Goal: Use online tool/utility: Utilize a website feature to perform a specific function

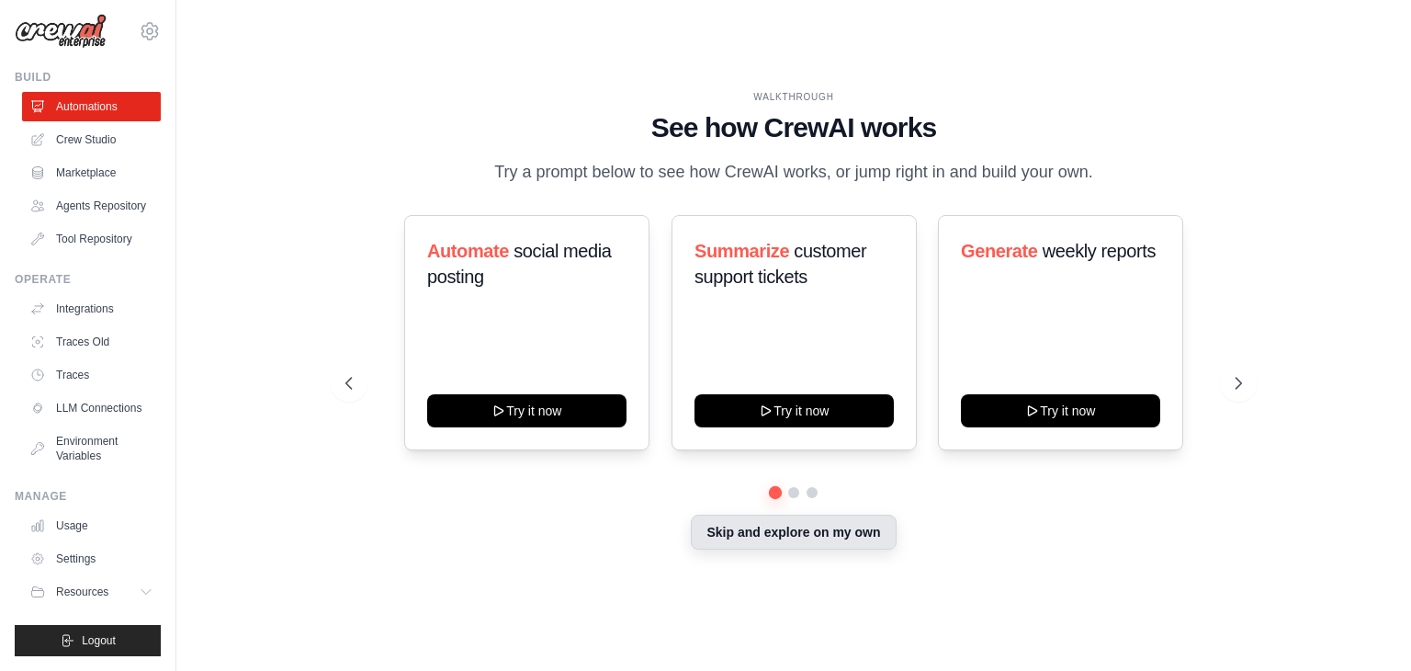
click at [825, 545] on button "Skip and explore on my own" at bounding box center [793, 531] width 205 height 35
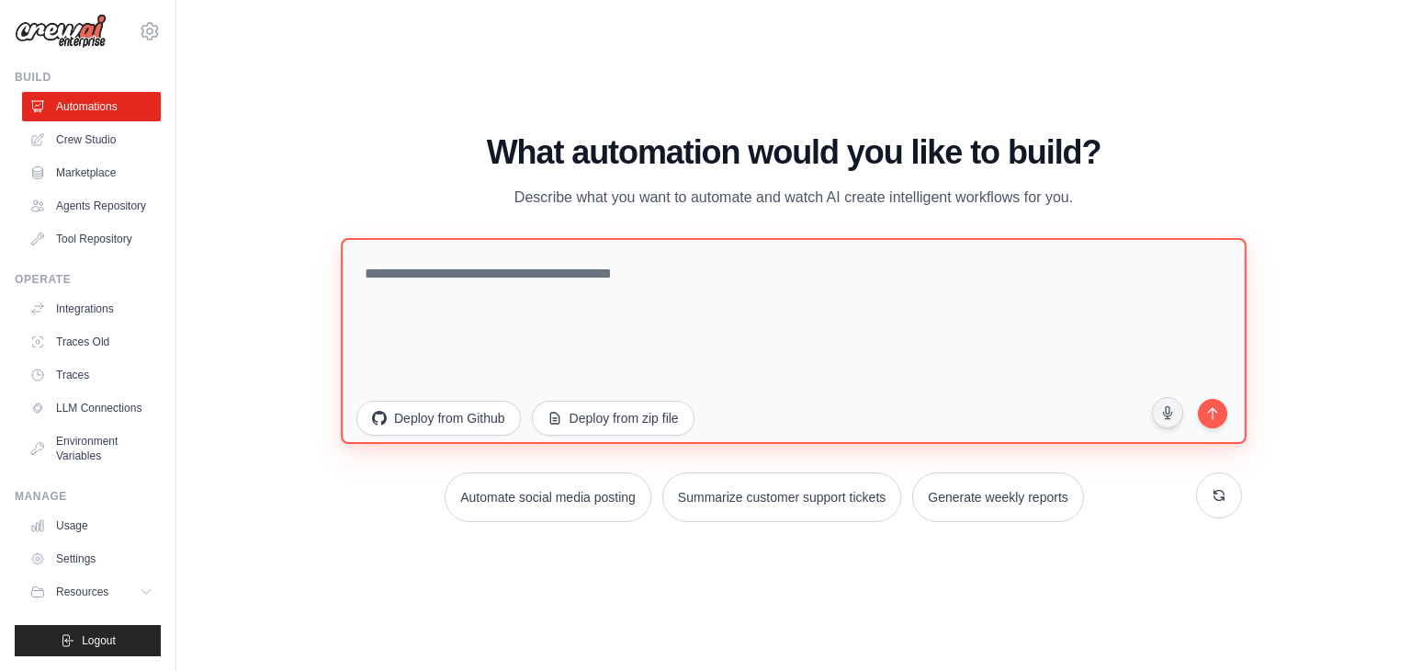
click at [486, 277] on textarea at bounding box center [794, 341] width 906 height 206
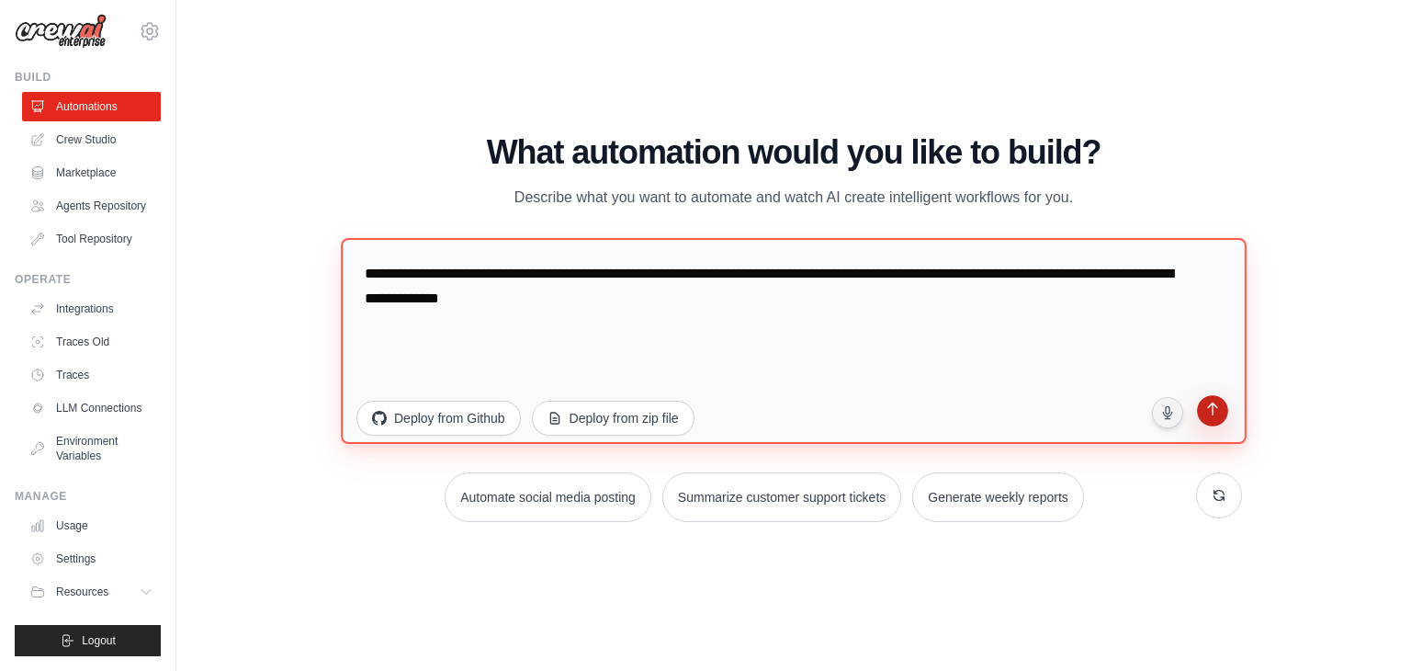
type textarea "**********"
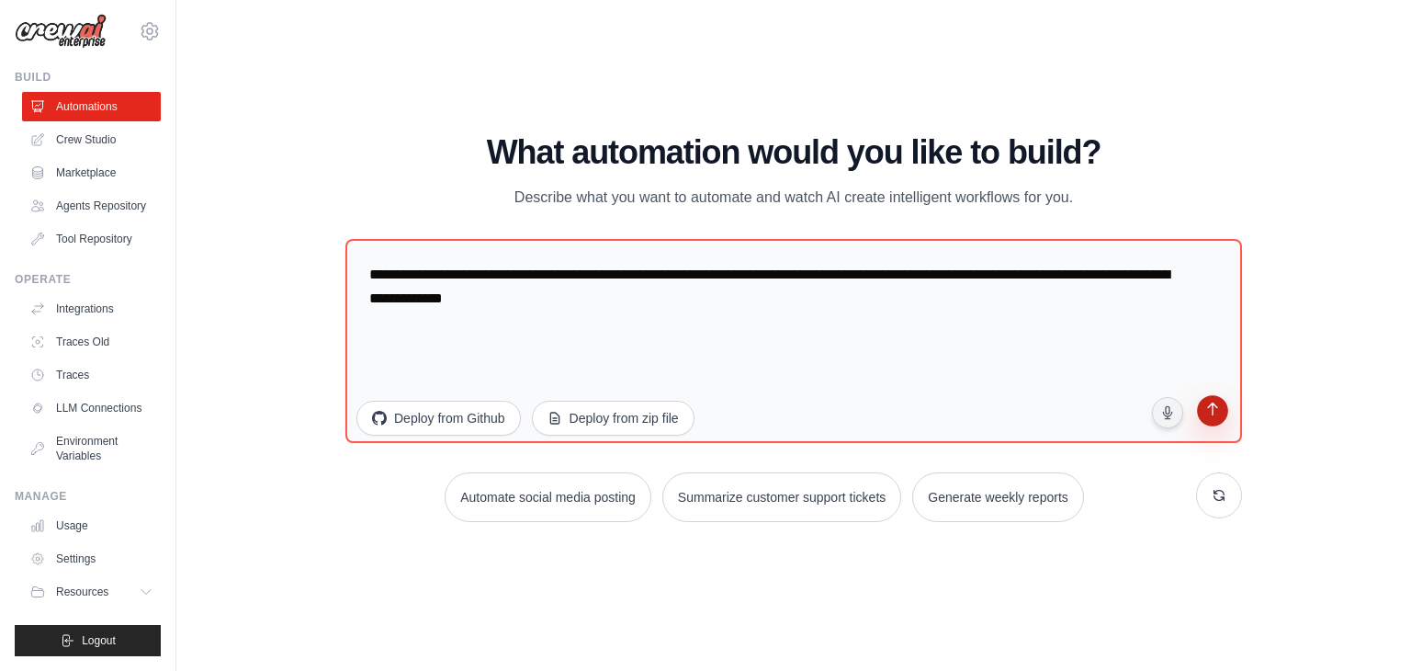
click at [1216, 416] on icon "submit" at bounding box center [1212, 410] width 17 height 17
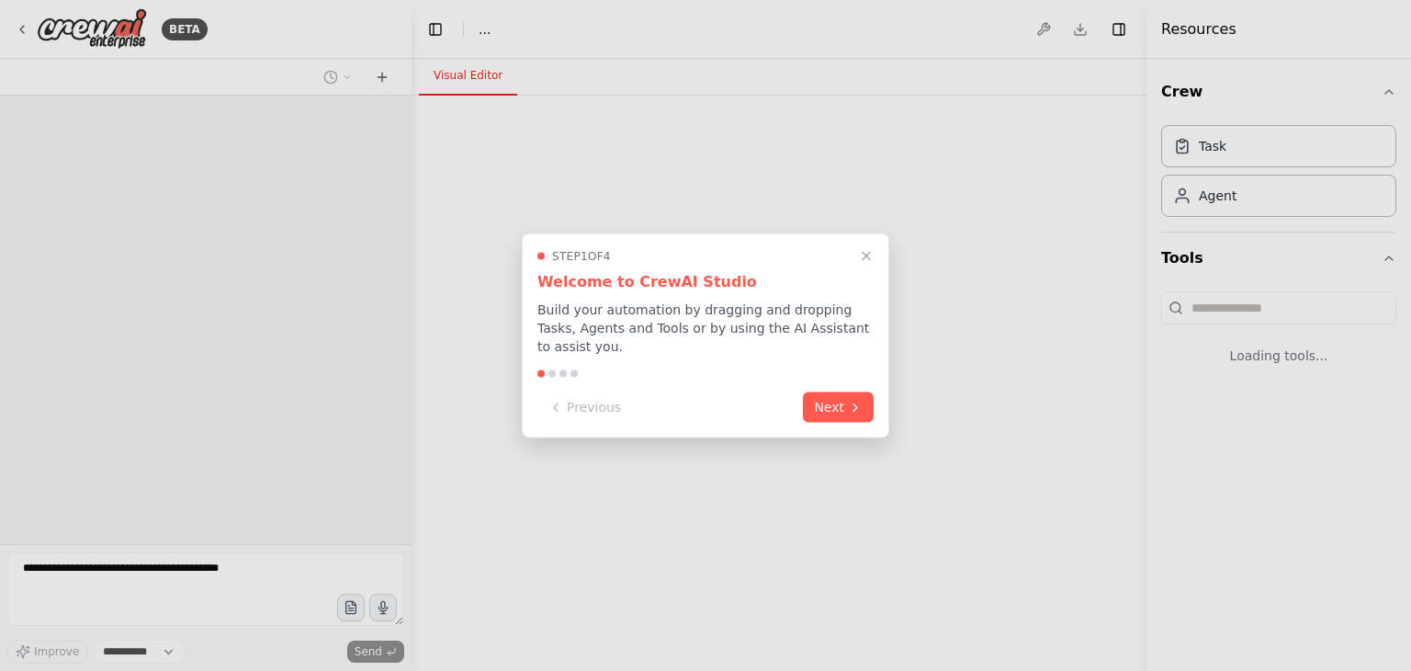
select select "****"
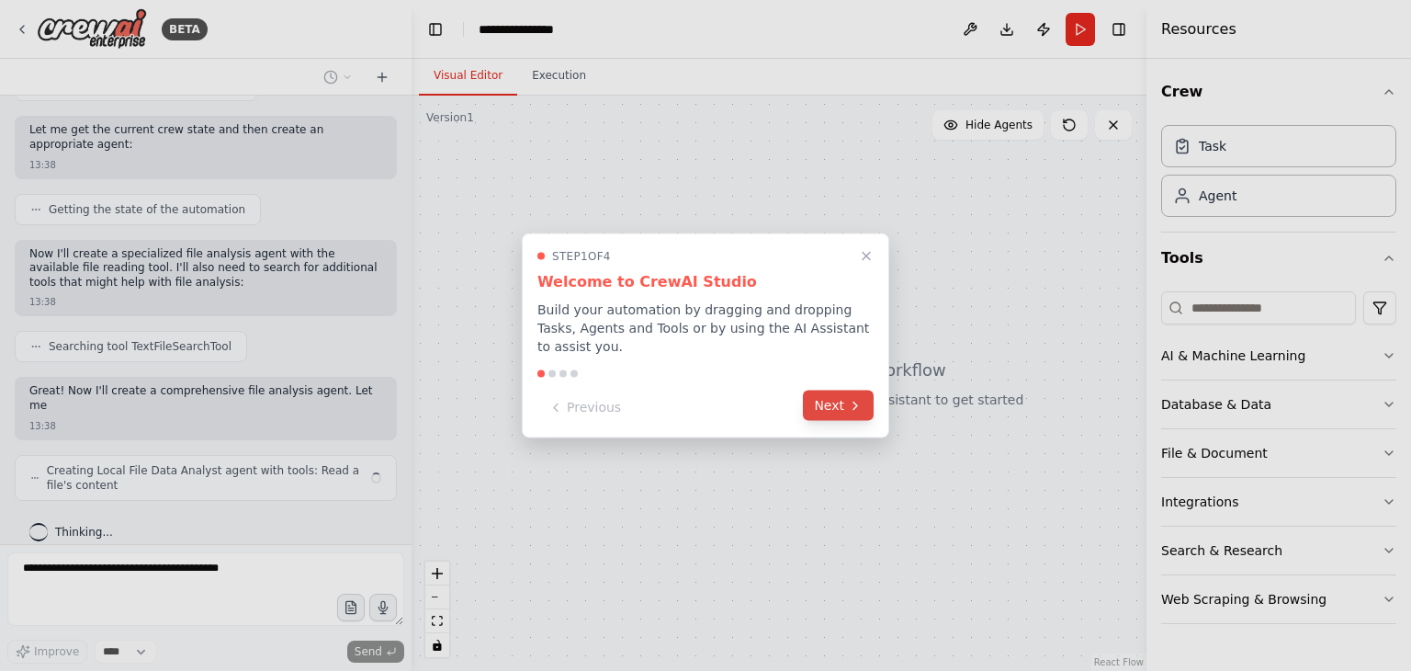
scroll to position [564, 0]
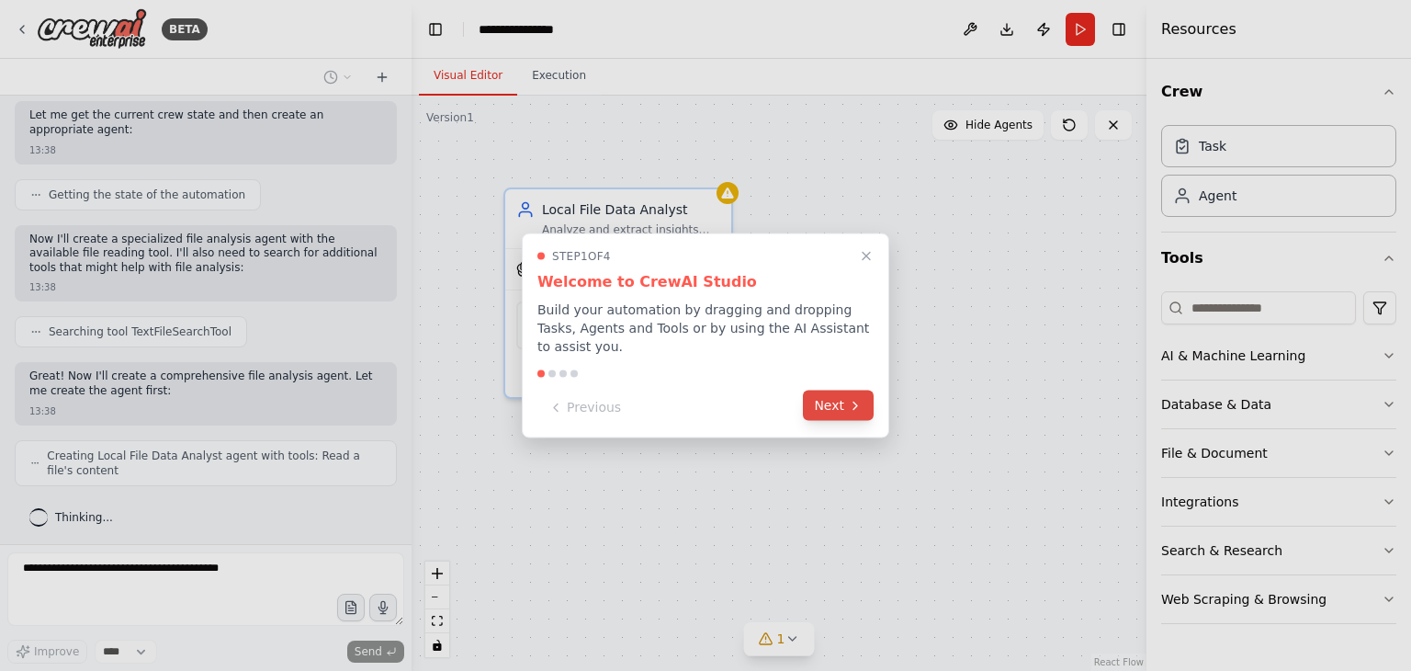
click at [847, 398] on button "Next" at bounding box center [838, 405] width 71 height 30
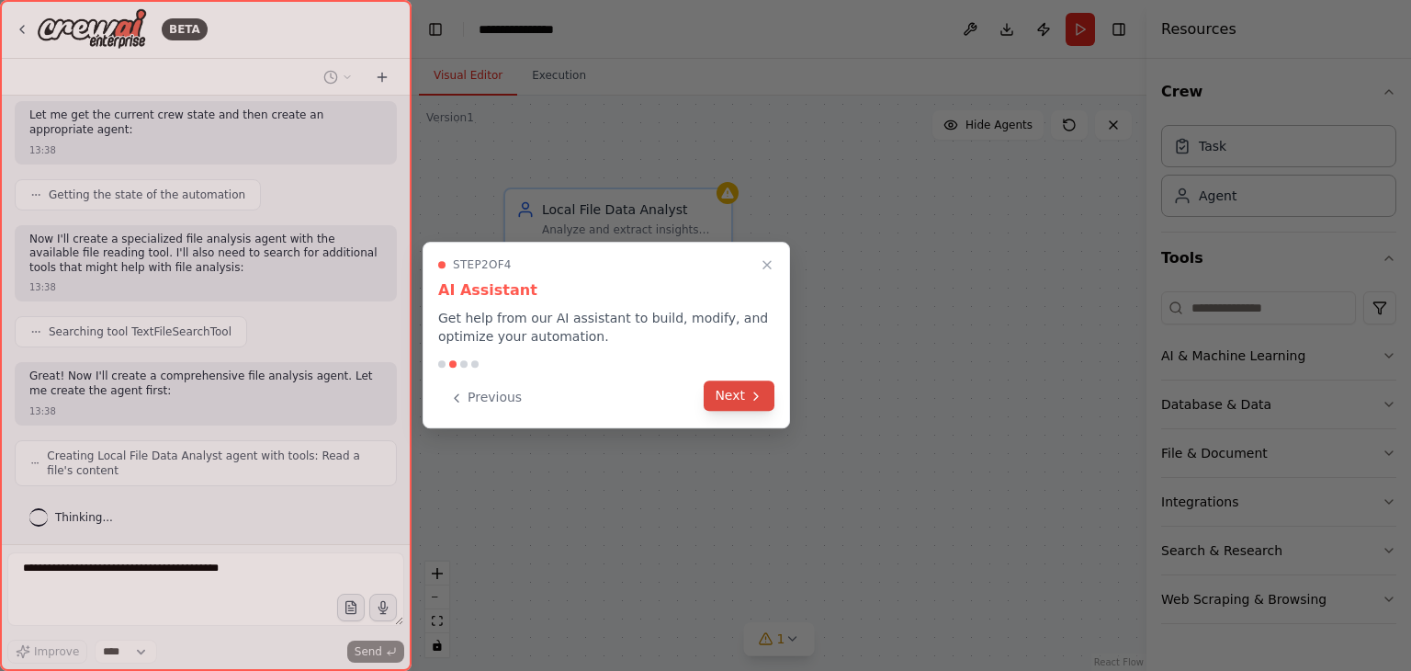
click at [757, 404] on button "Next" at bounding box center [739, 395] width 71 height 30
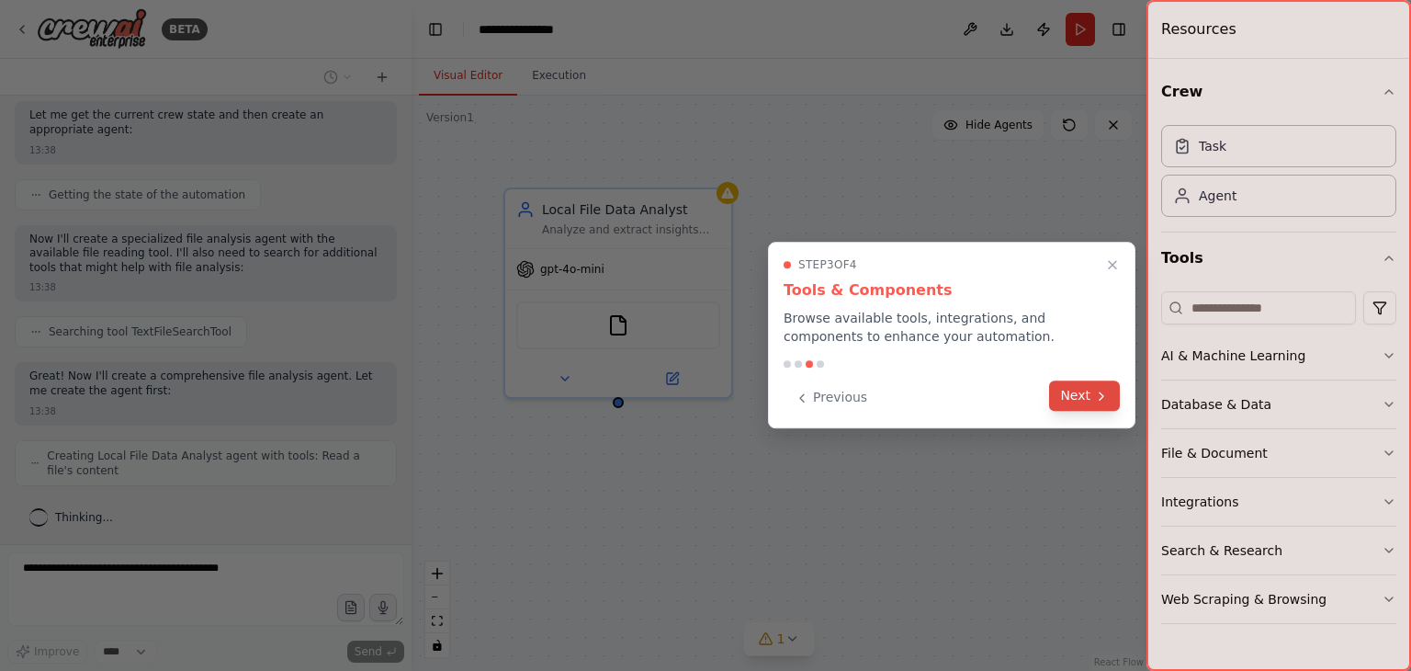
click at [1099, 399] on icon at bounding box center [1101, 396] width 15 height 15
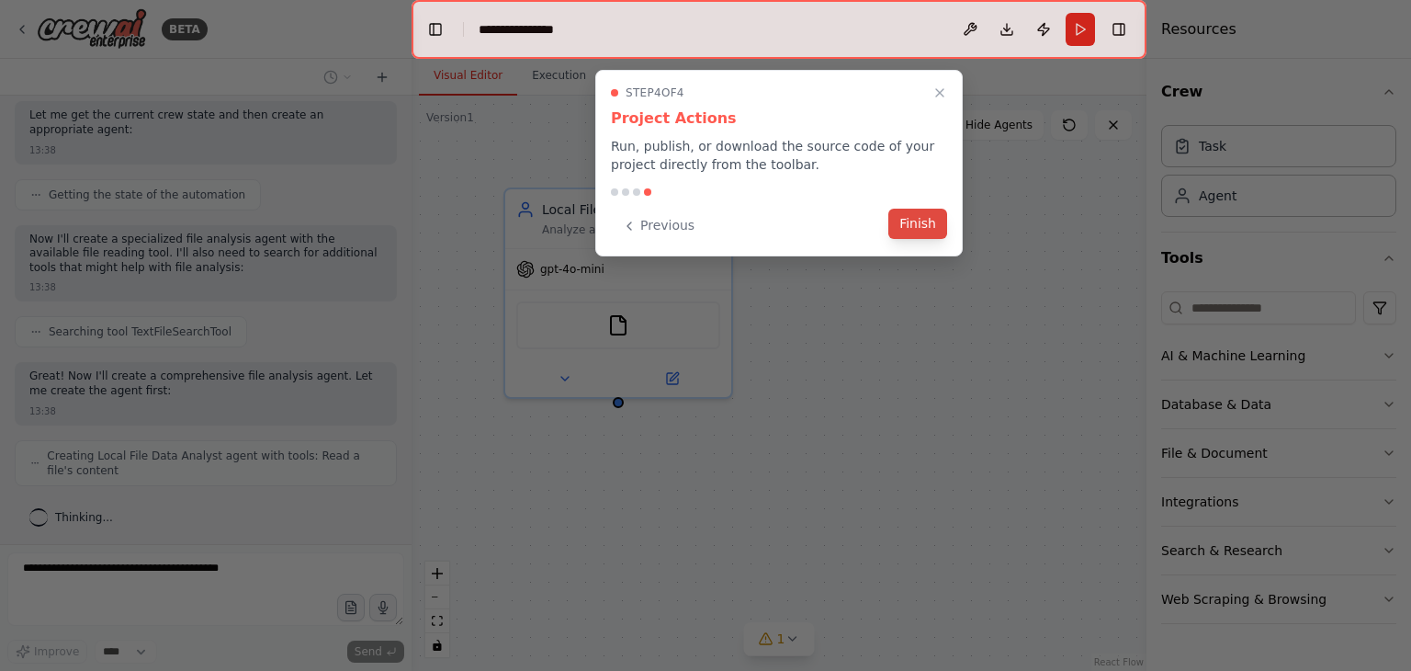
click at [922, 235] on button "Finish" at bounding box center [917, 224] width 59 height 30
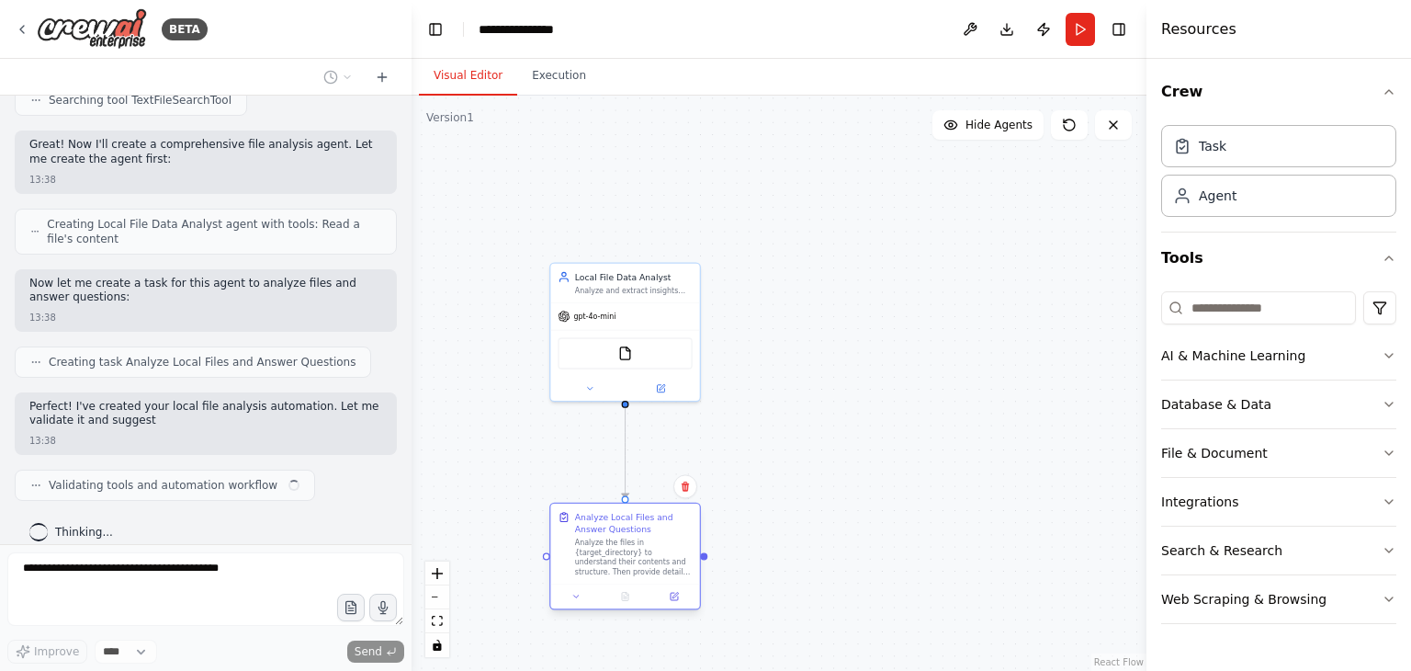
scroll to position [809, 0]
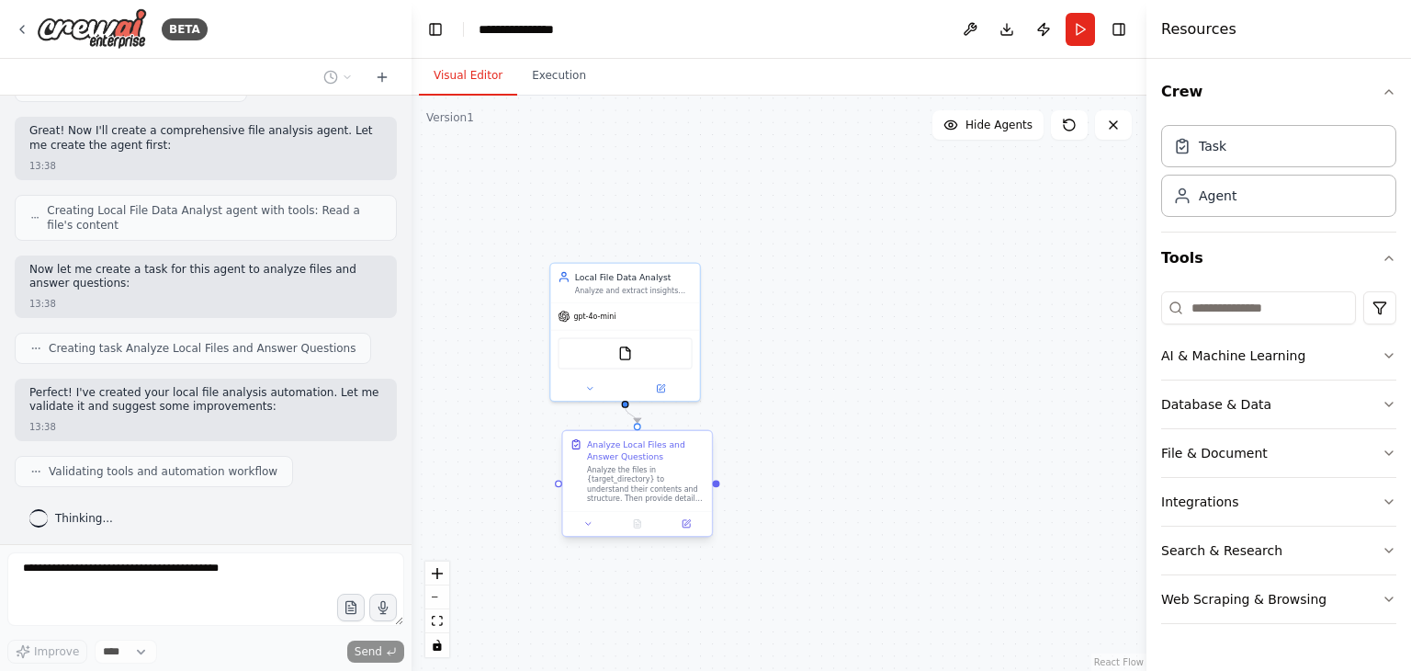
drag, startPoint x: 650, startPoint y: 527, endPoint x: 668, endPoint y: 461, distance: 68.4
click at [668, 461] on div "Analyze Local Files and Answer Questions" at bounding box center [646, 450] width 118 height 24
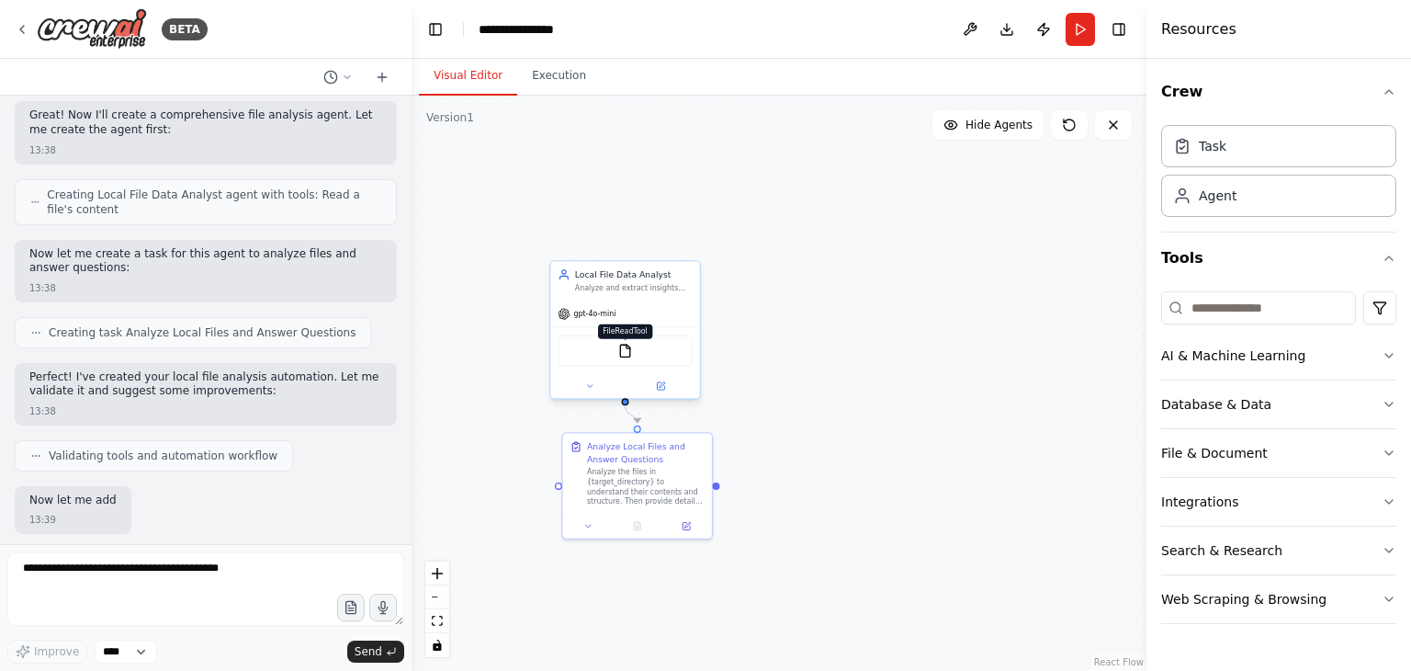
click at [625, 346] on img at bounding box center [625, 351] width 15 height 15
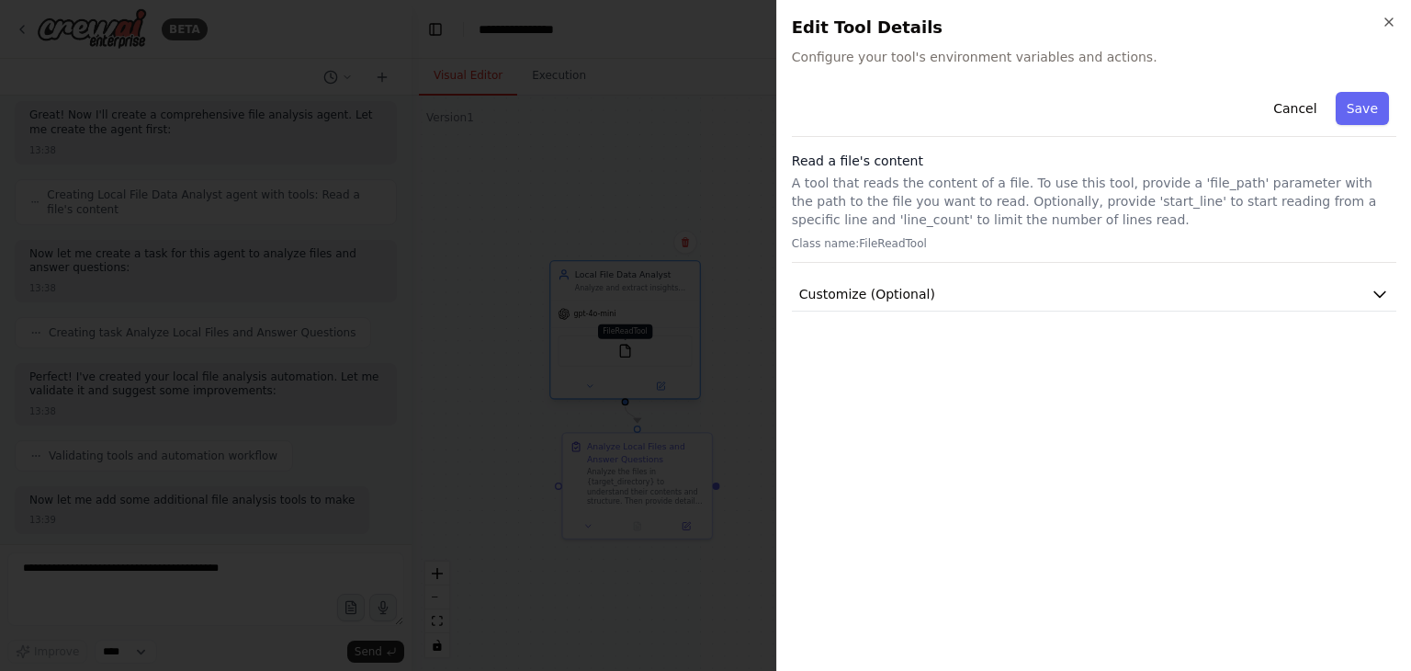
scroll to position [840, 0]
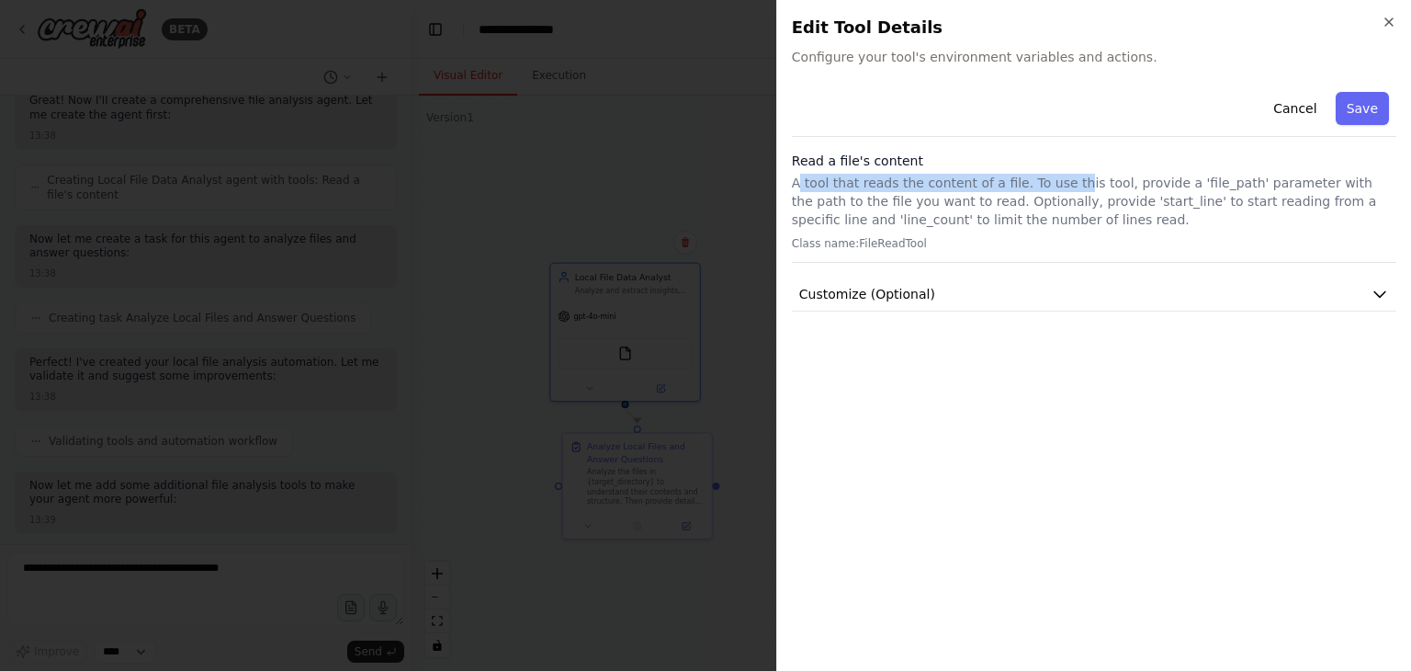
drag, startPoint x: 801, startPoint y: 188, endPoint x: 1055, endPoint y: 177, distance: 253.8
click at [1055, 177] on p "A tool that reads the content of a file. To use this tool, provide a 'file_path…" at bounding box center [1094, 201] width 605 height 55
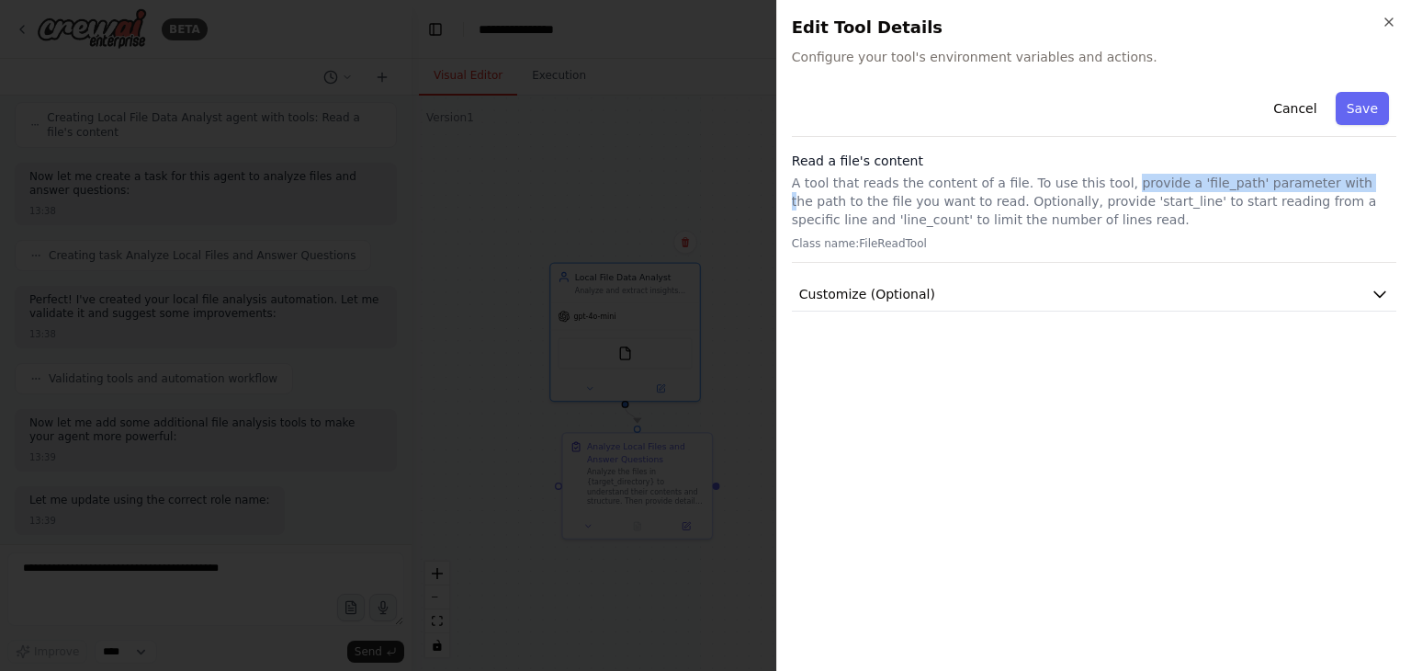
drag, startPoint x: 1102, startPoint y: 181, endPoint x: 1305, endPoint y: 177, distance: 203.1
click at [1305, 177] on p "A tool that reads the content of a file. To use this tool, provide a 'file_path…" at bounding box center [1094, 201] width 605 height 55
drag, startPoint x: 1262, startPoint y: 199, endPoint x: 1278, endPoint y: 196, distance: 16.0
click at [1262, 199] on p "A tool that reads the content of a file. To use this tool, provide a 'file_path…" at bounding box center [1094, 201] width 605 height 55
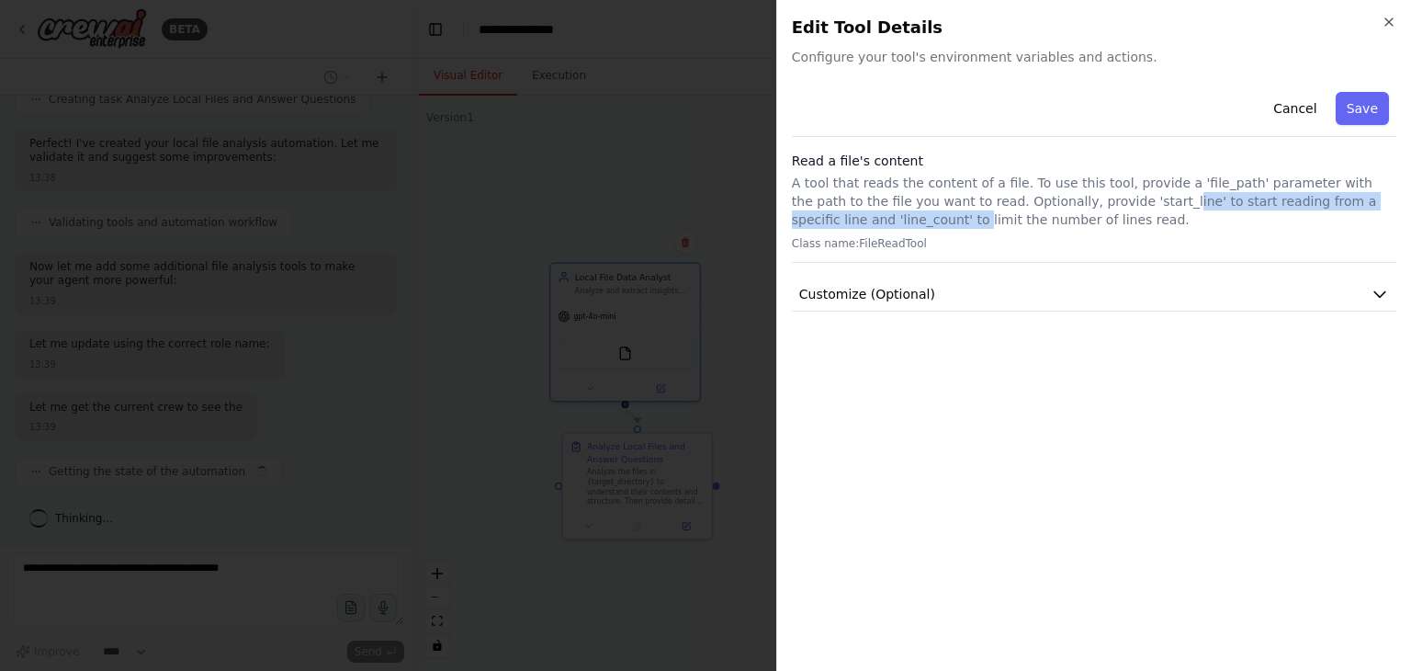
drag, startPoint x: 792, startPoint y: 211, endPoint x: 1061, endPoint y: 209, distance: 269.2
click at [1061, 209] on p "A tool that reads the content of a file. To use this tool, provide a 'file_path…" at bounding box center [1094, 201] width 605 height 55
click at [1213, 210] on p "A tool that reads the content of a file. To use this tool, provide a 'file_path…" at bounding box center [1094, 201] width 605 height 55
click at [1389, 30] on h2 "Edit Tool Details" at bounding box center [1094, 28] width 605 height 26
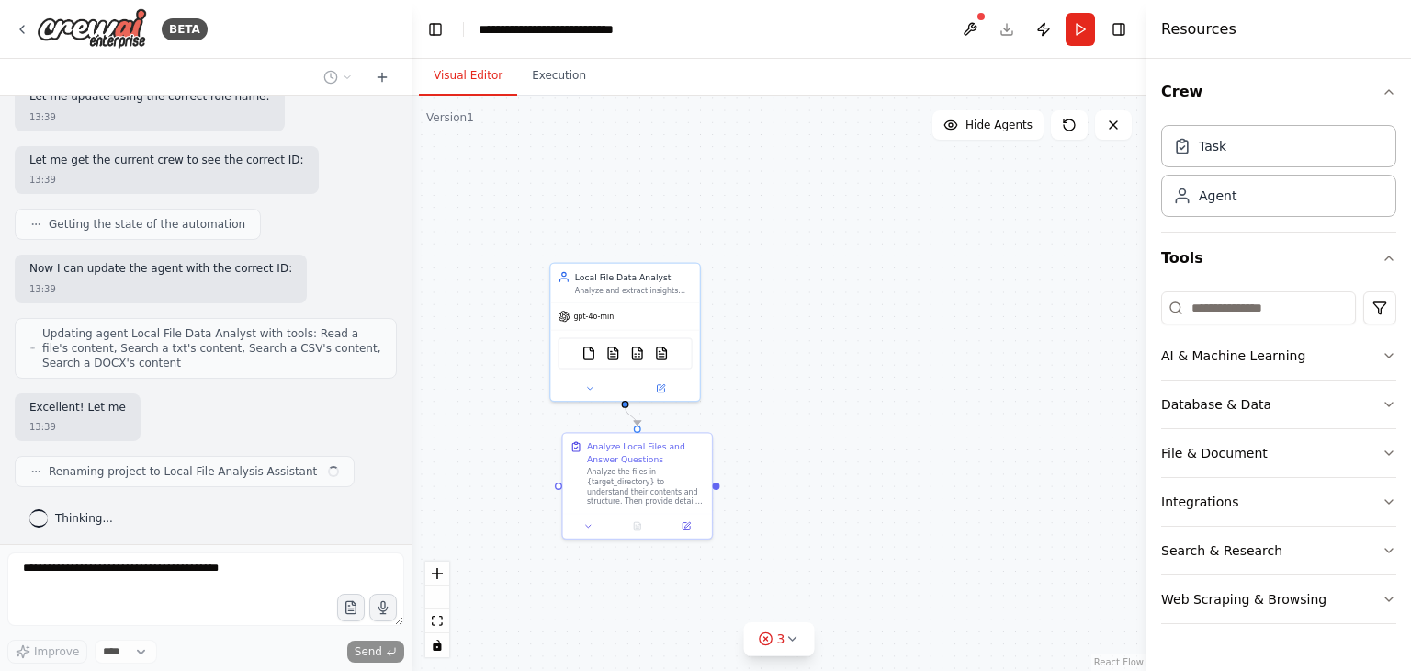
scroll to position [1306, 0]
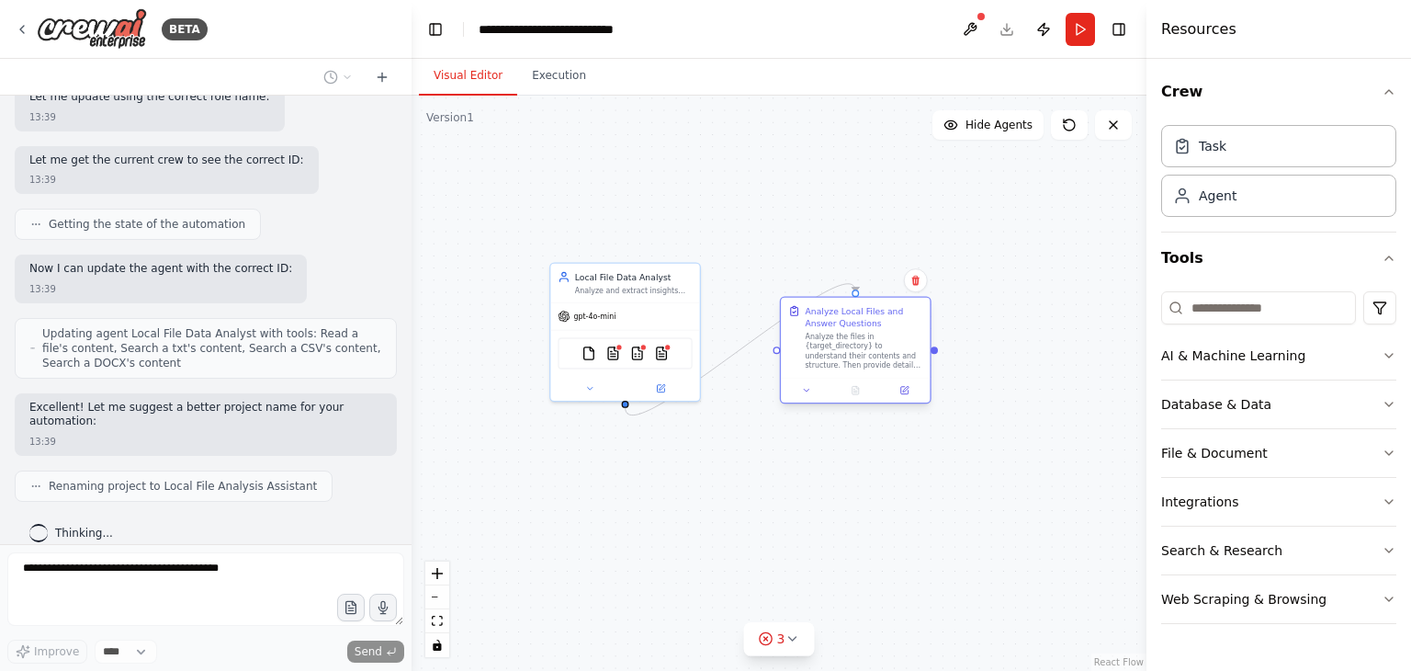
drag, startPoint x: 632, startPoint y: 492, endPoint x: 856, endPoint y: 361, distance: 259.4
click at [856, 361] on div "Analyze the files in {target_directory} to understand their contents and struct…" at bounding box center [864, 351] width 118 height 39
click at [613, 356] on img at bounding box center [612, 351] width 15 height 15
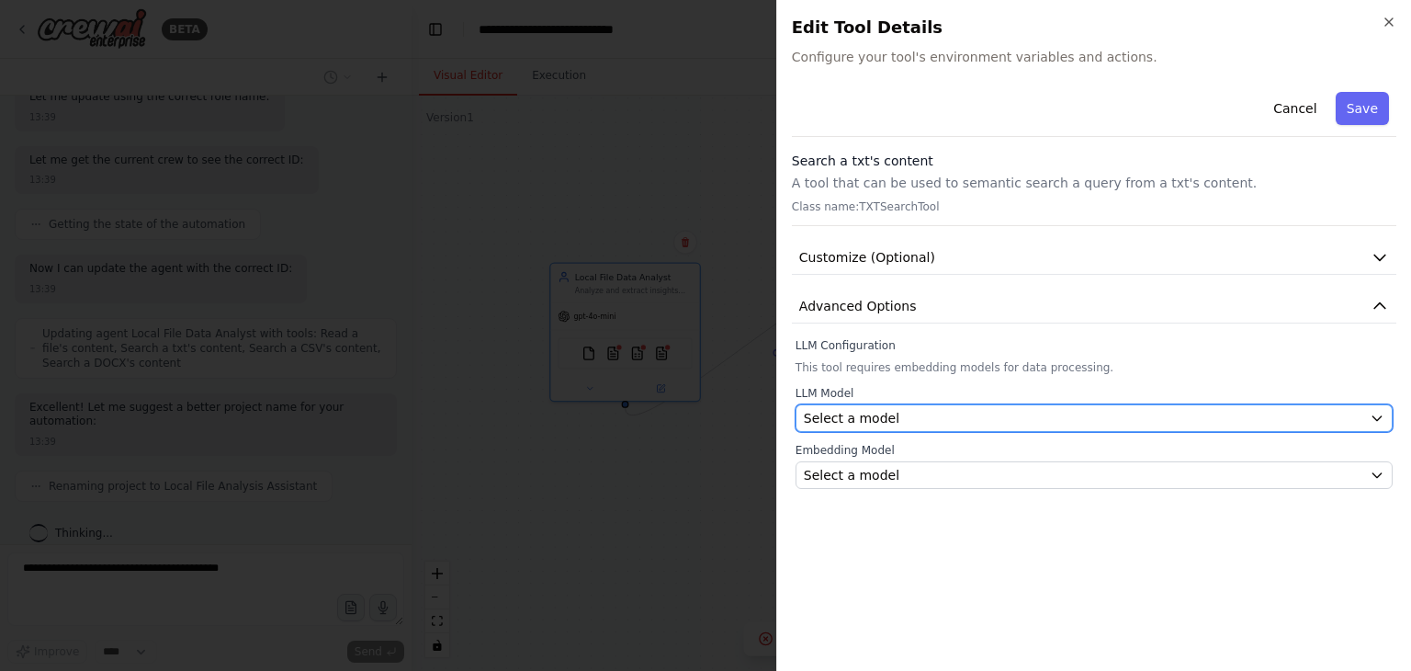
click at [854, 413] on span "Select a model" at bounding box center [852, 418] width 96 height 18
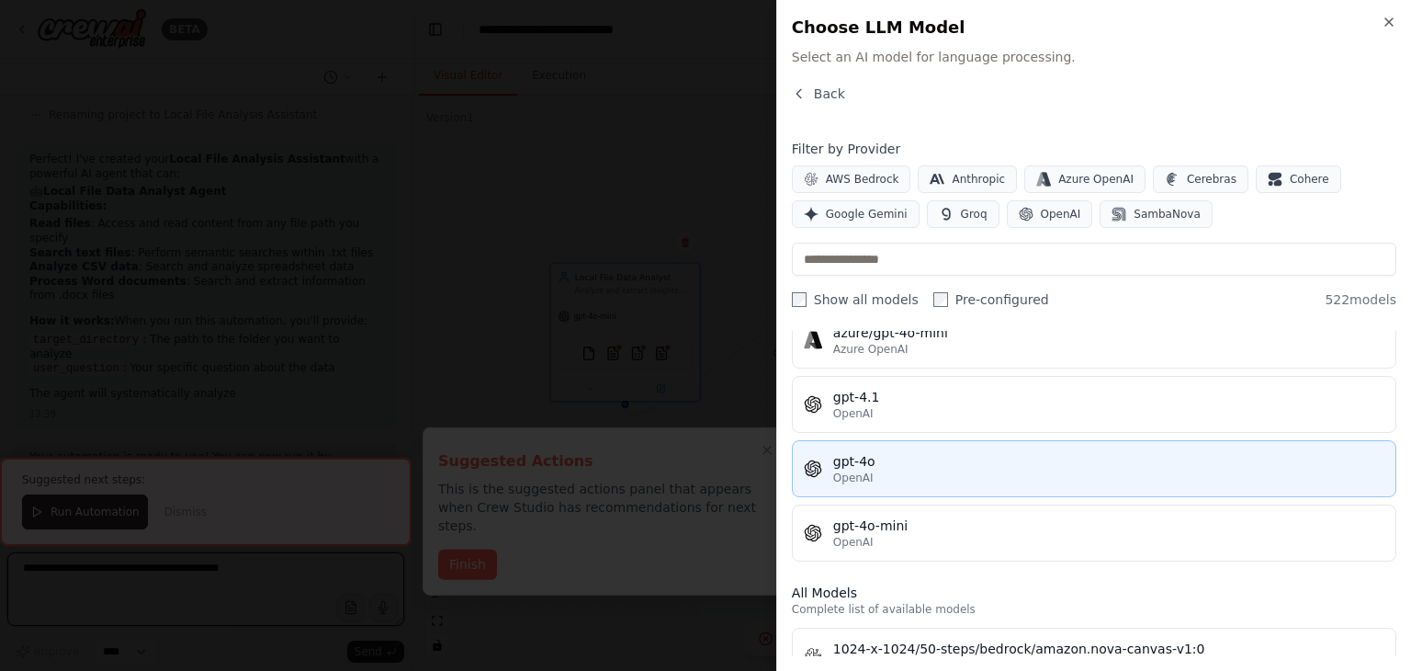
scroll to position [276, 0]
click at [989, 466] on div "OpenAI" at bounding box center [1108, 473] width 551 height 15
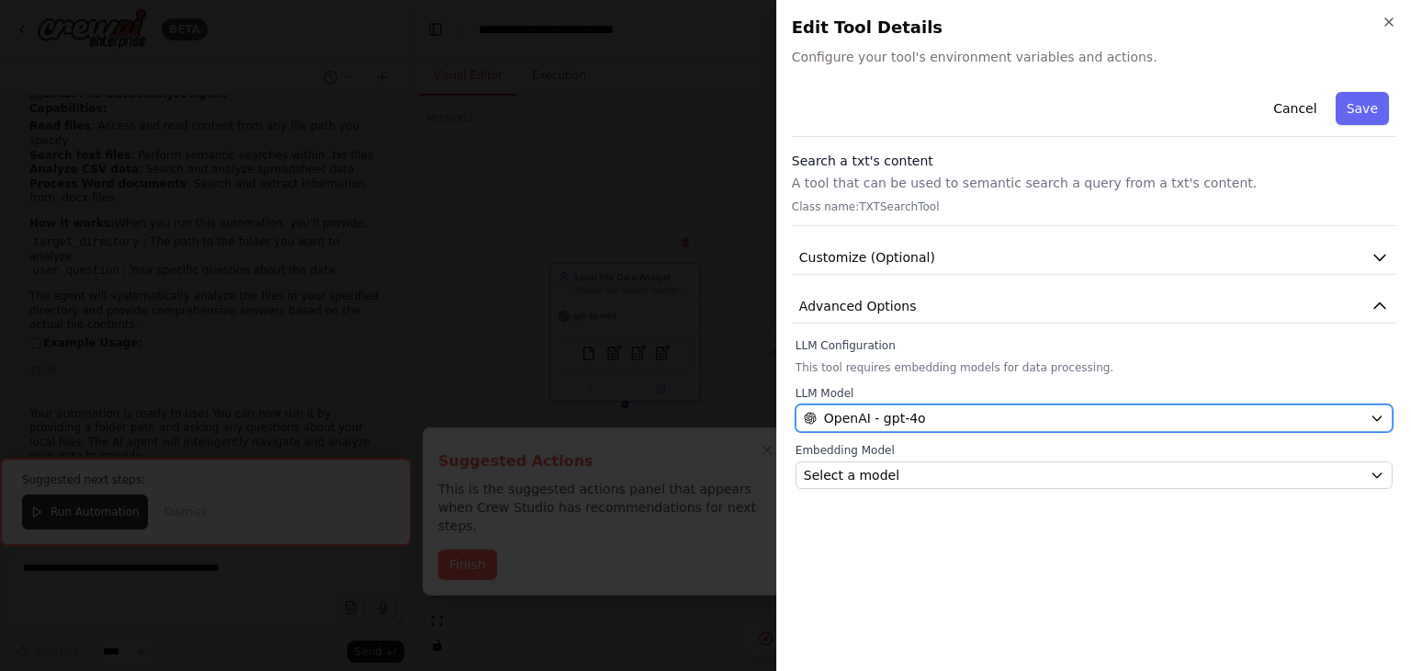
scroll to position [1789, 0]
click at [952, 422] on div "OpenAI - gpt-4o" at bounding box center [1083, 418] width 559 height 18
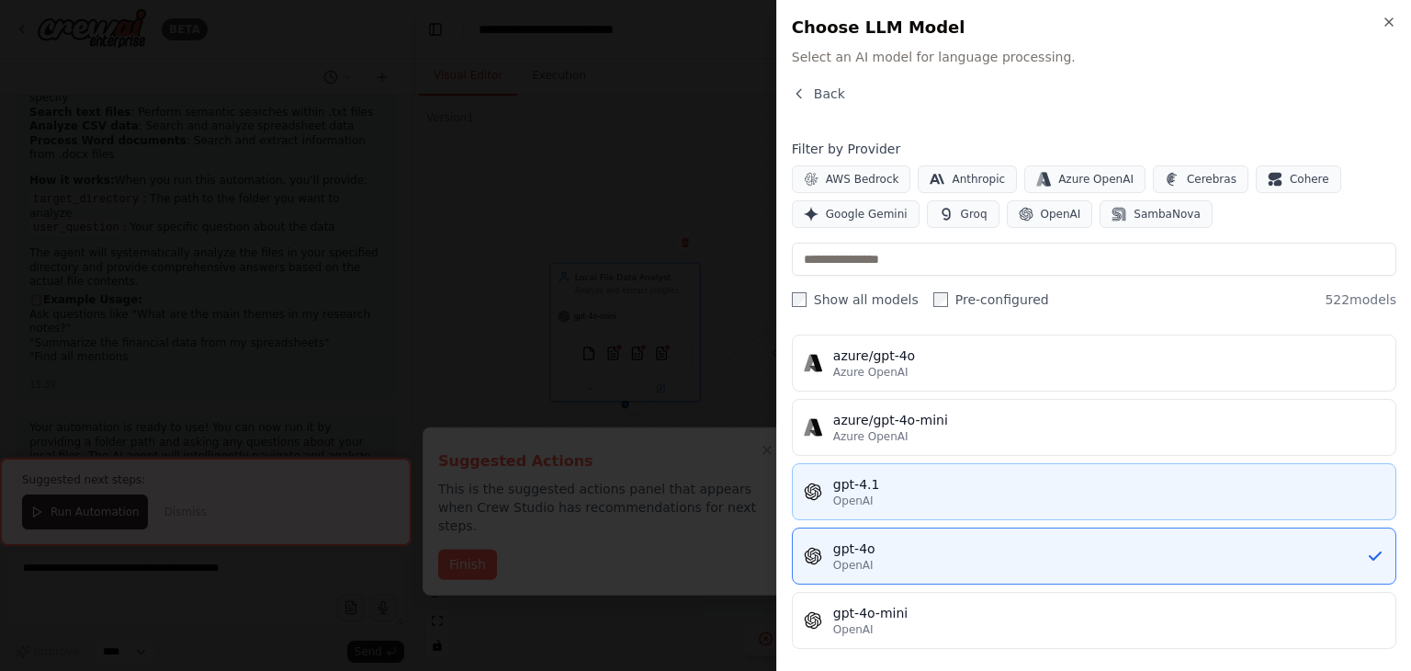
scroll to position [276, 0]
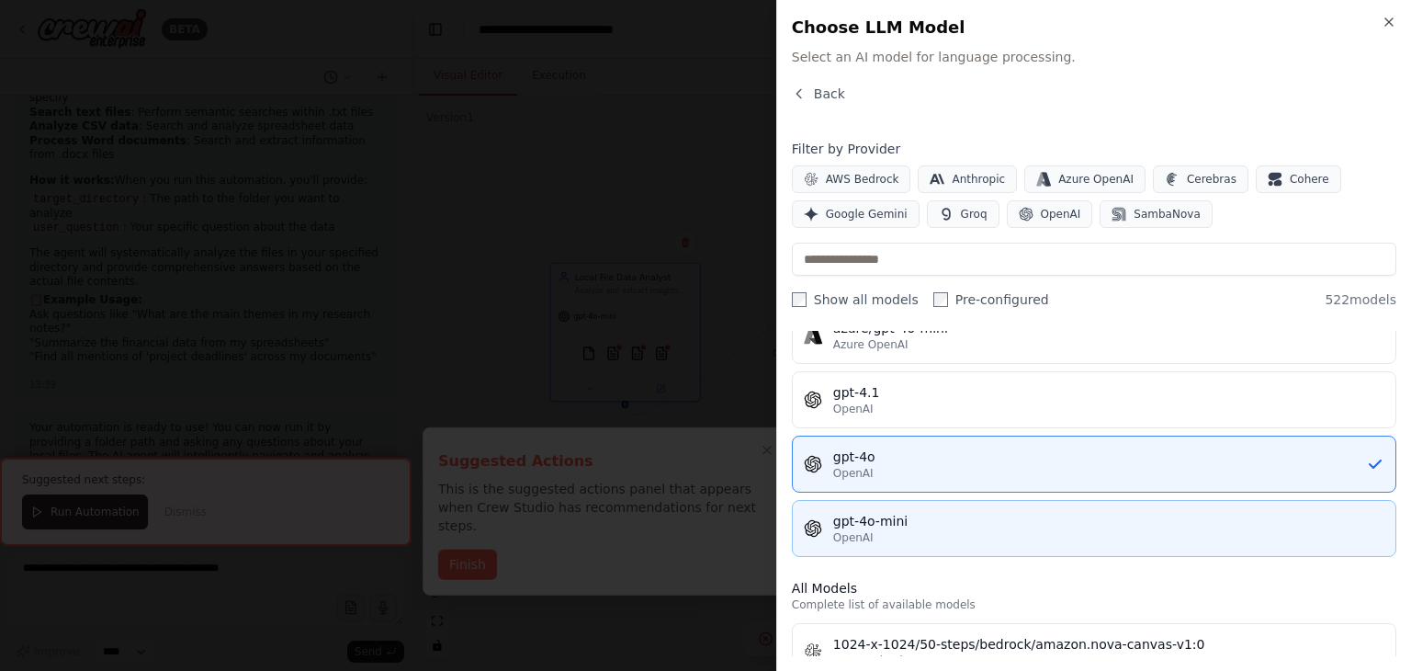
click at [927, 531] on div "OpenAI" at bounding box center [1108, 537] width 551 height 15
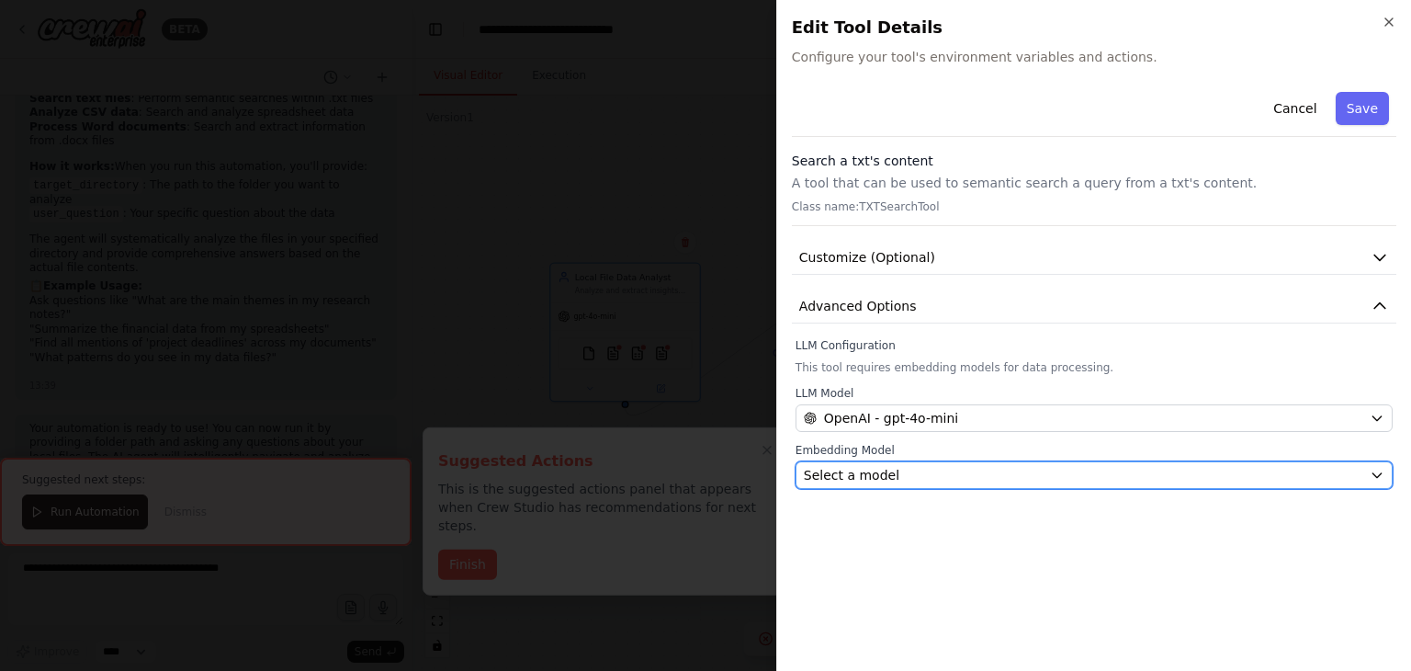
click at [987, 469] on div "Select a model" at bounding box center [1083, 475] width 559 height 18
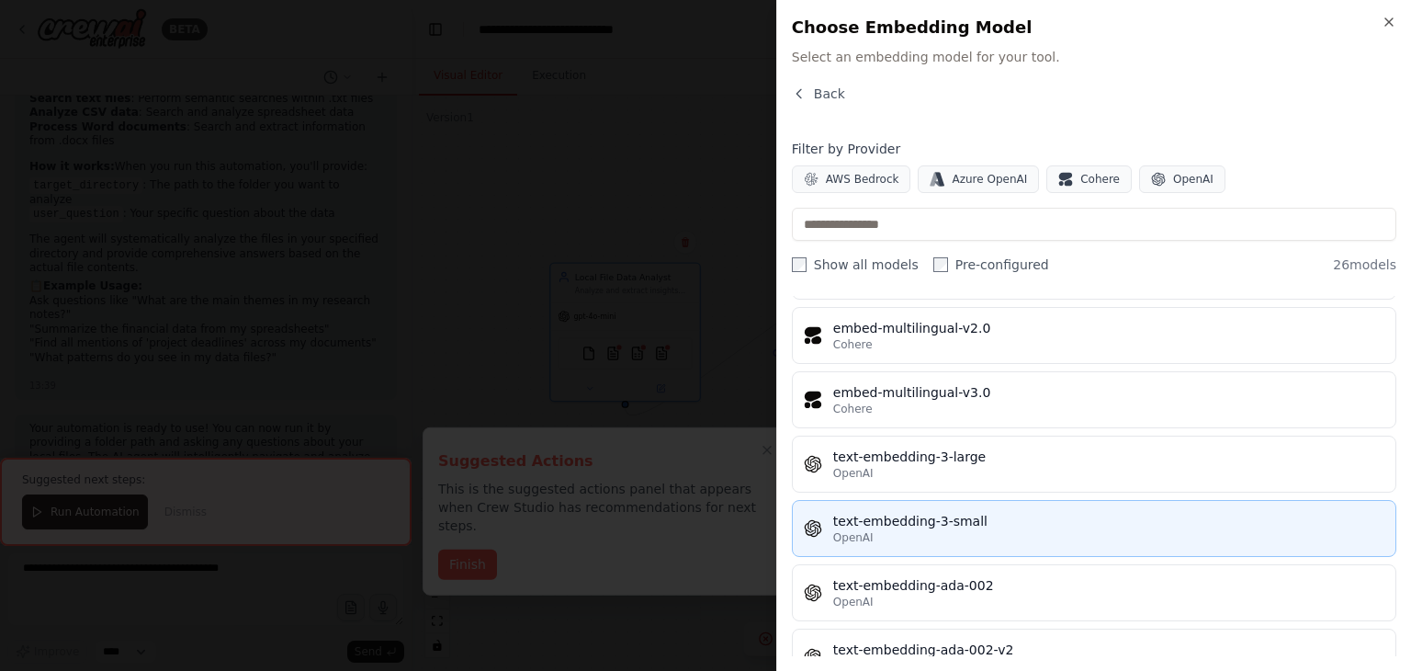
scroll to position [1368, 0]
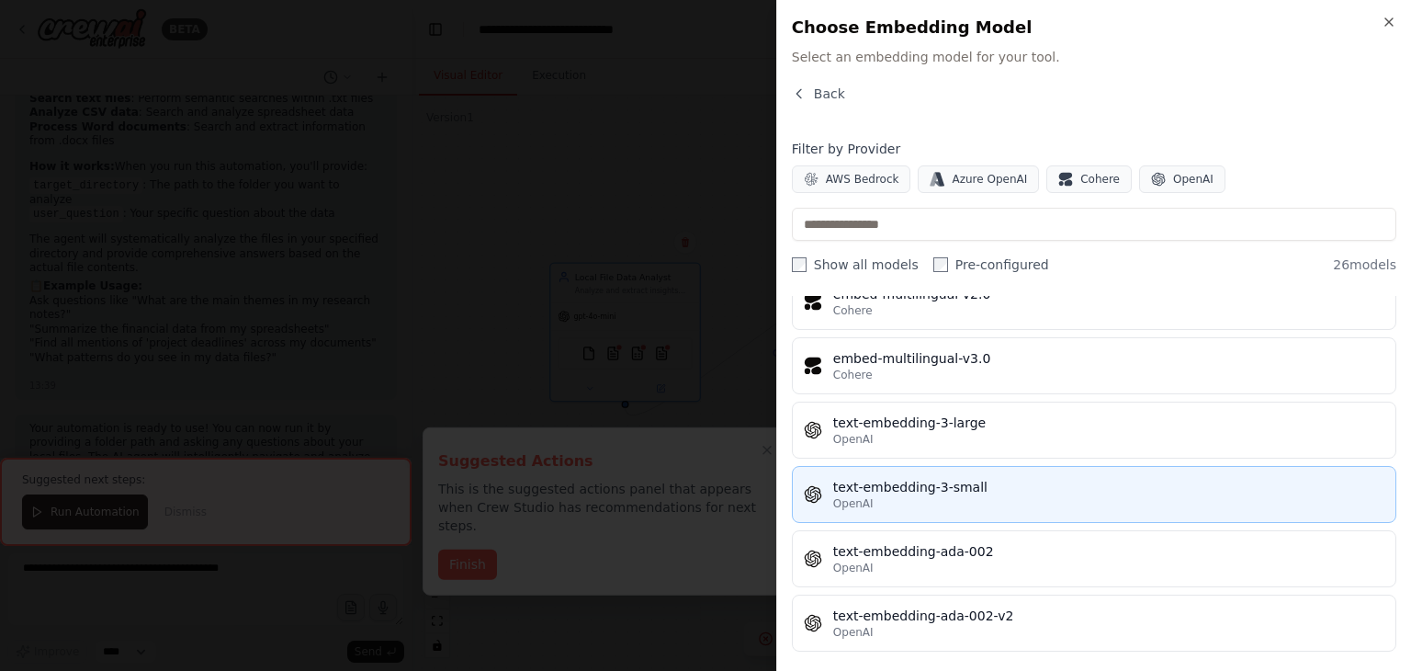
click at [1080, 485] on div "text-embedding-3-small" at bounding box center [1108, 487] width 551 height 18
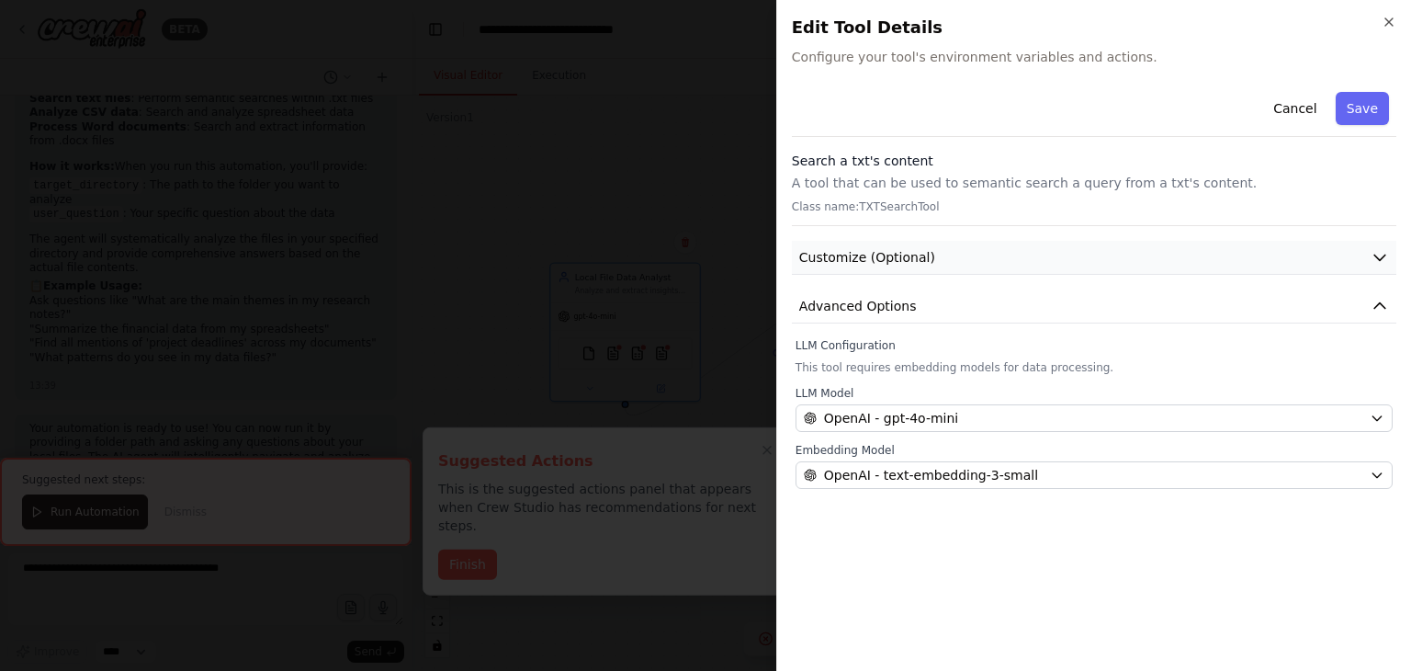
click at [940, 261] on button "Customize (Optional)" at bounding box center [1094, 258] width 605 height 34
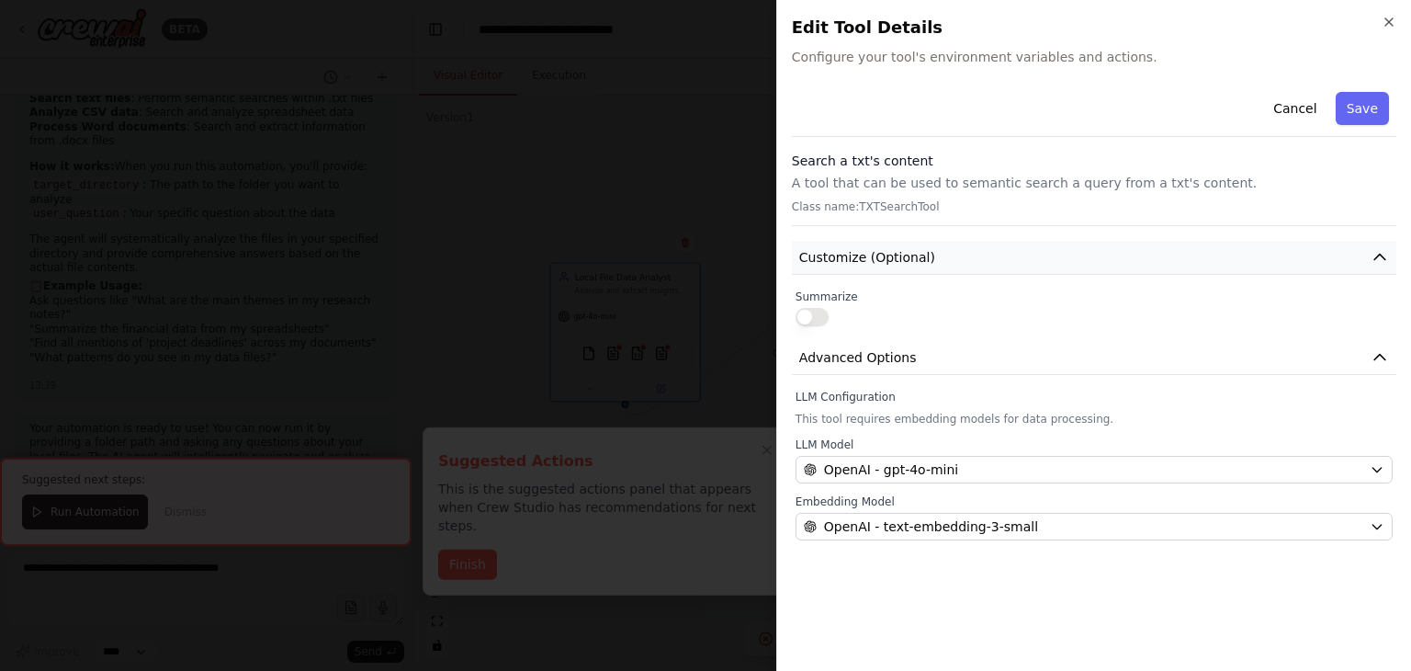
click at [940, 261] on button "Customize (Optional)" at bounding box center [1094, 258] width 605 height 34
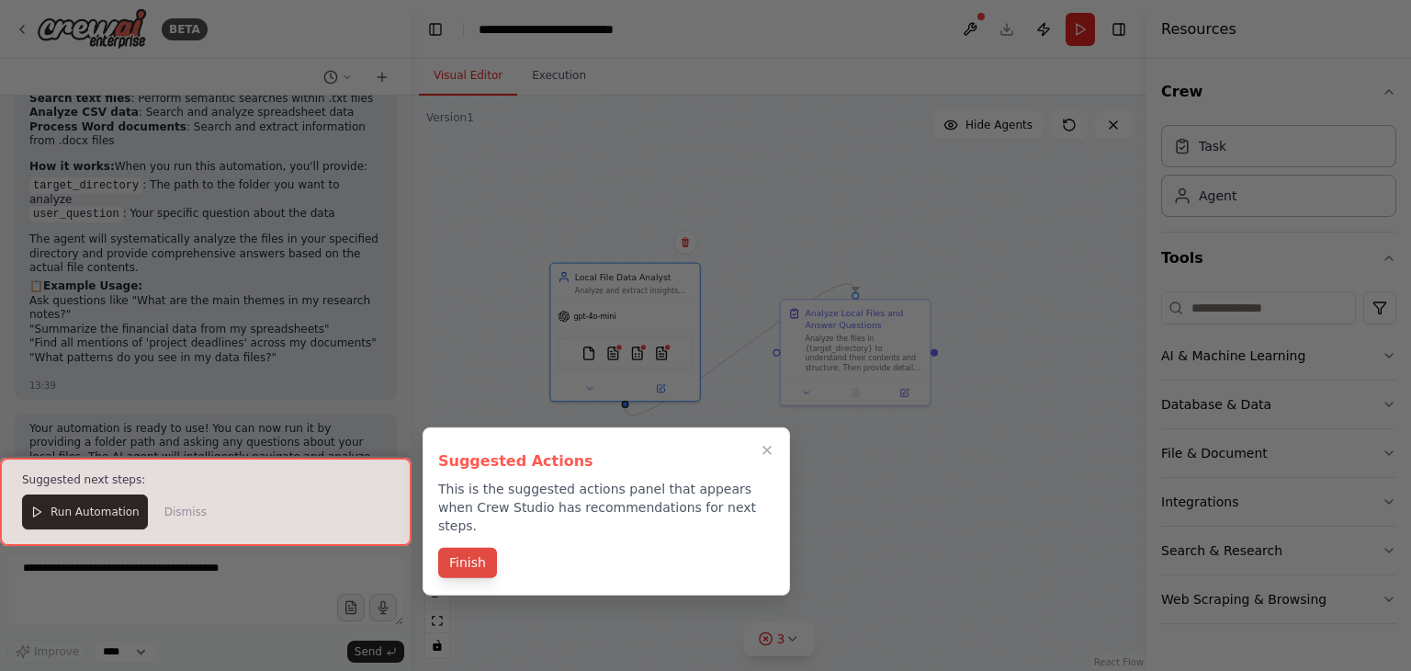
click at [480, 553] on button "Finish" at bounding box center [467, 563] width 59 height 30
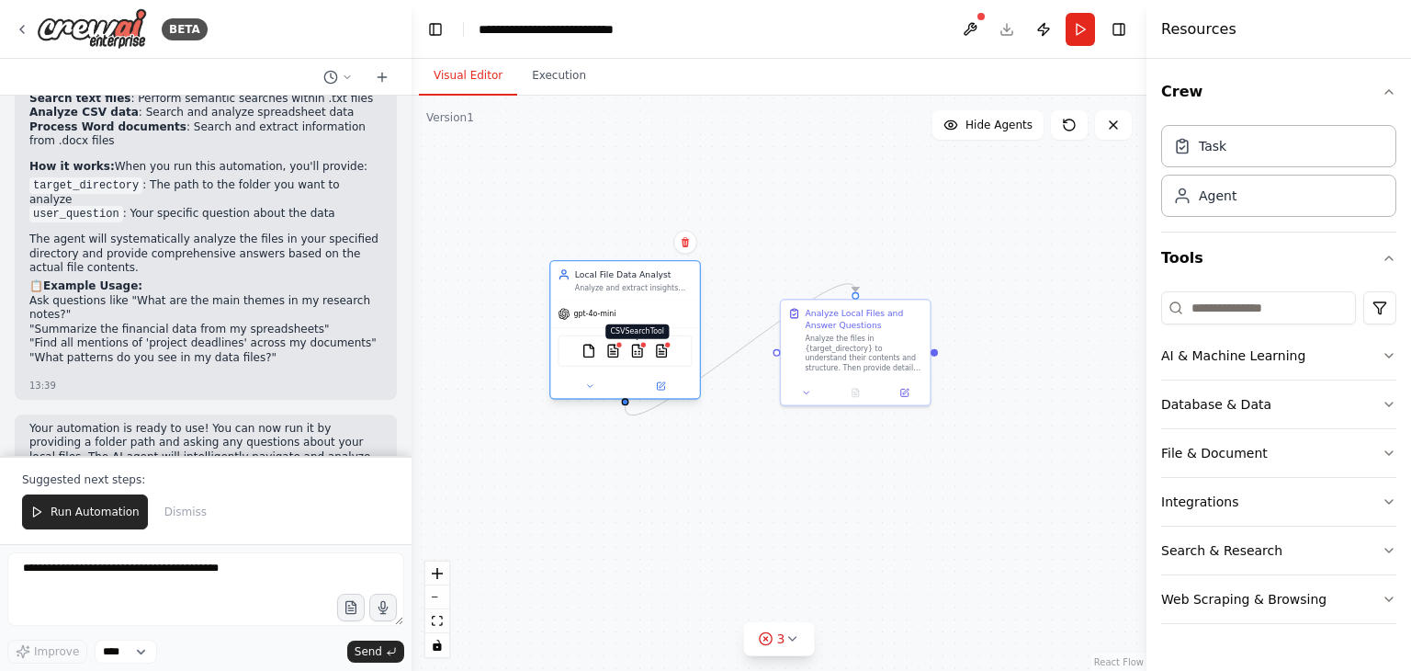
click at [637, 354] on img at bounding box center [637, 351] width 15 height 15
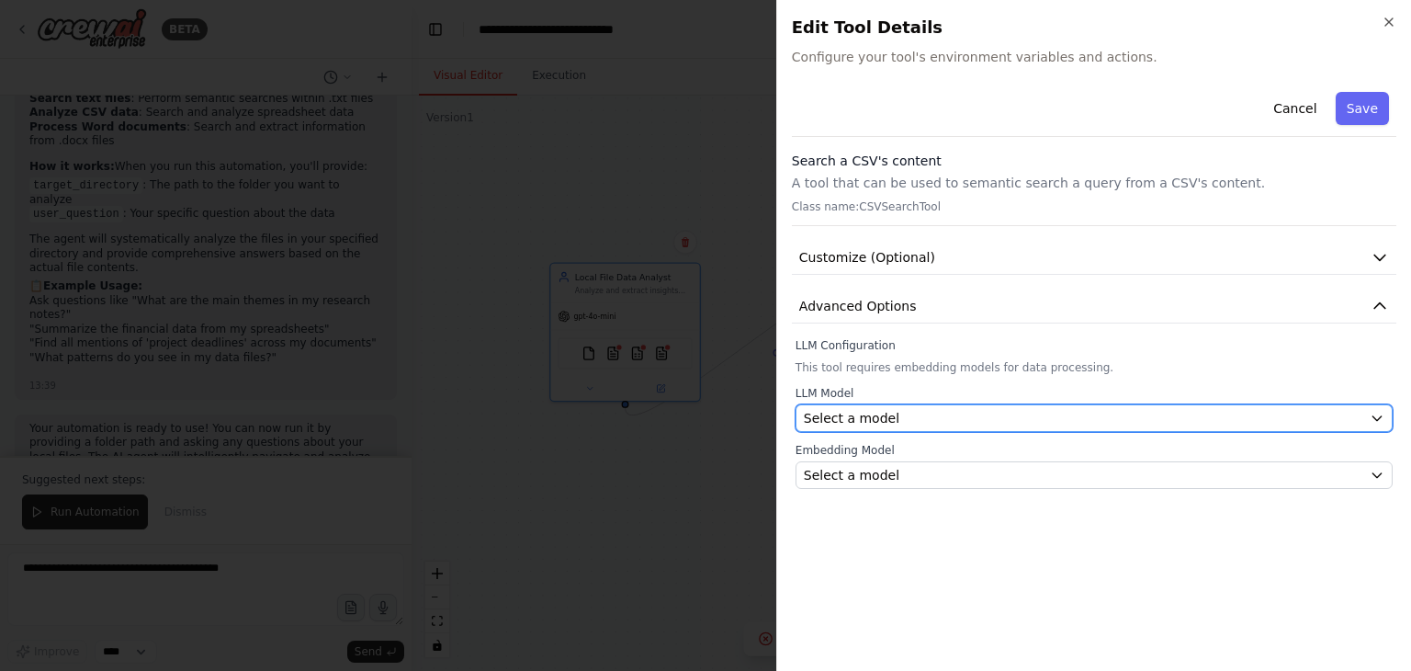
click at [823, 420] on span "Select a model" at bounding box center [852, 418] width 96 height 18
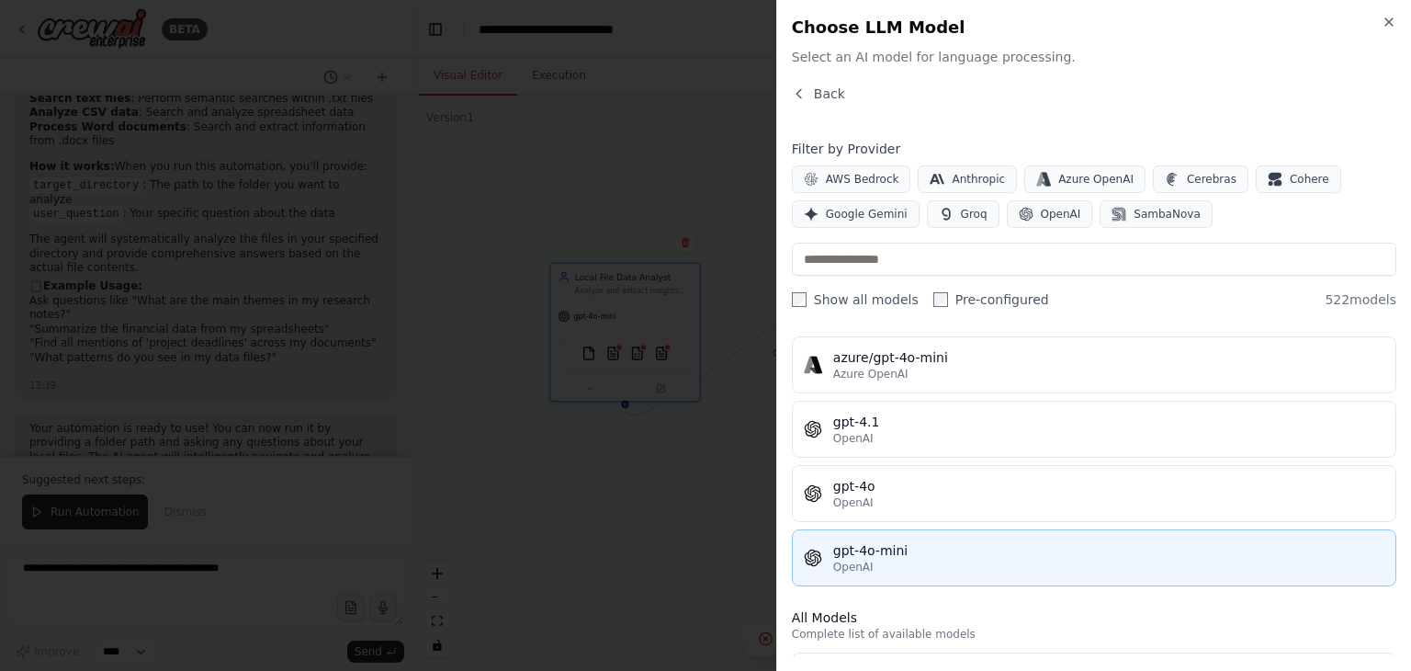
scroll to position [276, 0]
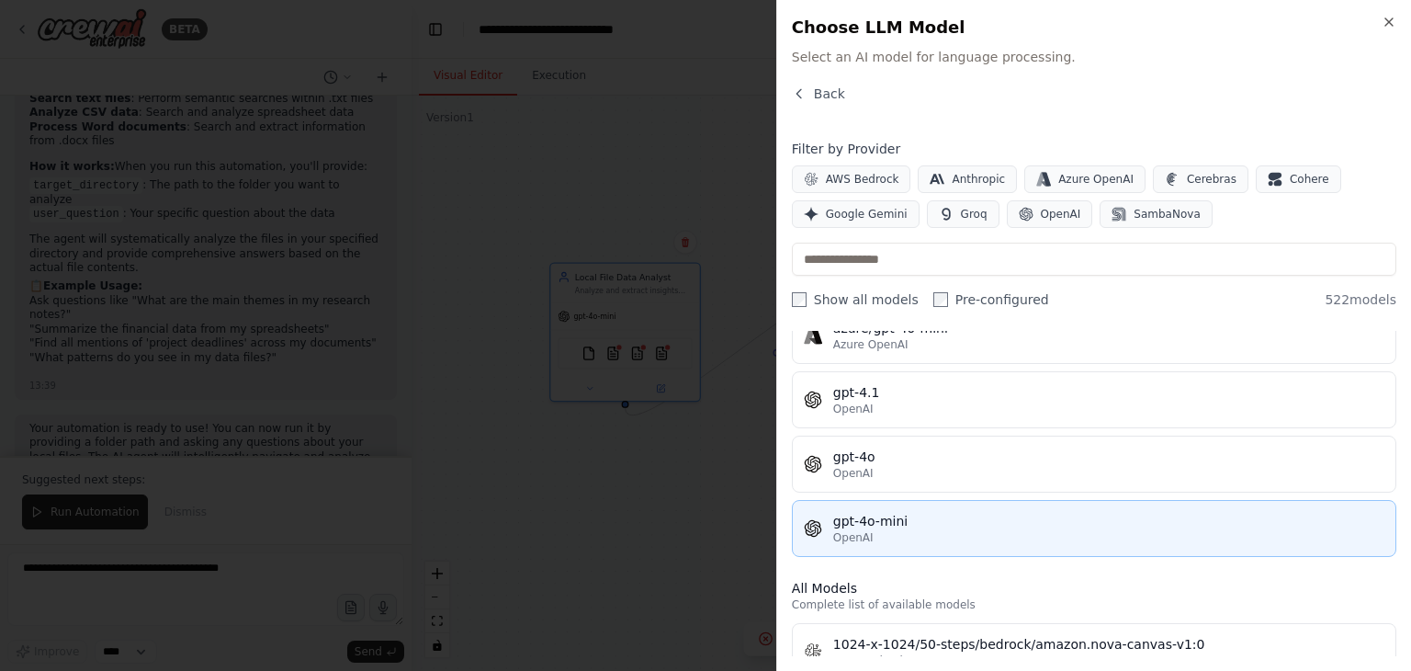
click at [955, 534] on div "OpenAI" at bounding box center [1108, 537] width 551 height 15
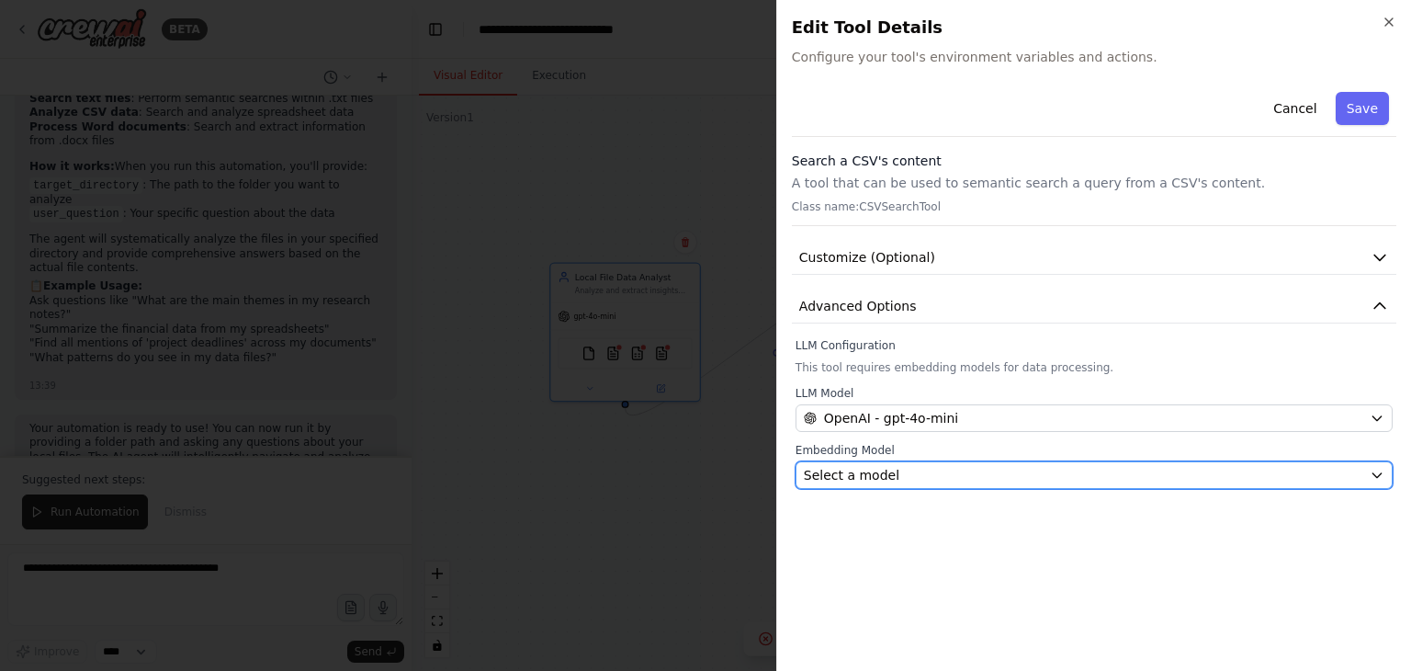
click at [922, 470] on div "Select a model" at bounding box center [1083, 475] width 559 height 18
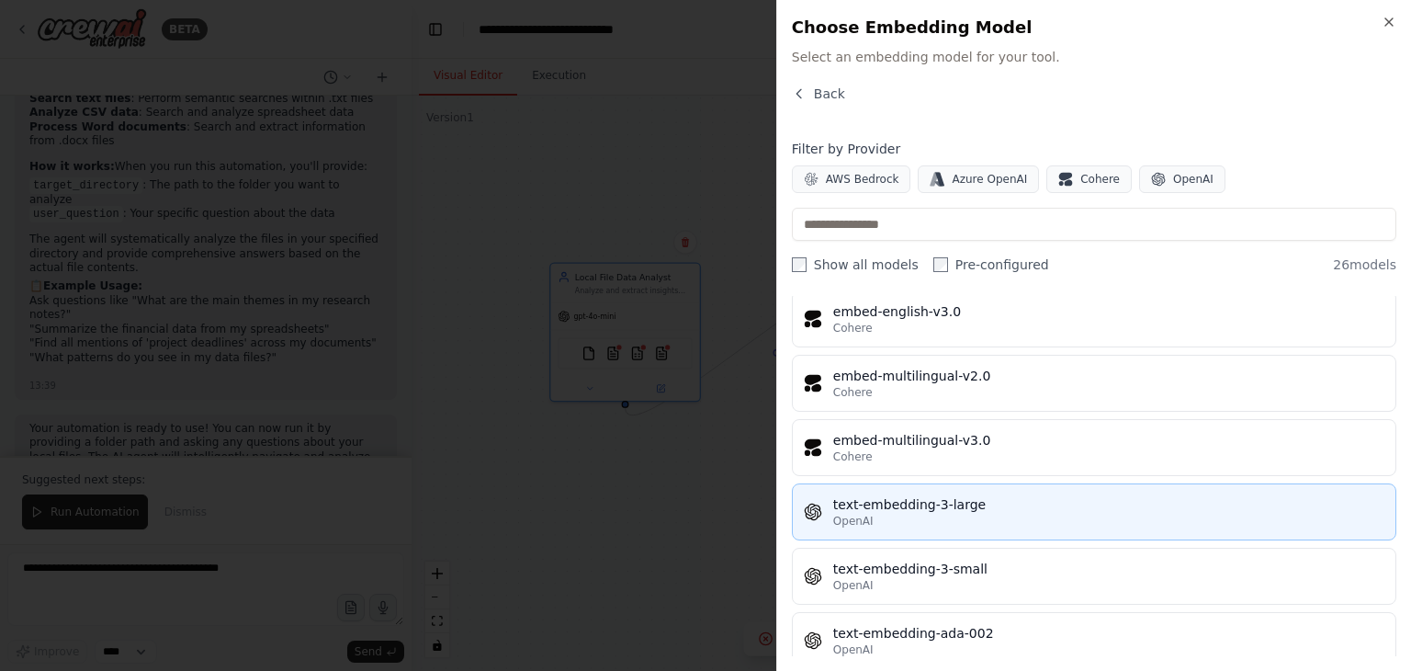
scroll to position [1368, 0]
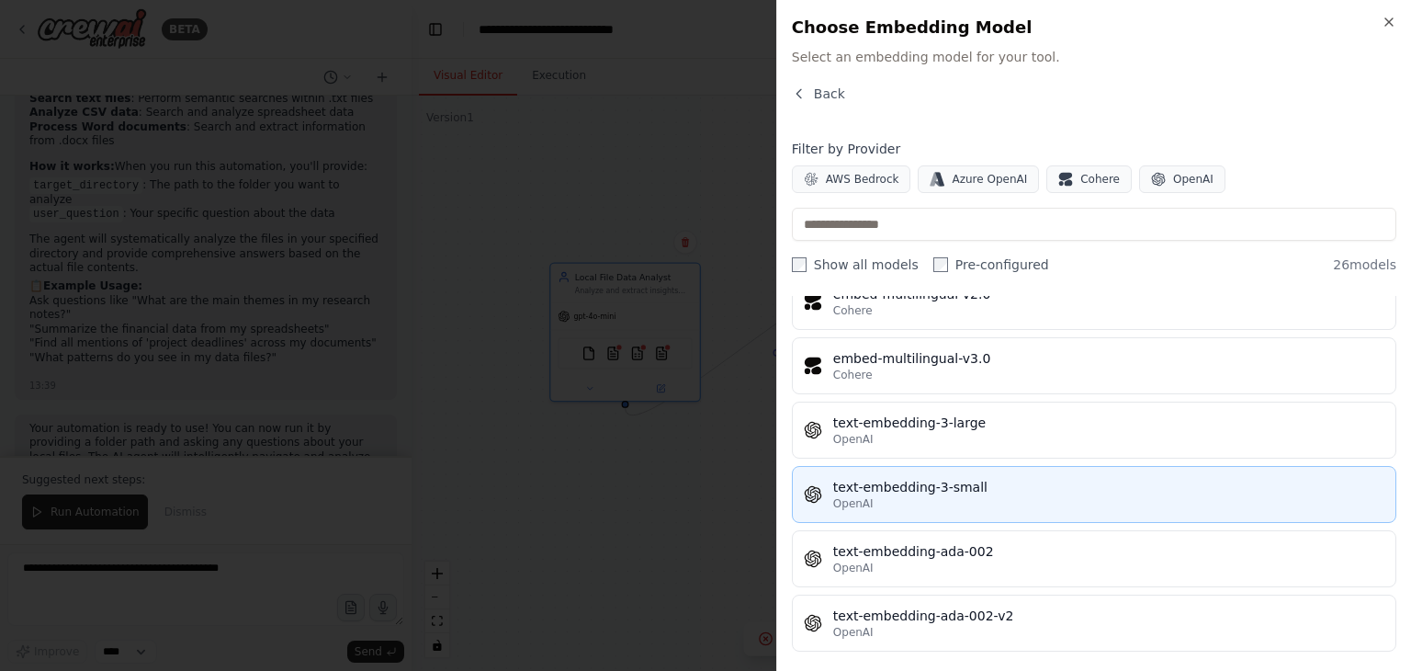
click at [965, 497] on div "OpenAI" at bounding box center [1108, 503] width 551 height 15
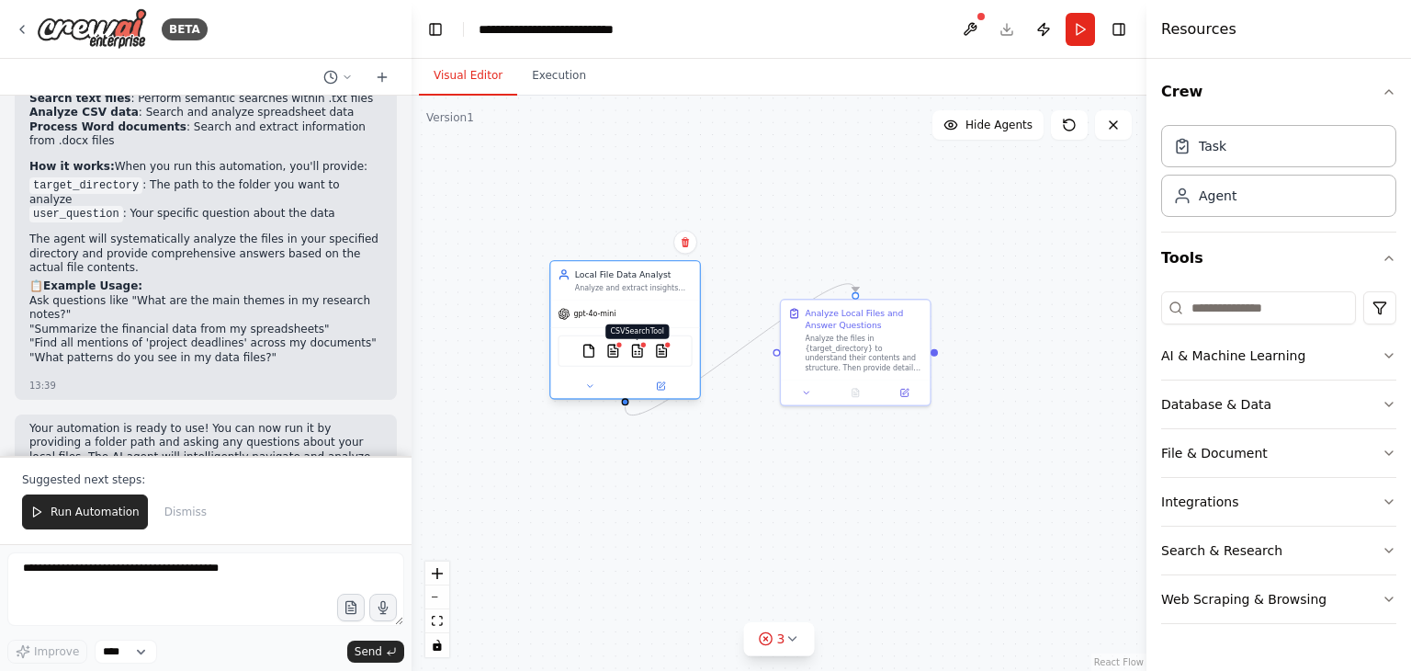
click at [643, 350] on img at bounding box center [637, 351] width 15 height 15
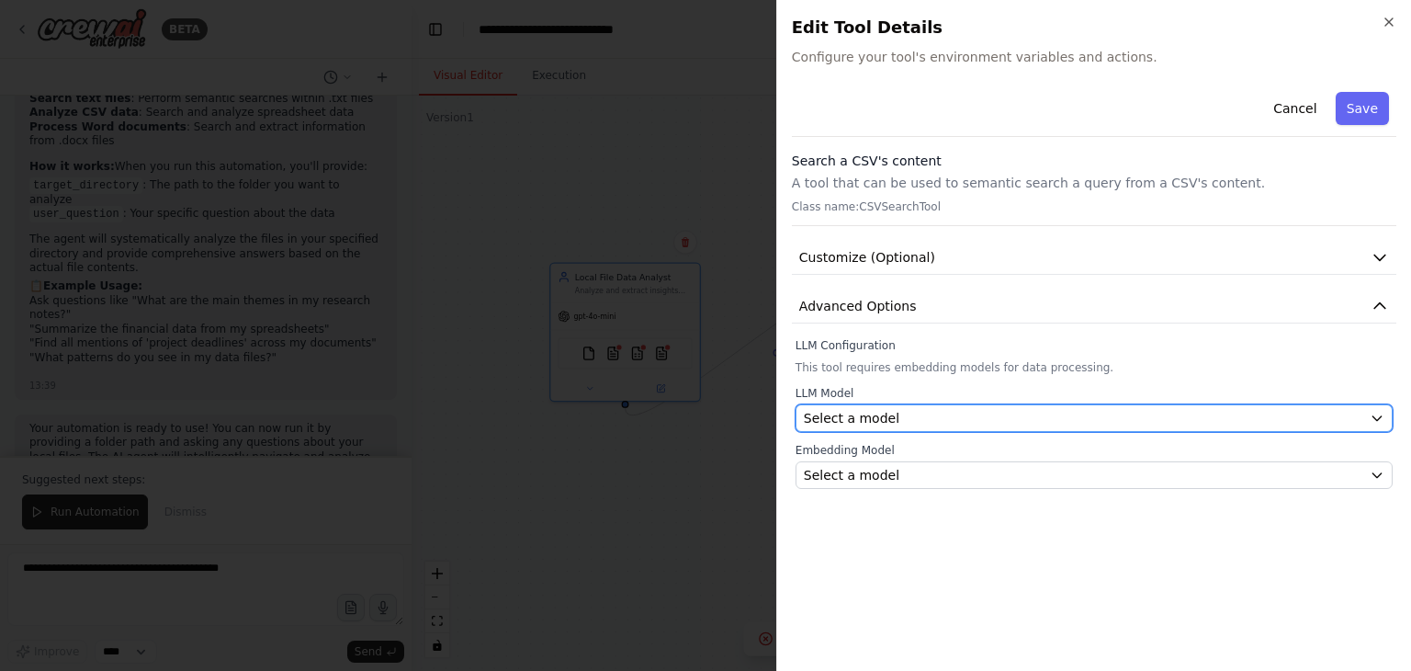
click at [954, 411] on div "Select a model" at bounding box center [1083, 418] width 559 height 18
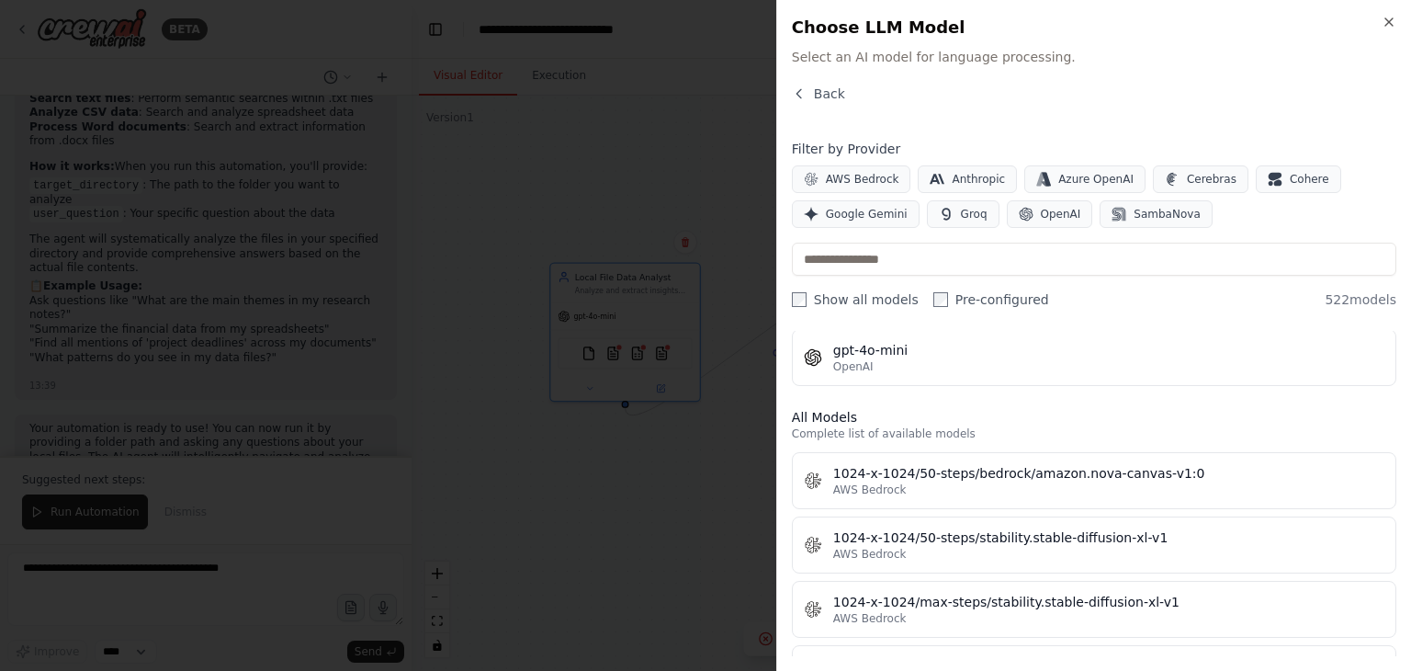
scroll to position [459, 0]
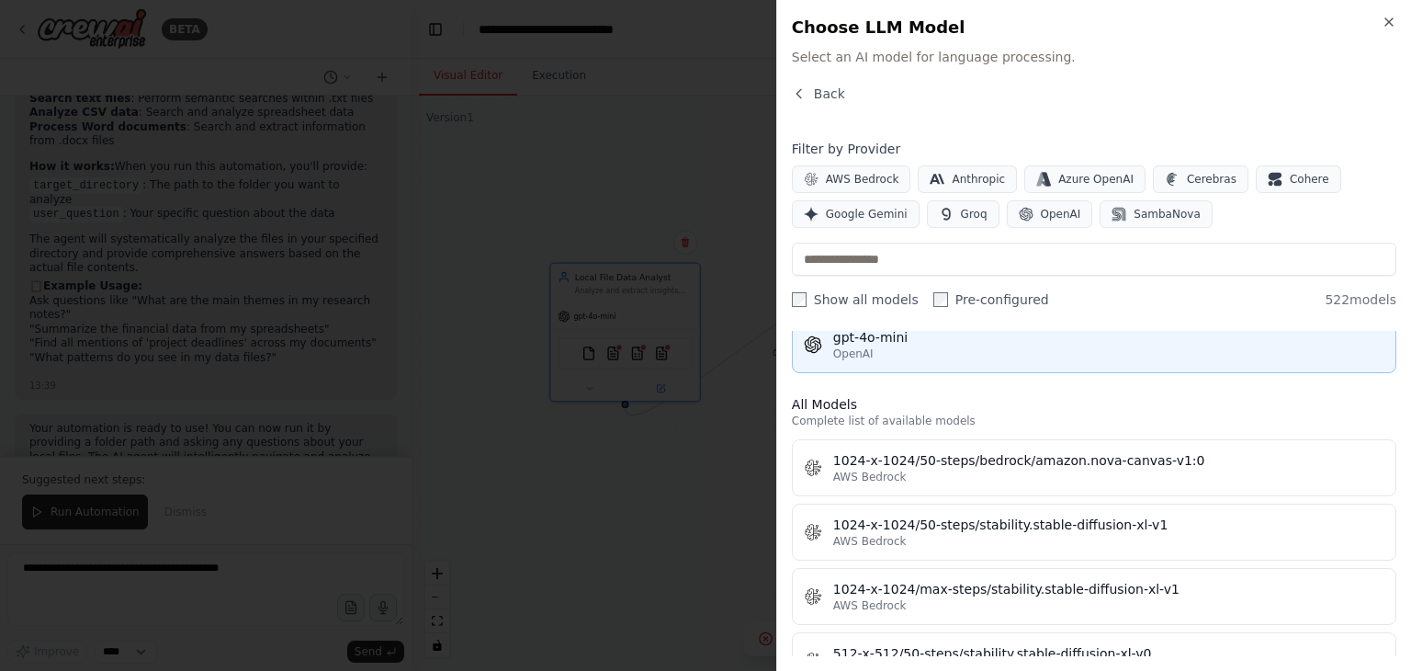
click at [878, 346] on div "OpenAI" at bounding box center [1108, 353] width 551 height 15
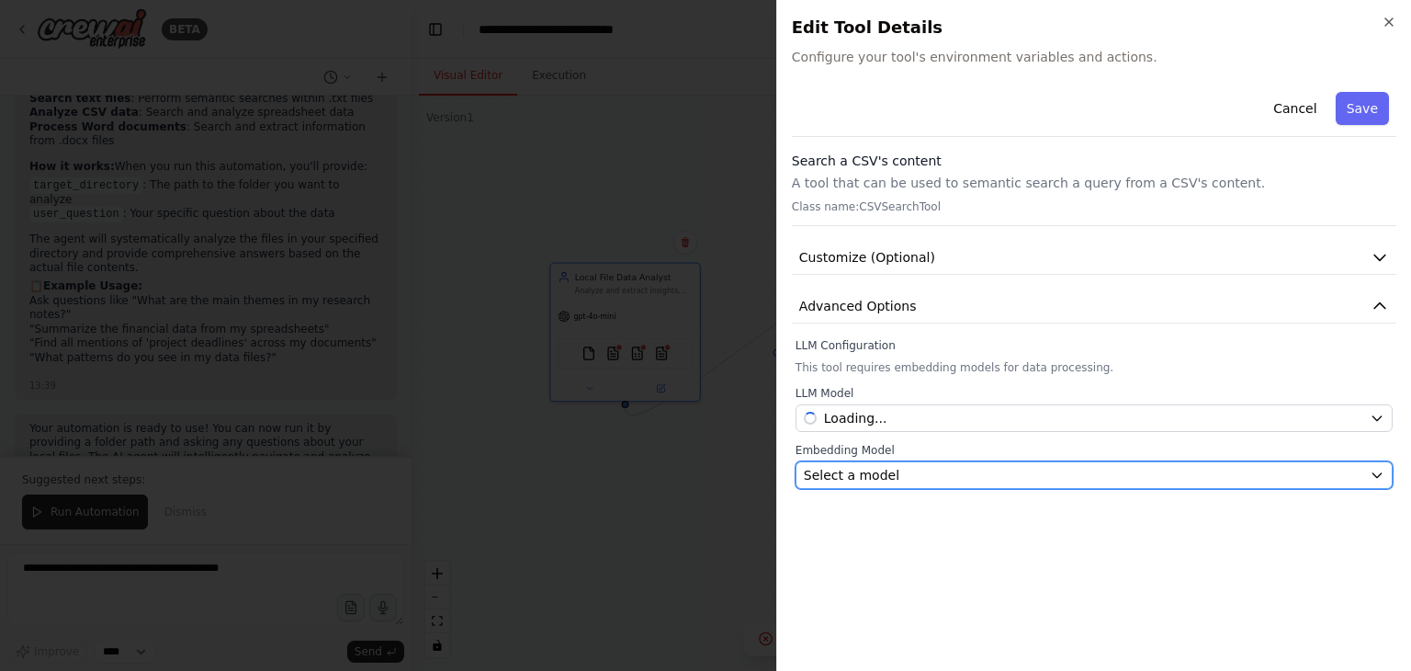
click at [916, 481] on div "Select a model" at bounding box center [1083, 475] width 559 height 18
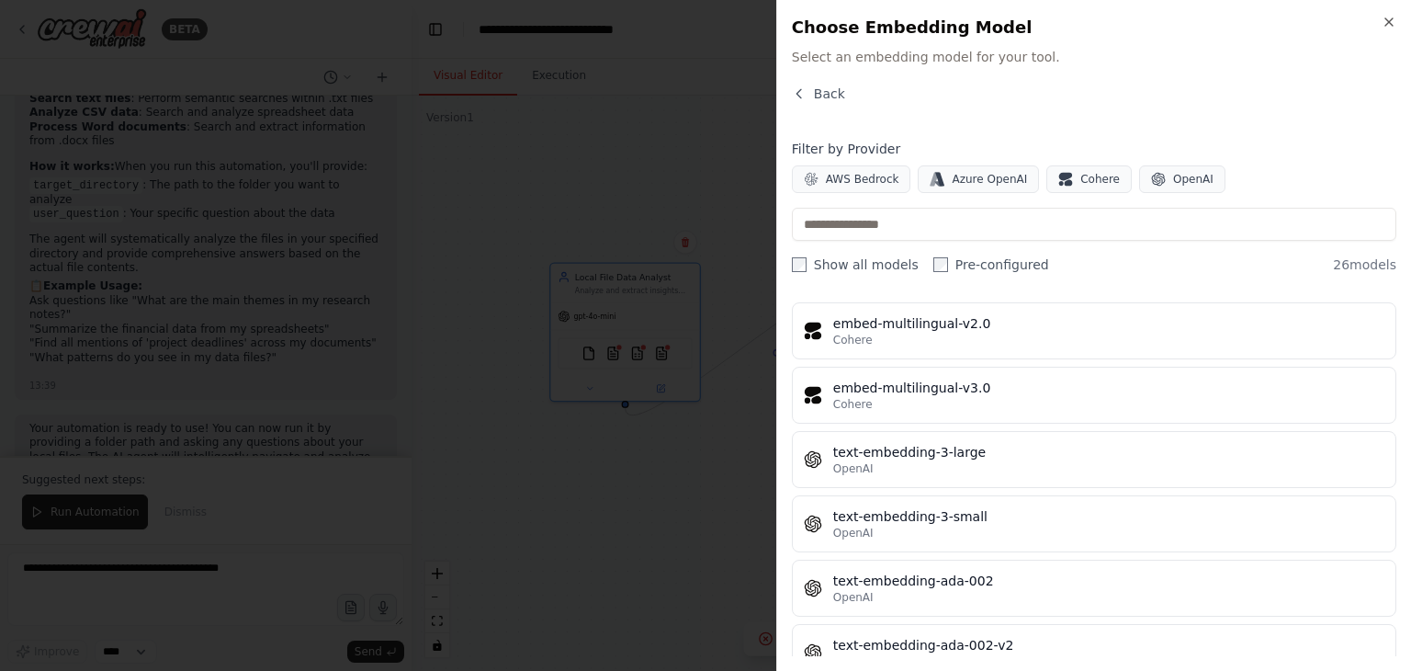
scroll to position [1368, 0]
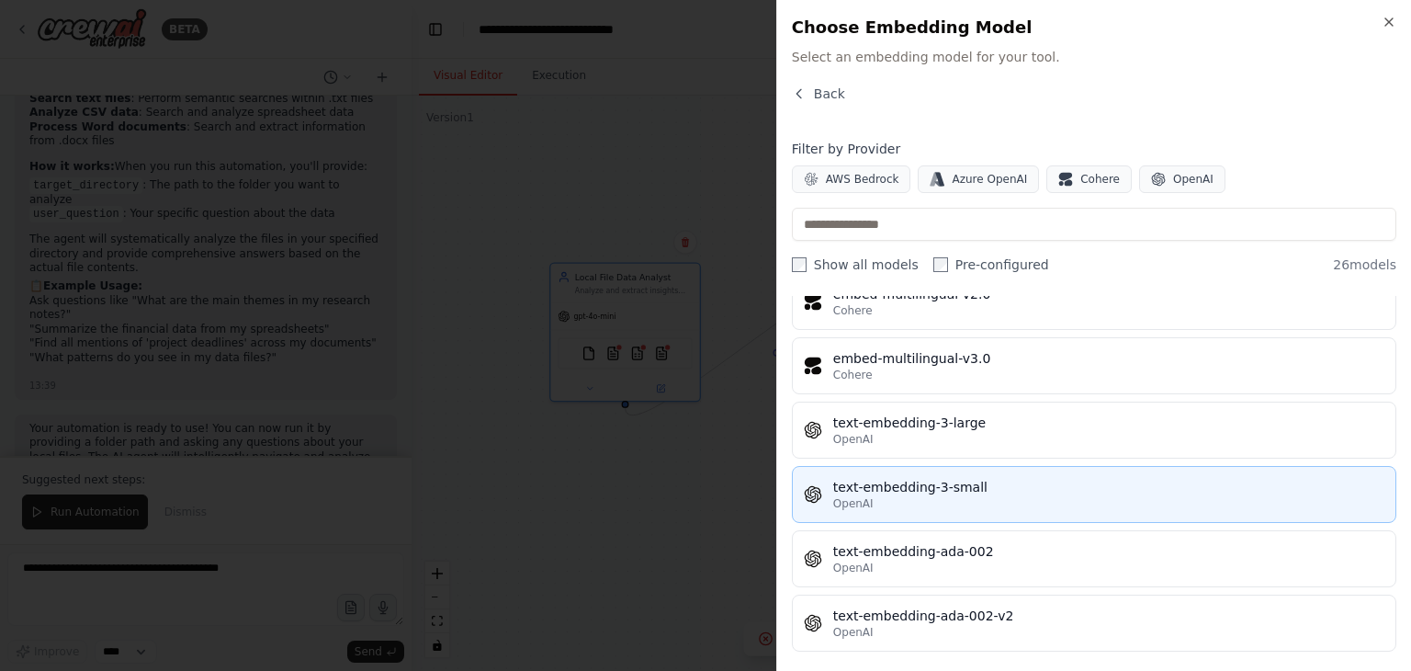
click at [963, 501] on div "OpenAI" at bounding box center [1108, 503] width 551 height 15
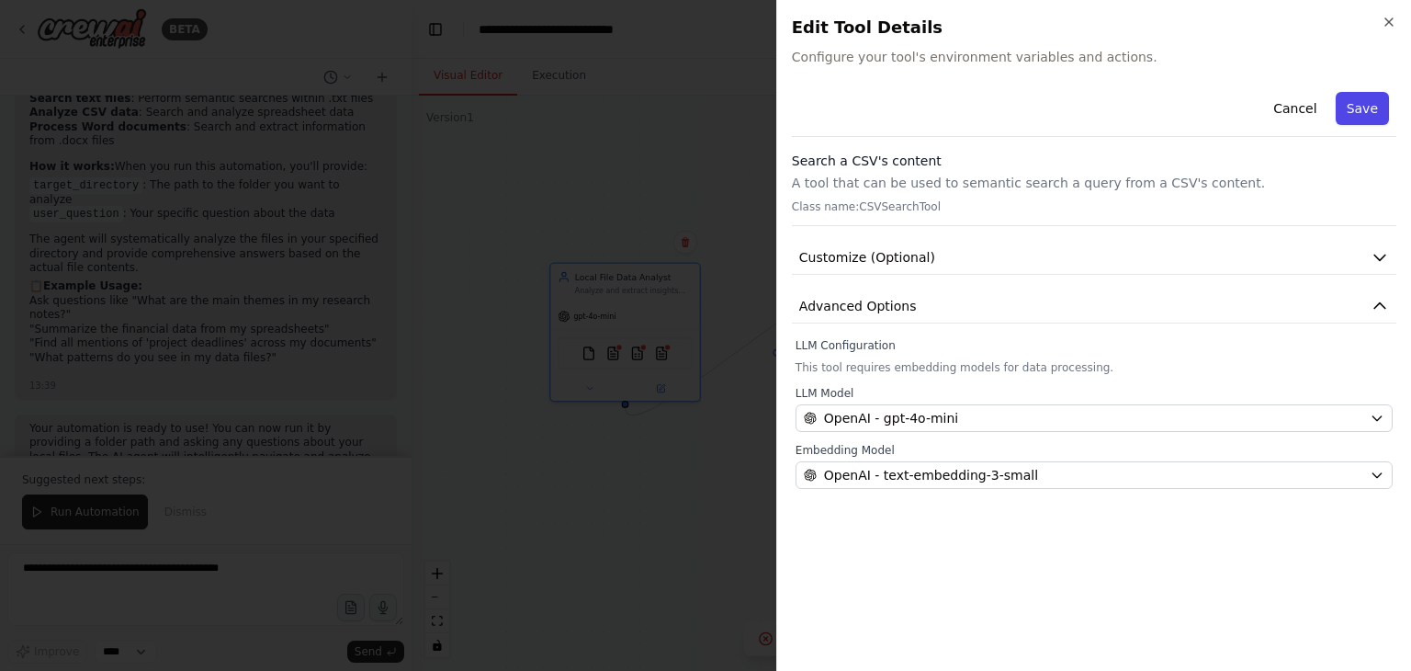
click at [1356, 118] on button "Save" at bounding box center [1362, 108] width 53 height 33
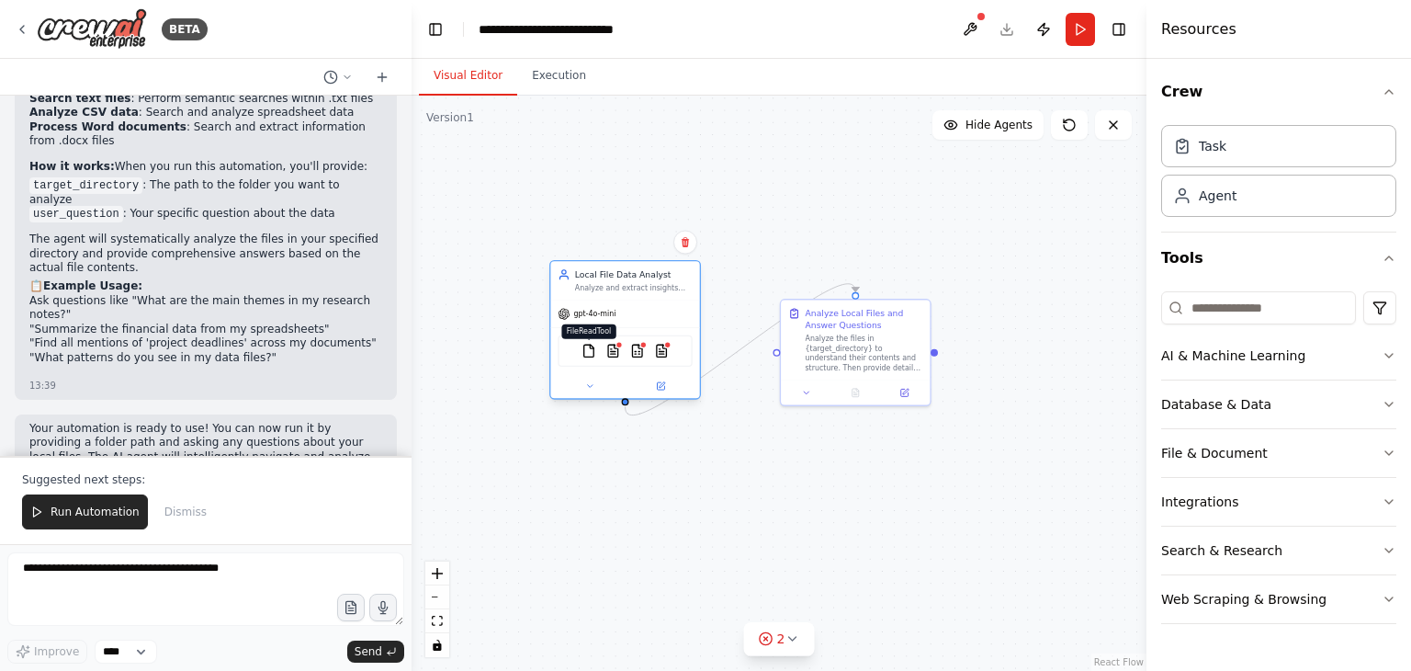
click at [594, 351] on img at bounding box center [589, 351] width 15 height 15
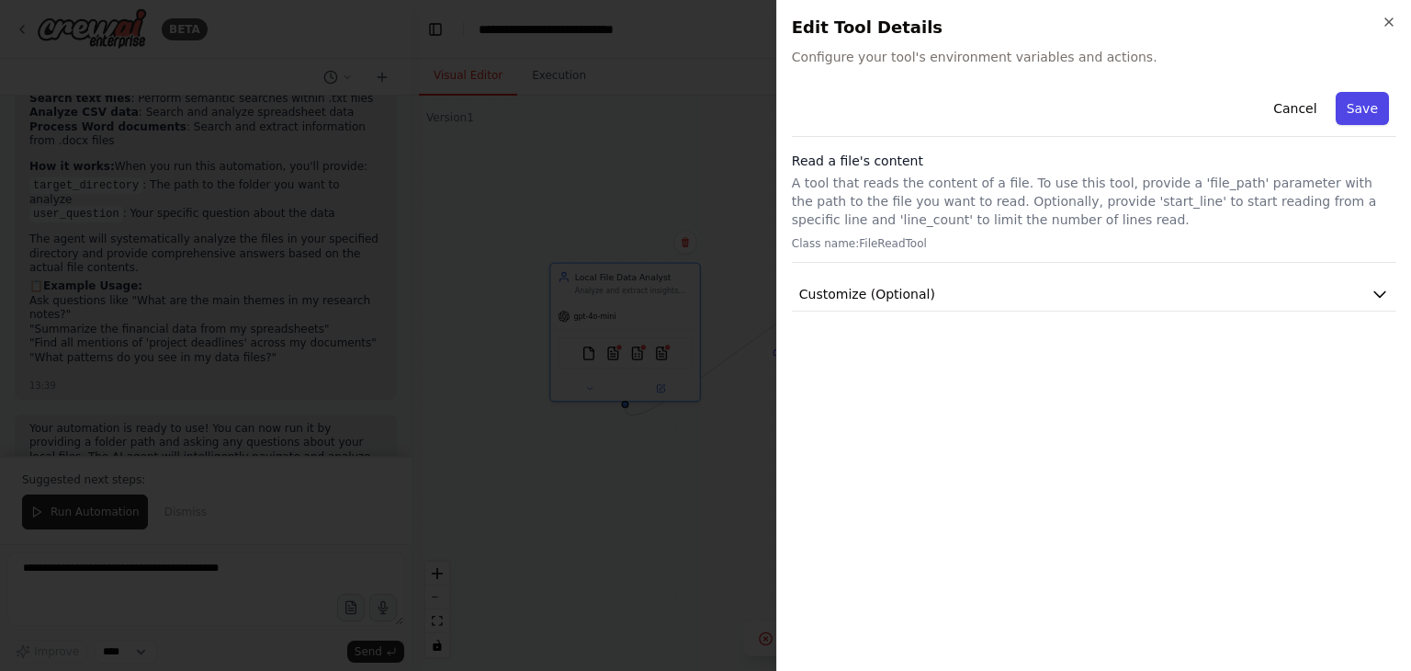
click at [1363, 107] on button "Save" at bounding box center [1362, 108] width 53 height 33
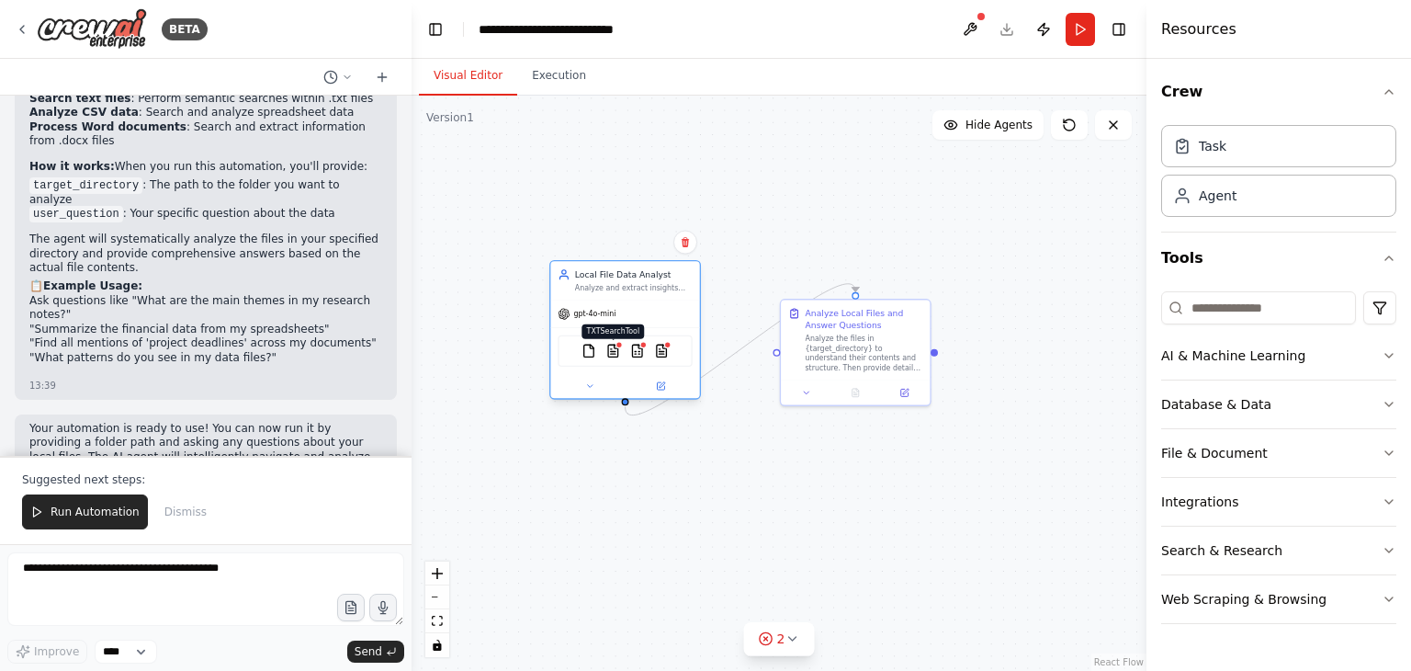
click at [617, 351] on img at bounding box center [612, 351] width 15 height 15
click at [665, 356] on img at bounding box center [661, 351] width 15 height 15
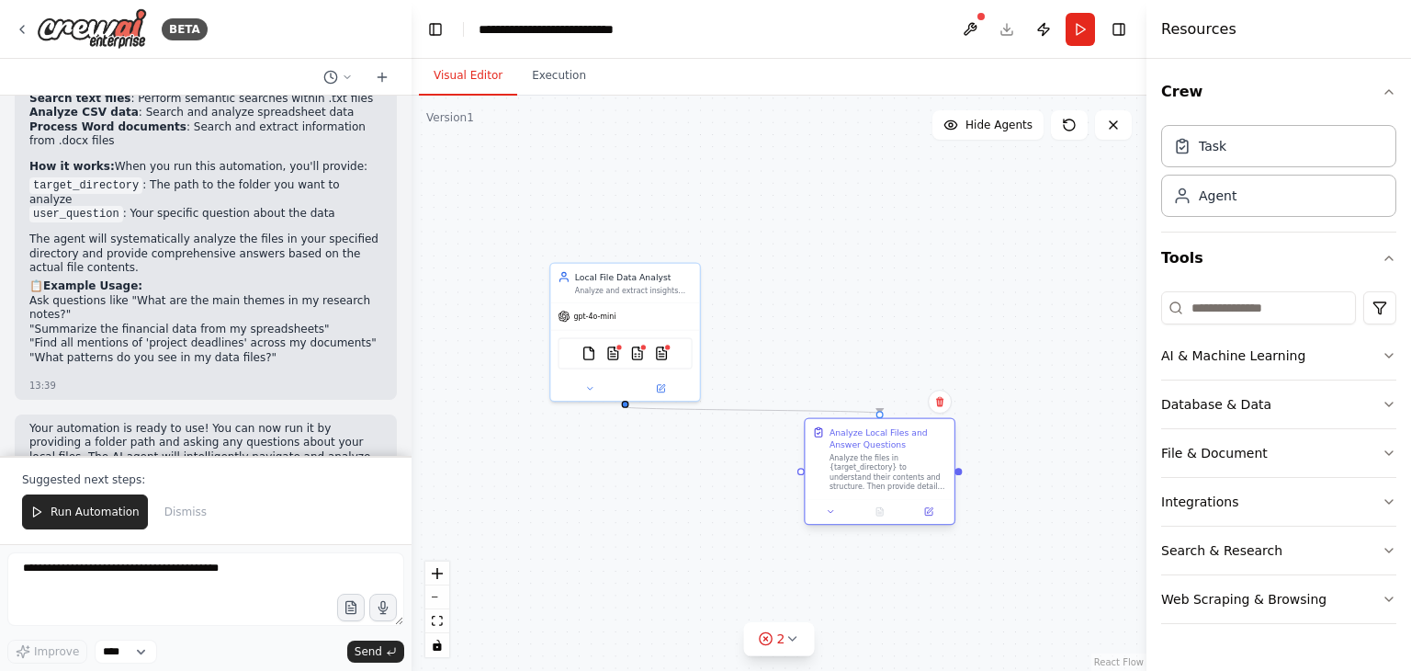
drag, startPoint x: 865, startPoint y: 343, endPoint x: 889, endPoint y: 458, distance: 118.4
click at [889, 458] on div "Analyze the files in {target_directory} to understand their contents and struct…" at bounding box center [889, 472] width 118 height 39
click at [78, 512] on span "Run Automation" at bounding box center [95, 511] width 89 height 15
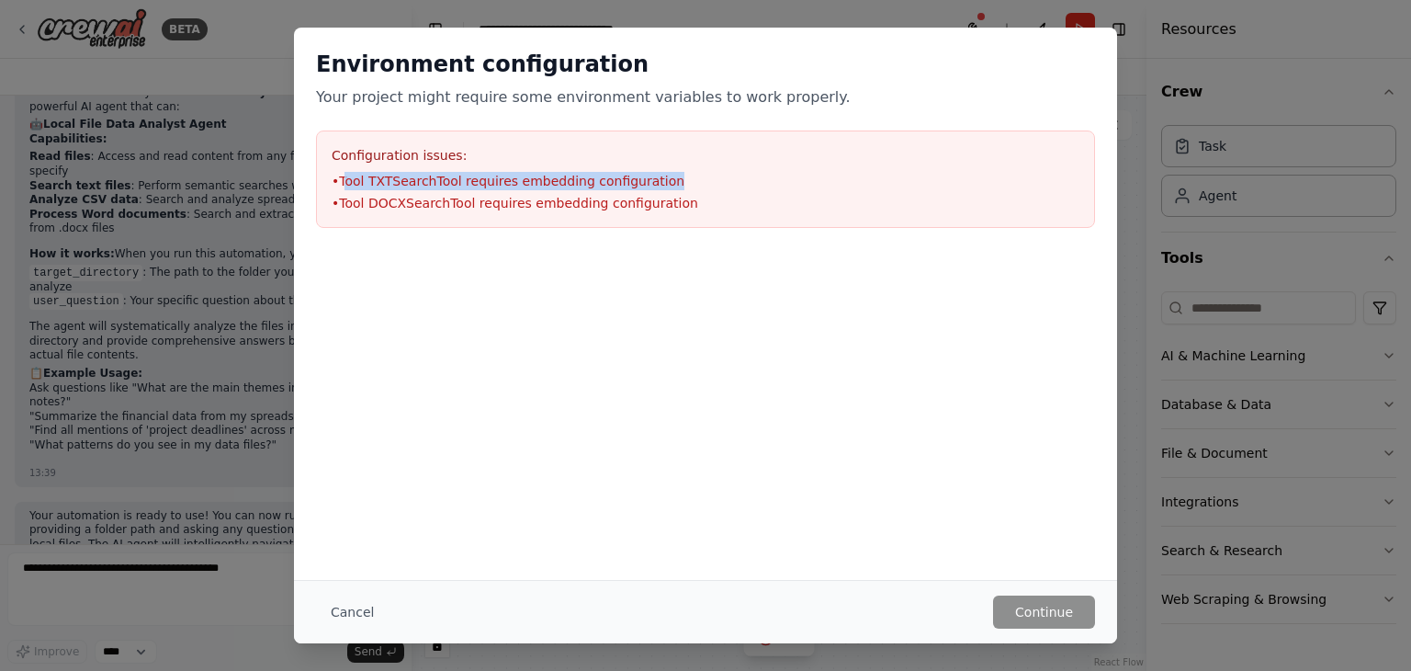
drag, startPoint x: 345, startPoint y: 181, endPoint x: 661, endPoint y: 184, distance: 315.1
click at [661, 184] on li "• Tool TXTSearchTool requires embedding configuration" at bounding box center [706, 181] width 748 height 18
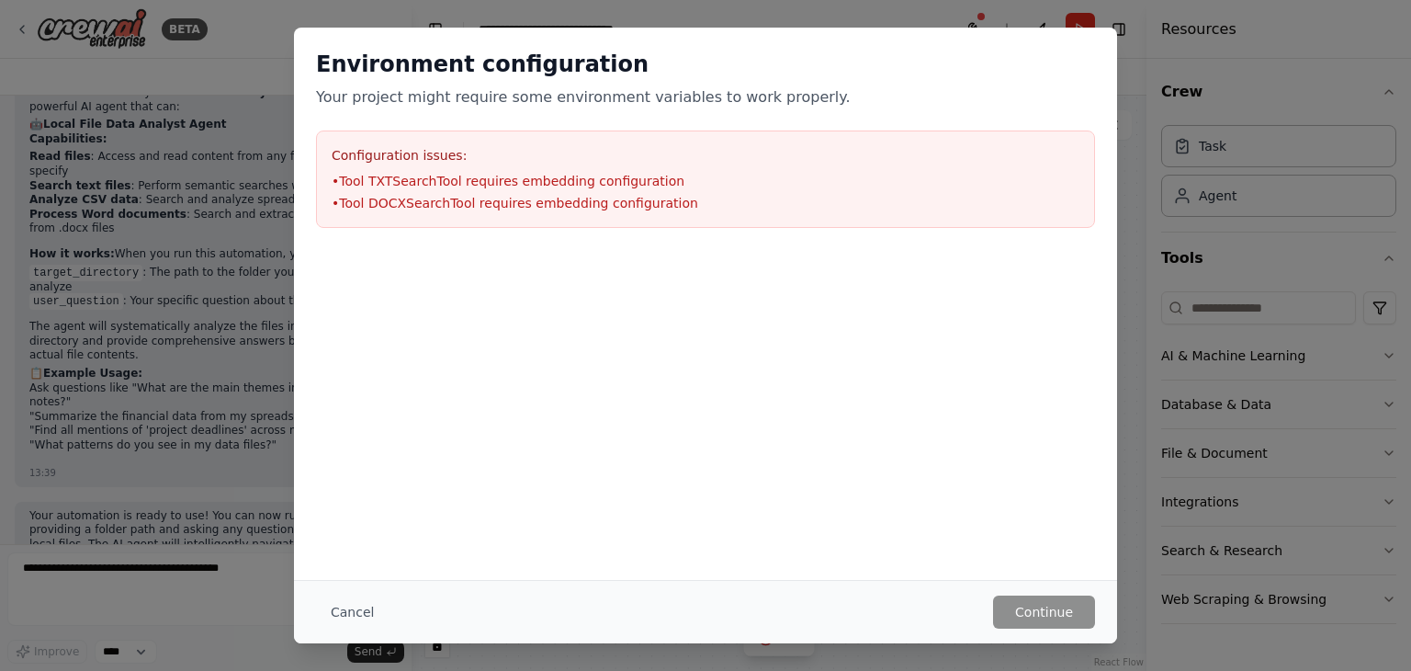
click at [1061, 82] on div "Environment configuration Your project might require some environment variables…" at bounding box center [705, 79] width 779 height 59
click at [365, 614] on button "Cancel" at bounding box center [352, 611] width 73 height 33
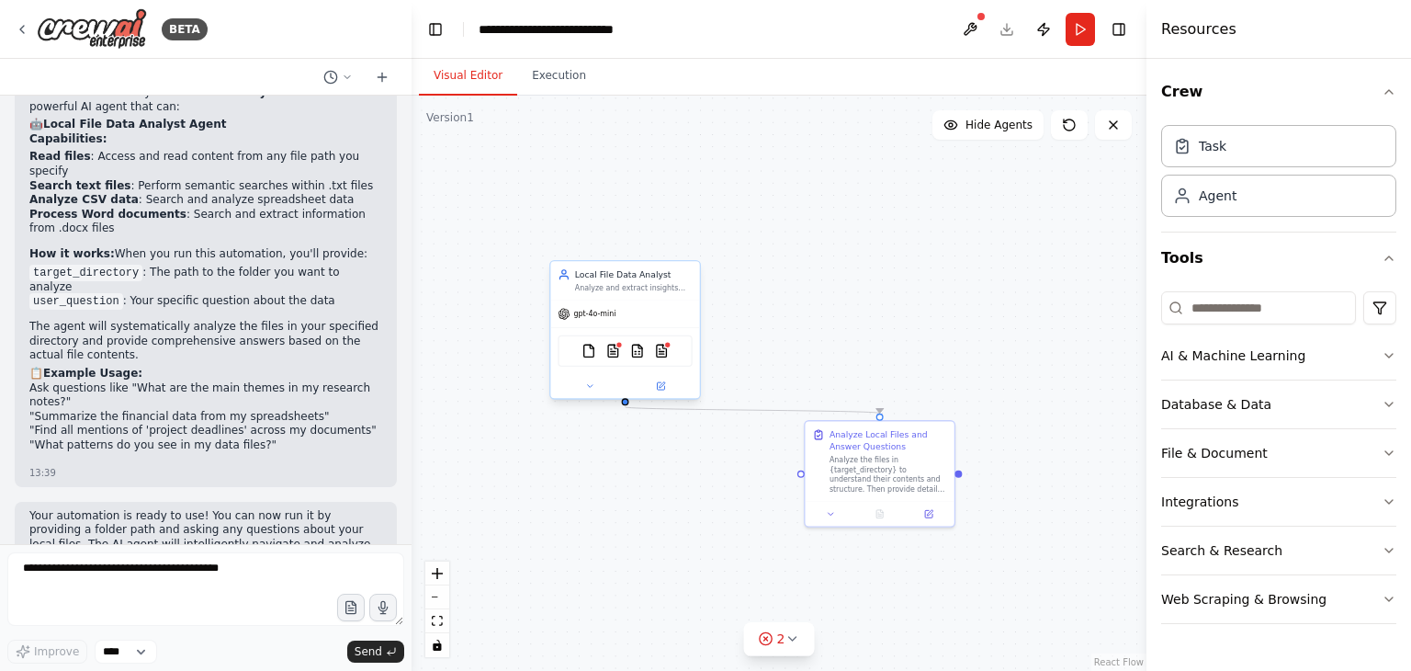
click at [614, 357] on div "FileReadTool TXTSearchTool CSVSearchTool DOCXSearchTool" at bounding box center [625, 350] width 134 height 31
click at [605, 348] on img at bounding box center [612, 351] width 15 height 15
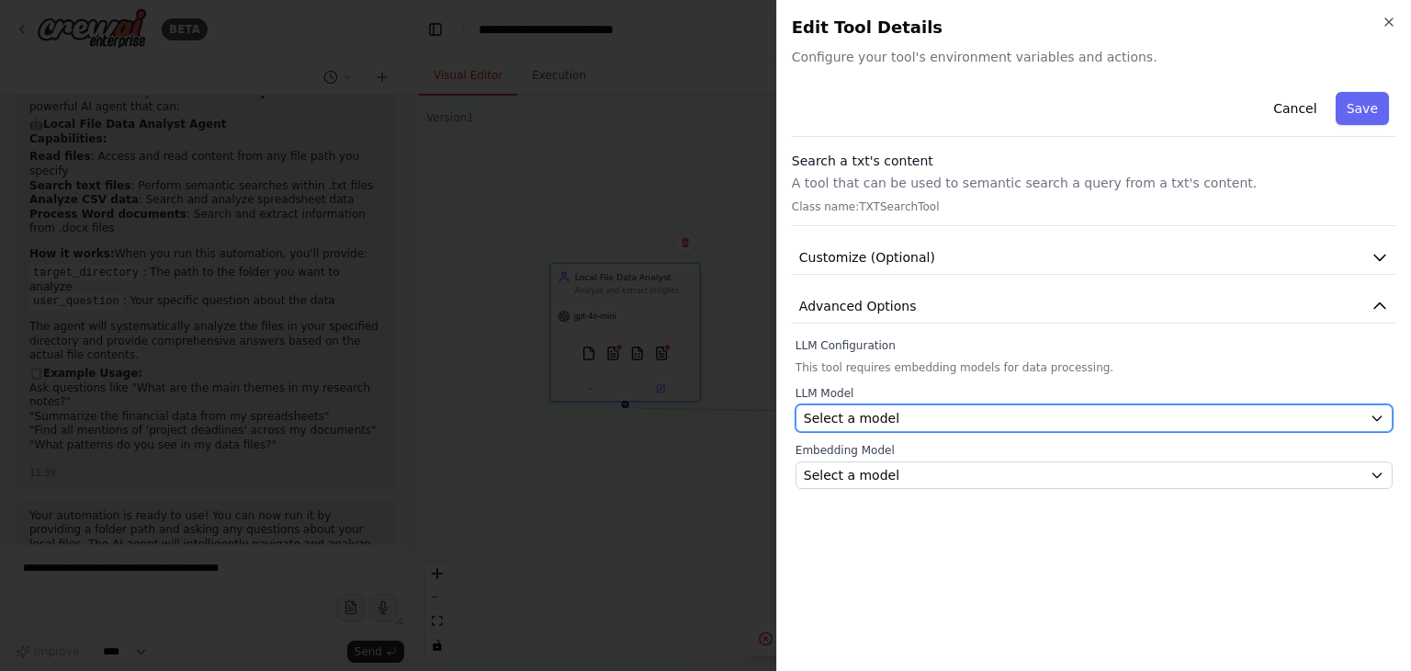
click at [842, 409] on span "Select a model" at bounding box center [852, 418] width 96 height 18
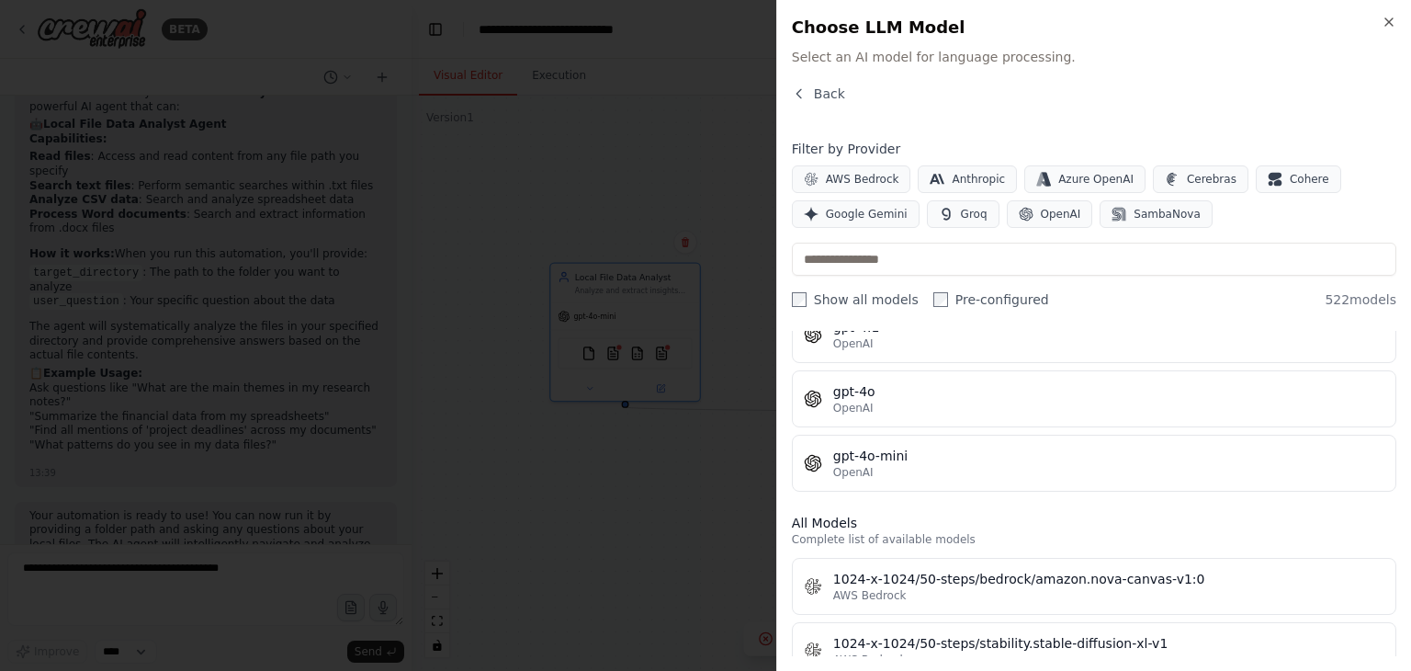
scroll to position [367, 0]
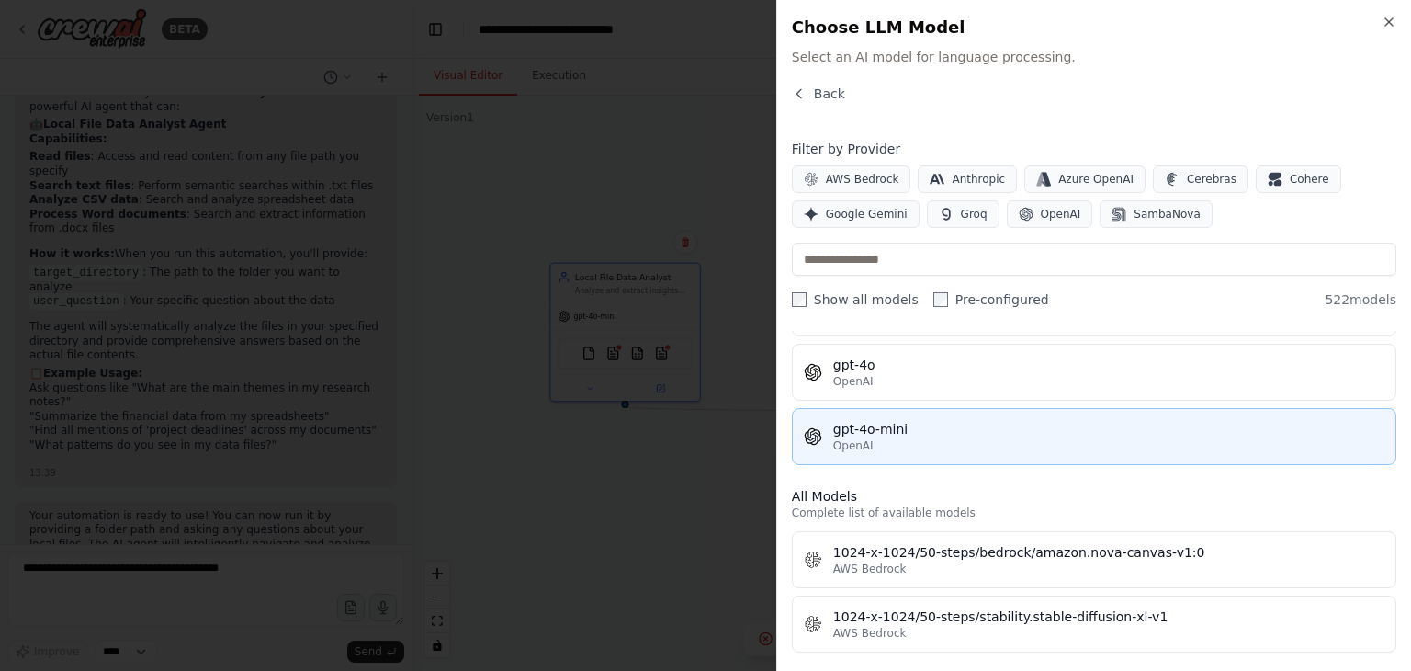
click at [967, 442] on div "OpenAI" at bounding box center [1108, 445] width 551 height 15
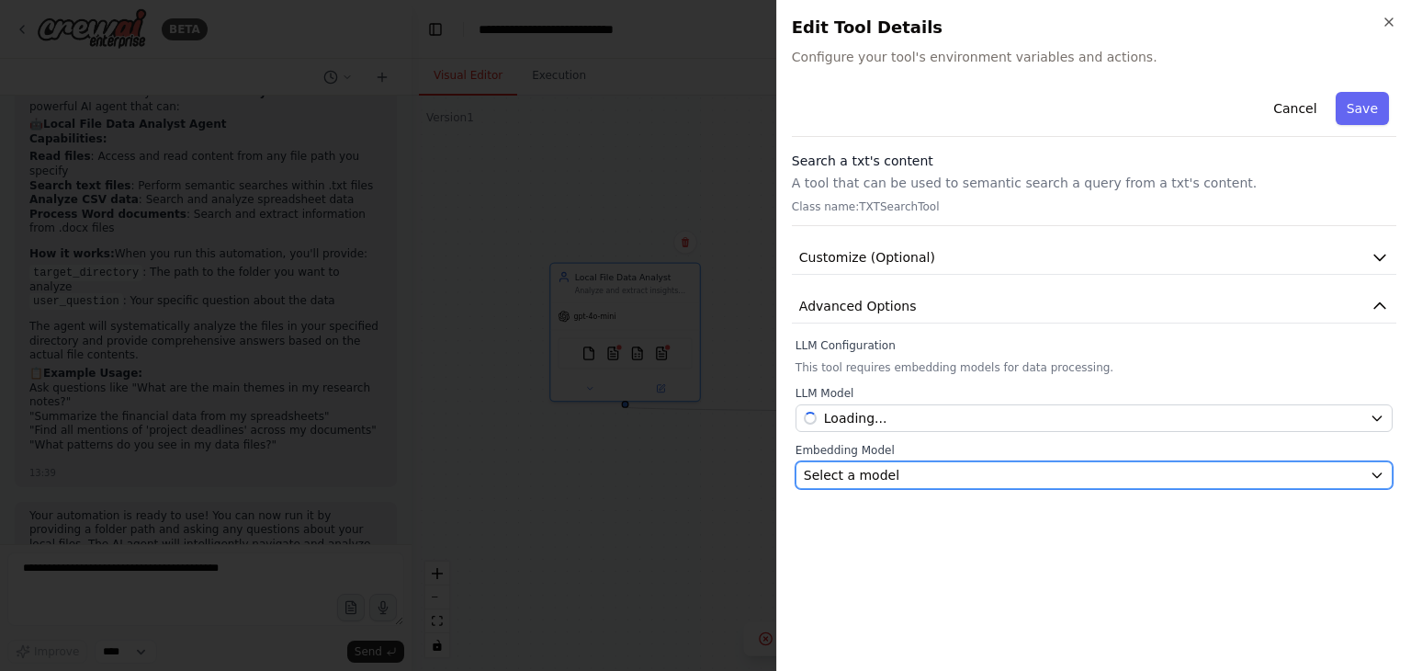
click at [912, 475] on div "Select a model" at bounding box center [1083, 475] width 559 height 18
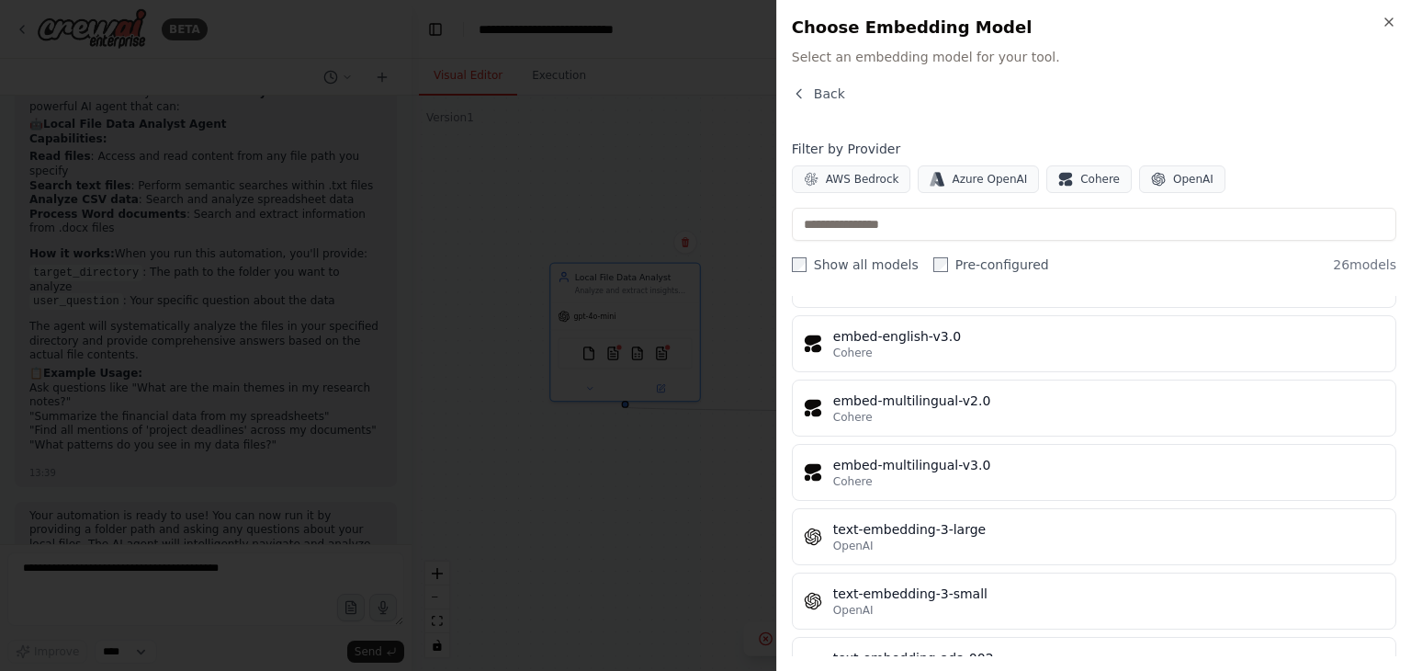
scroll to position [1286, 0]
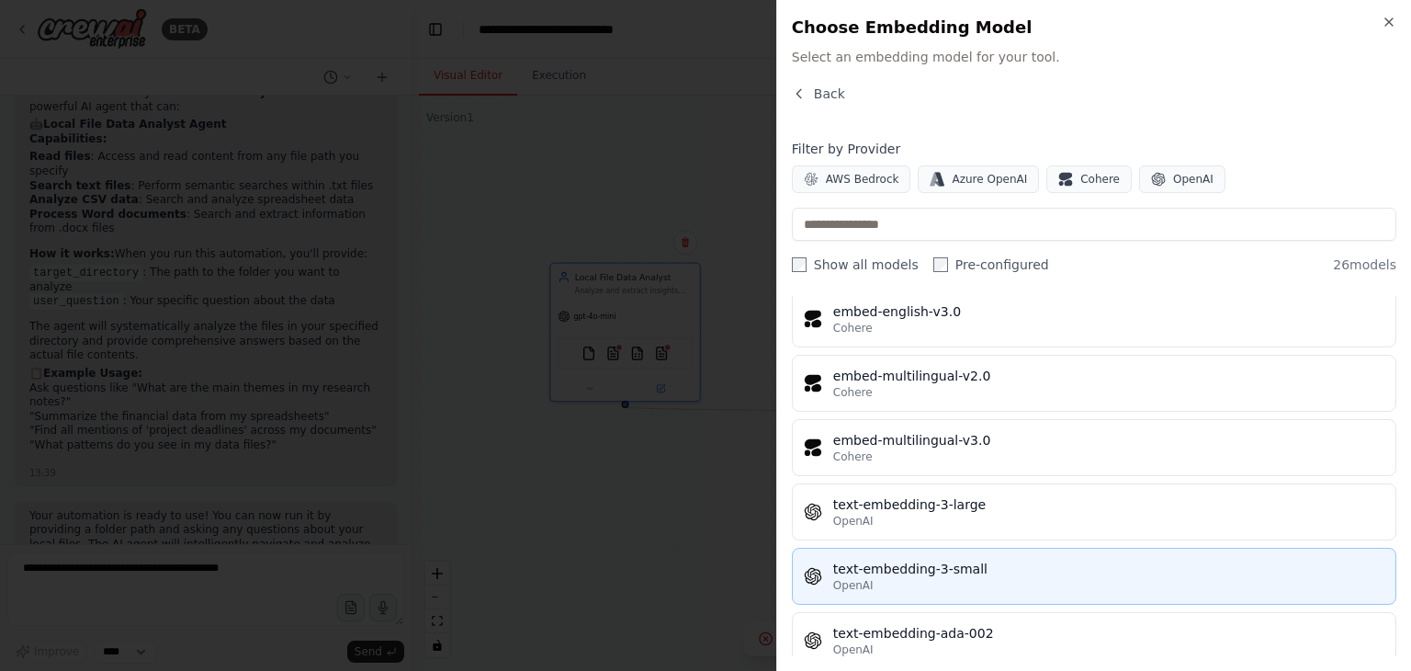
click at [933, 560] on div "text-embedding-3-small" at bounding box center [1108, 569] width 551 height 18
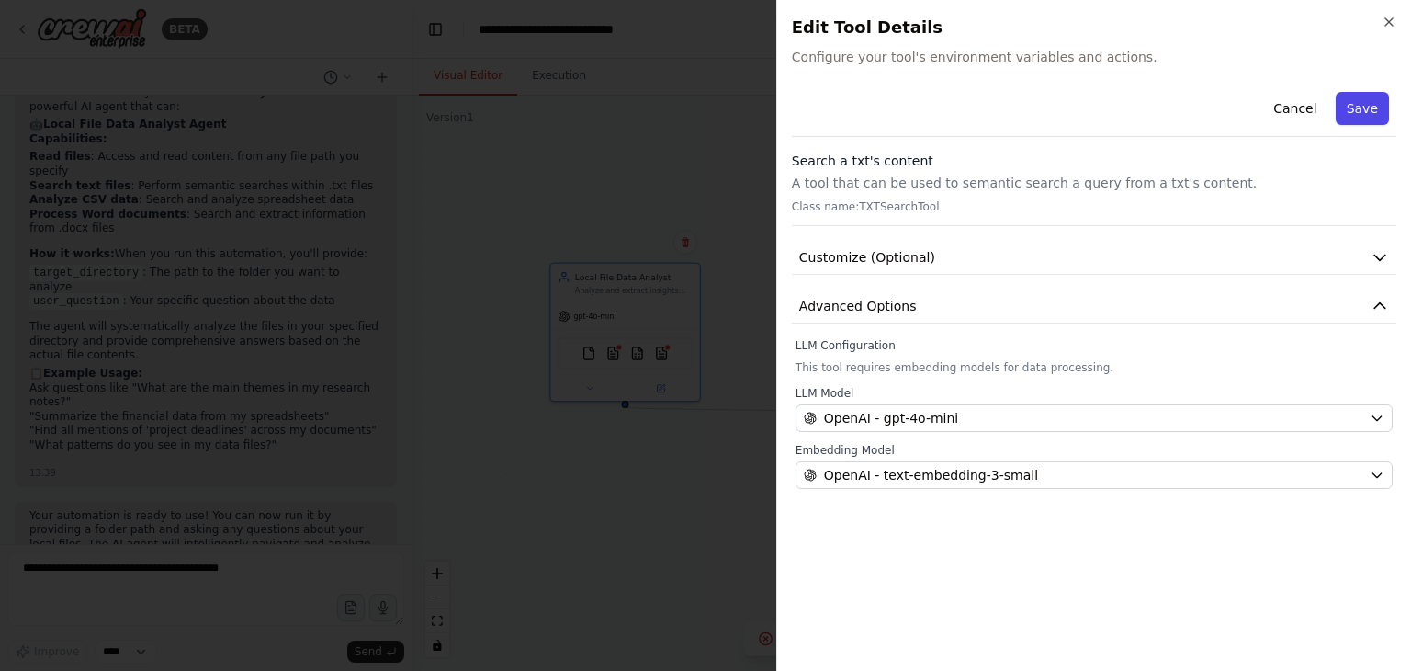
click at [1367, 106] on button "Save" at bounding box center [1362, 108] width 53 height 33
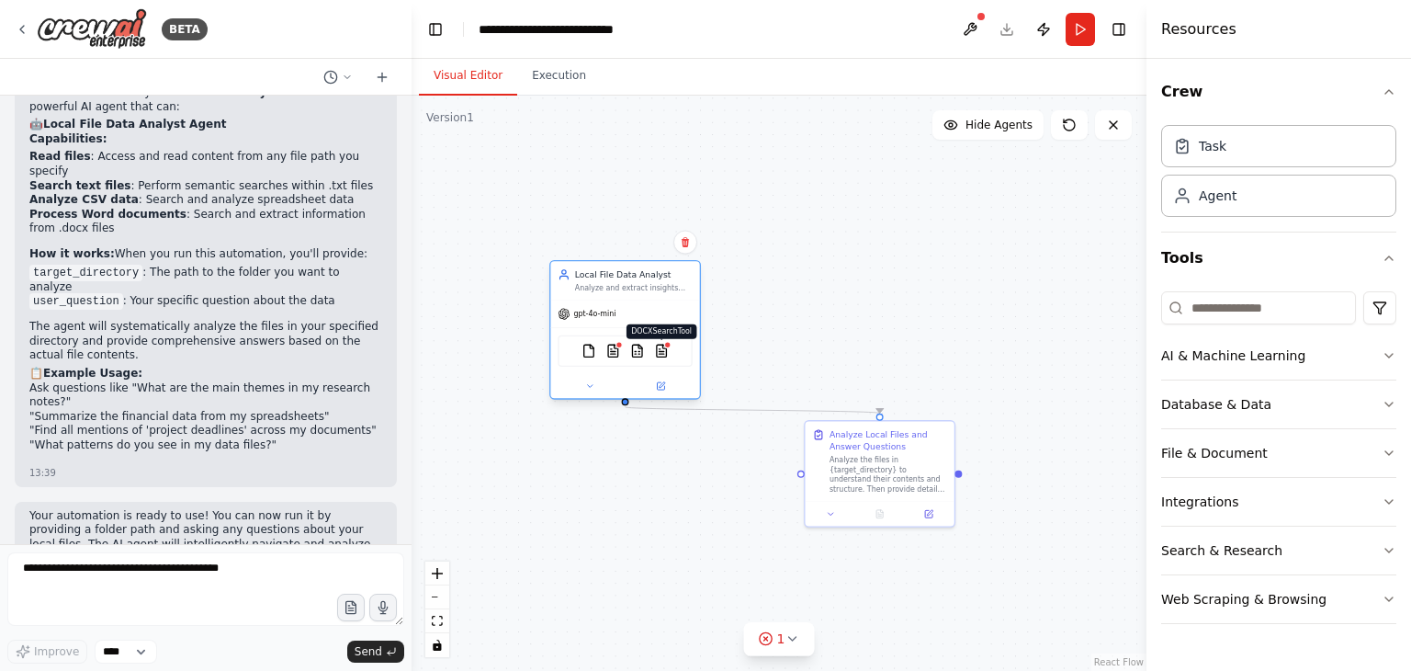
click at [665, 345] on div at bounding box center [667, 344] width 7 height 7
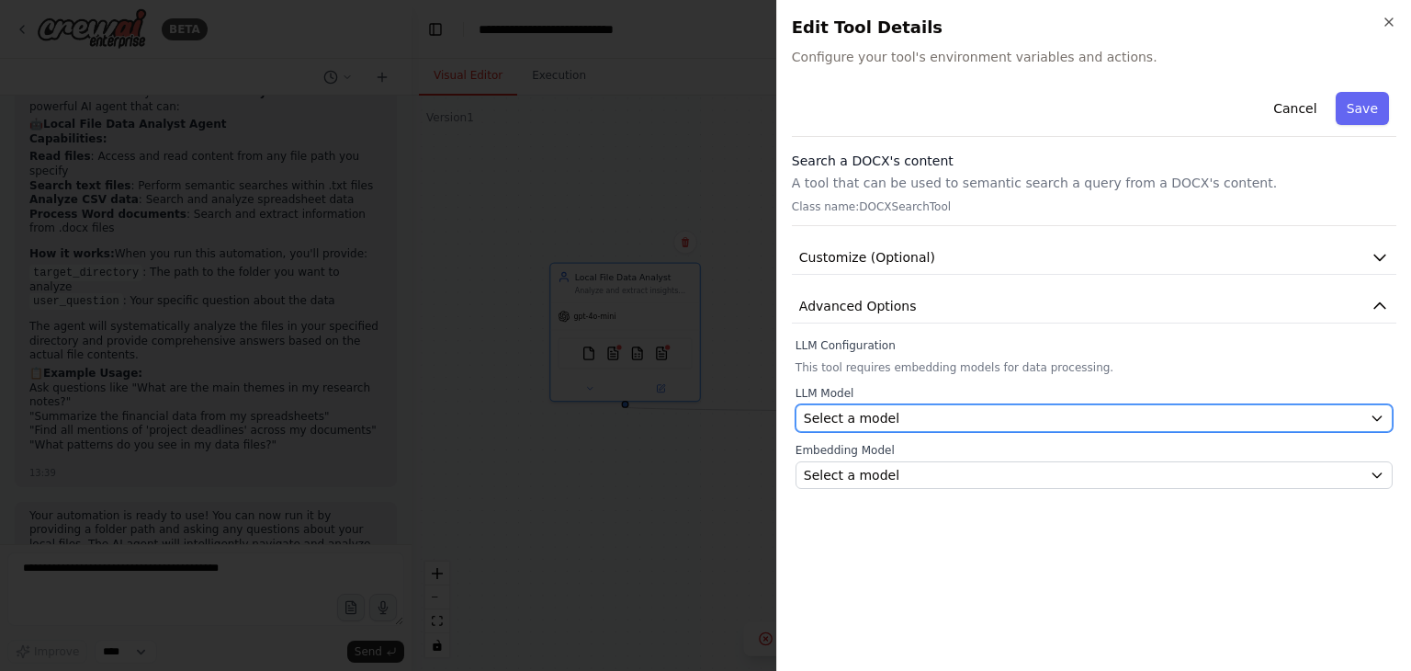
click at [853, 416] on span "Select a model" at bounding box center [852, 418] width 96 height 18
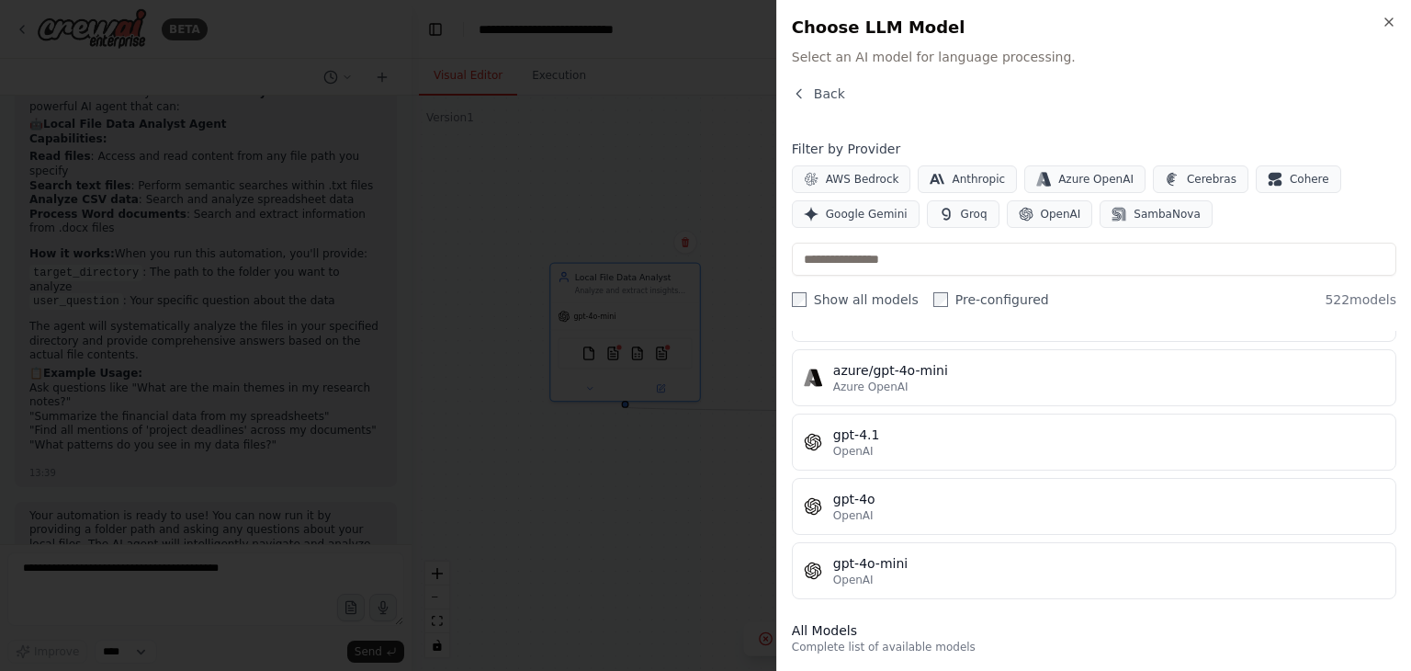
scroll to position [276, 0]
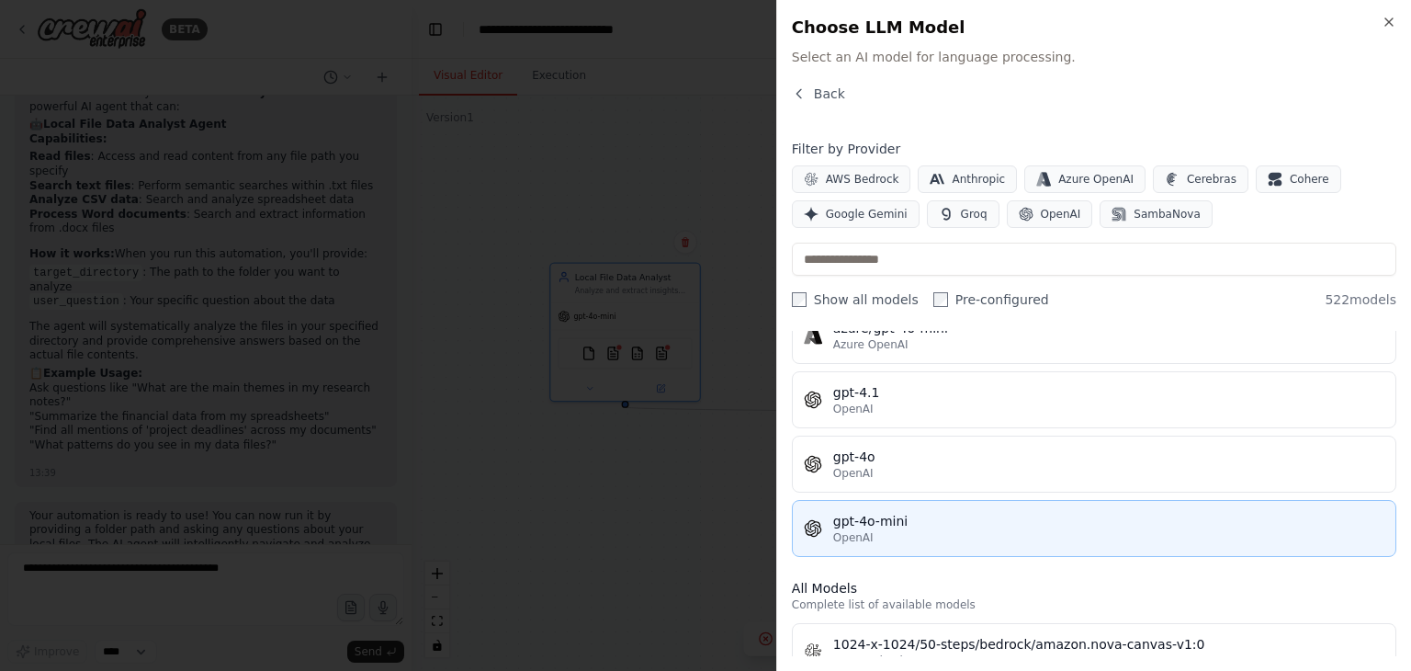
click at [934, 516] on div "gpt-4o-mini" at bounding box center [1108, 521] width 551 height 18
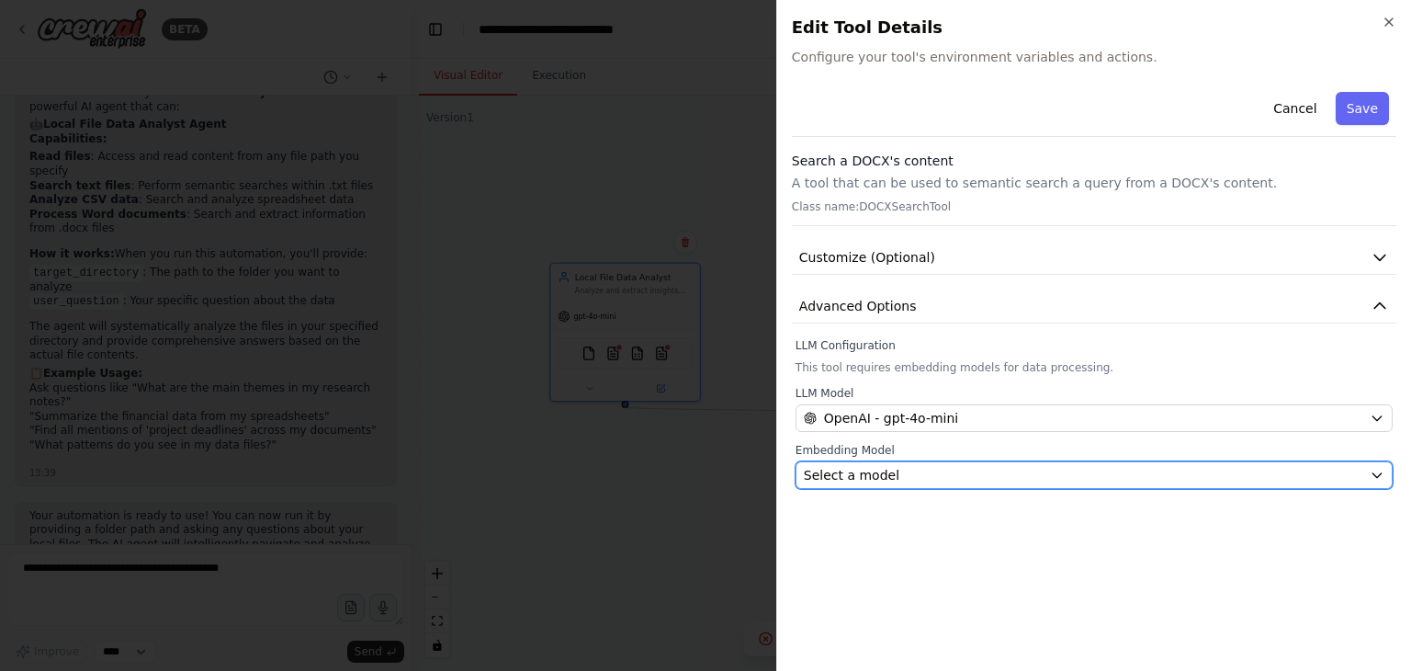
click at [932, 471] on div "Select a model" at bounding box center [1083, 475] width 559 height 18
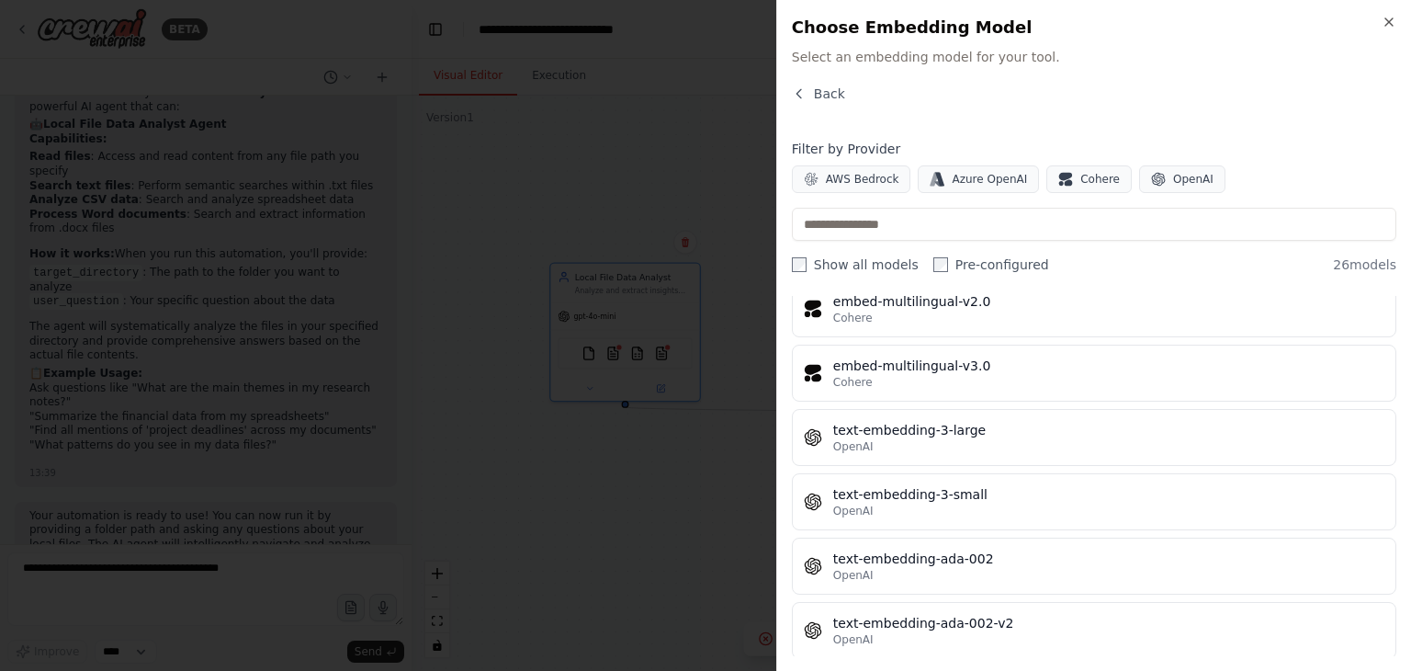
scroll to position [1368, 0]
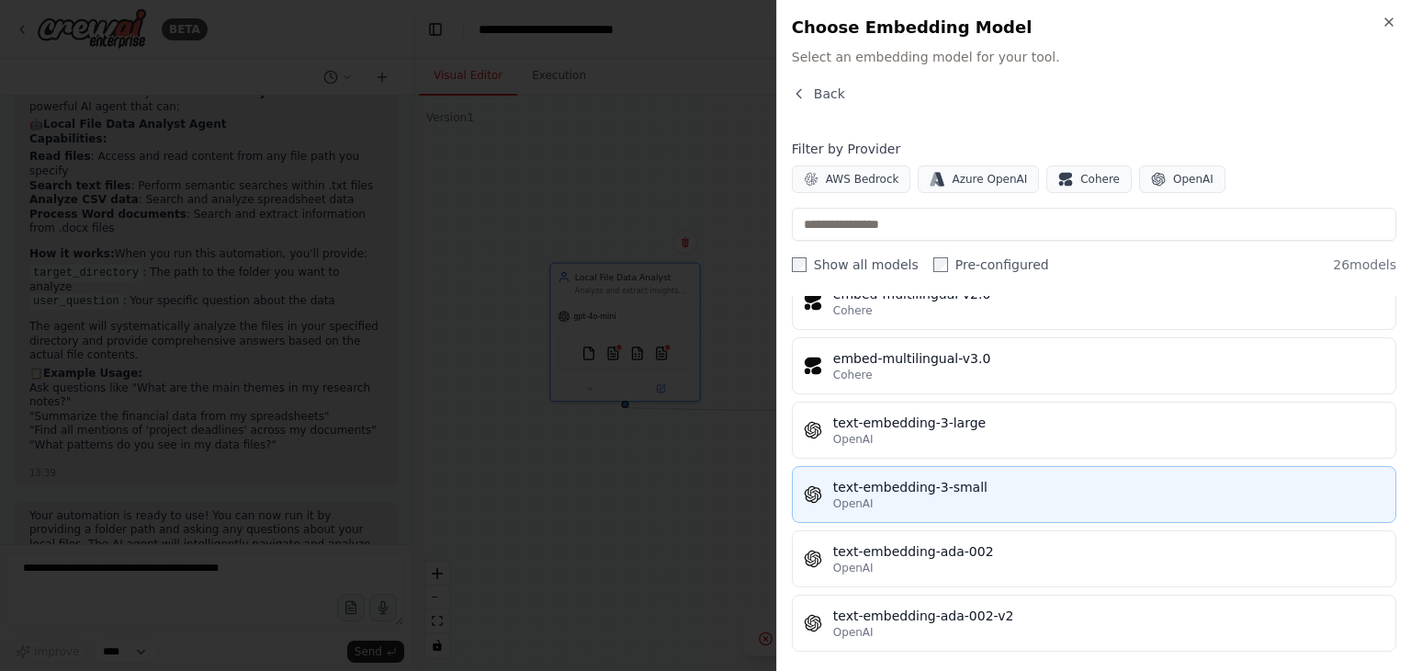
click at [993, 478] on div "text-embedding-3-small" at bounding box center [1108, 487] width 551 height 18
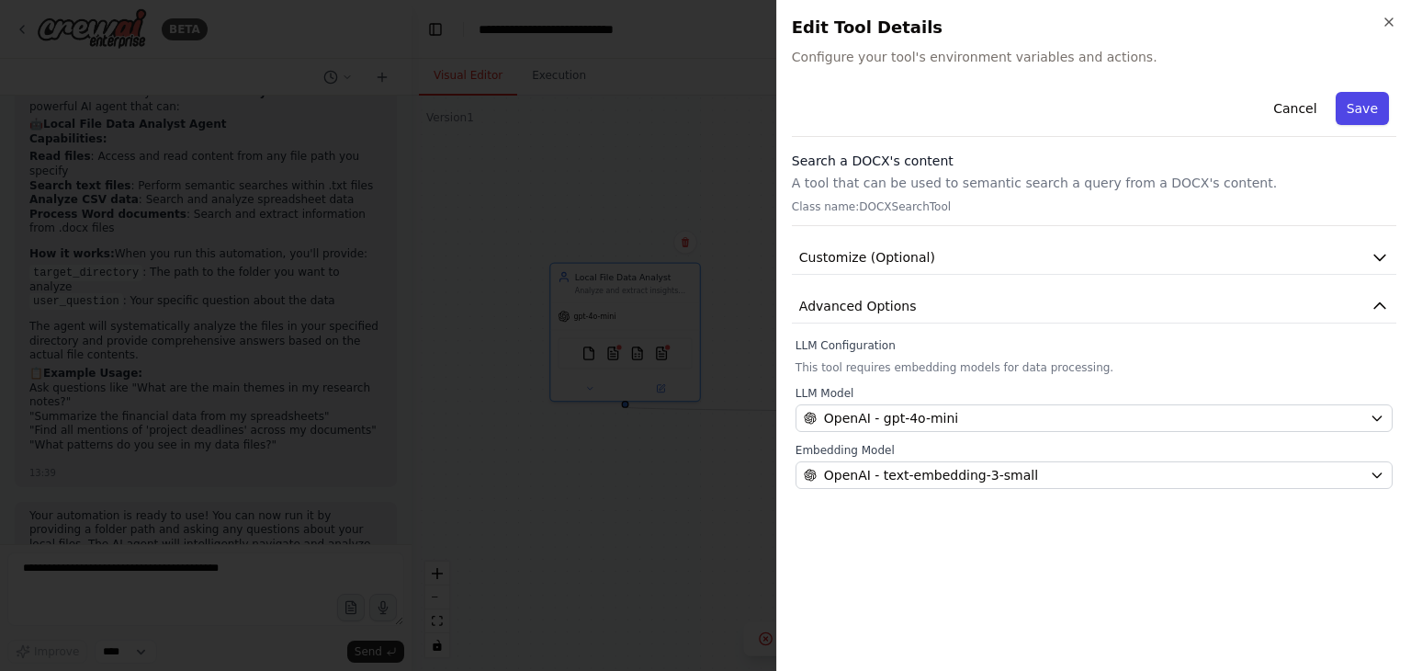
click at [1365, 104] on button "Save" at bounding box center [1362, 108] width 53 height 33
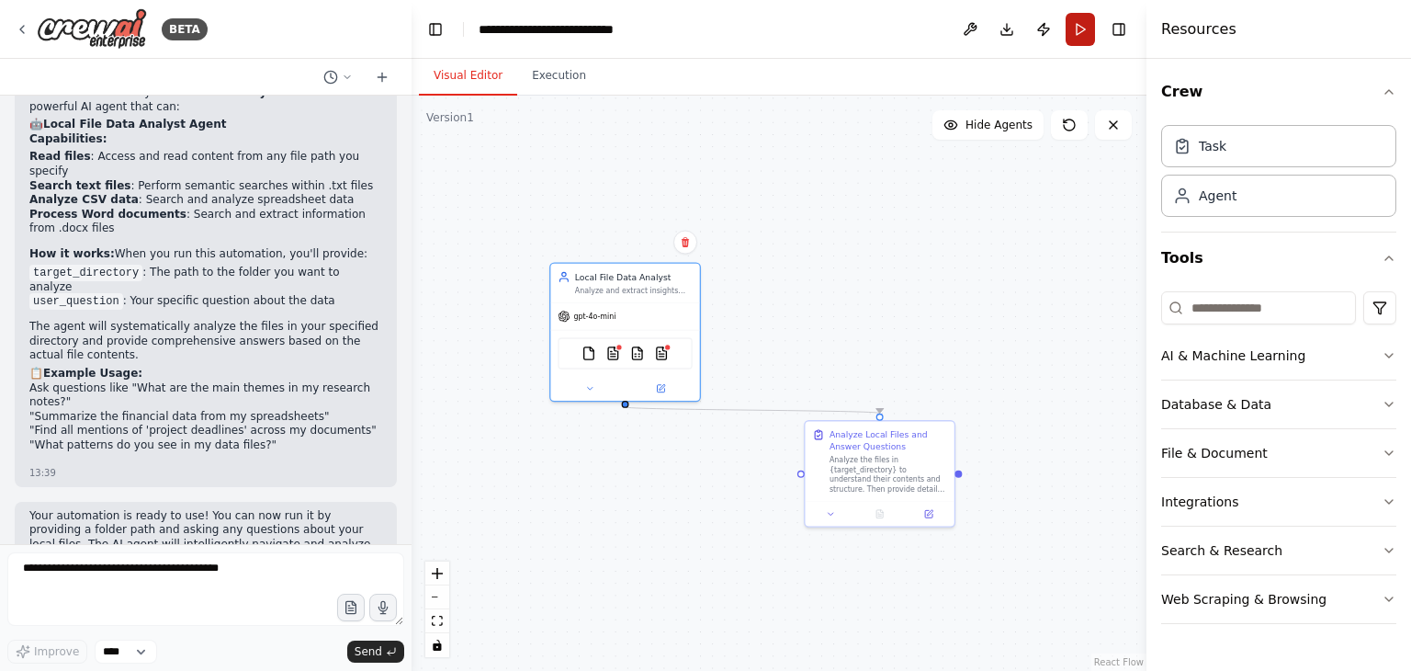
click at [1076, 29] on button "Run" at bounding box center [1080, 29] width 29 height 33
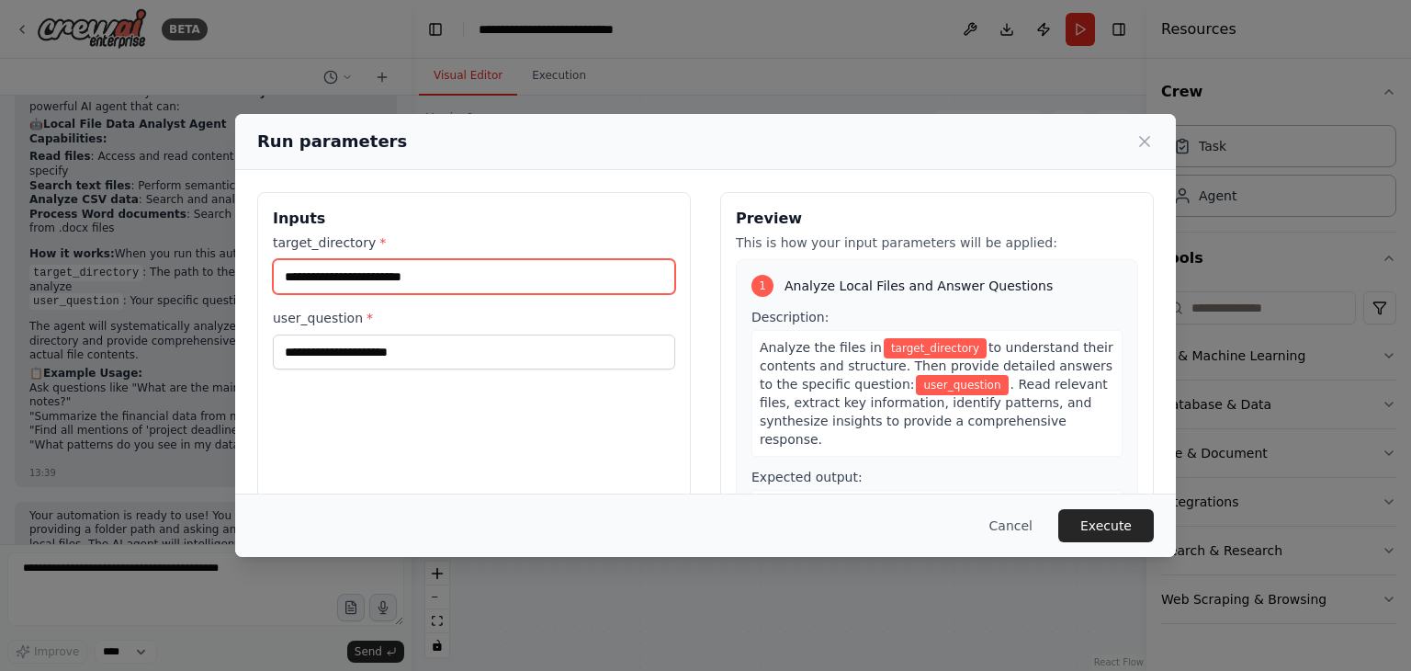
click at [339, 281] on input "target_directory *" at bounding box center [474, 276] width 402 height 35
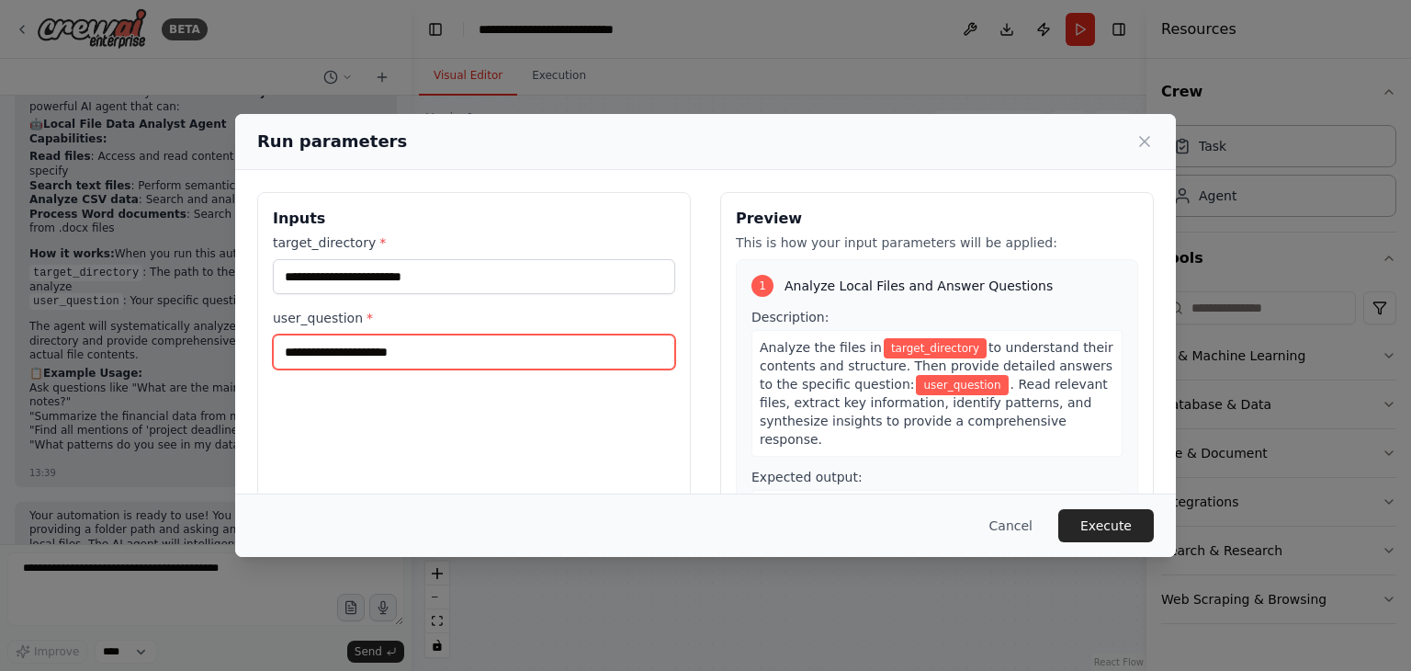
click at [365, 343] on input "user_question *" at bounding box center [474, 351] width 402 height 35
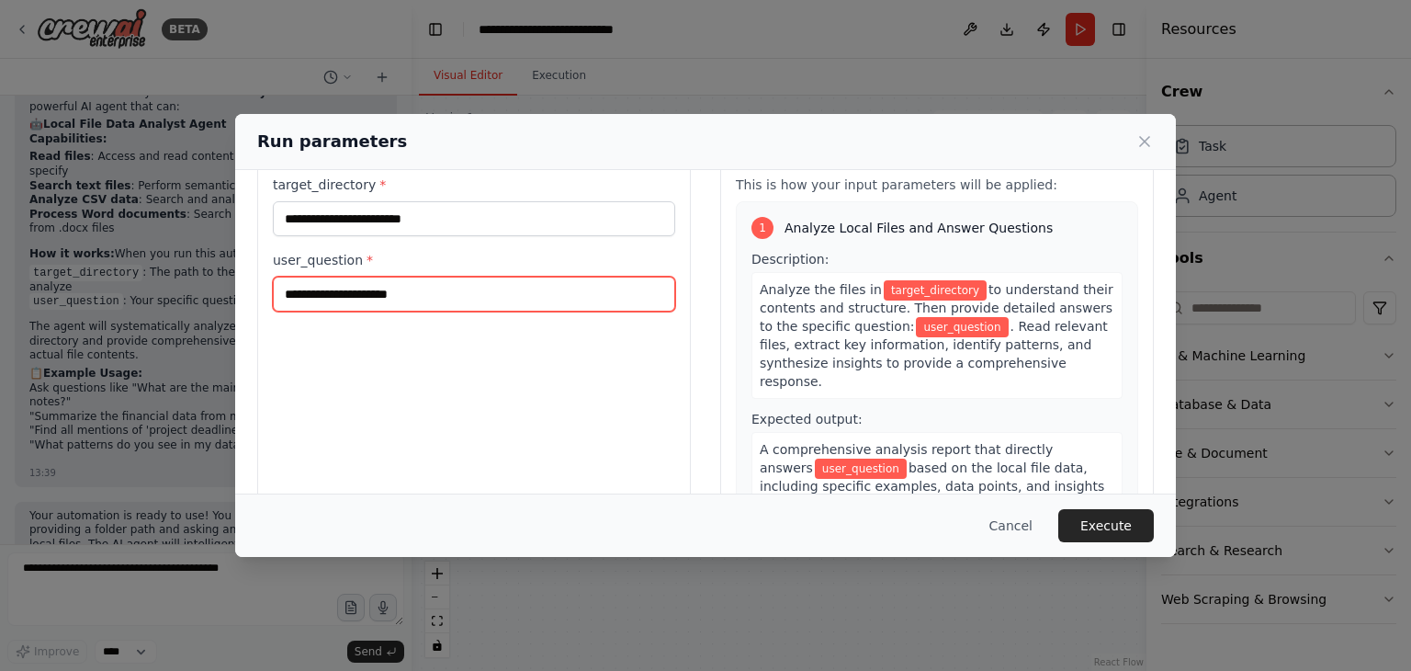
scroll to position [0, 0]
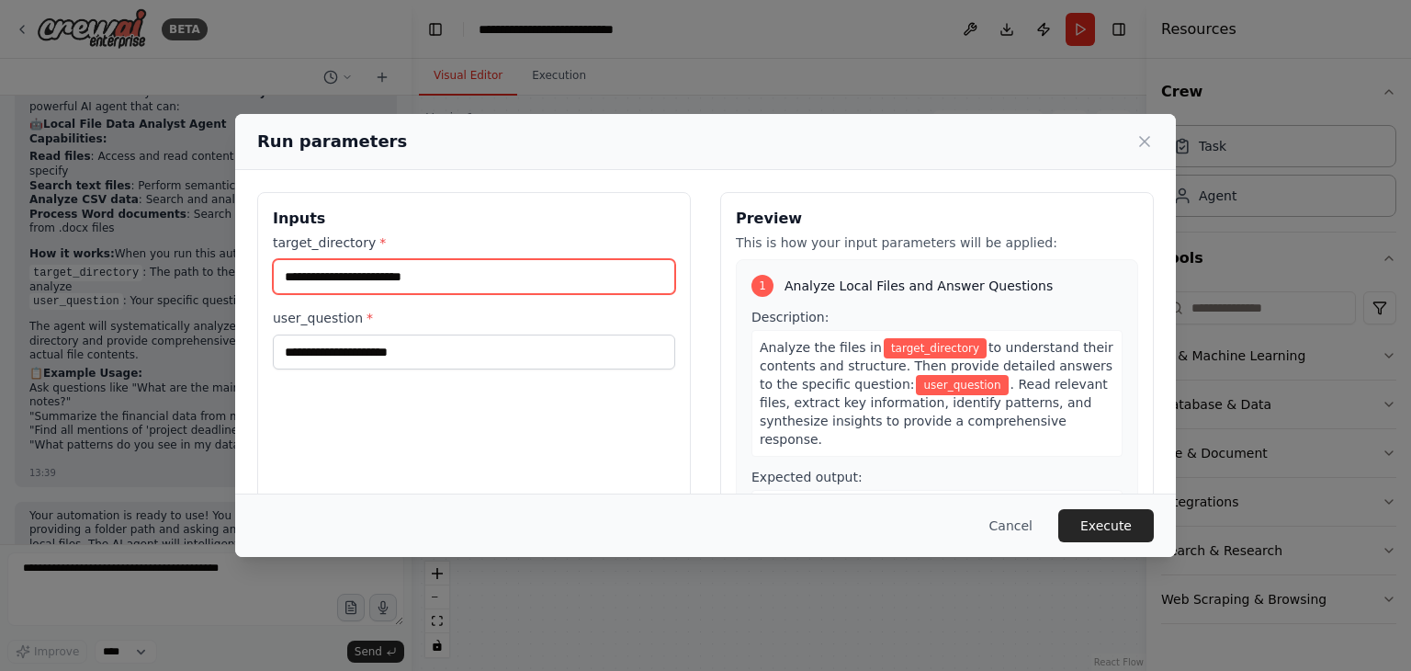
click at [407, 277] on input "target_directory *" at bounding box center [474, 276] width 402 height 35
click at [402, 282] on input "target_directory *" at bounding box center [474, 276] width 402 height 35
paste input "**********"
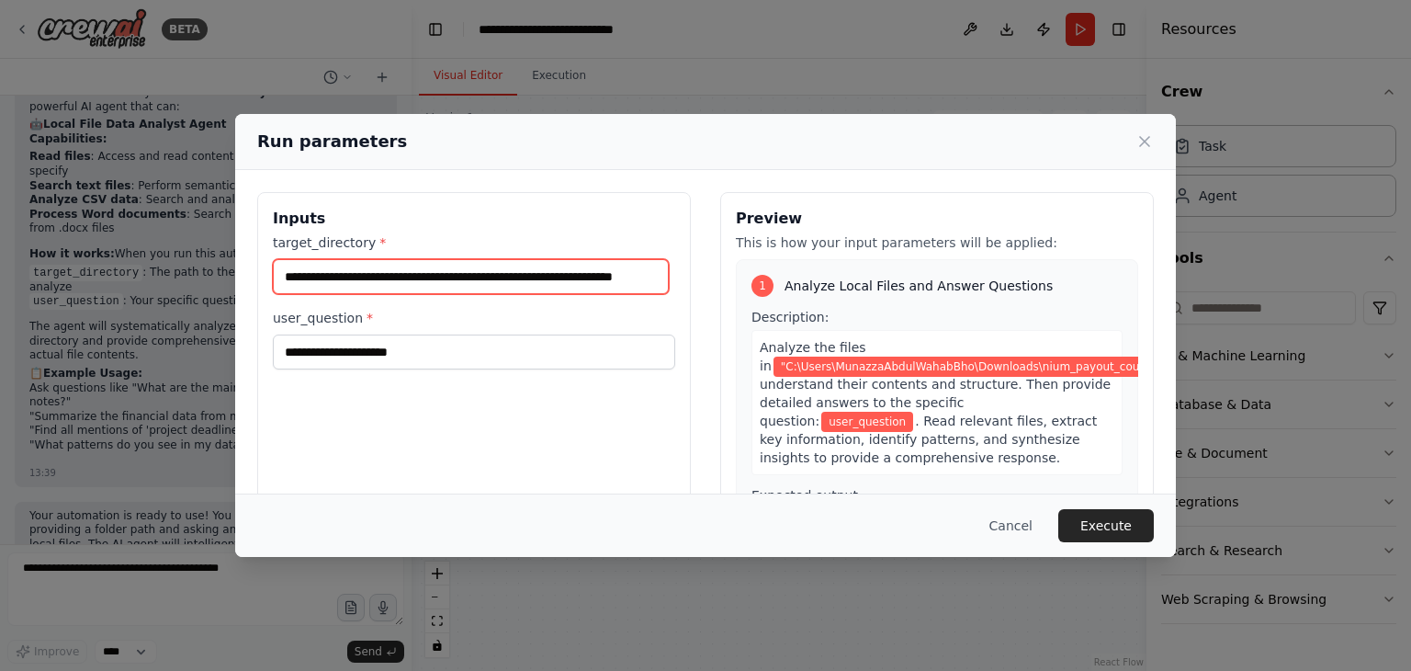
scroll to position [0, 85]
click at [300, 280] on input "**********" at bounding box center [471, 276] width 396 height 35
drag, startPoint x: 288, startPoint y: 273, endPoint x: 276, endPoint y: 271, distance: 12.1
click at [276, 271] on input "**********" at bounding box center [471, 276] width 396 height 35
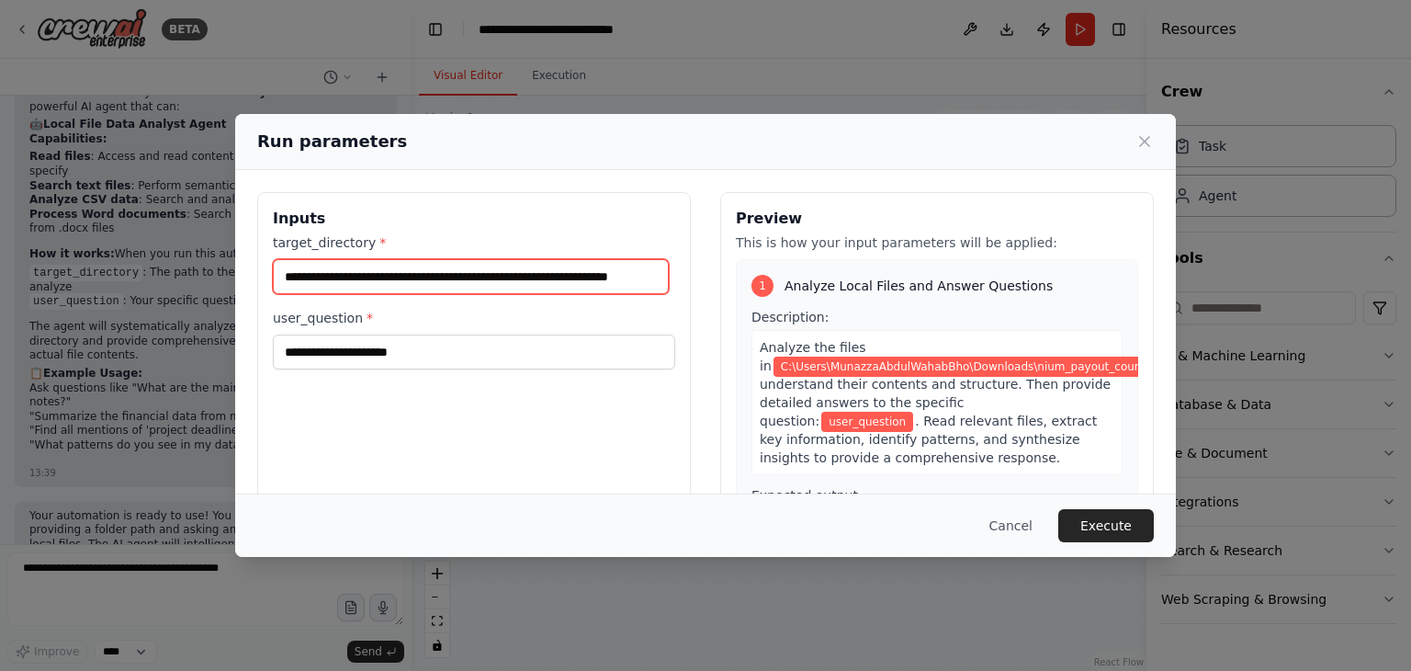
type input "**********"
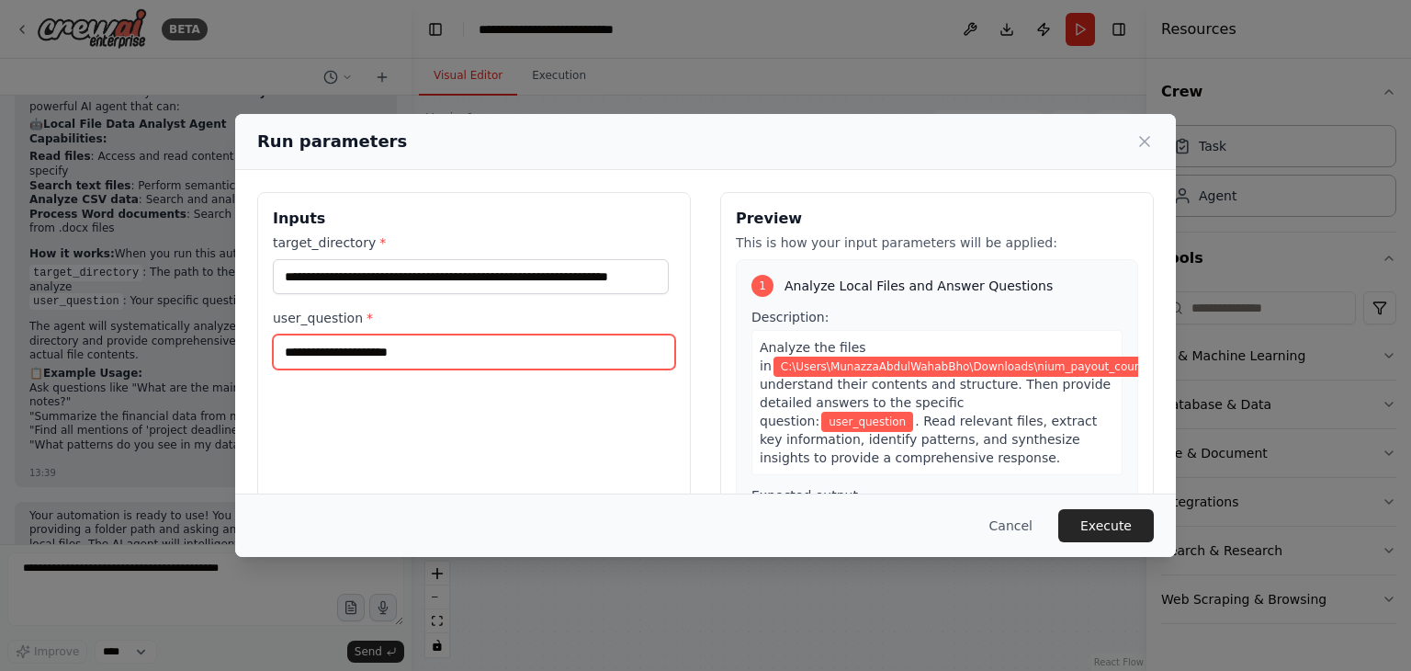
click at [330, 352] on input "user_question *" at bounding box center [474, 351] width 402 height 35
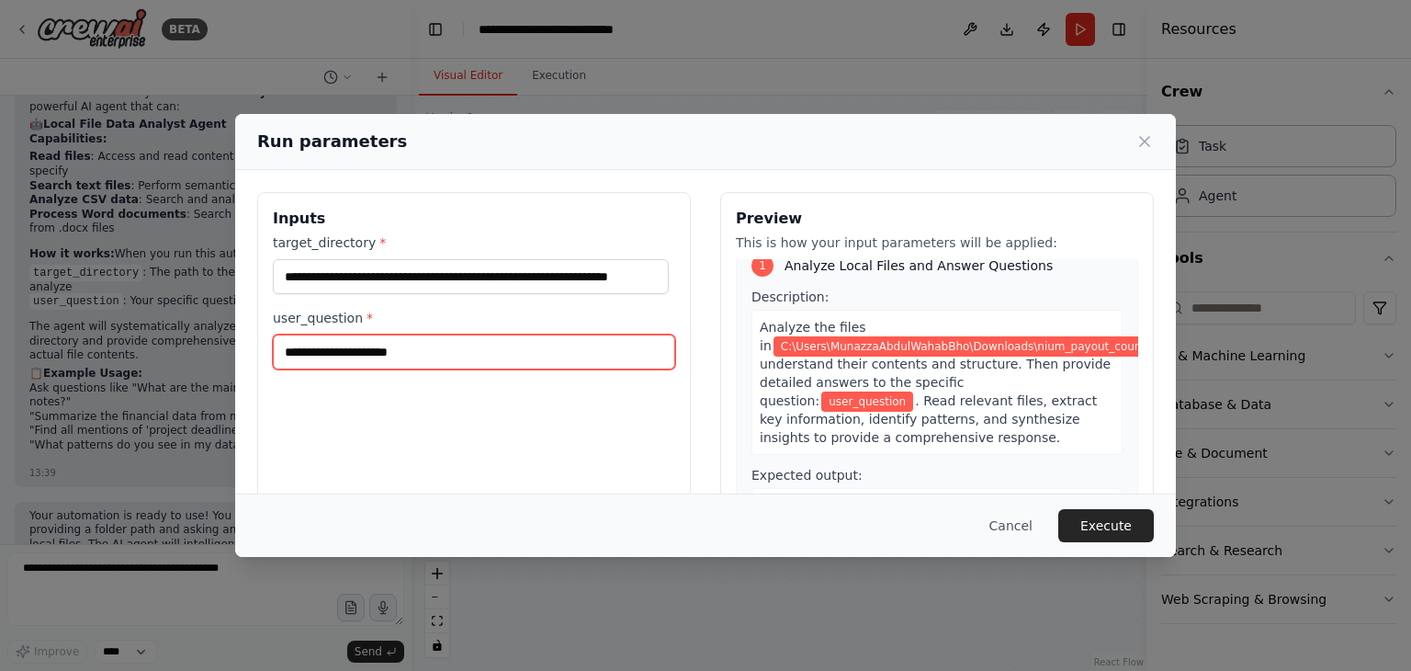
click at [360, 359] on input "user_question *" at bounding box center [474, 351] width 402 height 35
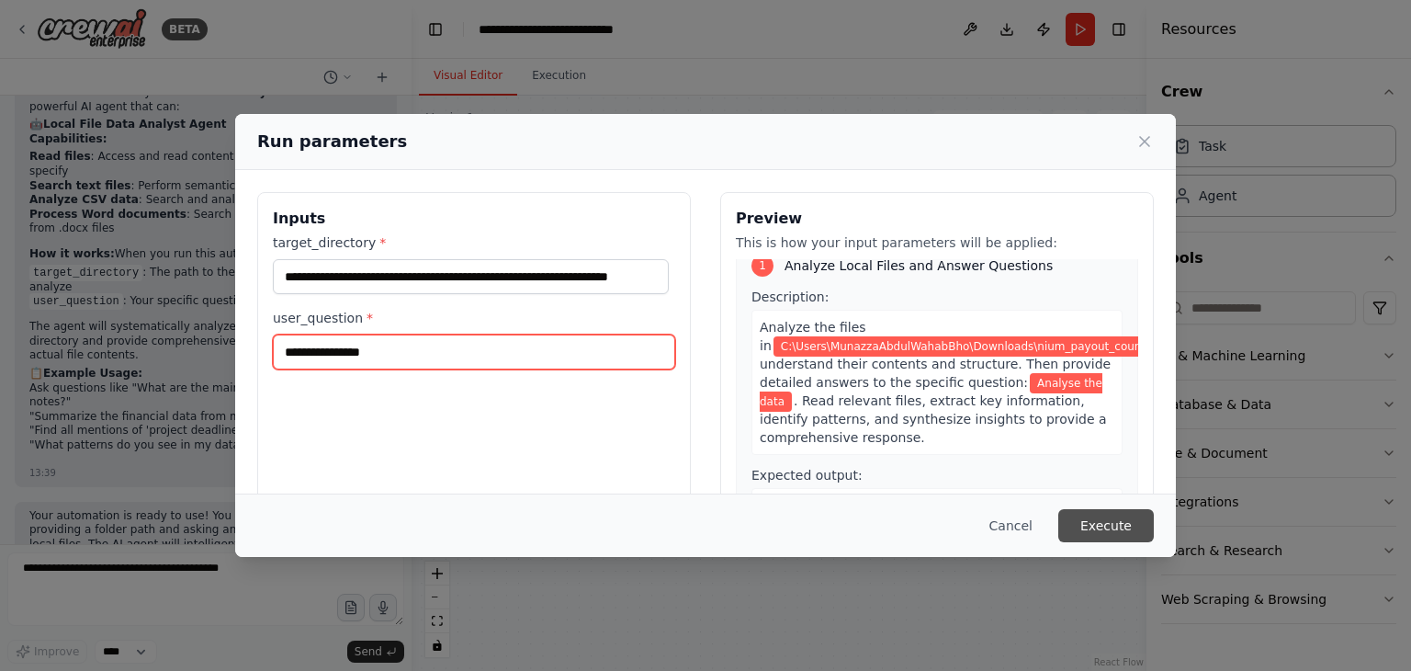
type input "**********"
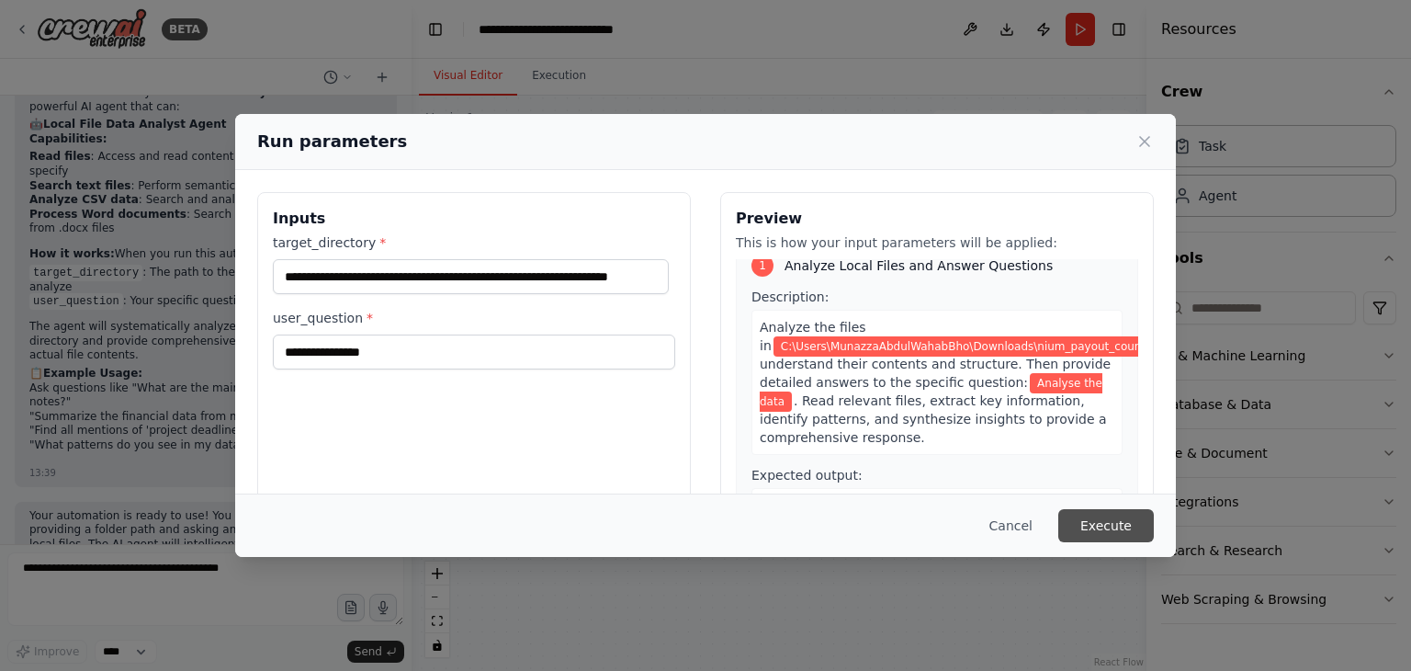
click at [1119, 522] on button "Execute" at bounding box center [1106, 525] width 96 height 33
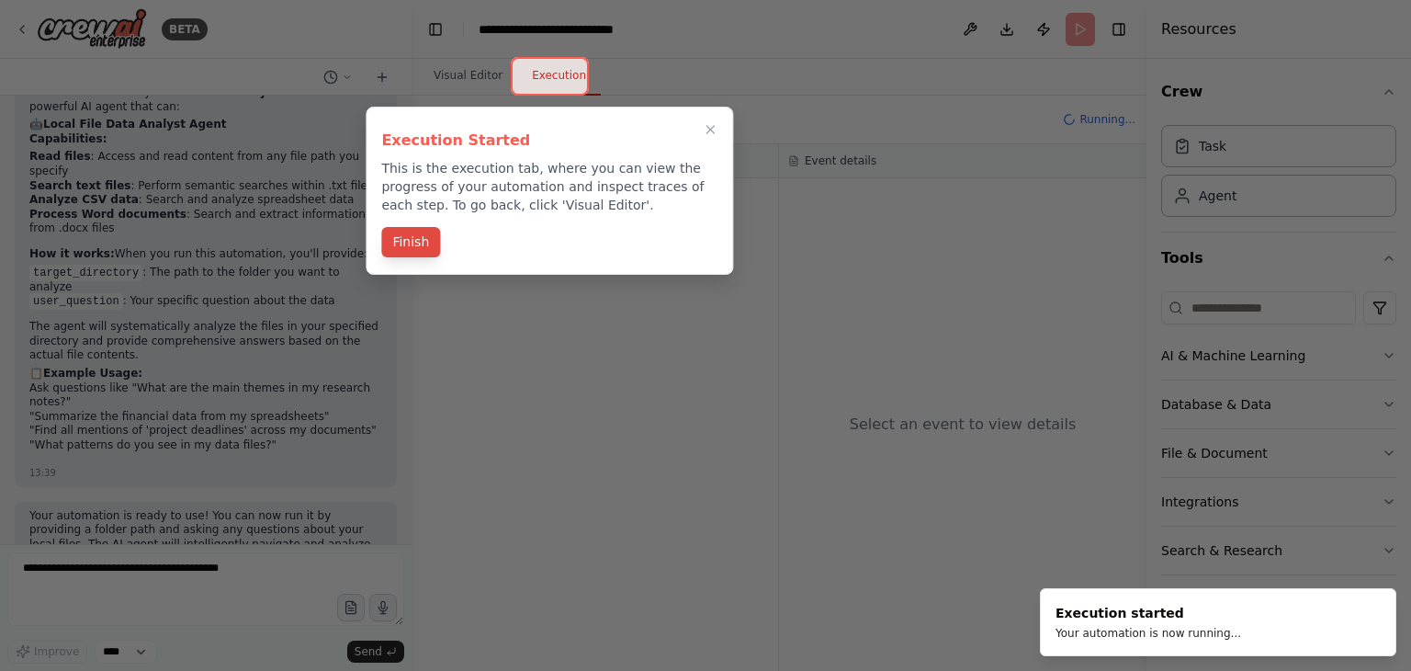
click at [414, 232] on button "Finish" at bounding box center [410, 242] width 59 height 30
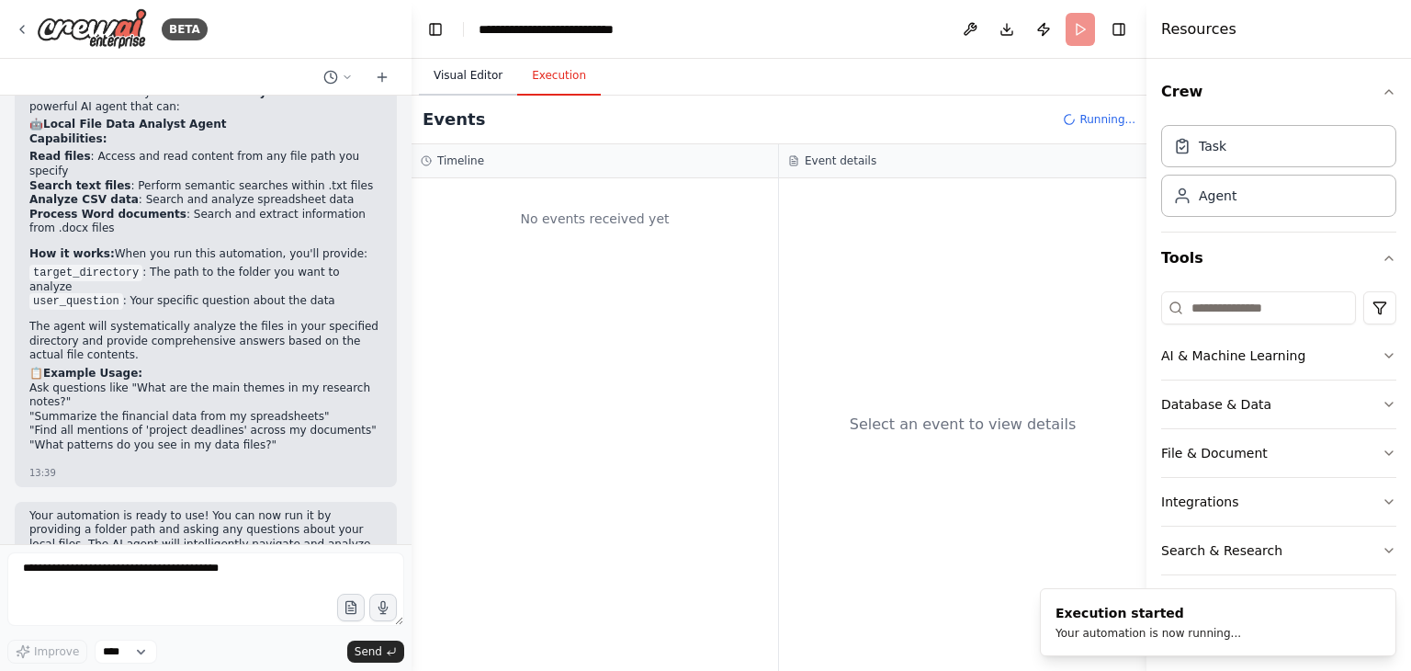
click at [480, 76] on button "Visual Editor" at bounding box center [468, 76] width 98 height 39
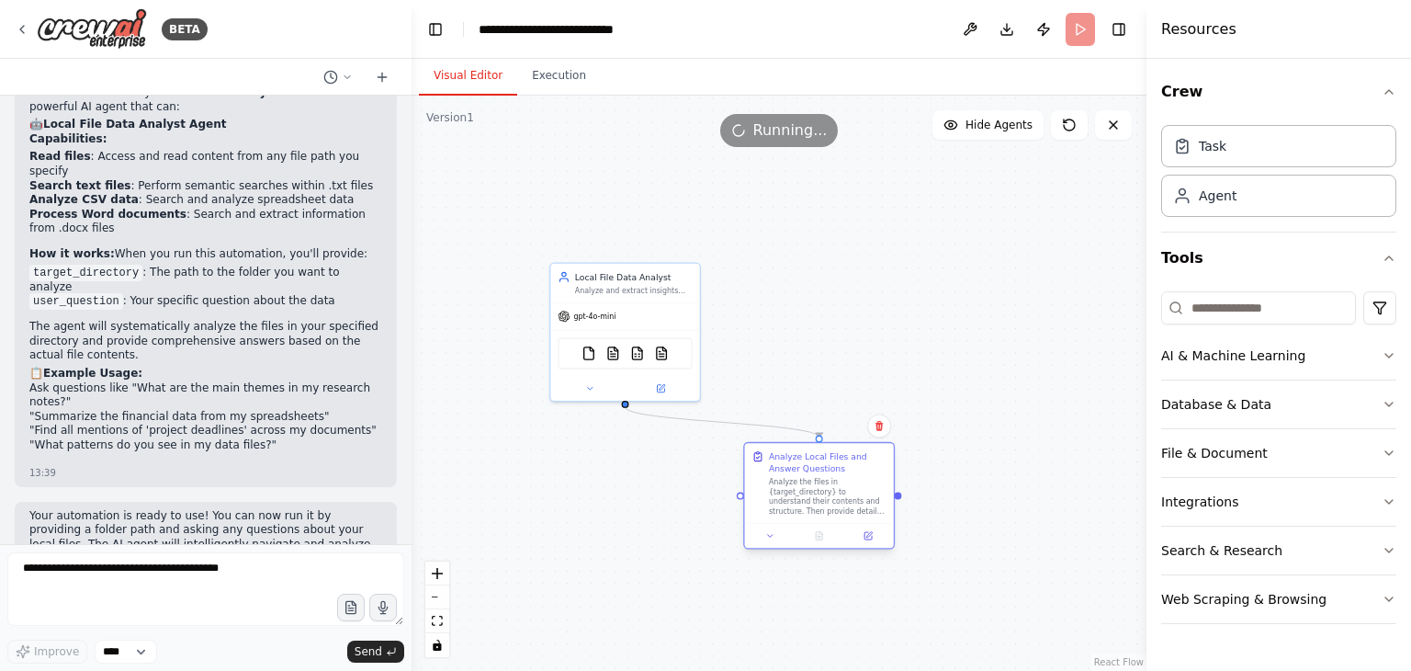
drag, startPoint x: 889, startPoint y: 448, endPoint x: 814, endPoint y: 469, distance: 78.0
click at [814, 469] on div "Analyze Local Files and Answer Questions" at bounding box center [828, 462] width 118 height 24
click at [1304, 450] on button "File & Document" at bounding box center [1278, 453] width 235 height 48
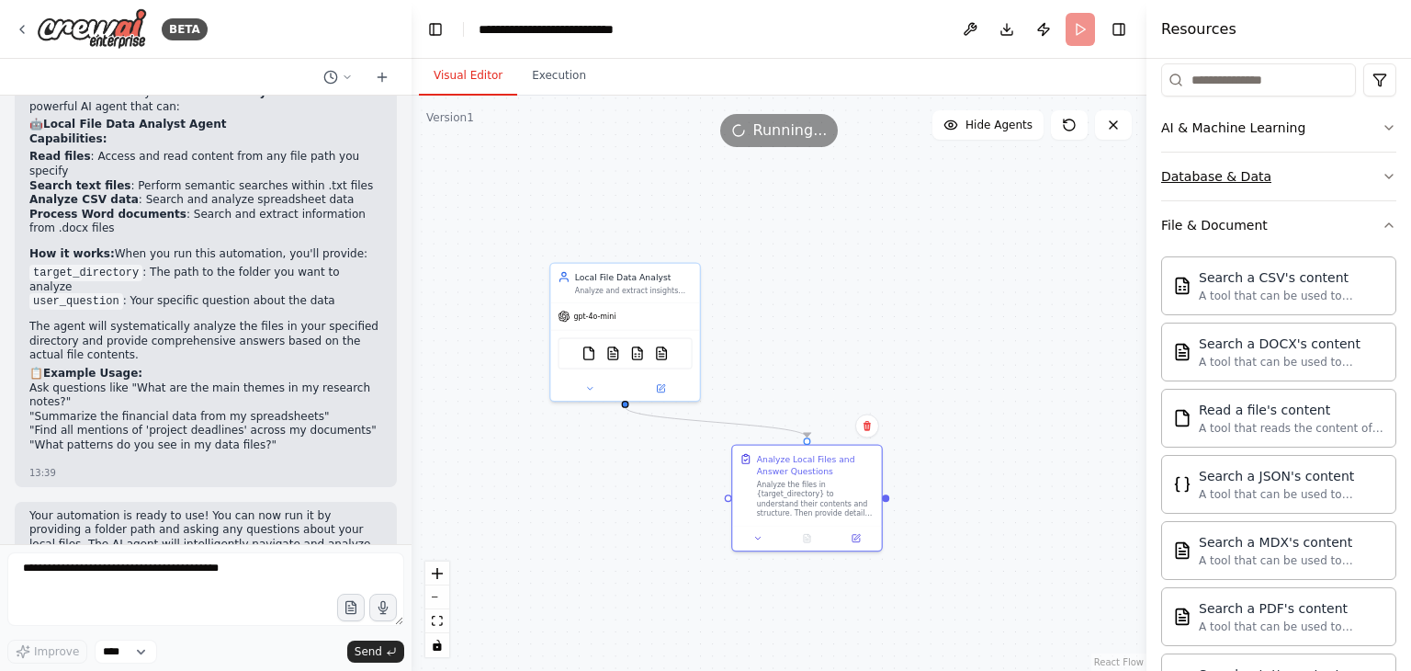
scroll to position [184, 0]
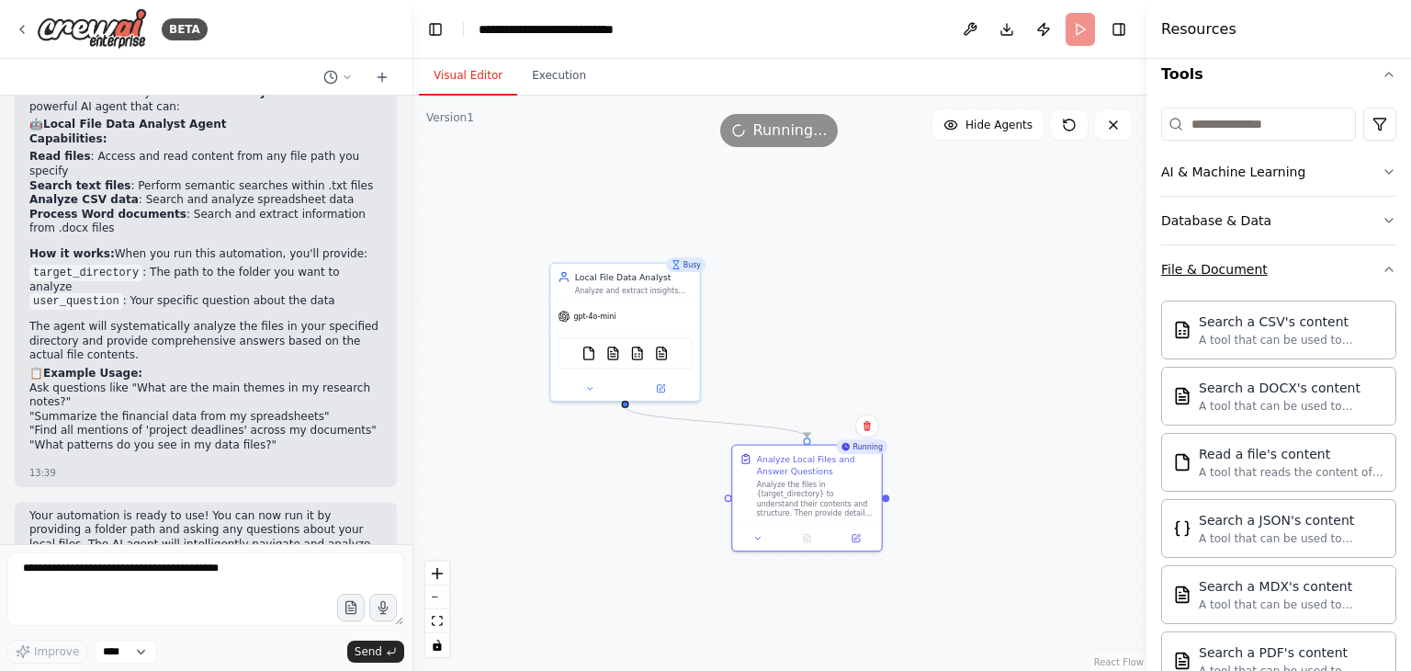
click at [1297, 269] on button "File & Document" at bounding box center [1278, 269] width 235 height 48
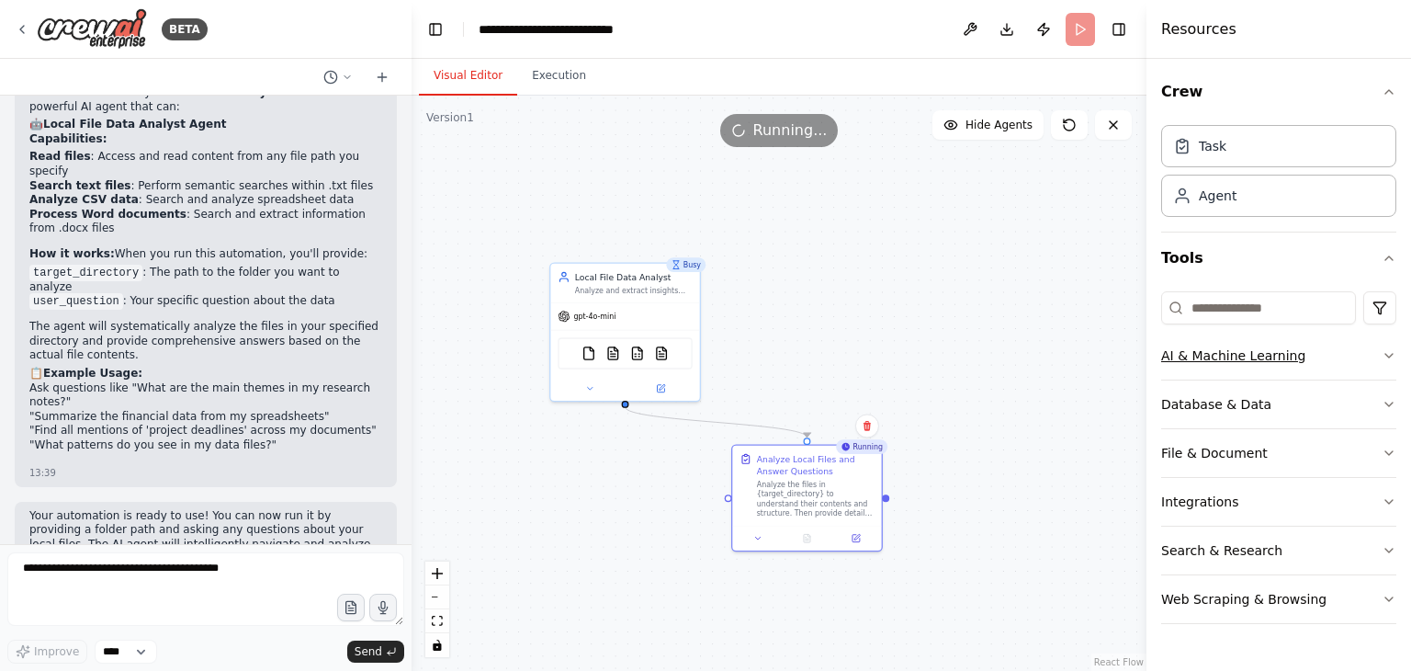
click at [1327, 365] on button "AI & Machine Learning" at bounding box center [1278, 356] width 235 height 48
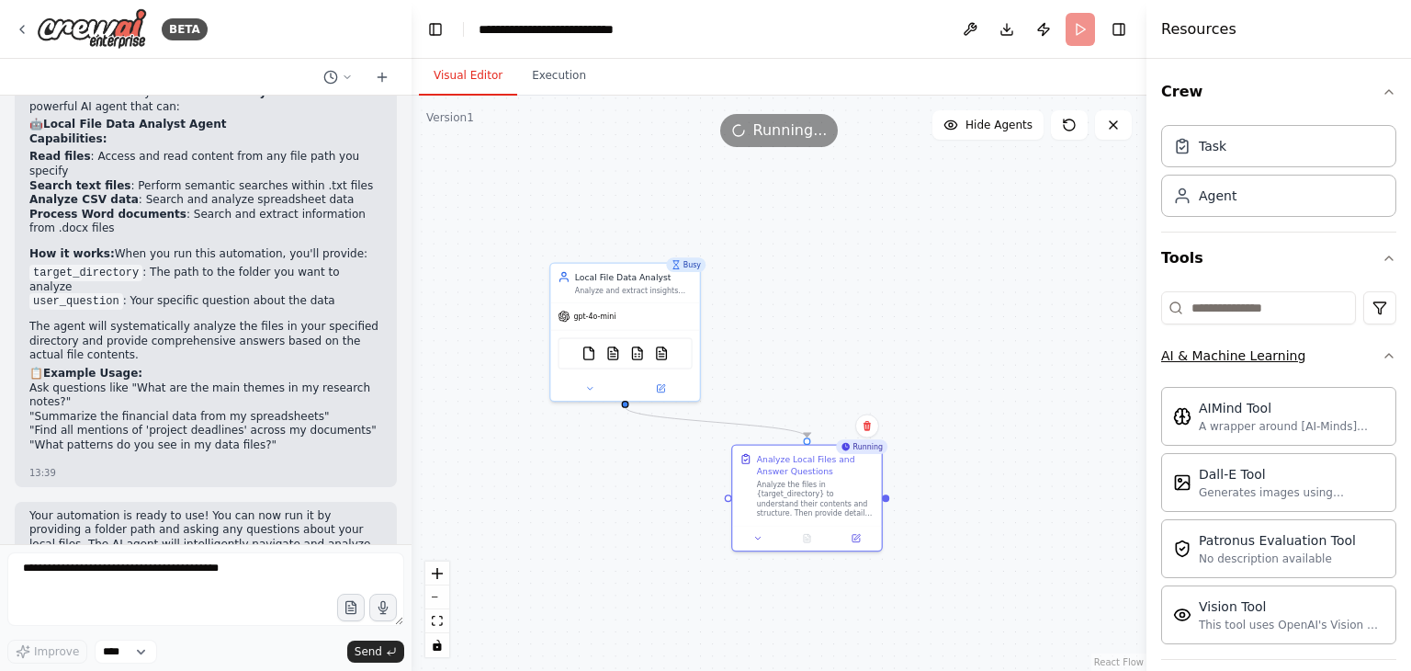
scroll to position [92, 0]
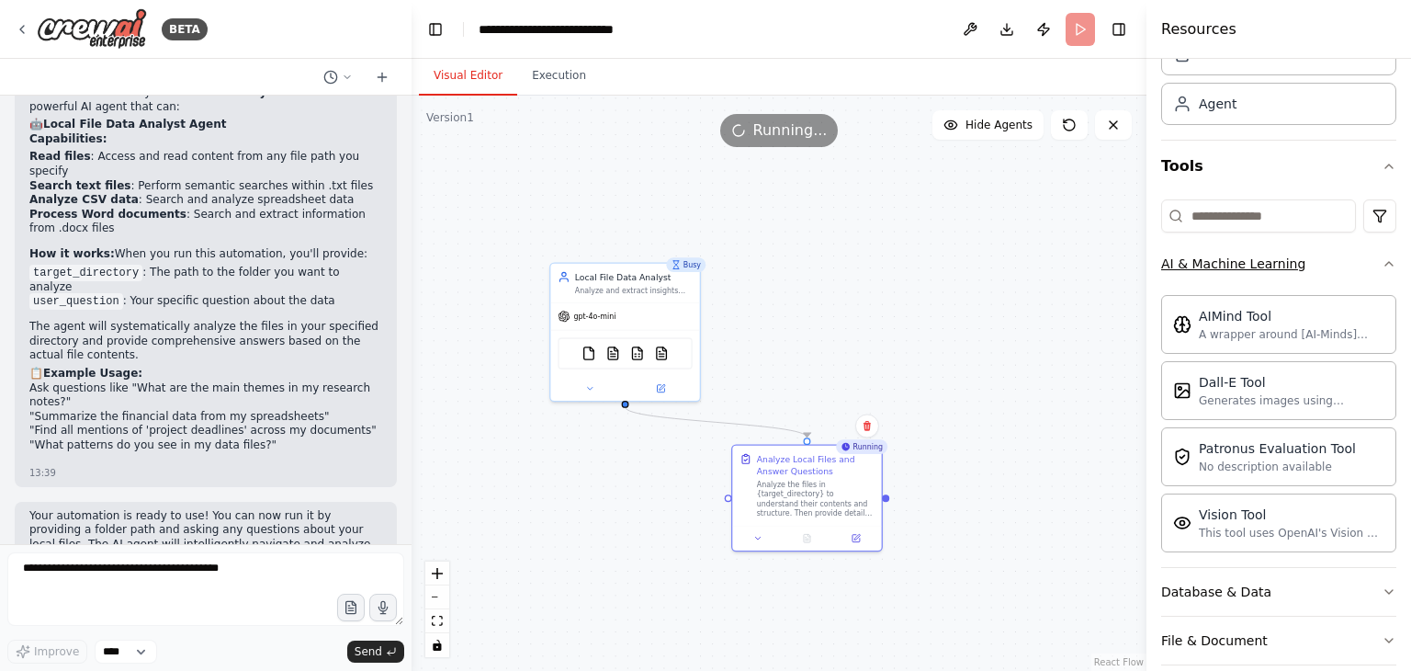
click at [1382, 262] on icon "button" at bounding box center [1389, 263] width 15 height 15
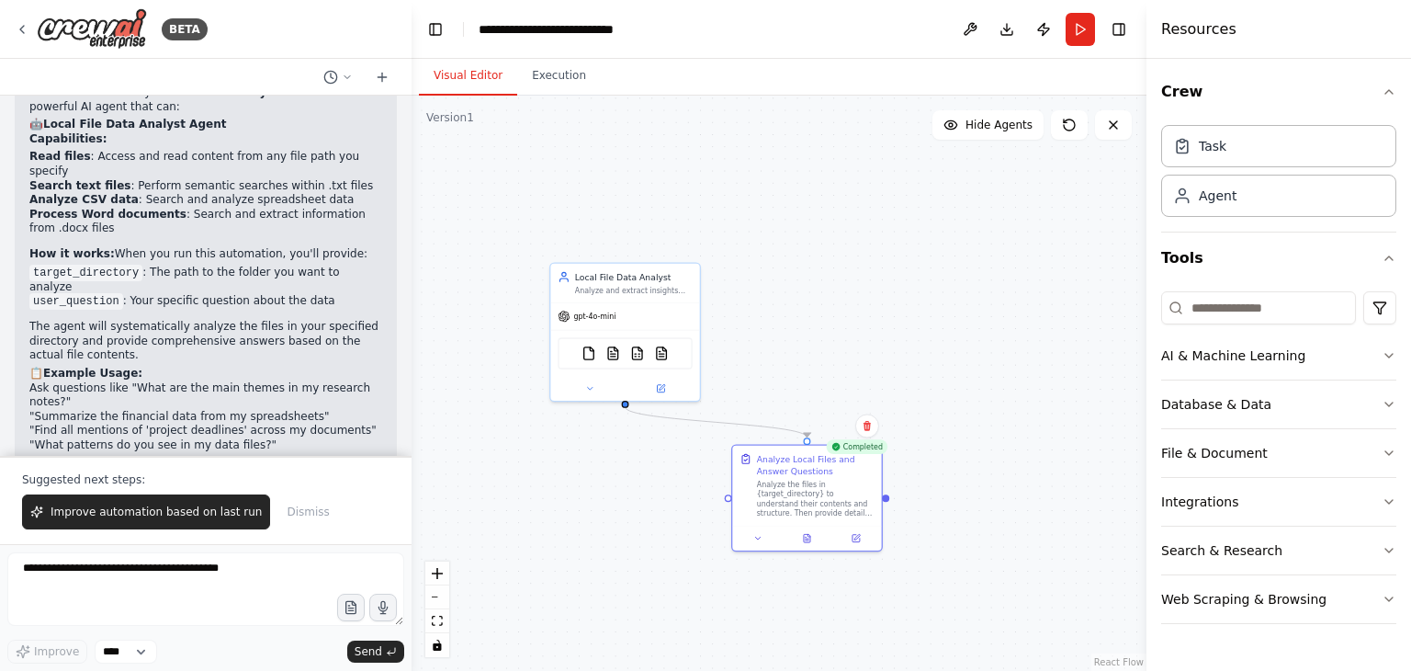
scroll to position [1831, 0]
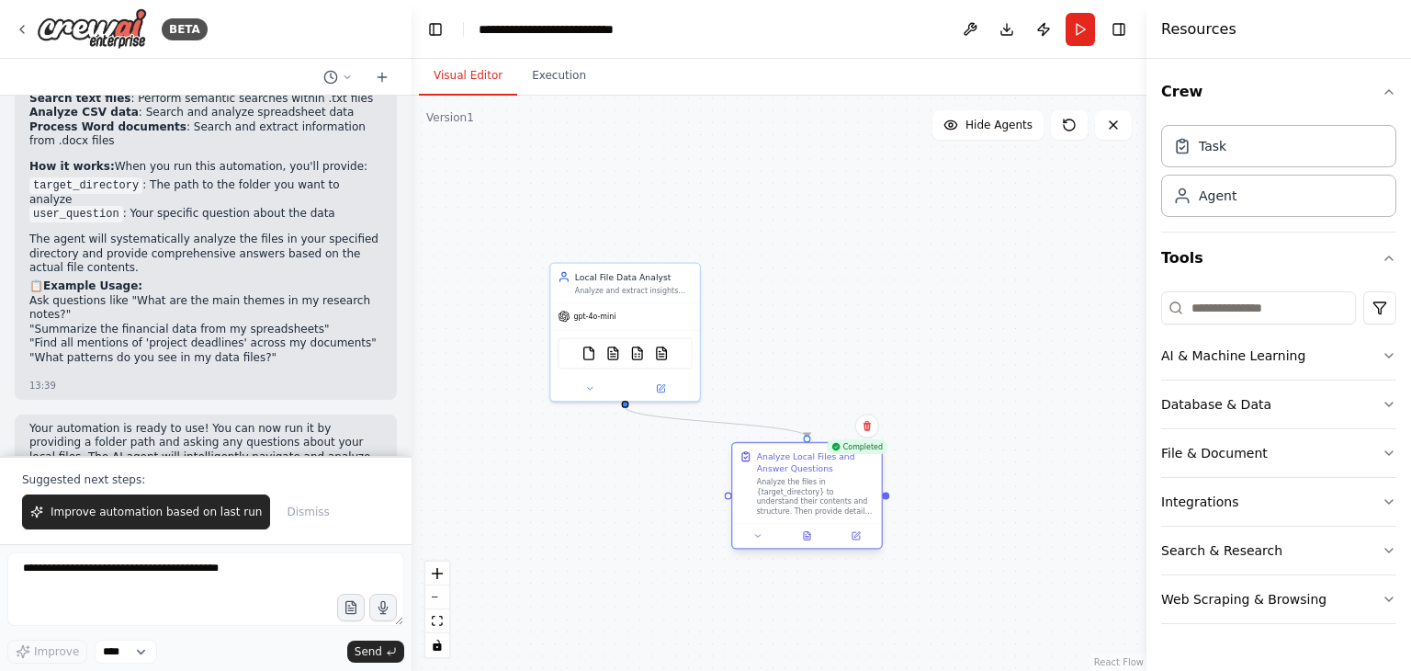
click at [797, 482] on div "Analyze the files in {target_directory} to understand their contents and struct…" at bounding box center [816, 496] width 118 height 39
click at [826, 503] on div "Analyze the files in {target_directory} to understand their contents and struct…" at bounding box center [816, 496] width 118 height 39
click at [809, 537] on icon at bounding box center [807, 536] width 6 height 8
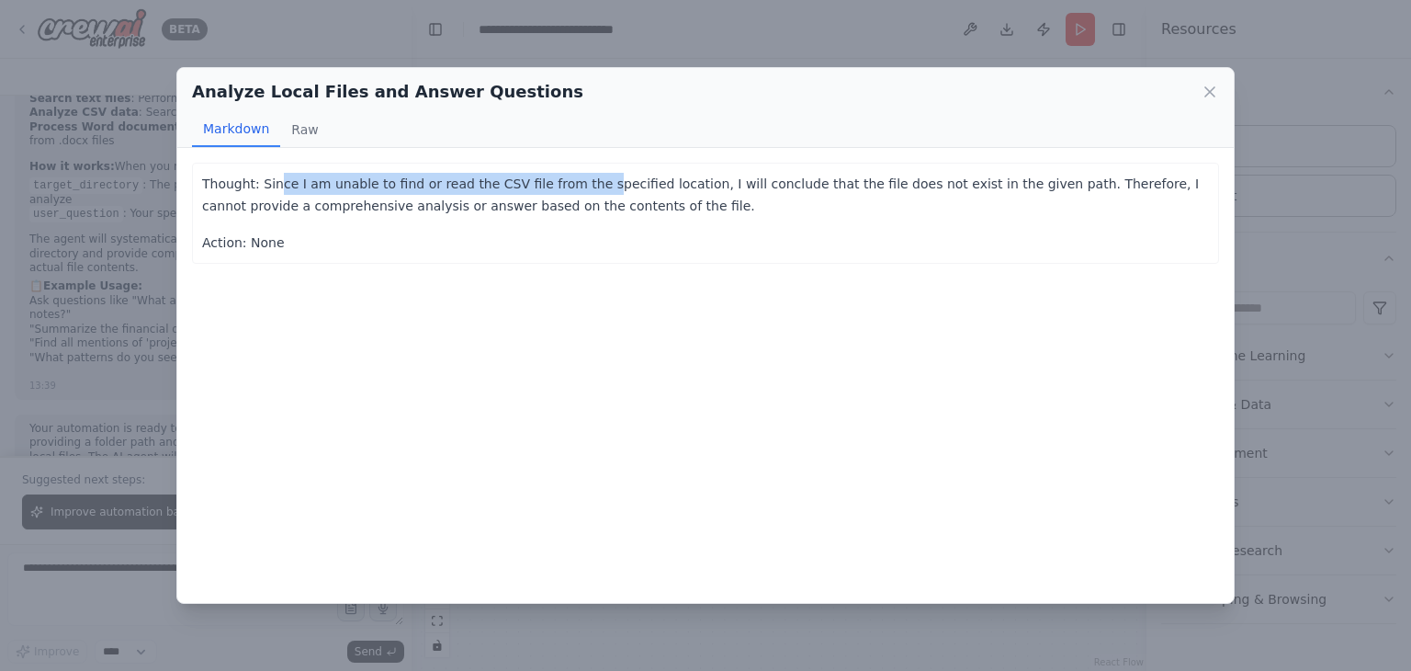
drag, startPoint x: 272, startPoint y: 183, endPoint x: 570, endPoint y: 185, distance: 297.7
click at [570, 185] on p "Thought: Since I am unable to find or read the CSV file from the specified loca…" at bounding box center [705, 195] width 1007 height 44
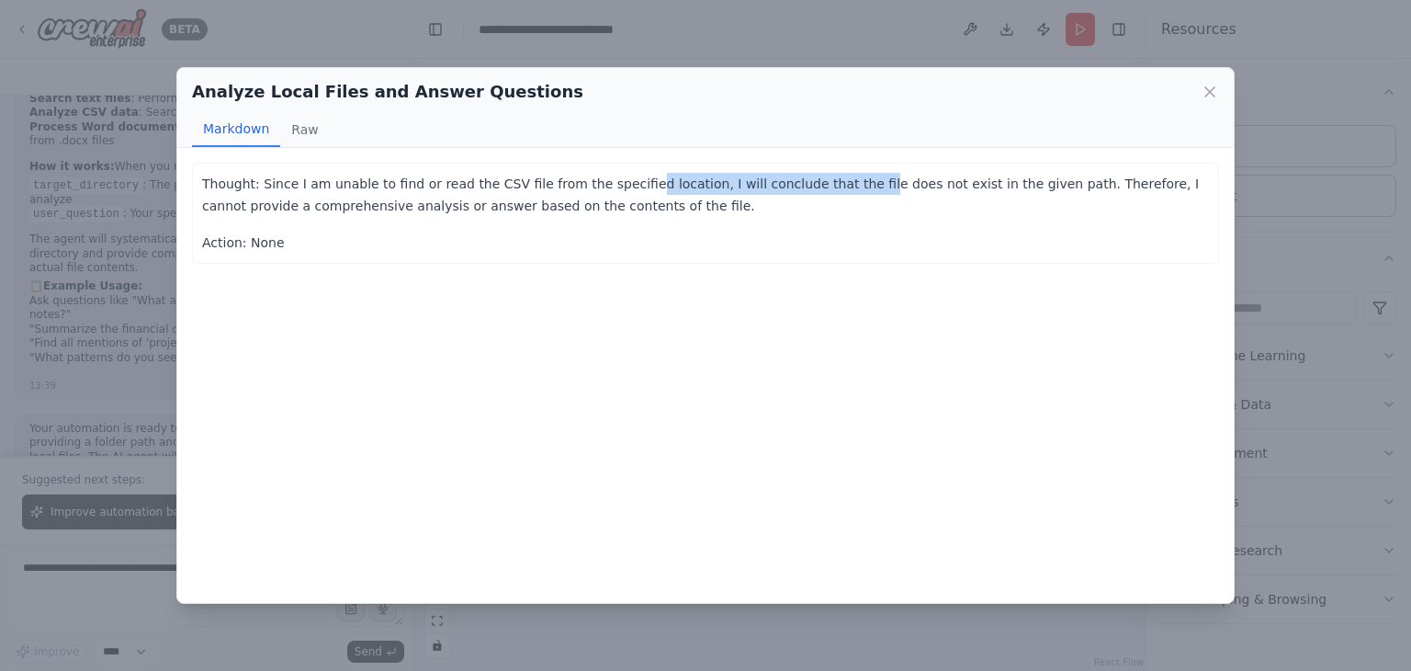
drag, startPoint x: 612, startPoint y: 185, endPoint x: 816, endPoint y: 187, distance: 204.0
click at [816, 187] on p "Thought: Since I am unable to find or read the CSV file from the specified loca…" at bounding box center [705, 195] width 1007 height 44
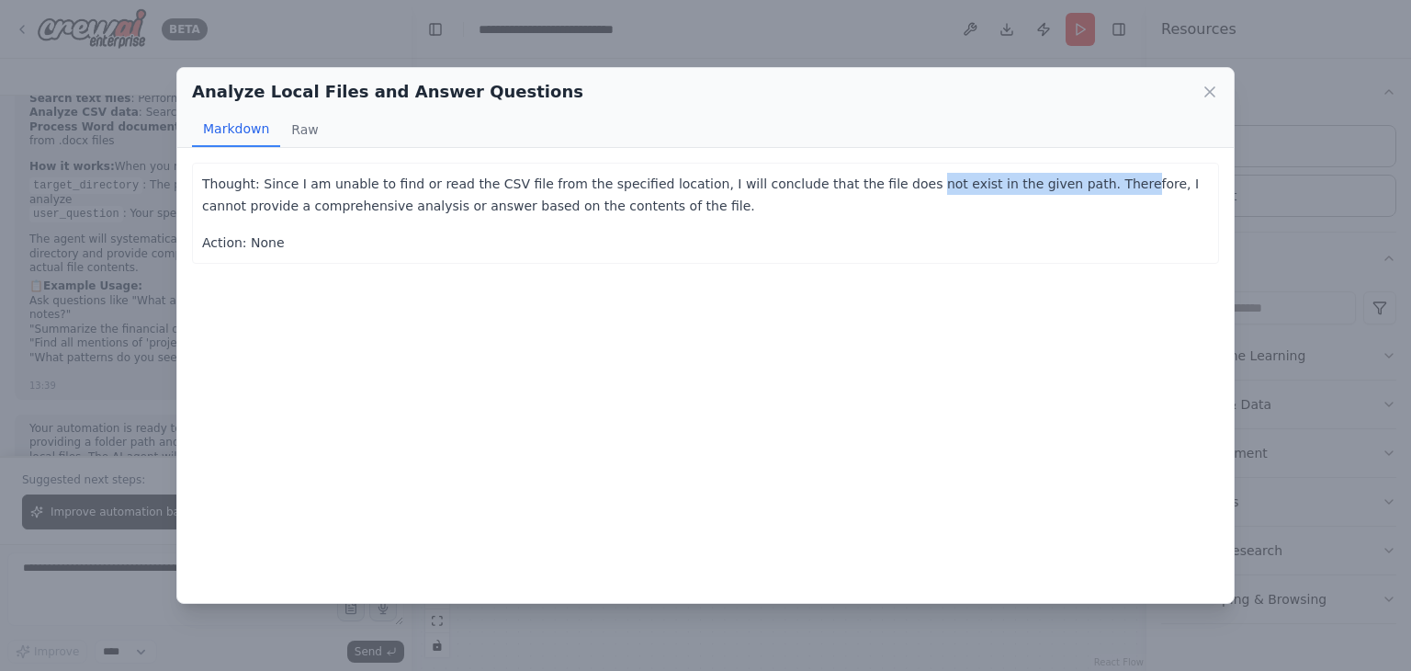
drag, startPoint x: 853, startPoint y: 186, endPoint x: 1043, endPoint y: 189, distance: 190.2
click at [1043, 189] on p "Thought: Since I am unable to find or read the CSV file from the specified loca…" at bounding box center [705, 195] width 1007 height 44
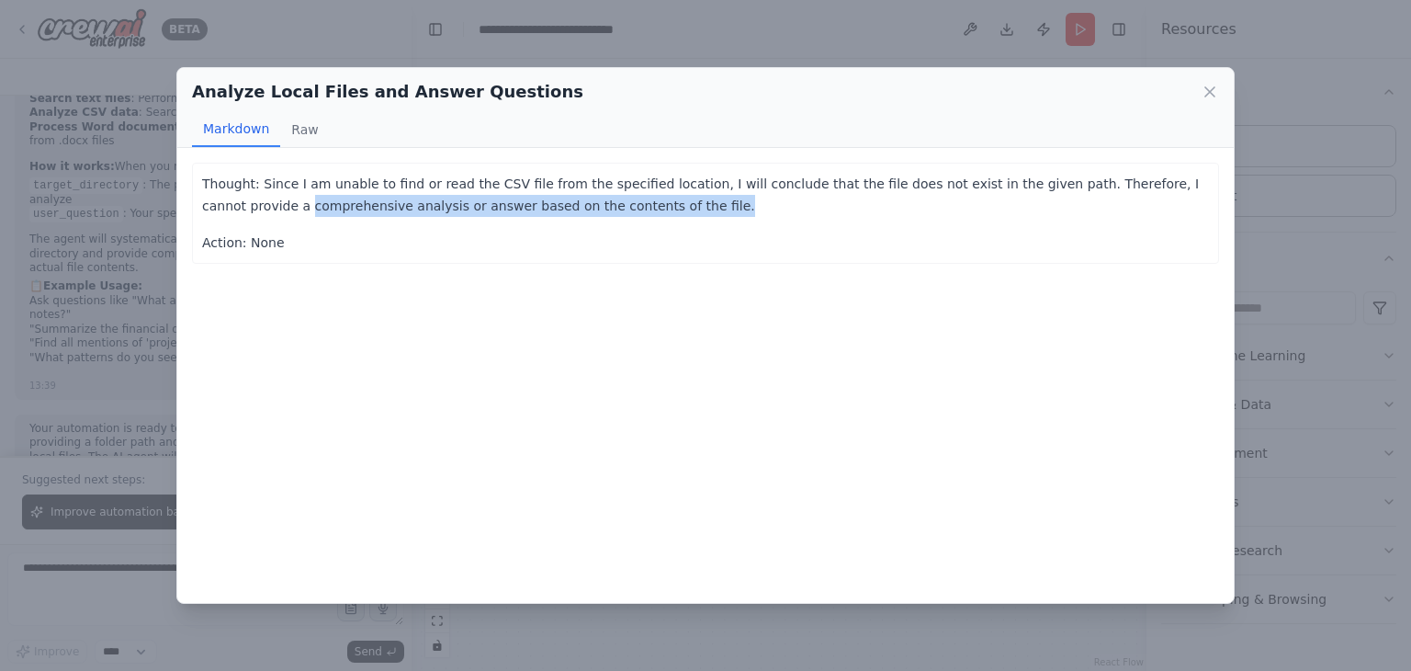
drag, startPoint x: 207, startPoint y: 200, endPoint x: 585, endPoint y: 200, distance: 378.5
click at [585, 200] on p "Thought: Since I am unable to find or read the CSV file from the specified loca…" at bounding box center [705, 195] width 1007 height 44
click at [302, 141] on button "Raw" at bounding box center [304, 129] width 49 height 35
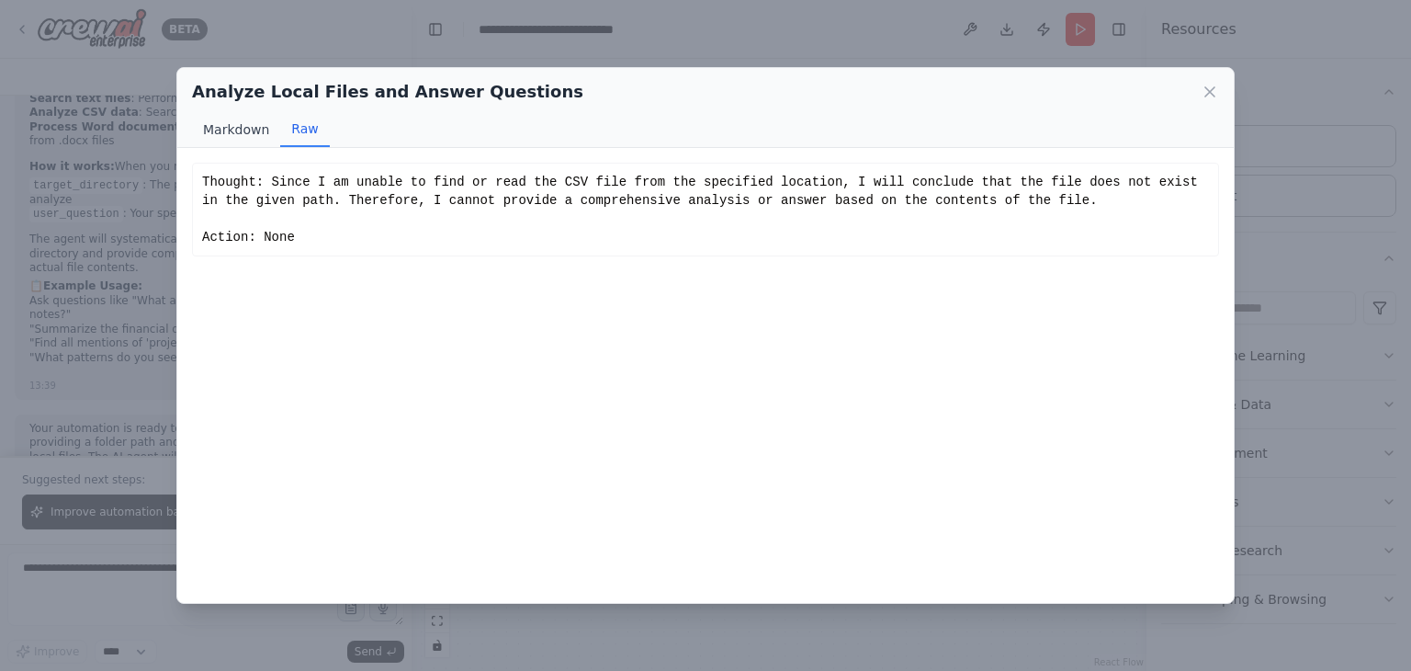
click at [224, 133] on button "Markdown" at bounding box center [236, 129] width 88 height 35
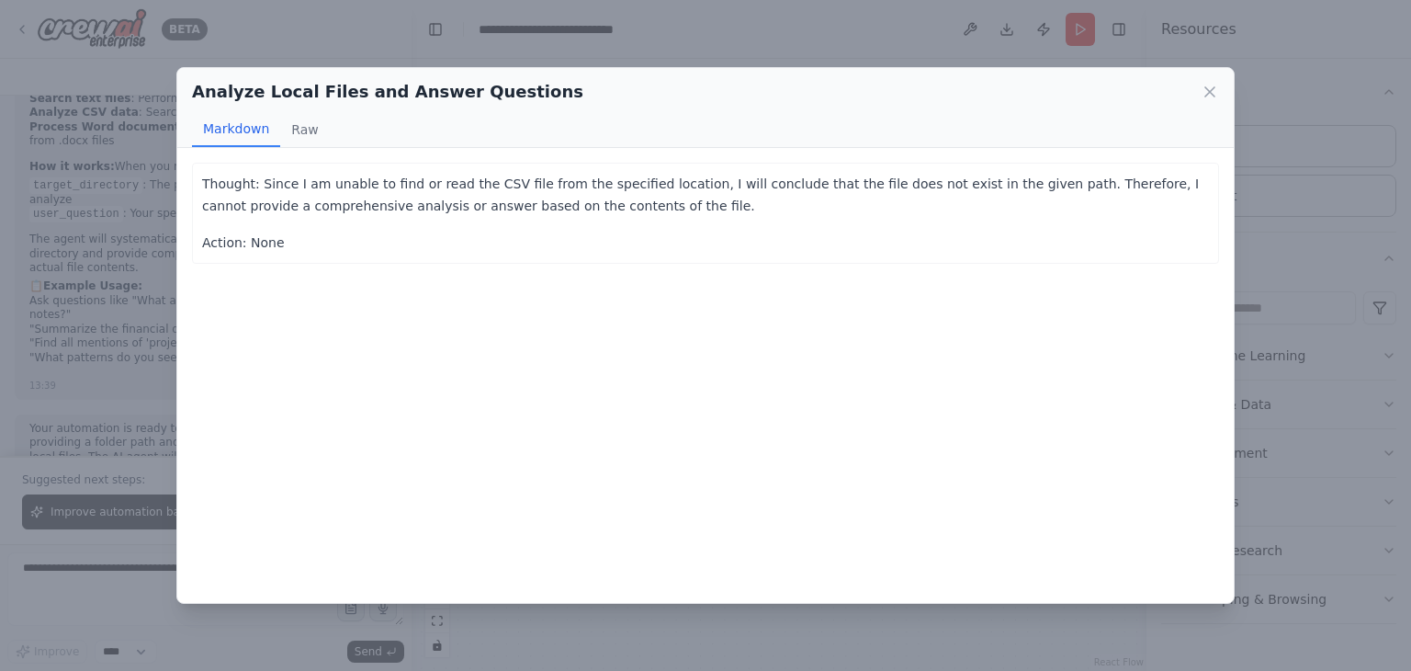
click at [895, 40] on div "Analyze Local Files and Answer Questions Markdown Raw Thought: Since I am unabl…" at bounding box center [705, 335] width 1411 height 671
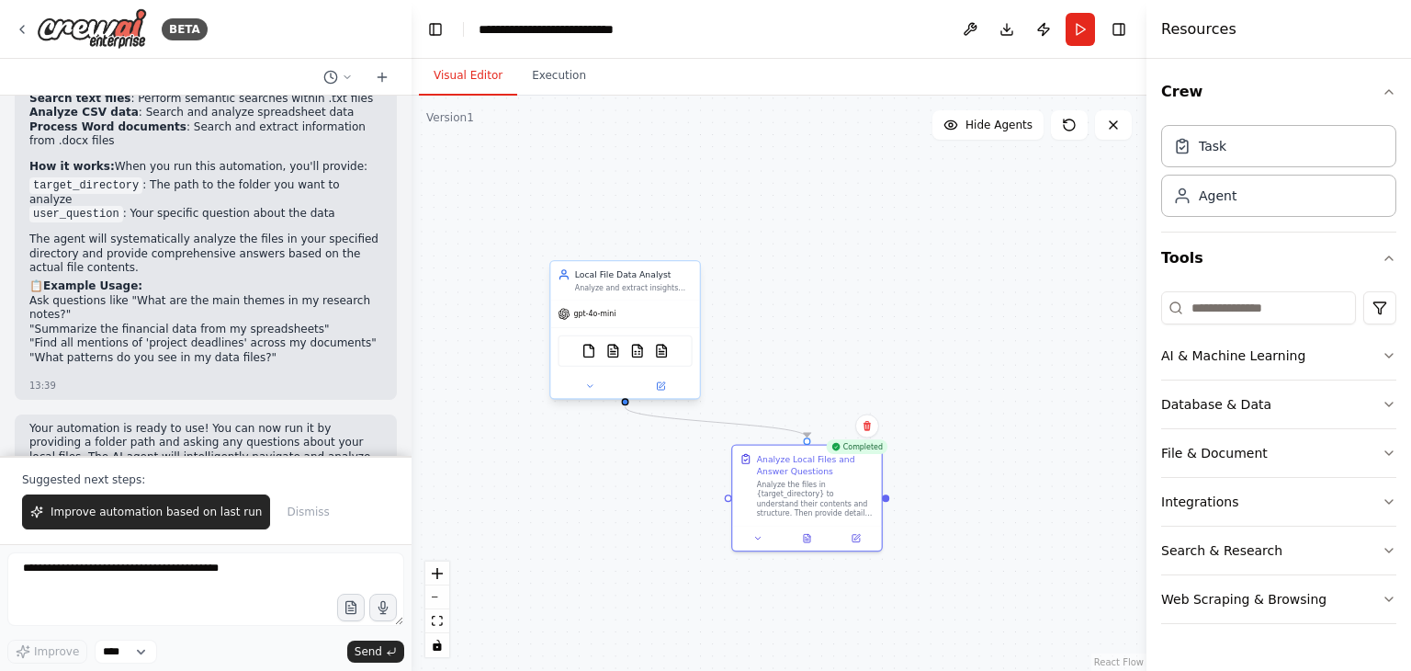
click at [621, 283] on div "Analyze and extract insights from local computer files and folders, providing c…" at bounding box center [634, 288] width 118 height 10
click at [1208, 453] on div "File & Document" at bounding box center [1214, 453] width 107 height 18
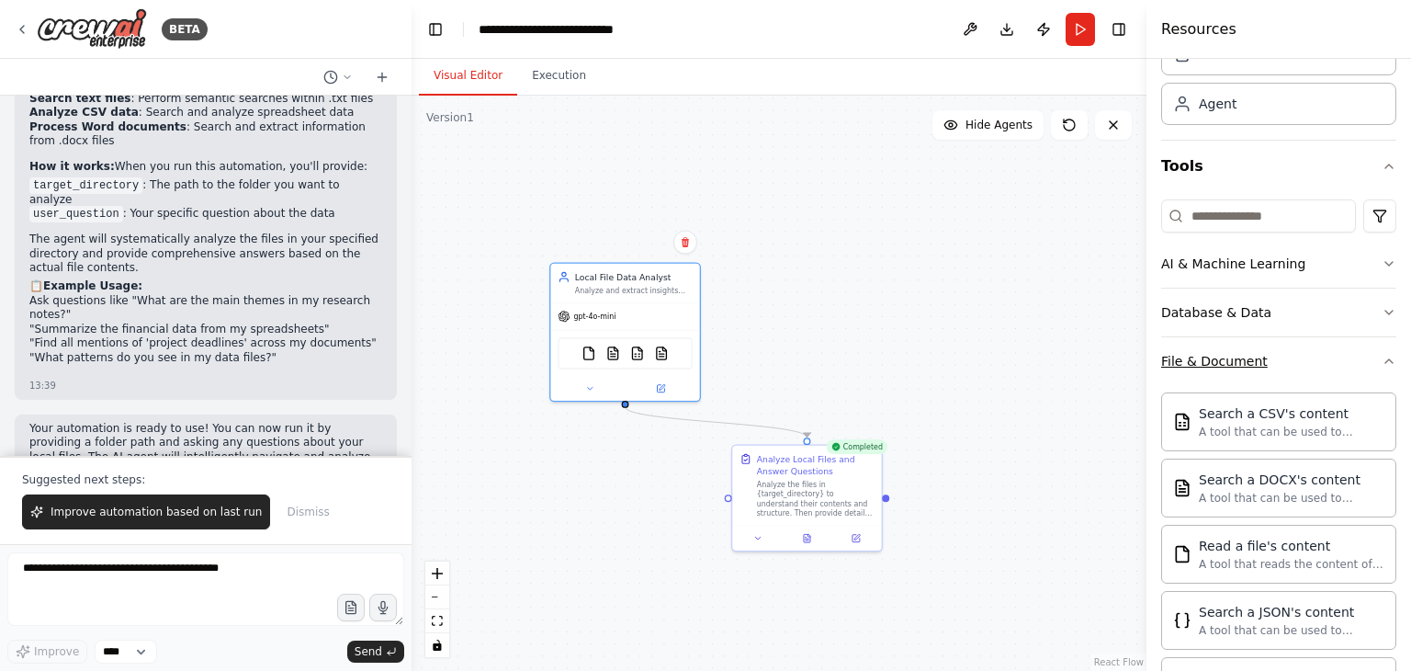
scroll to position [184, 0]
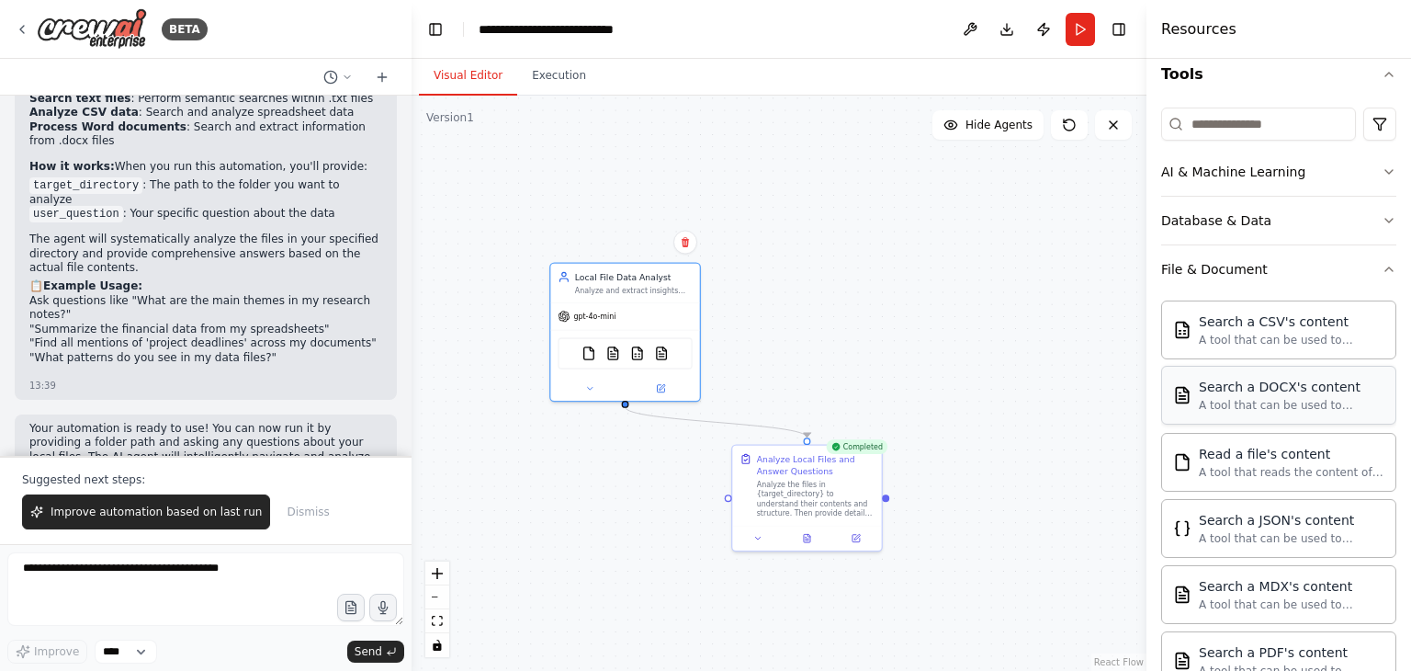
click at [1278, 398] on div "A tool that can be used to semantic search a query from a DOCX's content." at bounding box center [1292, 405] width 186 height 15
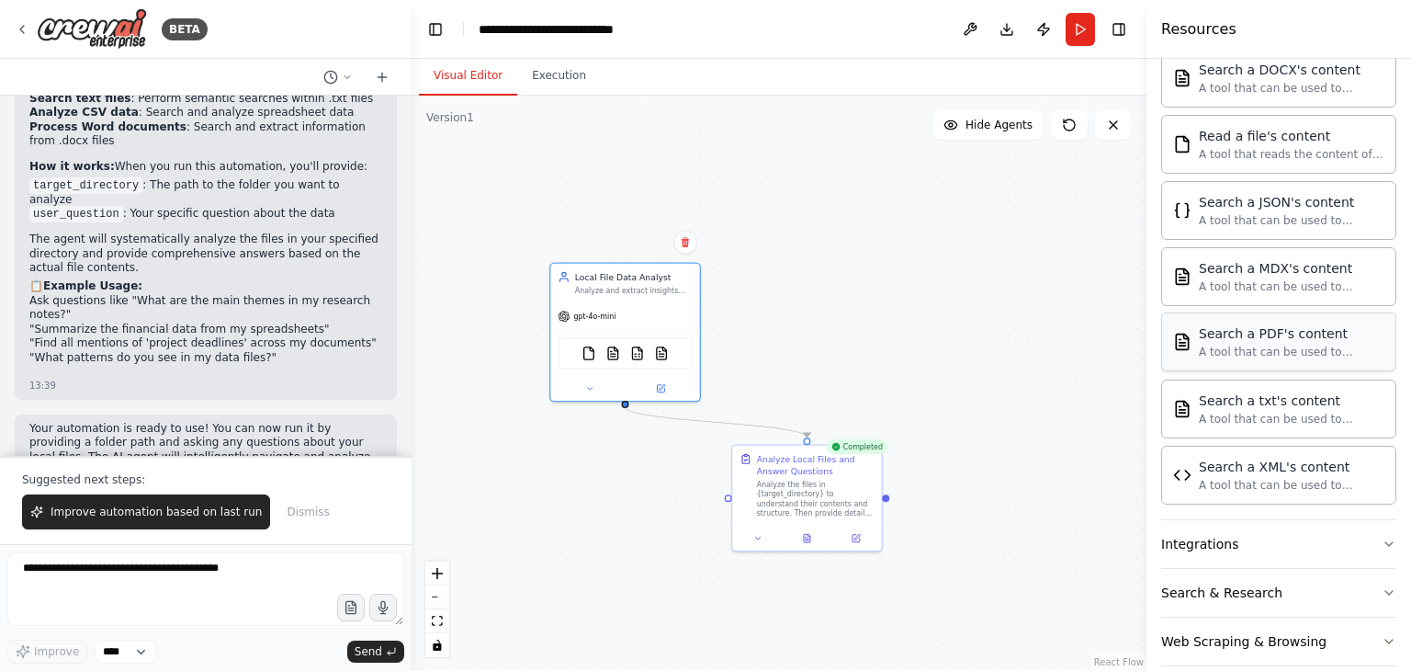
scroll to position [522, 0]
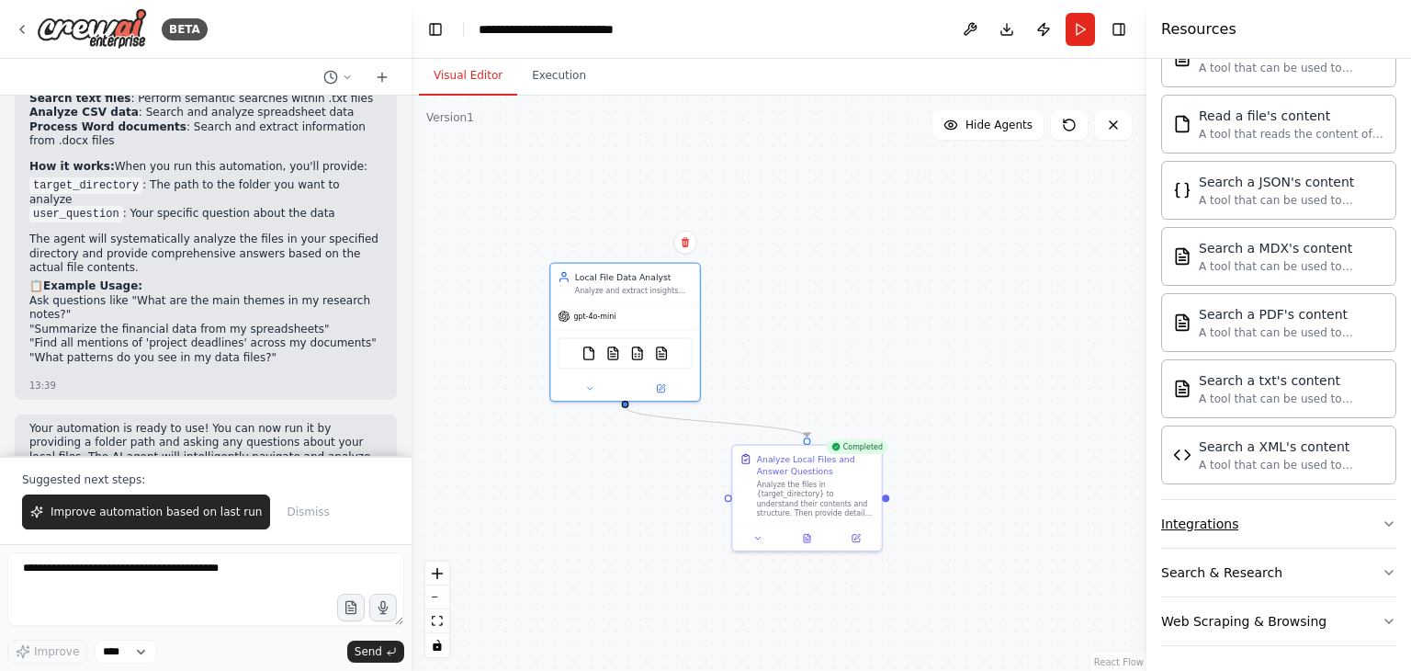
click at [1272, 526] on button "Integrations" at bounding box center [1278, 524] width 235 height 48
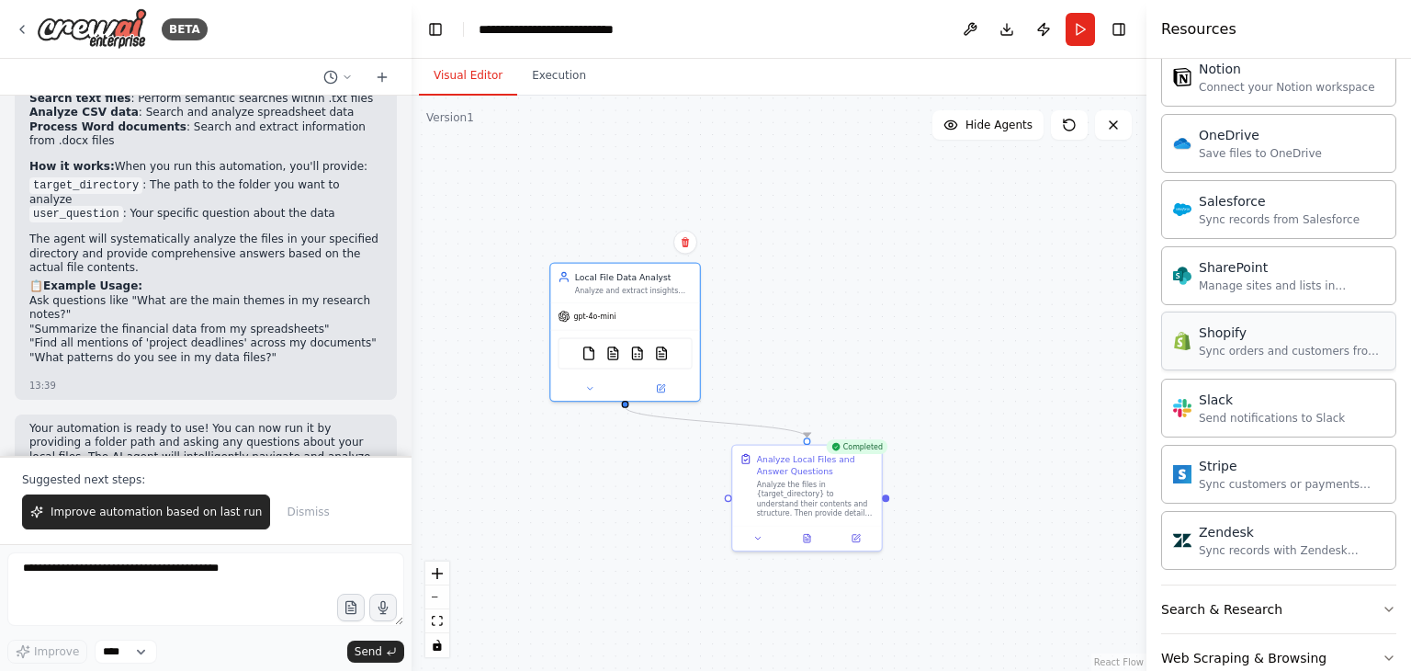
scroll to position [1984, 0]
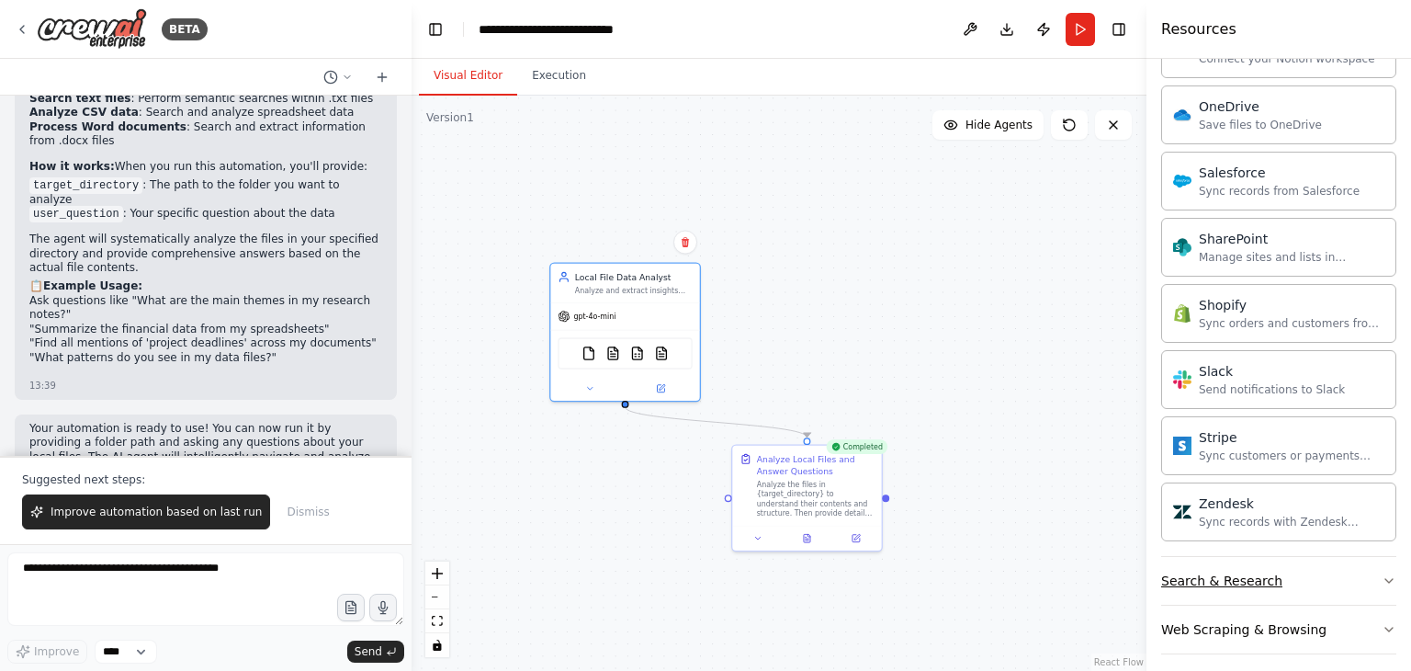
click at [1246, 575] on div "Search & Research" at bounding box center [1221, 580] width 121 height 18
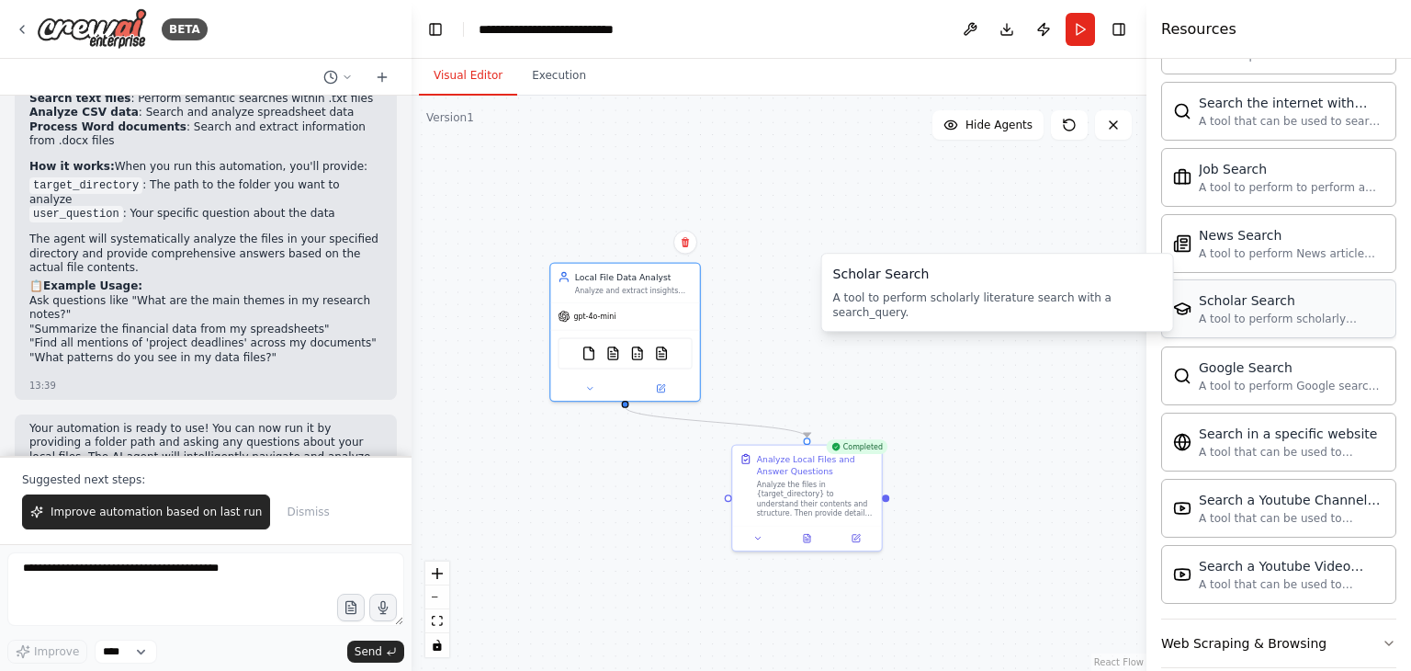
scroll to position [2919, 0]
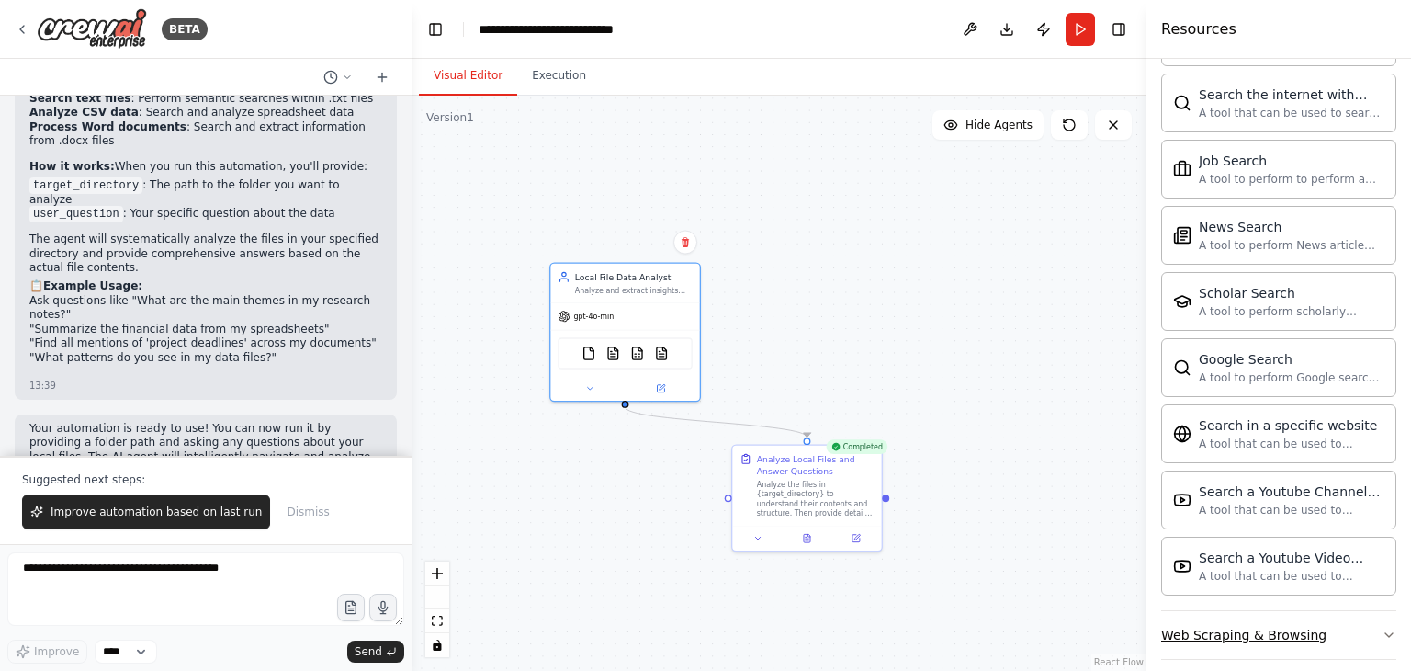
click at [1243, 626] on div "Web Scraping & Browsing" at bounding box center [1243, 635] width 165 height 18
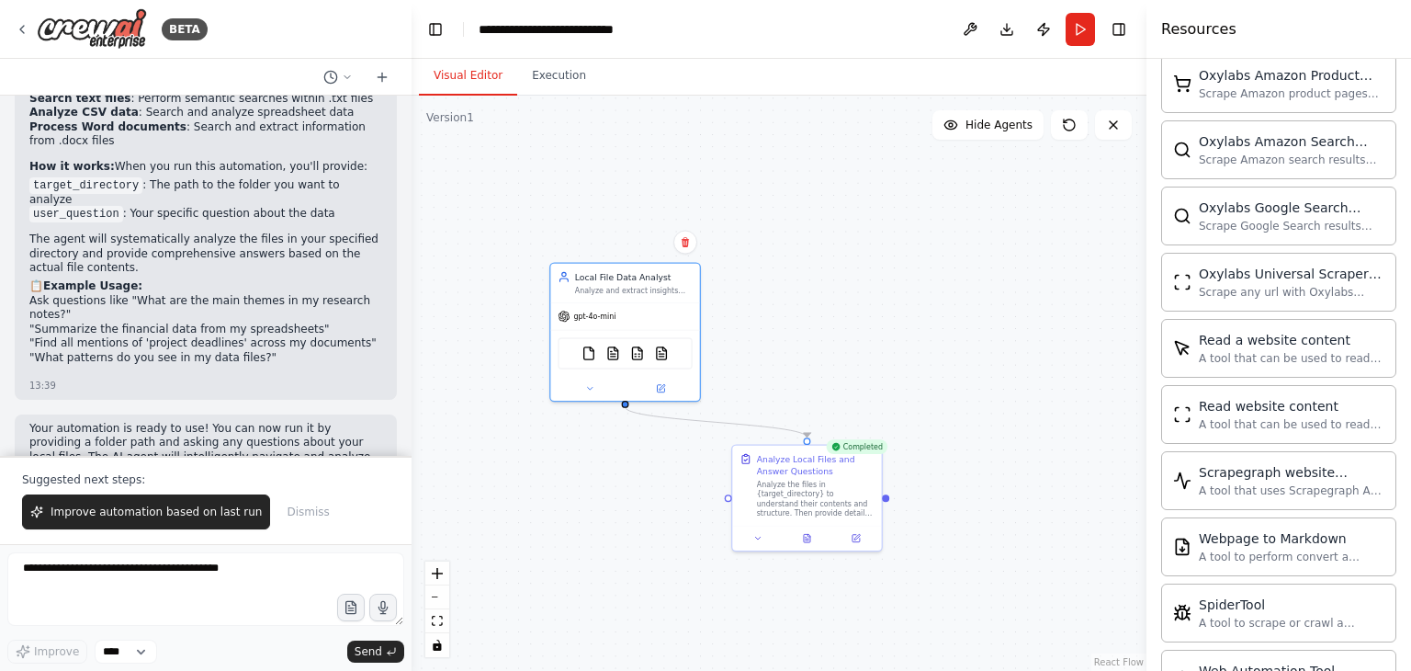
scroll to position [3921, 0]
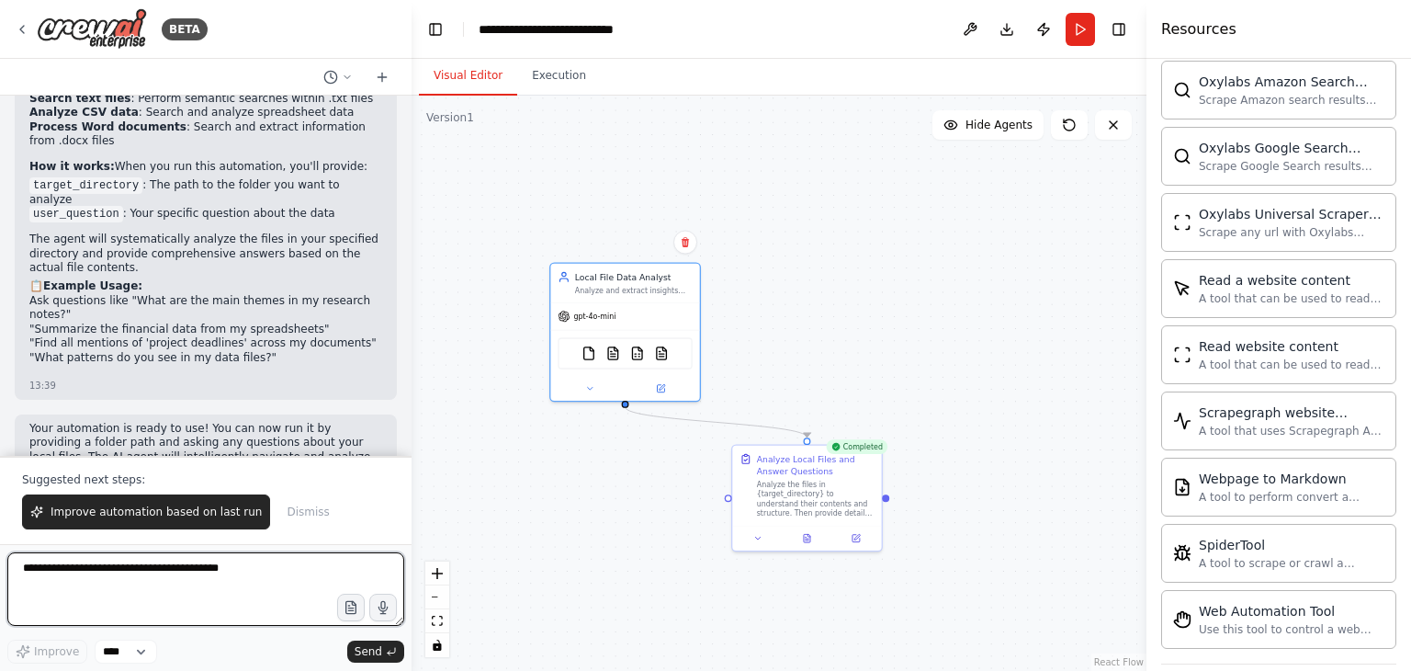
click at [141, 574] on textarea at bounding box center [205, 588] width 397 height 73
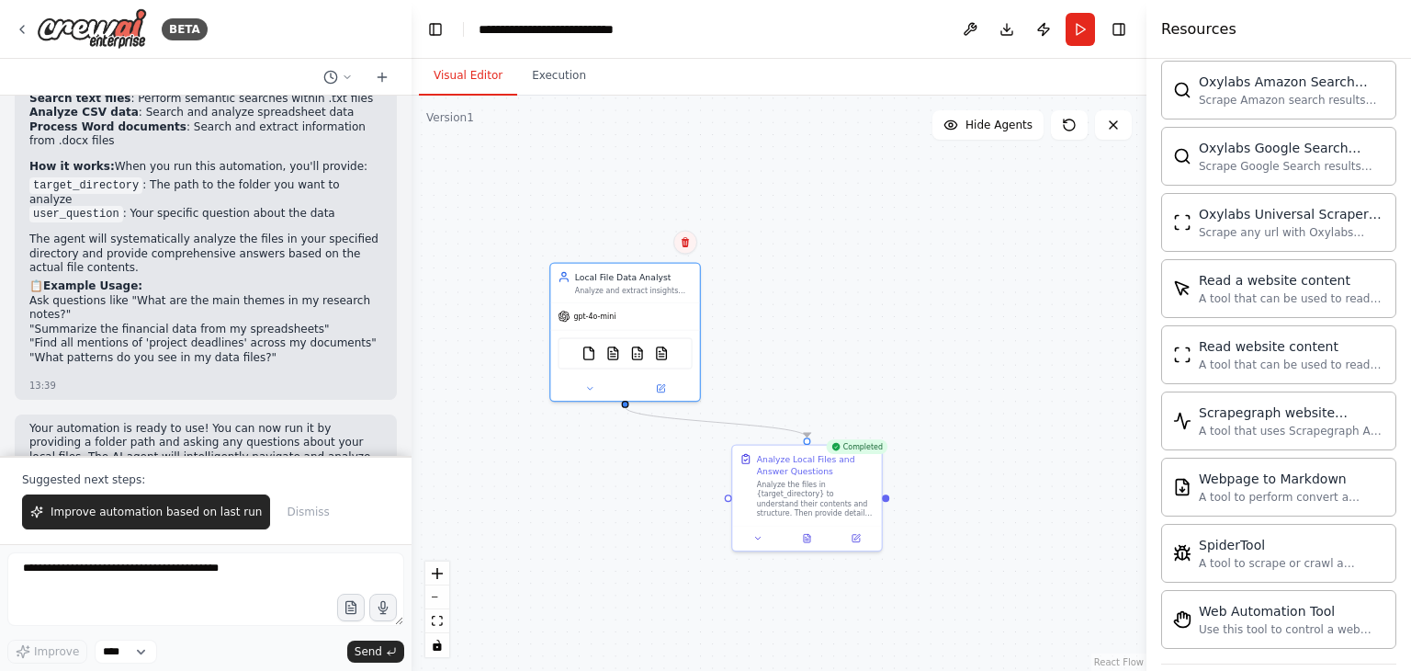
click at [686, 241] on icon at bounding box center [685, 242] width 11 height 11
click at [629, 236] on button "Confirm" at bounding box center [633, 243] width 65 height 22
click at [854, 501] on div "Analyze the files in {target_directory} to understand their contents and struct…" at bounding box center [816, 496] width 118 height 39
click at [869, 429] on icon at bounding box center [867, 426] width 7 height 10
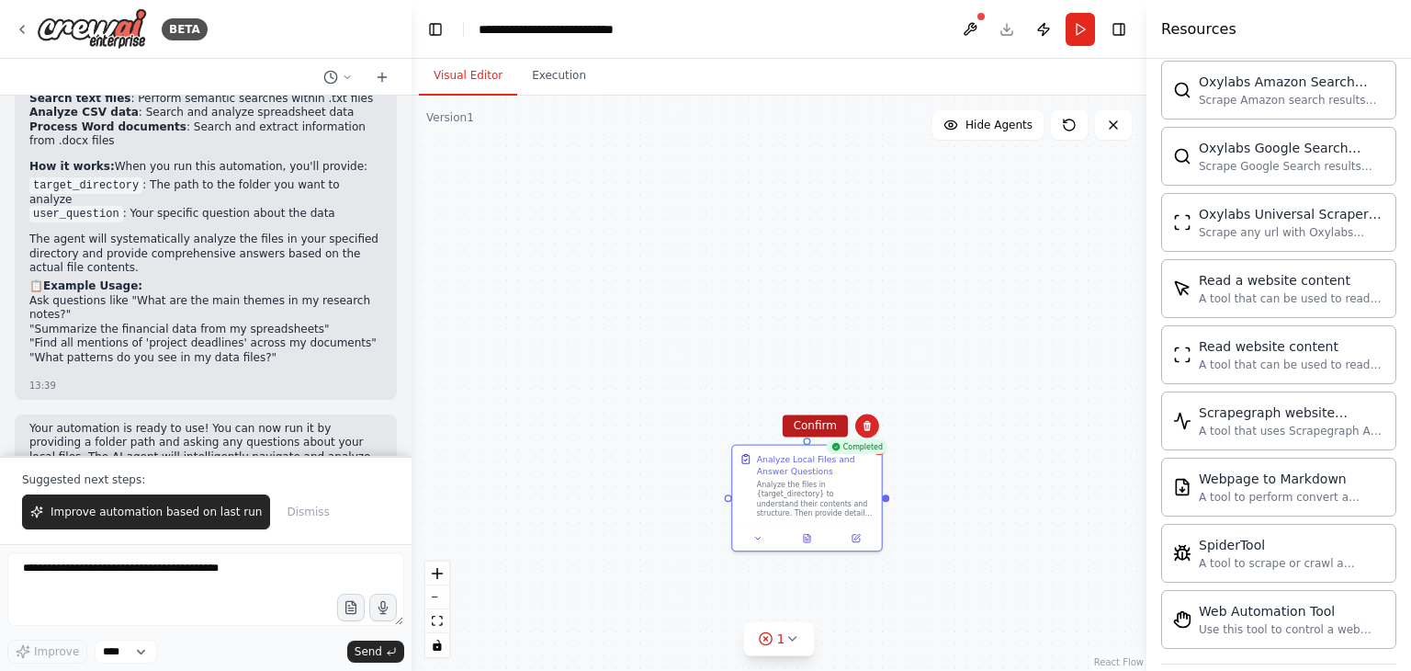
click at [835, 433] on button "Confirm" at bounding box center [815, 425] width 65 height 22
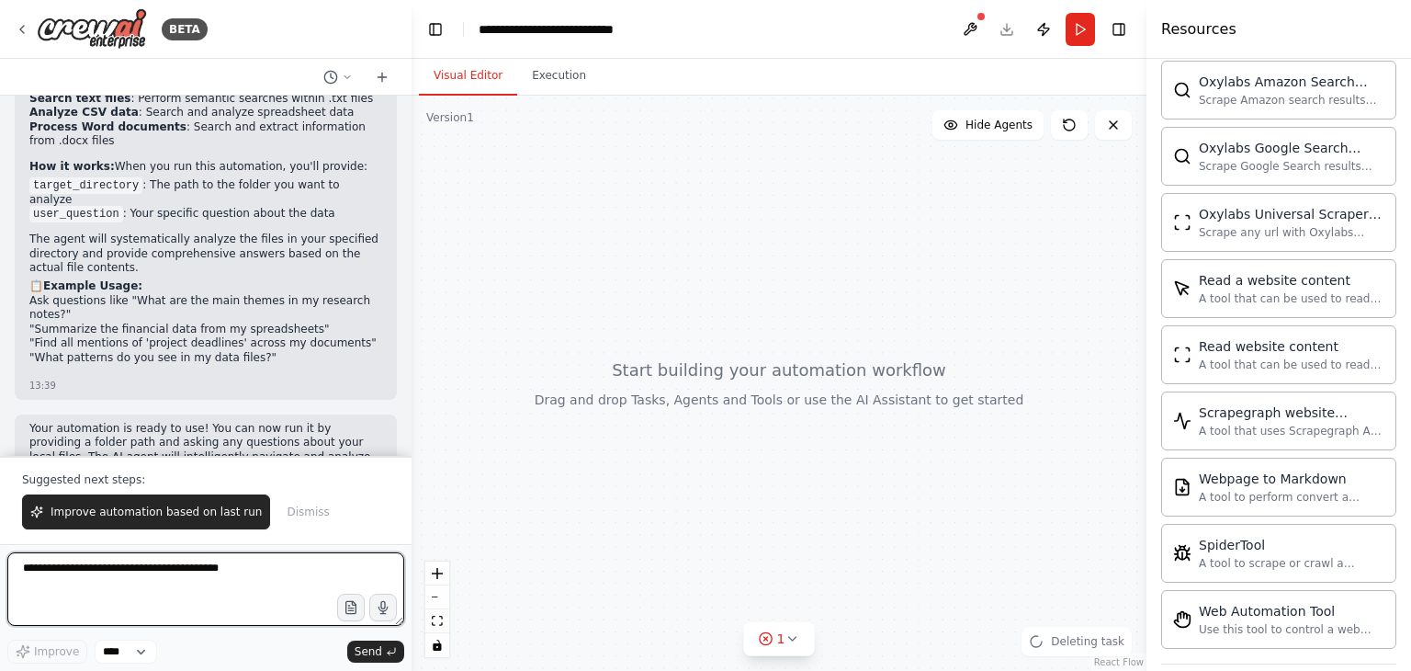
click at [314, 584] on textarea at bounding box center [205, 588] width 397 height 73
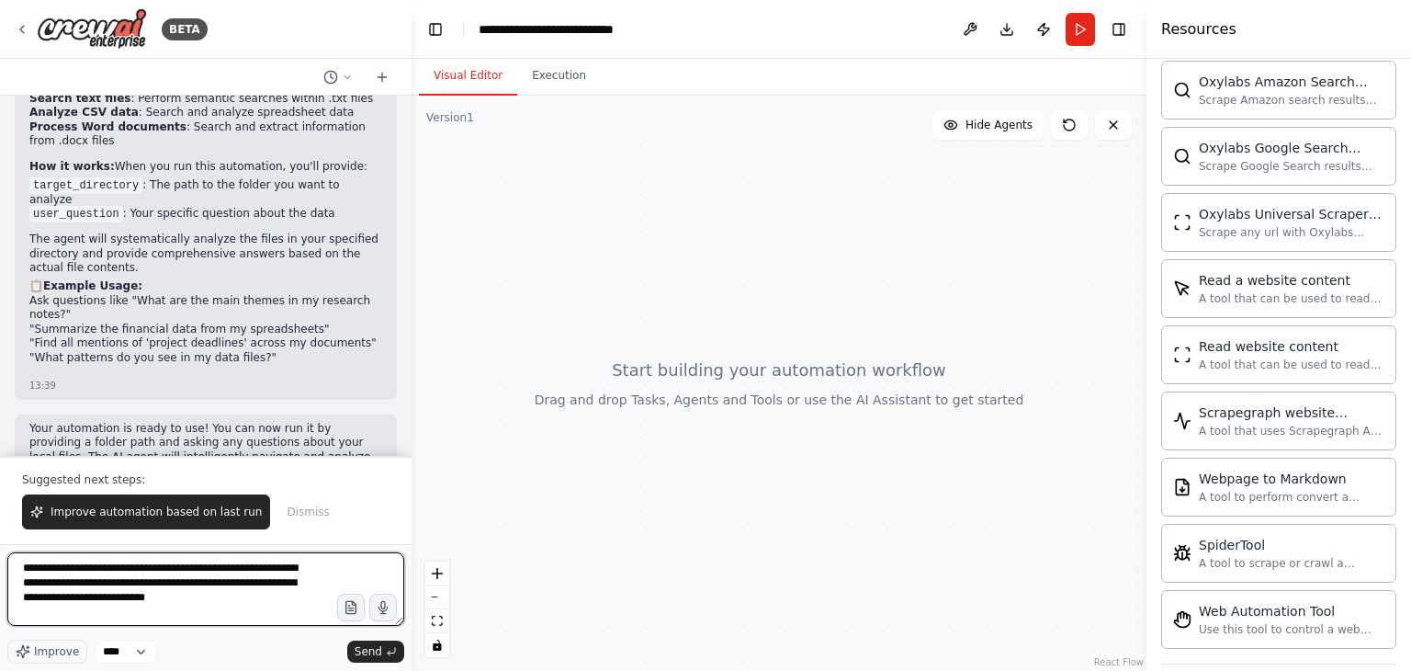
scroll to position [8, 0]
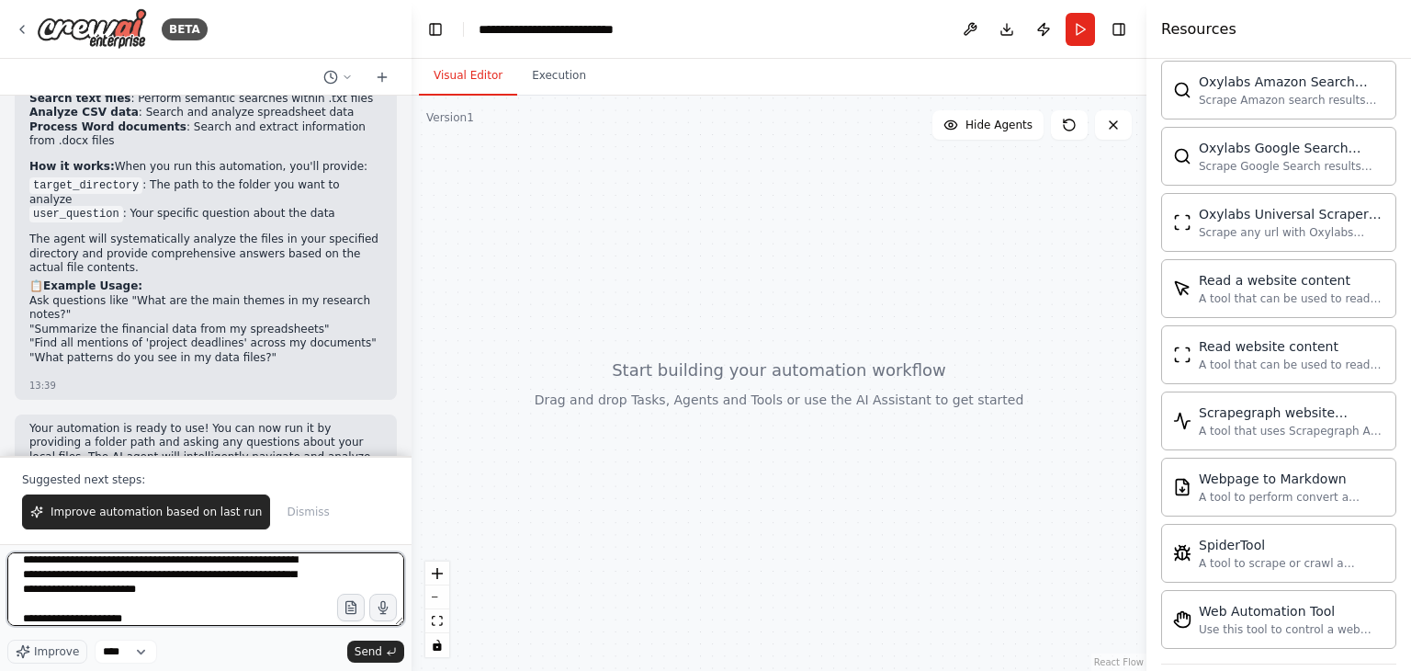
click at [94, 616] on textarea "**********" at bounding box center [205, 588] width 397 height 73
click at [109, 622] on textarea "**********" at bounding box center [205, 588] width 397 height 73
click at [110, 618] on textarea "**********" at bounding box center [205, 588] width 397 height 73
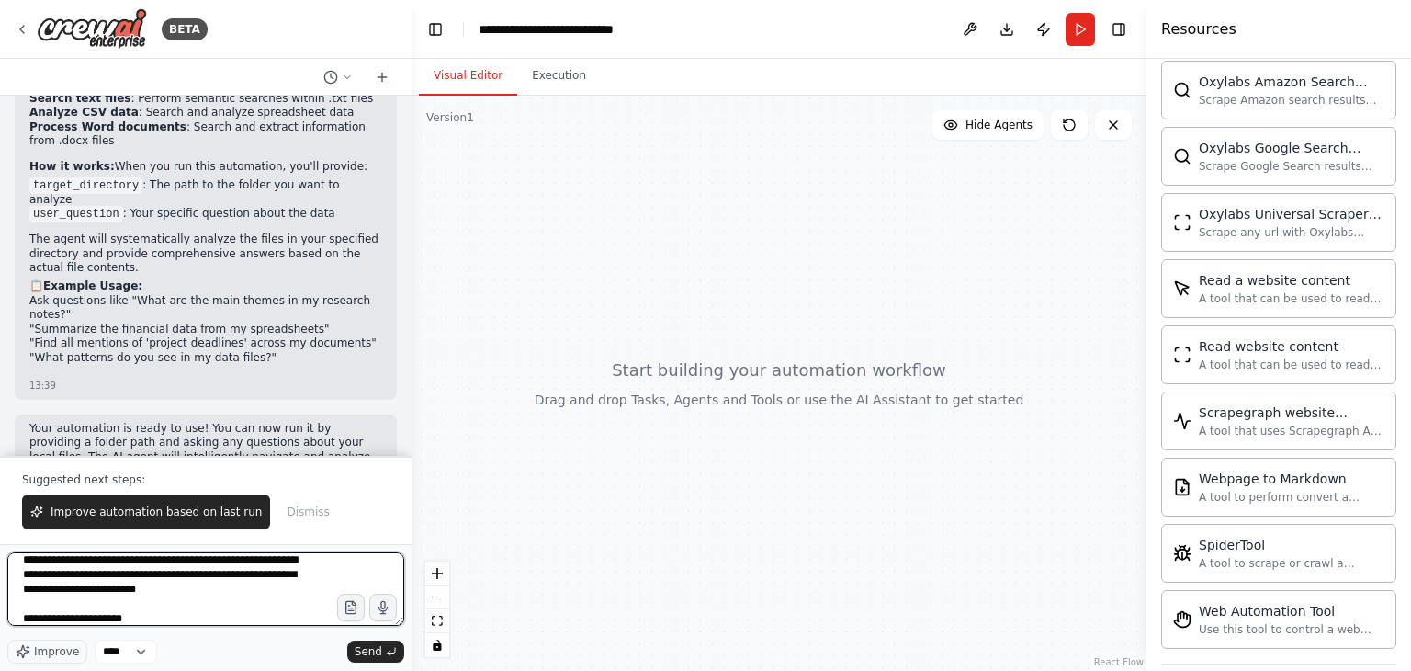
click at [110, 618] on textarea "**********" at bounding box center [205, 588] width 397 height 73
paste textarea "**********"
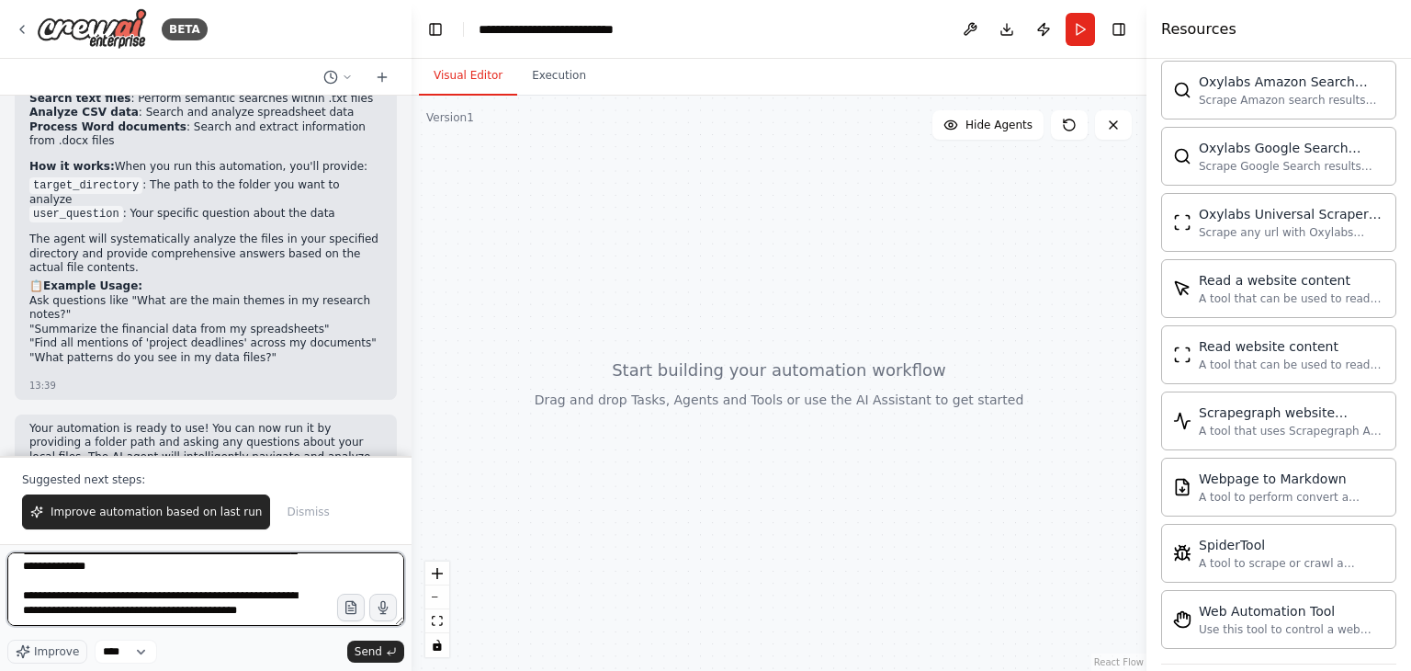
scroll to position [170, 0]
type textarea "**********"
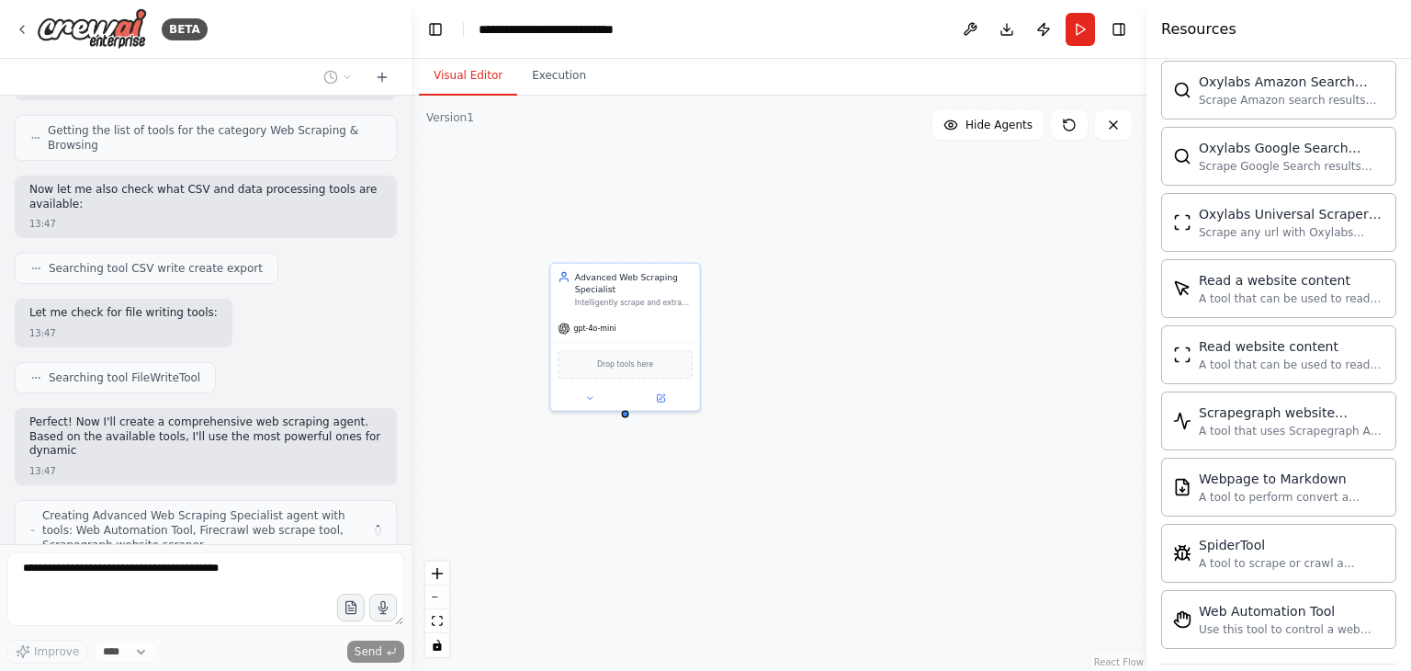
scroll to position [2592, 0]
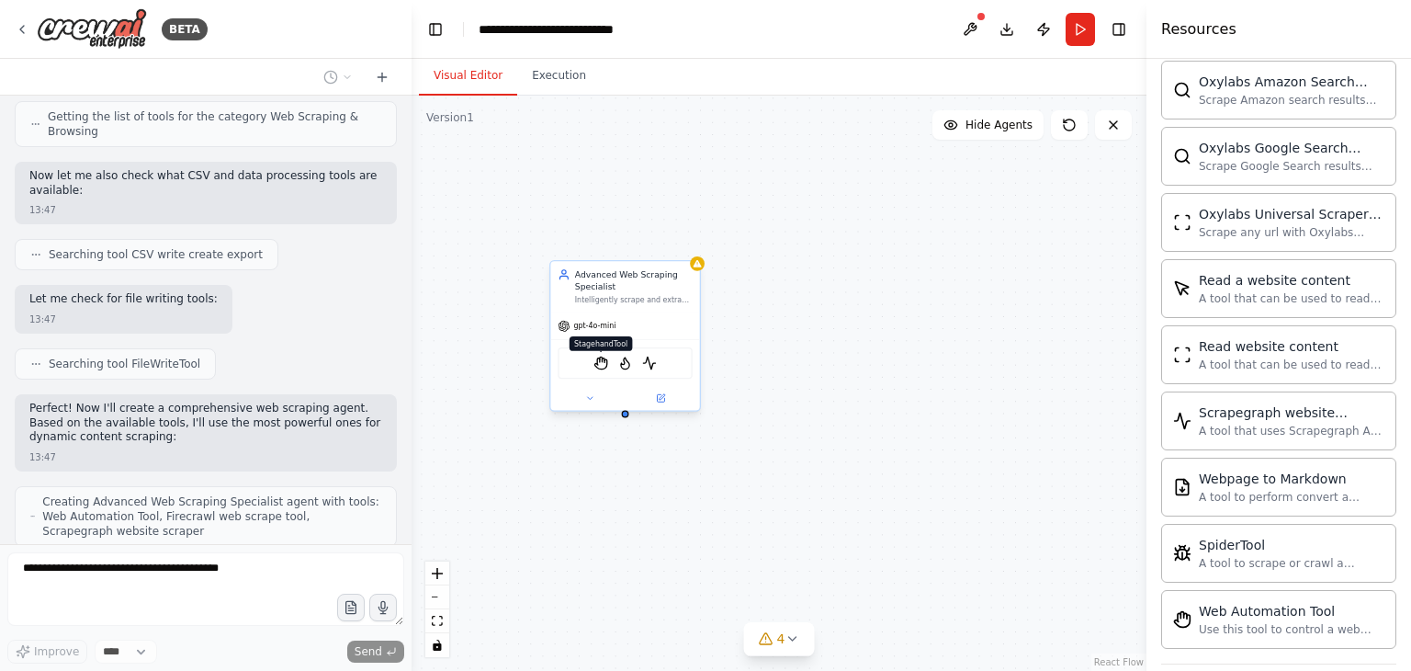
click at [598, 365] on img at bounding box center [601, 363] width 15 height 15
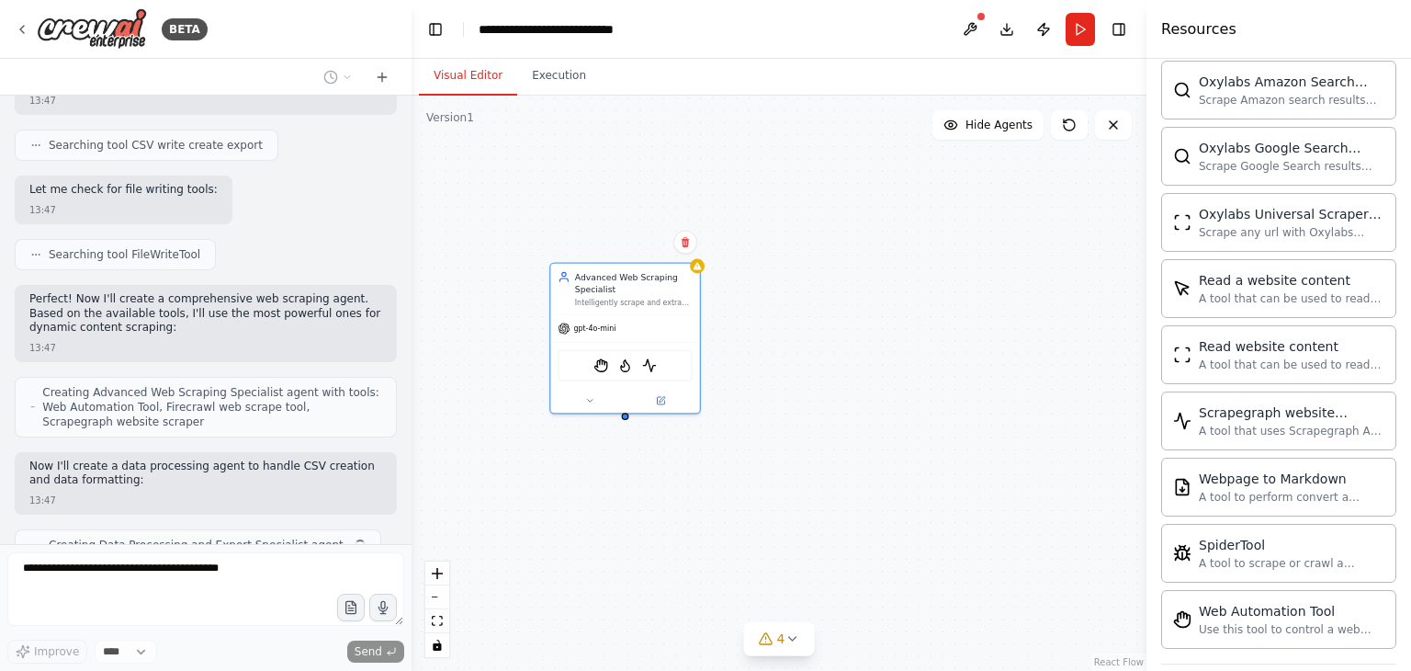
scroll to position [2716, 0]
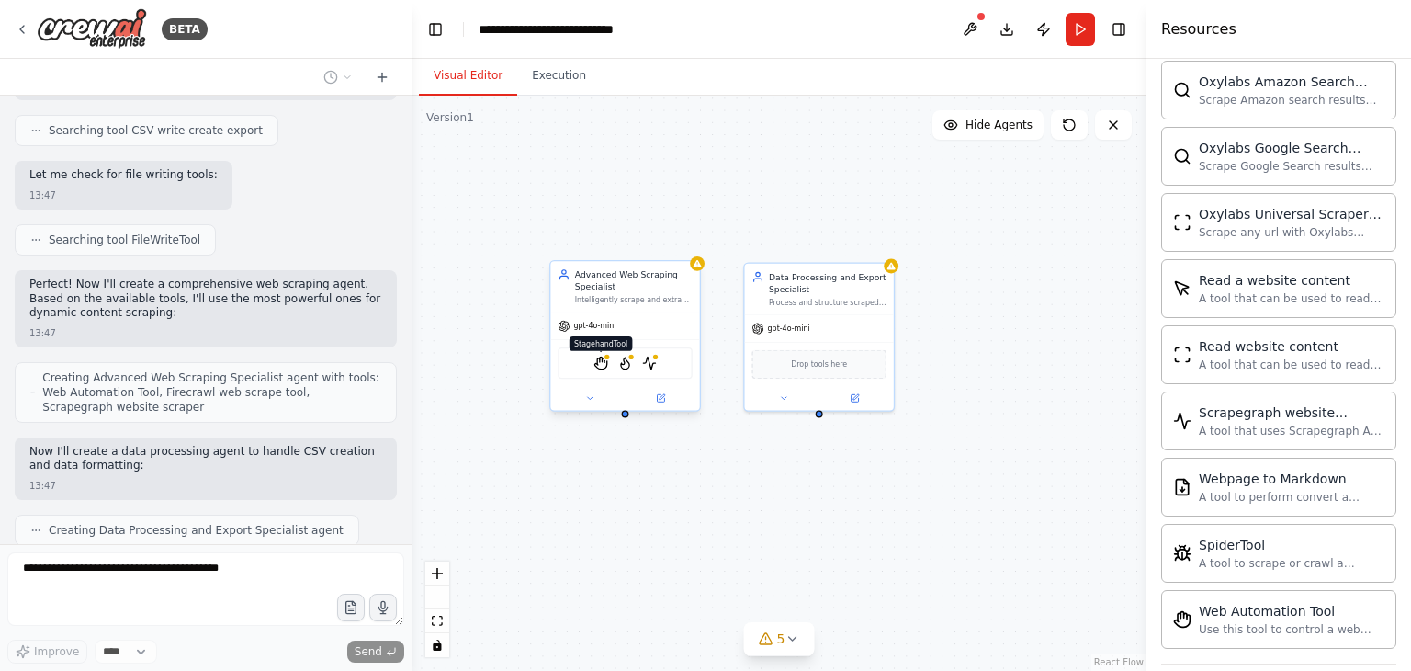
click at [605, 362] on img at bounding box center [601, 363] width 15 height 15
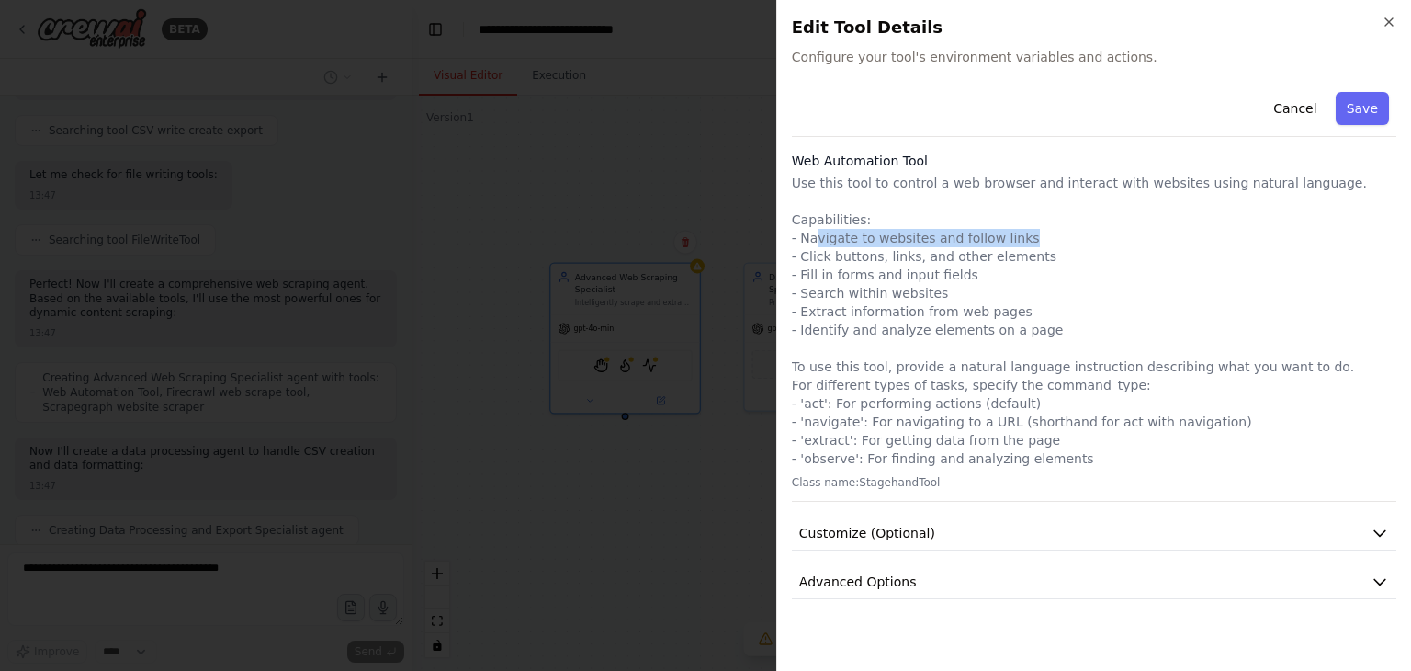
drag, startPoint x: 815, startPoint y: 238, endPoint x: 1018, endPoint y: 245, distance: 203.2
click at [1018, 245] on p "Use this tool to control a web browser and interact with websites using natural…" at bounding box center [1094, 321] width 605 height 294
drag, startPoint x: 801, startPoint y: 258, endPoint x: 942, endPoint y: 259, distance: 140.6
click at [942, 259] on p "Use this tool to control a web browser and interact with websites using natural…" at bounding box center [1094, 321] width 605 height 294
drag, startPoint x: 863, startPoint y: 284, endPoint x: 934, endPoint y: 285, distance: 71.7
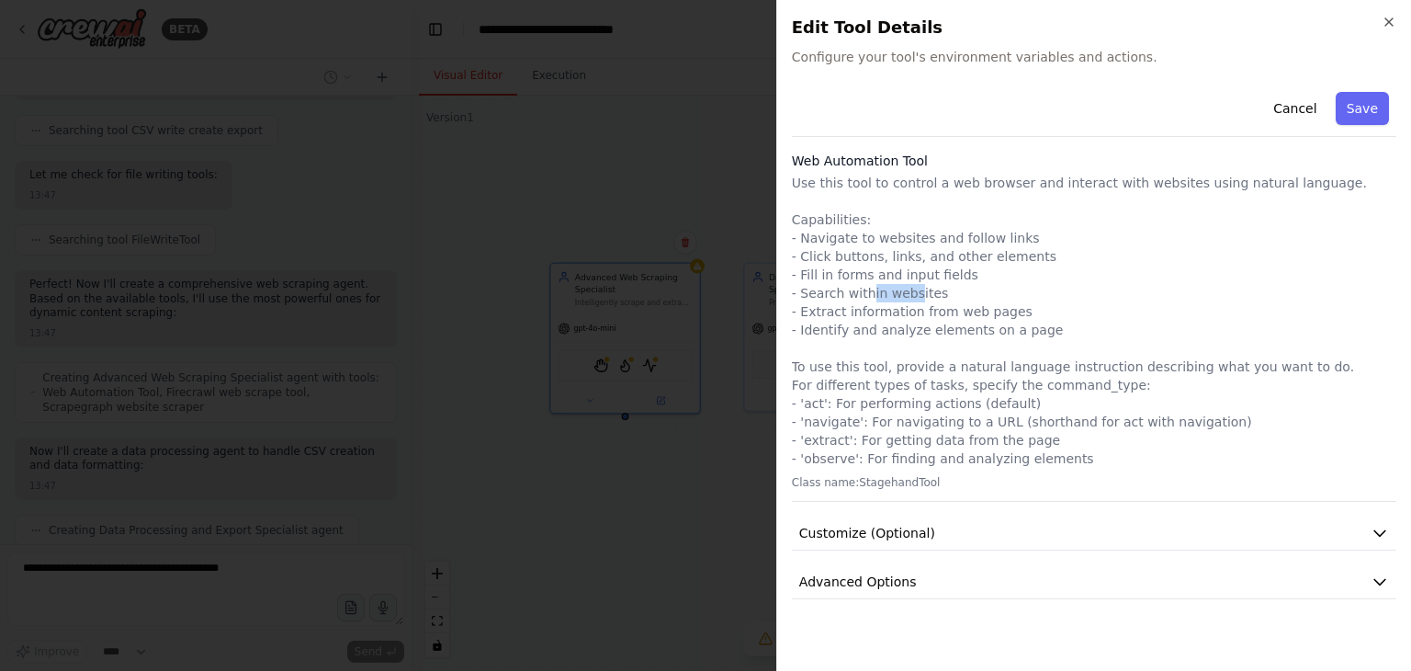
click at [919, 290] on p "Use this tool to control a web browser and interact with websites using natural…" at bounding box center [1094, 321] width 605 height 294
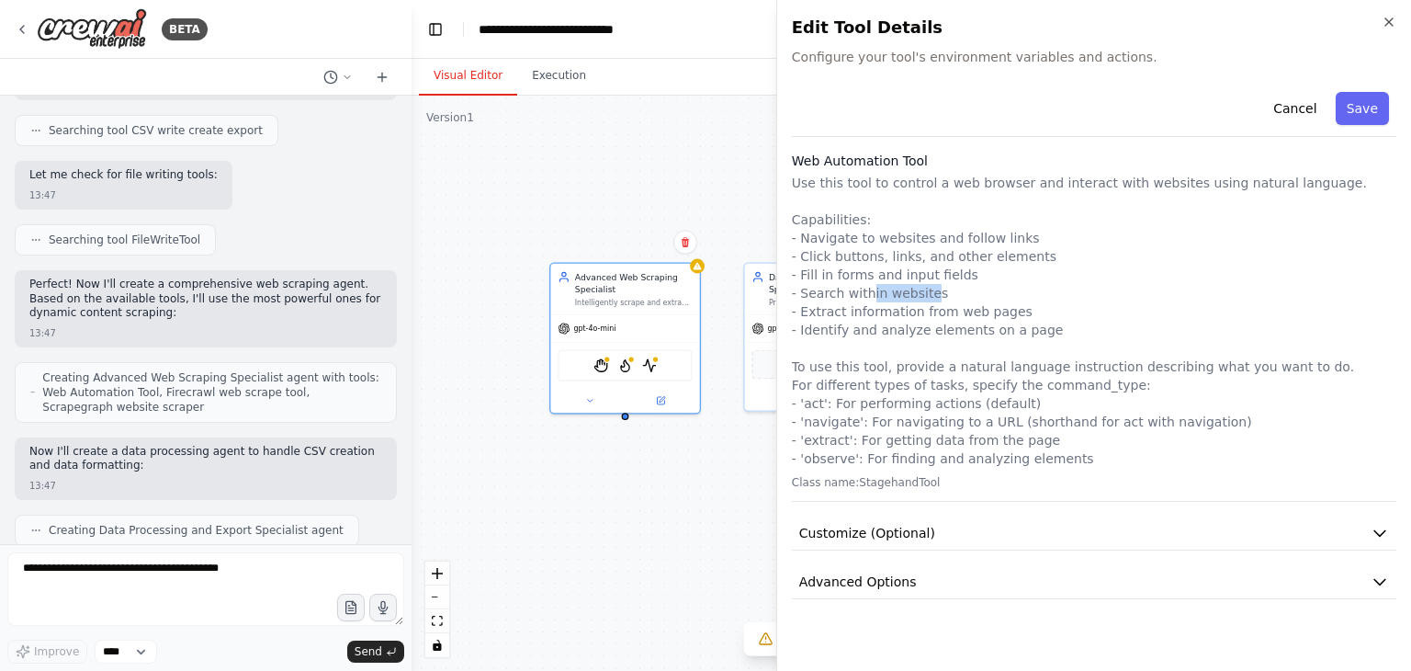
scroll to position [2823, 0]
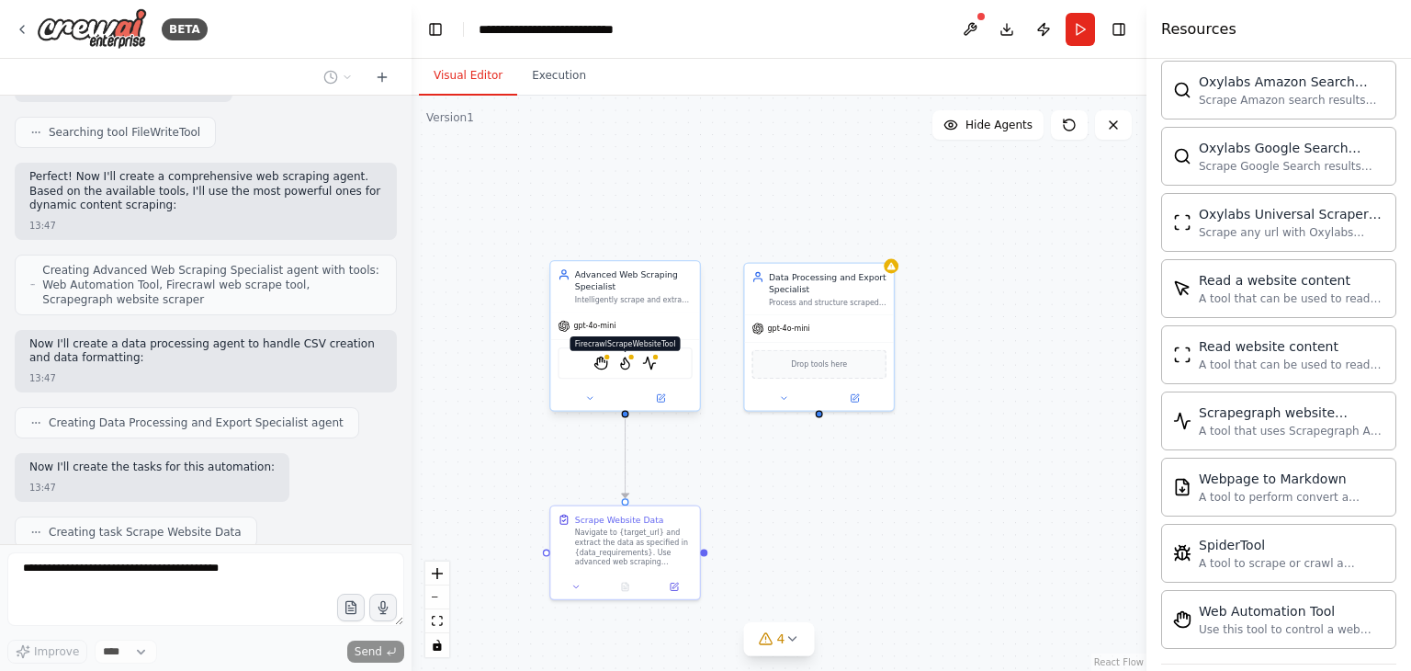
click at [628, 367] on img at bounding box center [625, 363] width 15 height 15
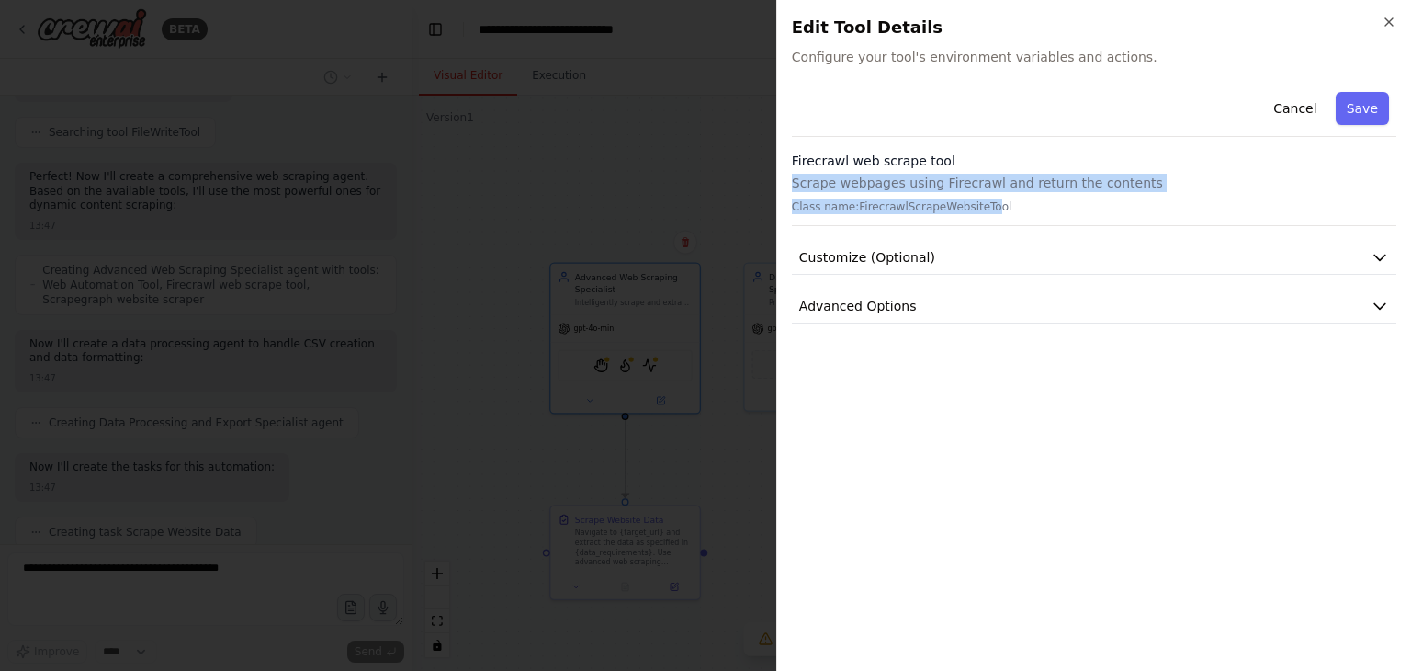
drag, startPoint x: 792, startPoint y: 190, endPoint x: 975, endPoint y: 207, distance: 183.6
click at [975, 207] on div "Firecrawl web scrape tool Scrape webpages using Firecrawl and return the conten…" at bounding box center [1094, 189] width 605 height 74
click at [937, 259] on button "Customize (Optional)" at bounding box center [1094, 258] width 605 height 34
click at [930, 302] on button "Advanced Options" at bounding box center [1094, 306] width 605 height 34
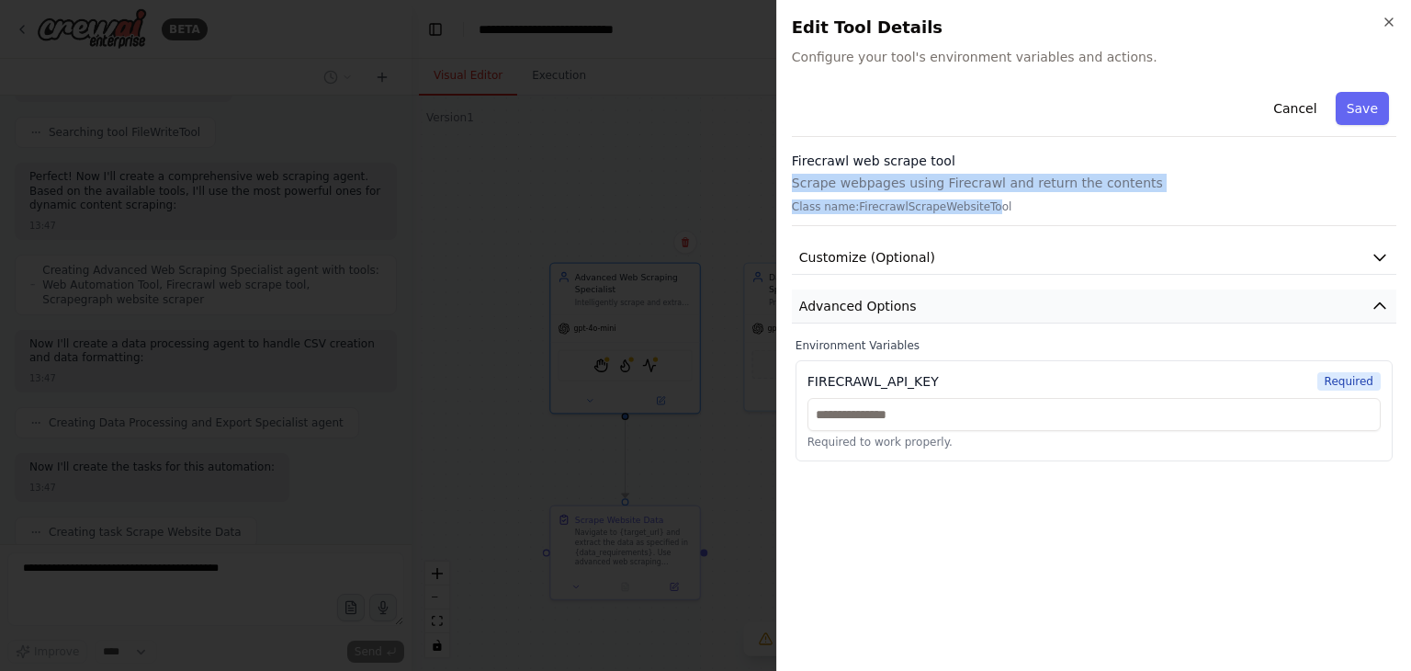
scroll to position [2869, 0]
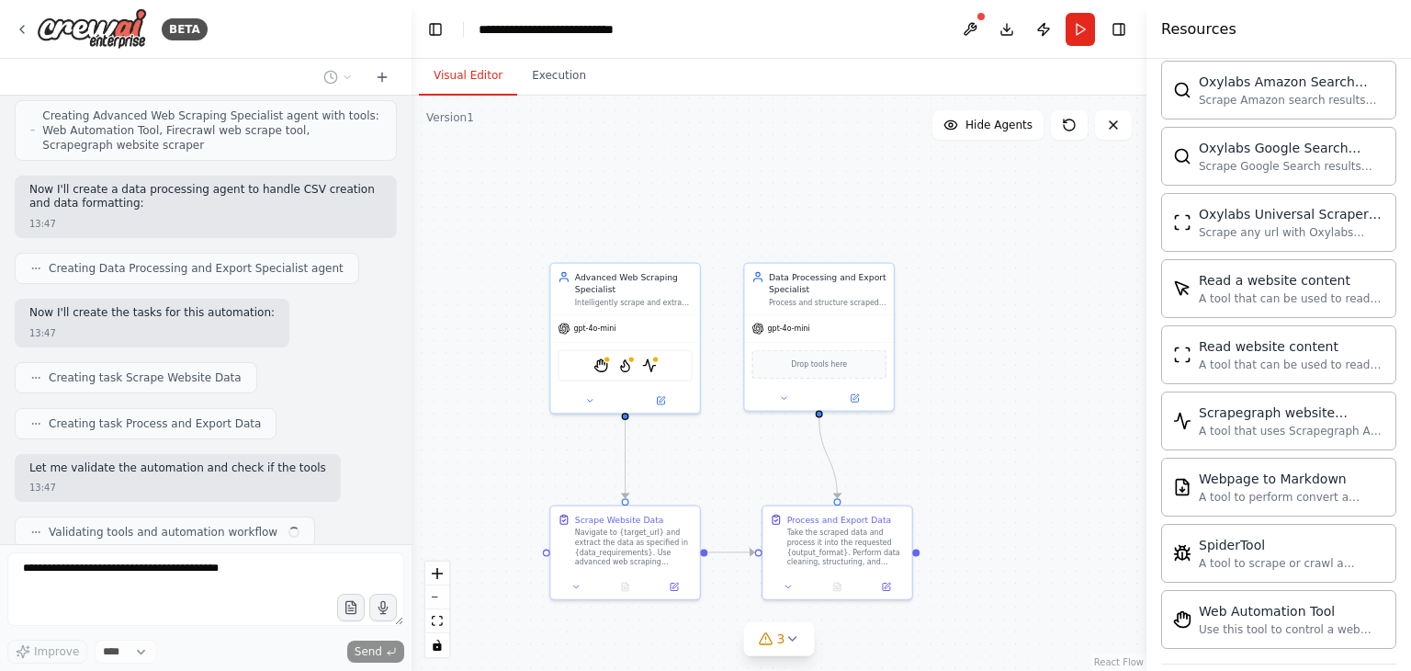
click at [931, 302] on div ".deletable-edge-delete-btn { width: 20px; height: 20px; border: 0px solid #ffff…" at bounding box center [779, 383] width 735 height 575
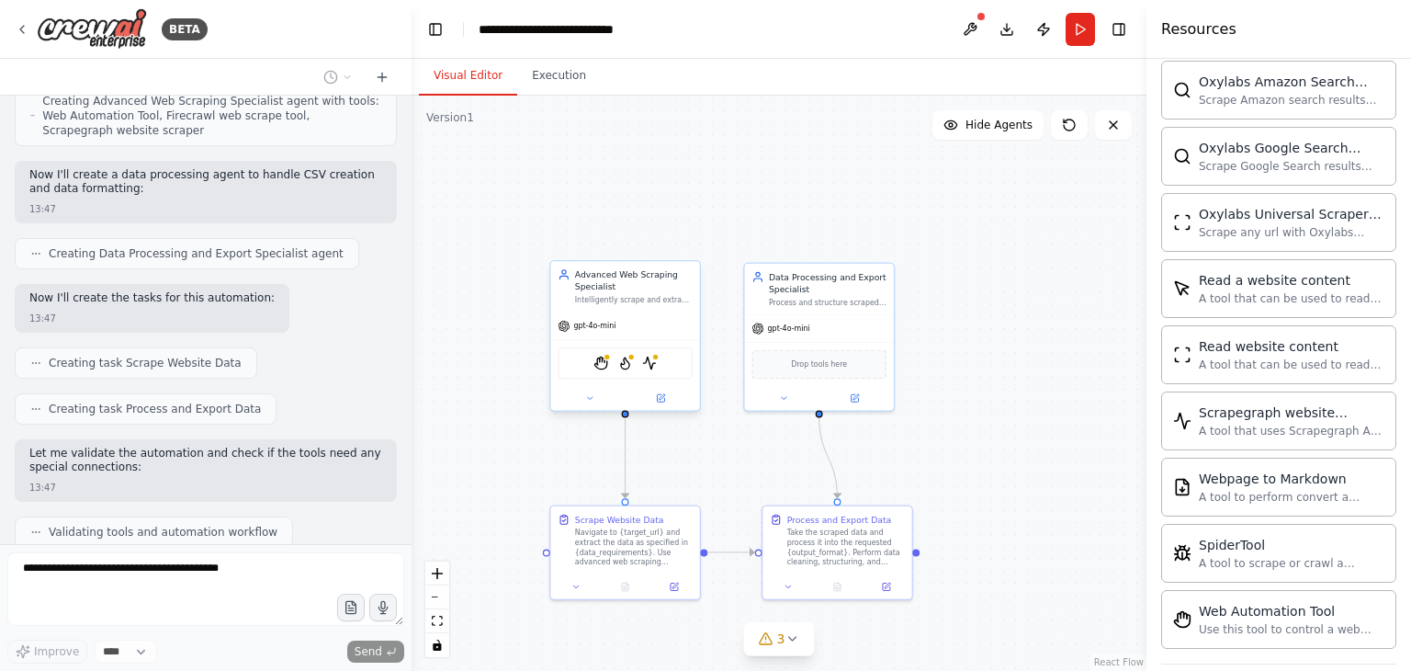
click at [652, 370] on div "StagehandTool FirecrawlScrapeWebsiteTool ScrapegraphScrapeTool" at bounding box center [625, 362] width 134 height 31
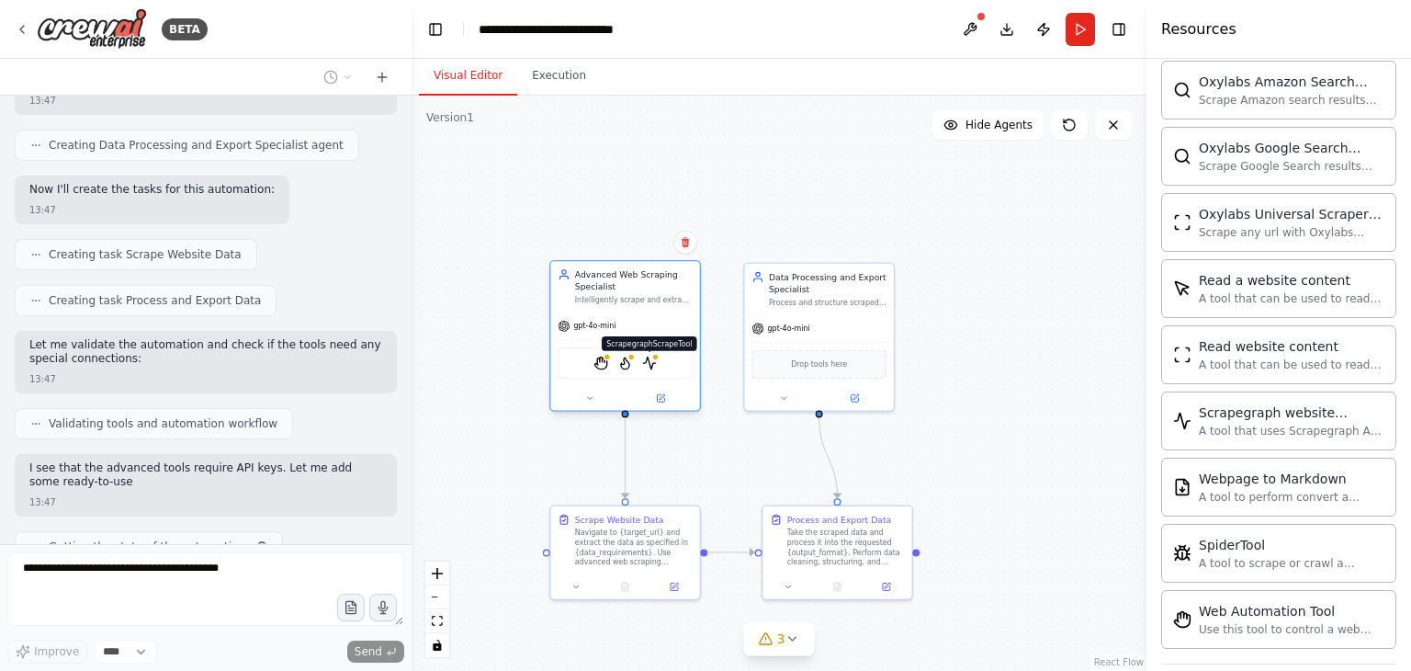
scroll to position [3115, 0]
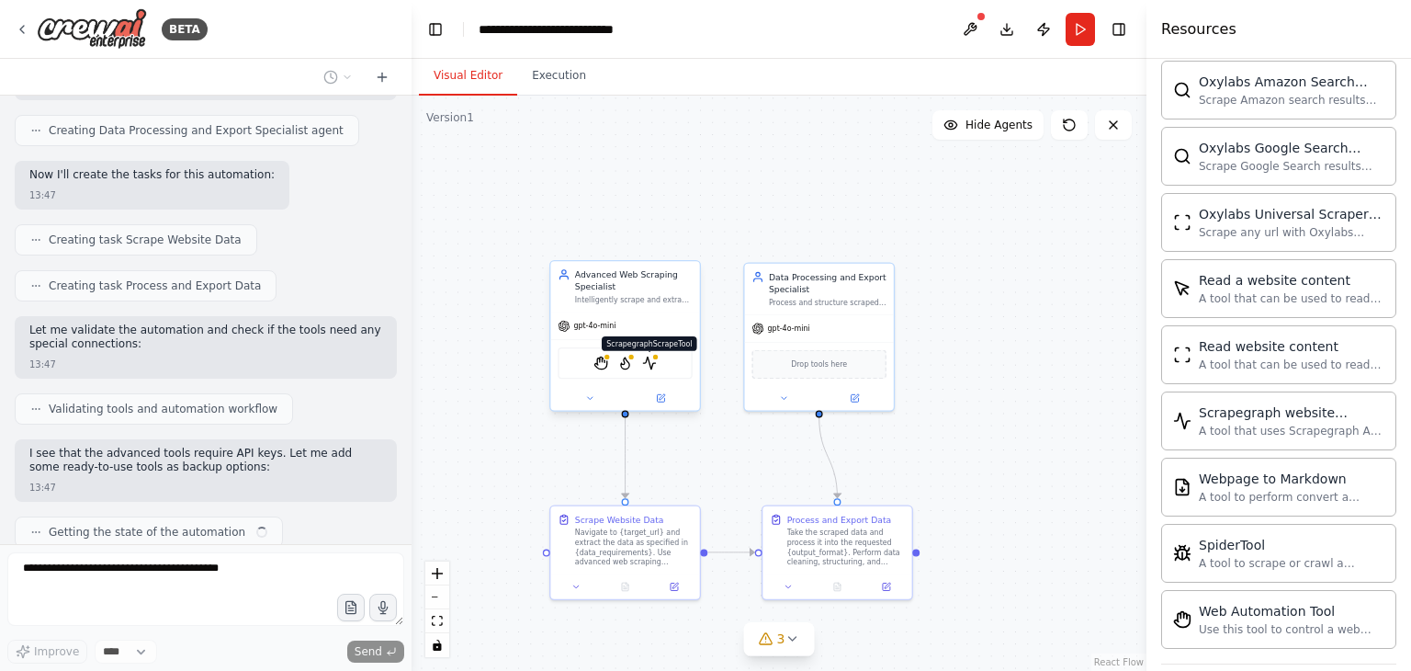
click at [654, 363] on img at bounding box center [649, 363] width 15 height 15
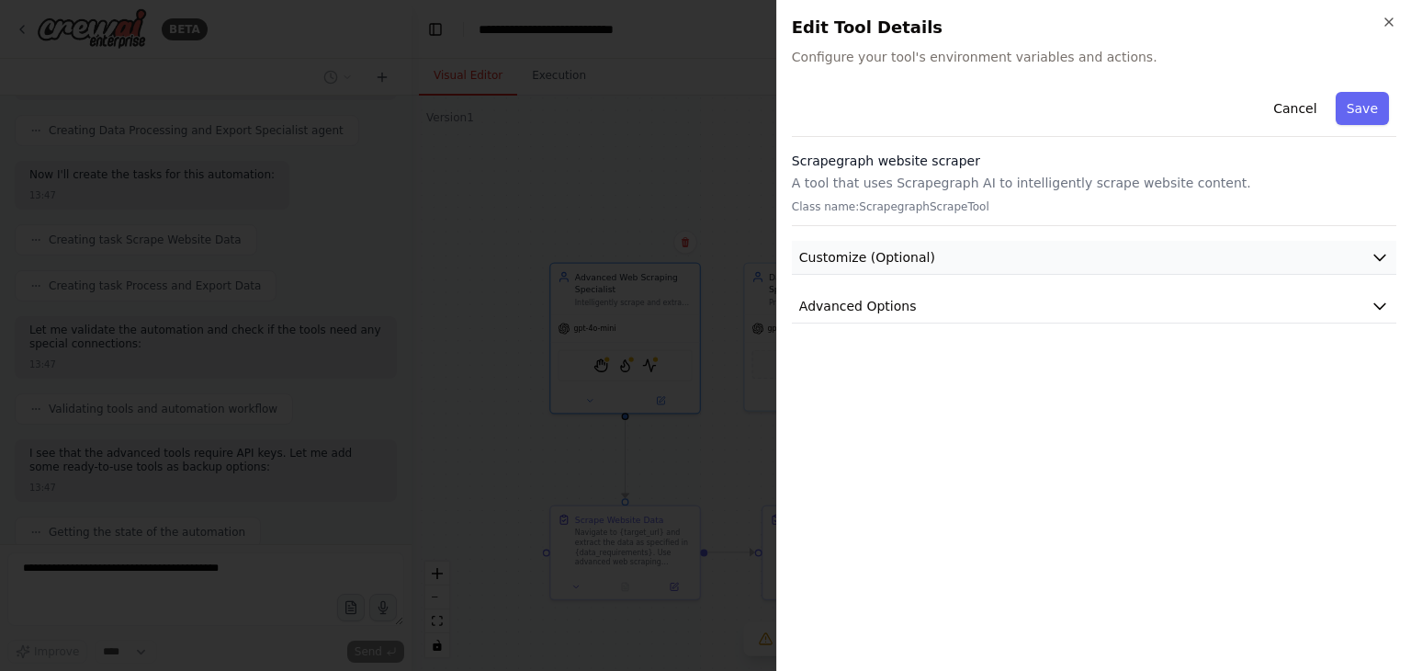
click at [850, 269] on button "Customize (Optional)" at bounding box center [1094, 258] width 605 height 34
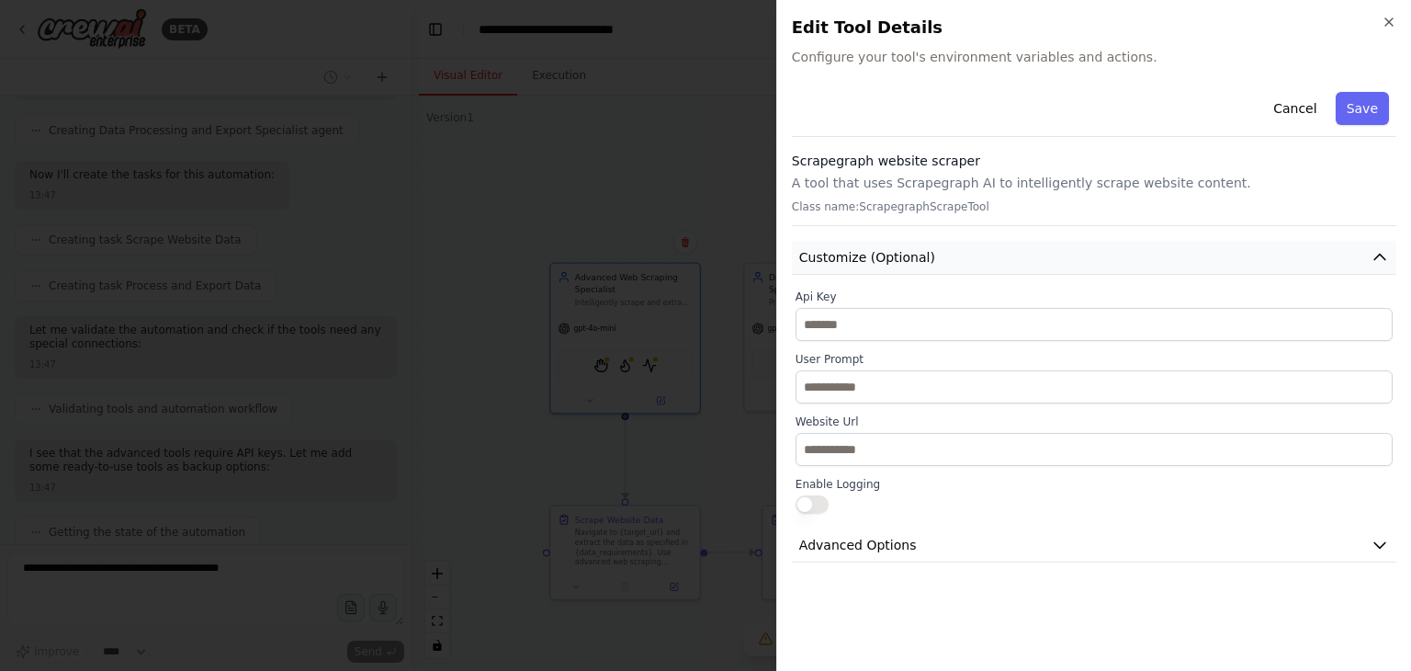
click at [867, 257] on span "Customize (Optional)" at bounding box center [867, 257] width 136 height 18
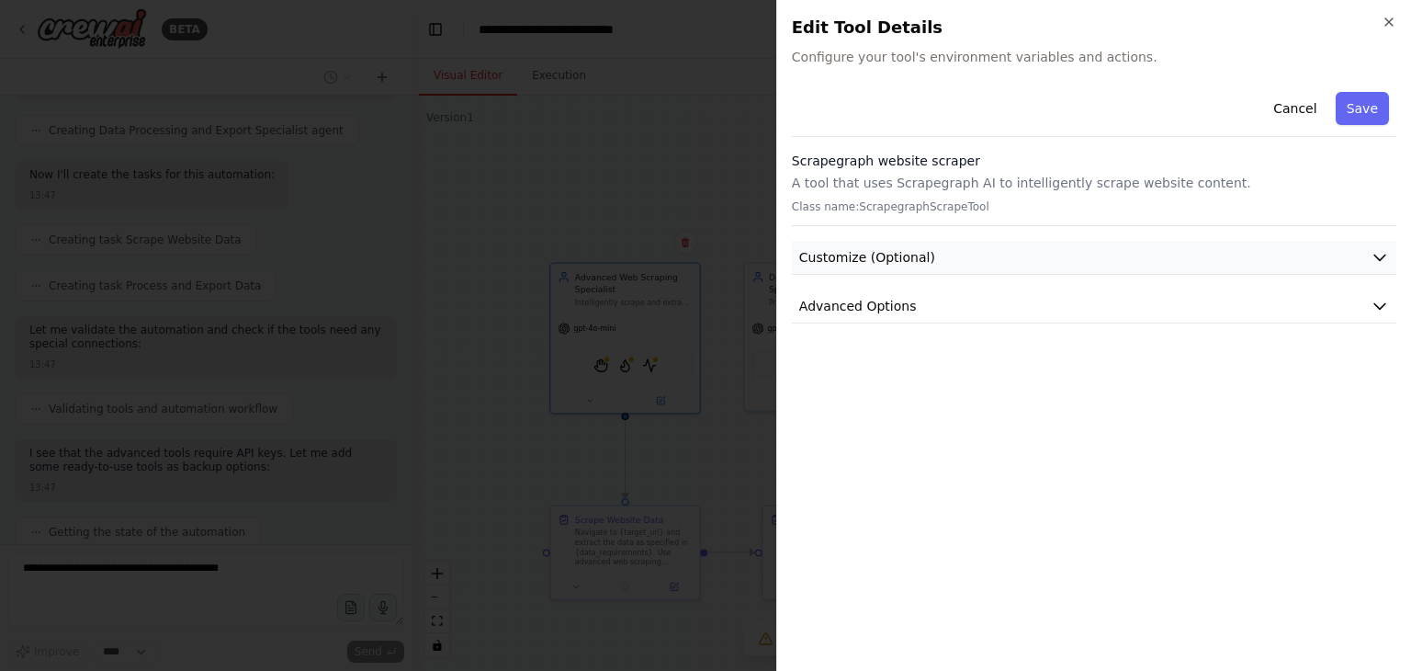
click at [867, 255] on span "Customize (Optional)" at bounding box center [867, 257] width 136 height 18
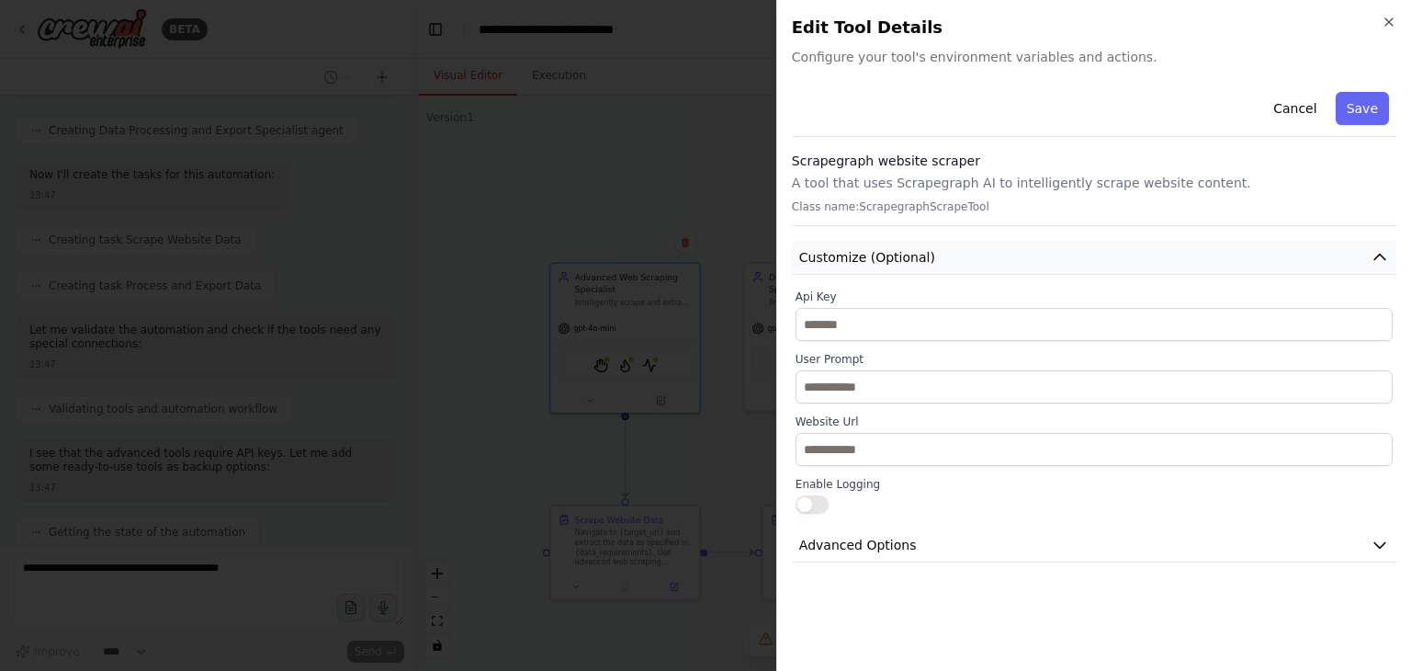
click at [888, 264] on span "Customize (Optional)" at bounding box center [867, 257] width 136 height 18
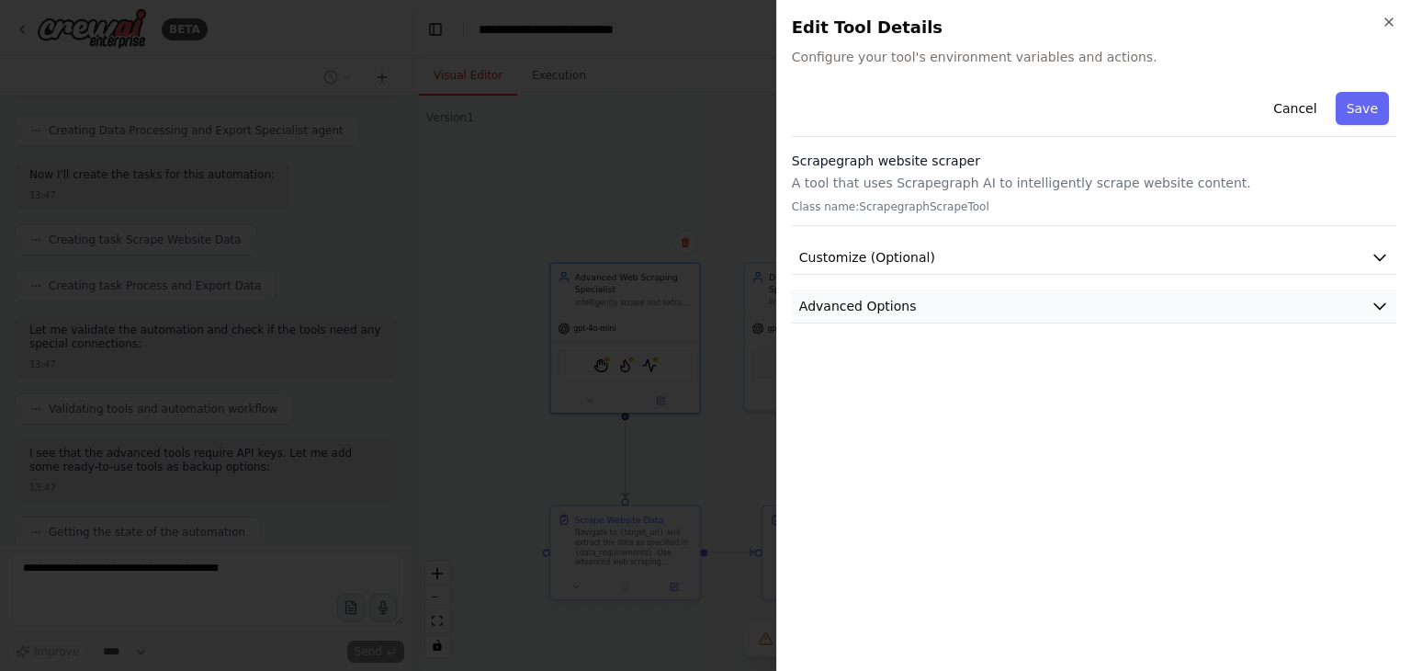
click at [886, 304] on span "Advanced Options" at bounding box center [858, 306] width 118 height 18
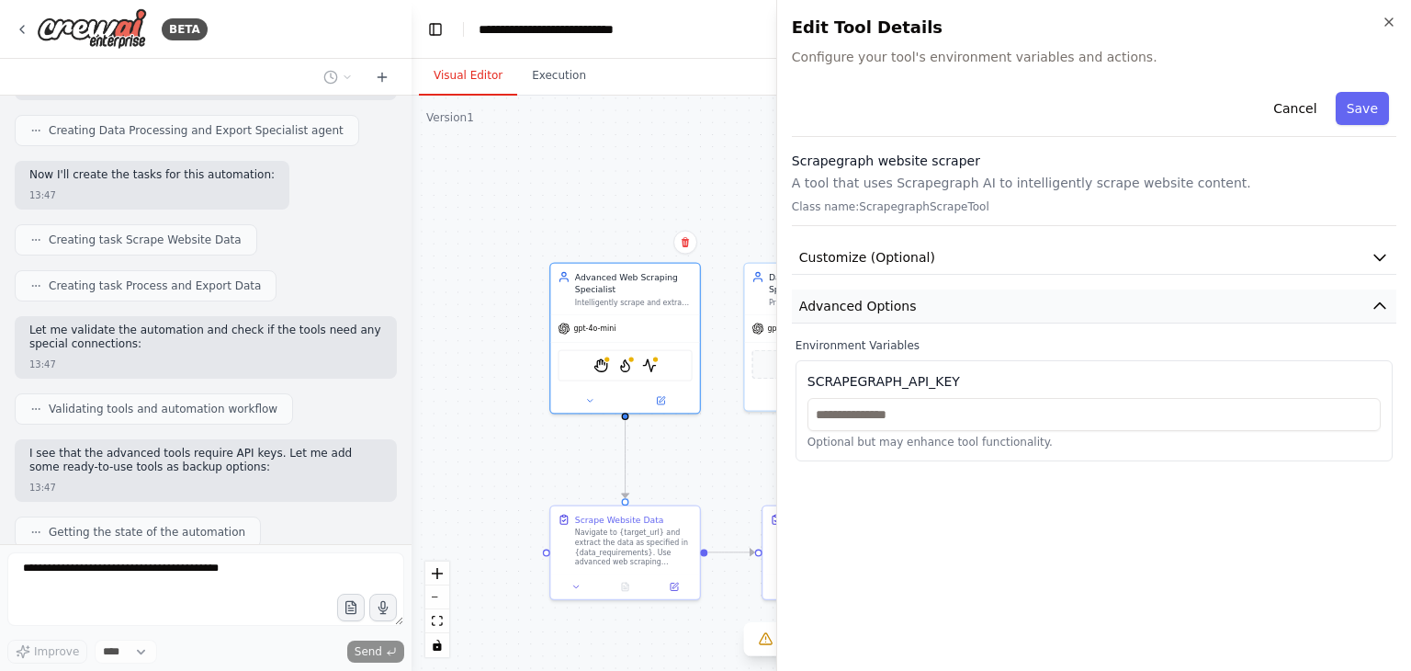
scroll to position [3253, 0]
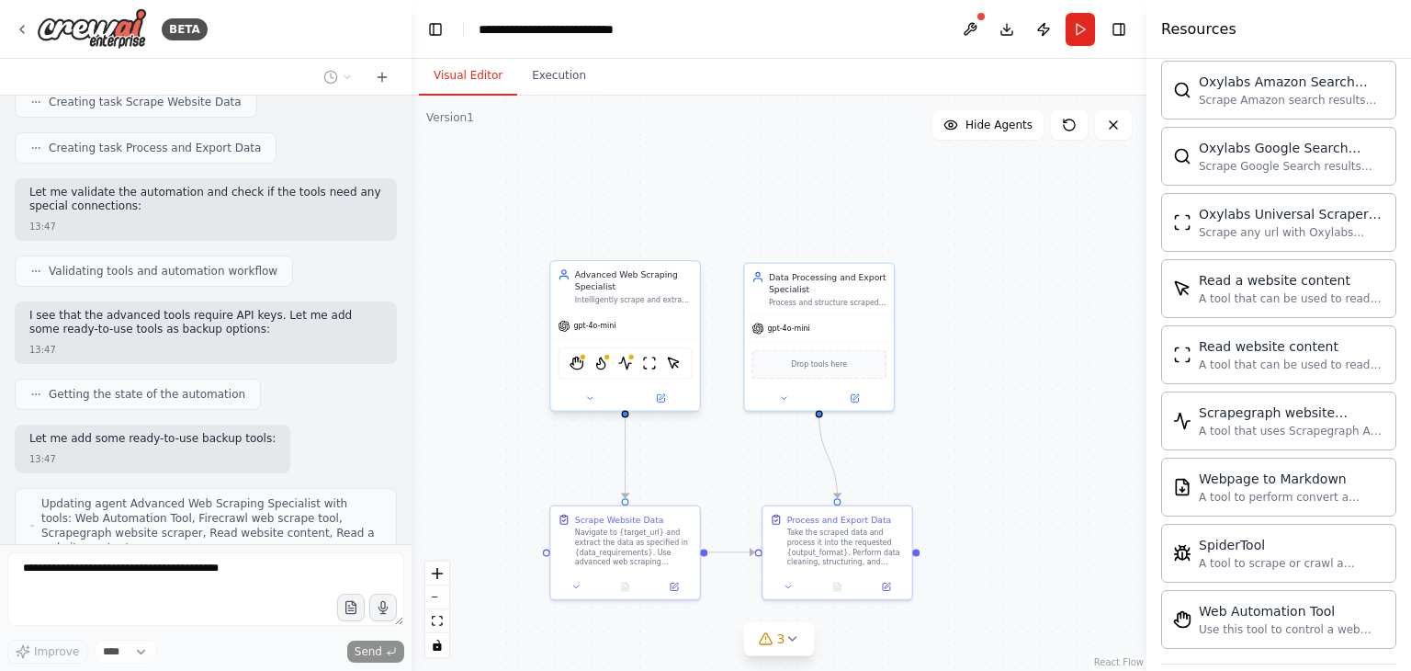
click at [647, 307] on div "Advanced Web Scraping Specialist Intelligently scrape and extract specific data…" at bounding box center [624, 286] width 149 height 51
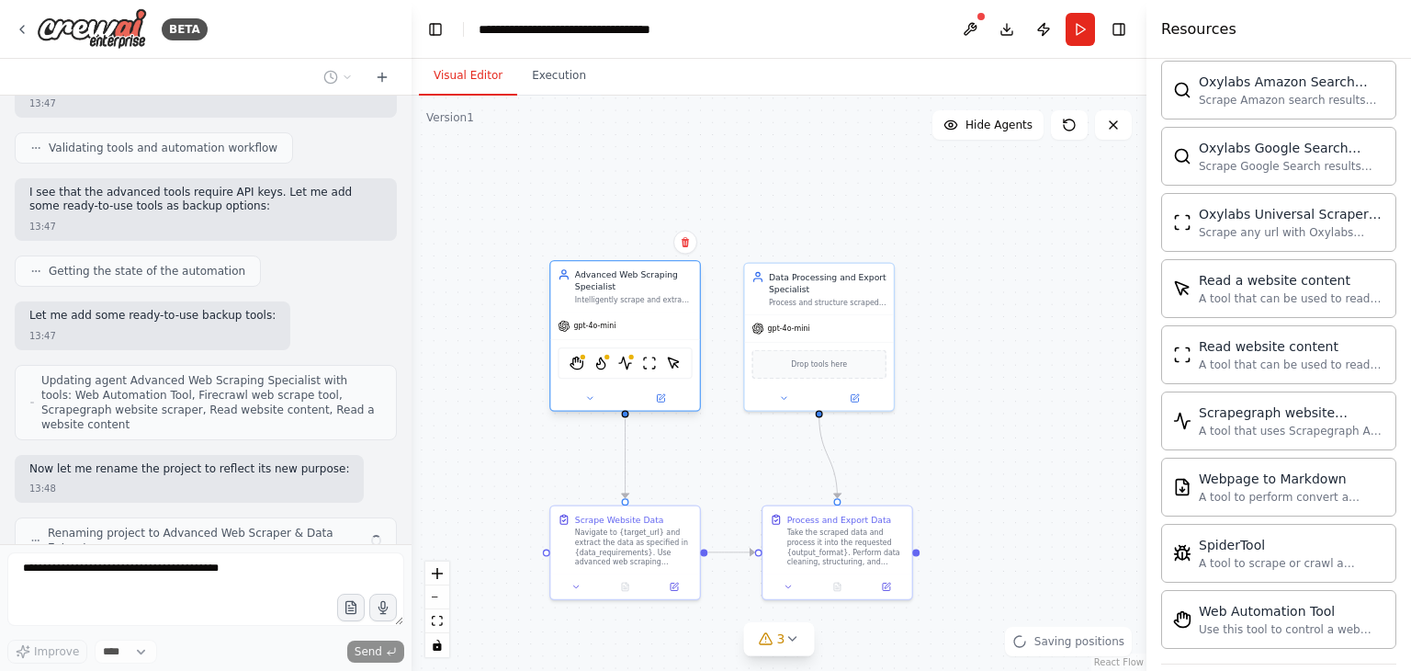
scroll to position [3362, 0]
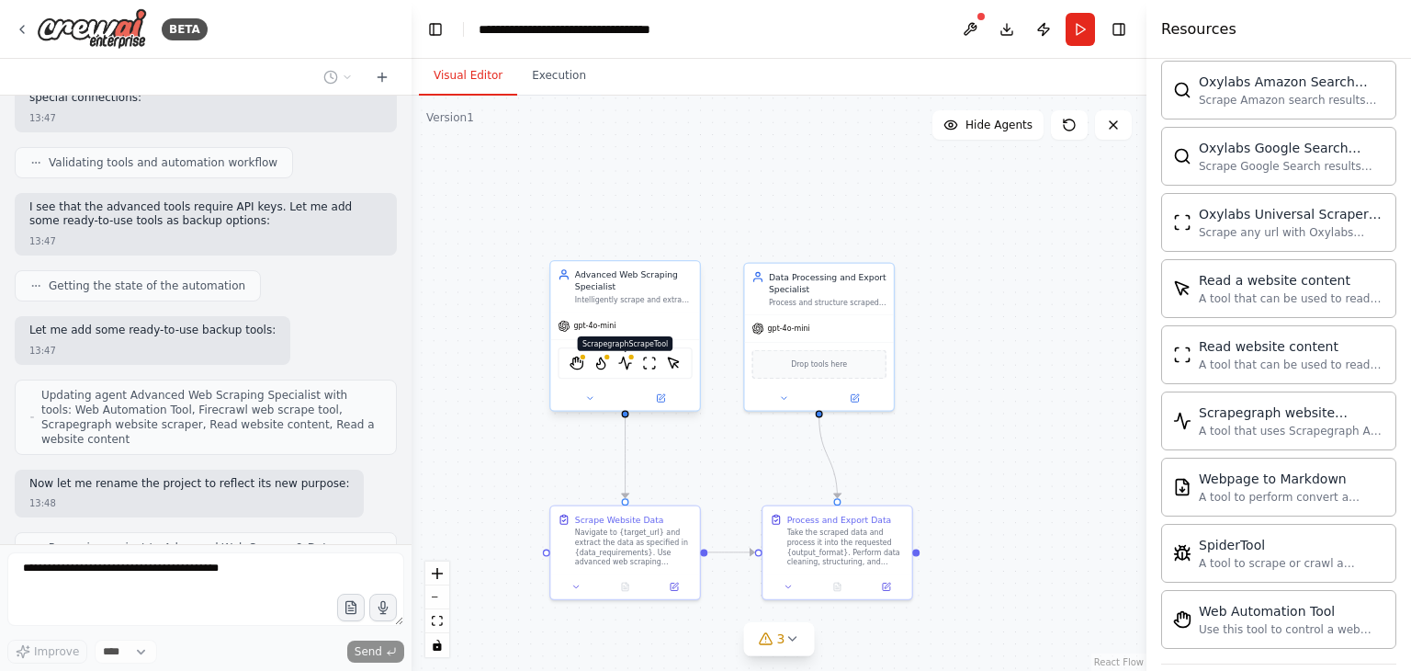
click at [625, 365] on img at bounding box center [625, 363] width 15 height 15
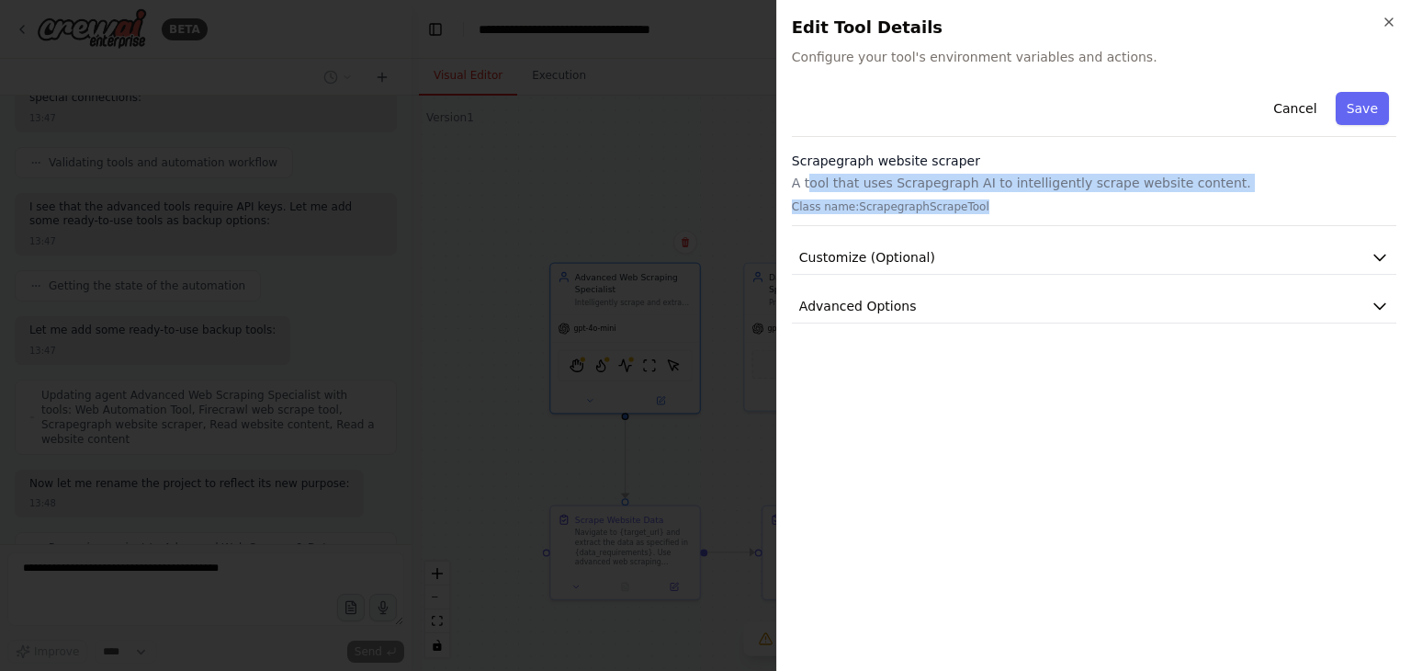
drag, startPoint x: 810, startPoint y: 179, endPoint x: 1154, endPoint y: 194, distance: 343.9
click at [1154, 194] on div "Scrapegraph website scraper A tool that uses Scrapegraph AI to intelligently sc…" at bounding box center [1094, 189] width 605 height 74
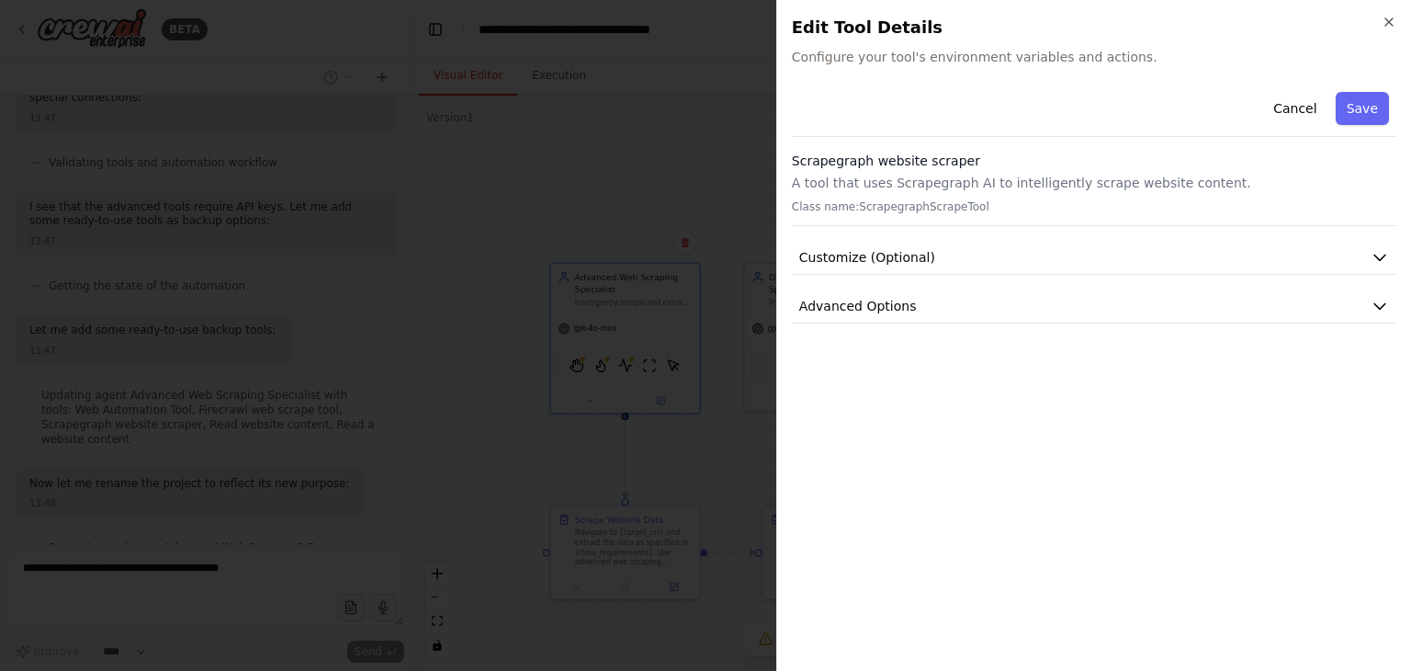
click at [1140, 226] on div "Cancel Save Scrapegraph website scraper A tool that uses Scrapegraph AI to inte…" at bounding box center [1094, 204] width 605 height 239
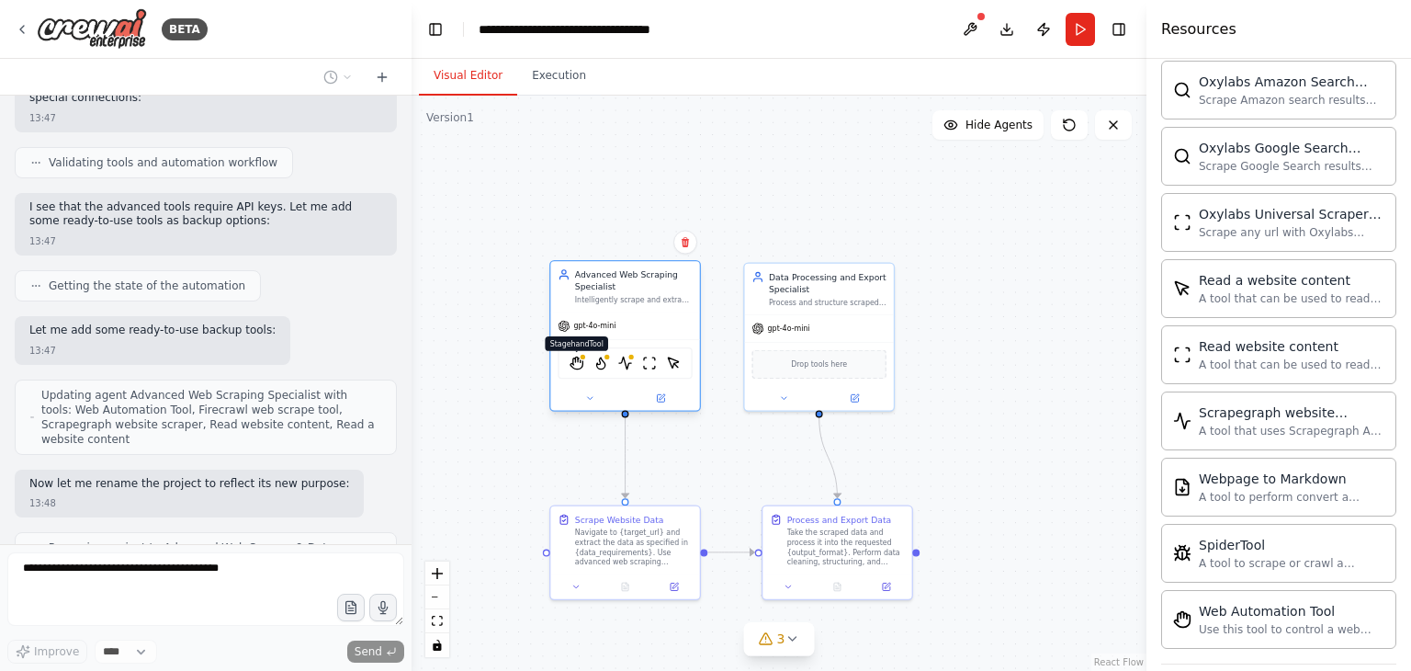
click at [581, 362] on img at bounding box center [577, 363] width 15 height 15
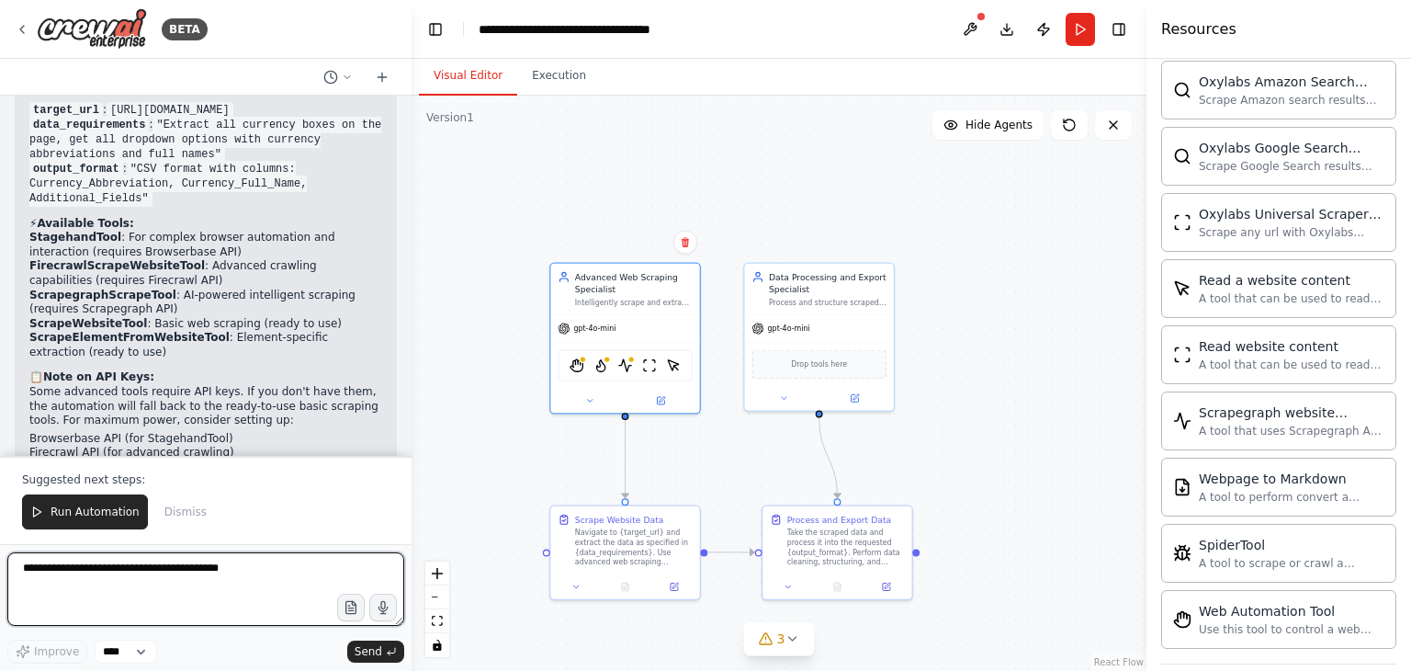
scroll to position [4338, 0]
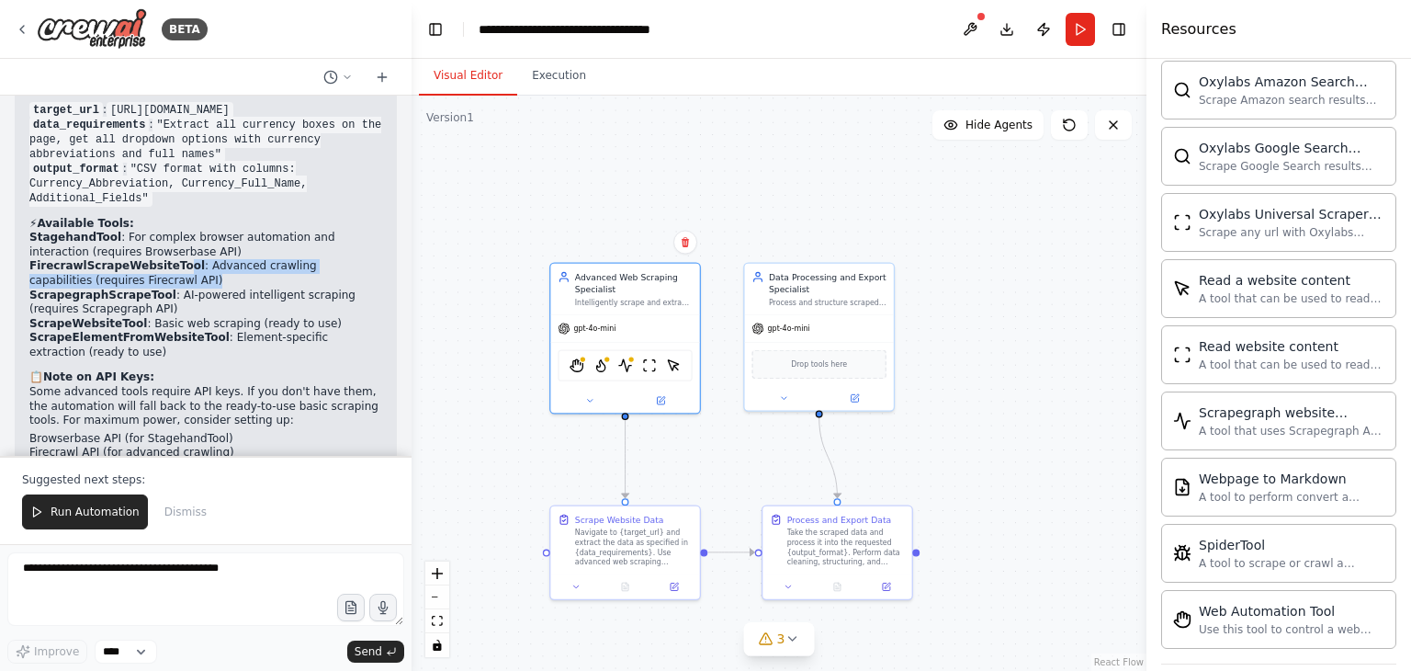
drag, startPoint x: 165, startPoint y: 198, endPoint x: 233, endPoint y: 216, distance: 70.4
click at [233, 259] on li "FirecrawlScrapeWebsiteTool : Advanced crawling capabilities (requires Firecrawl…" at bounding box center [205, 273] width 353 height 28
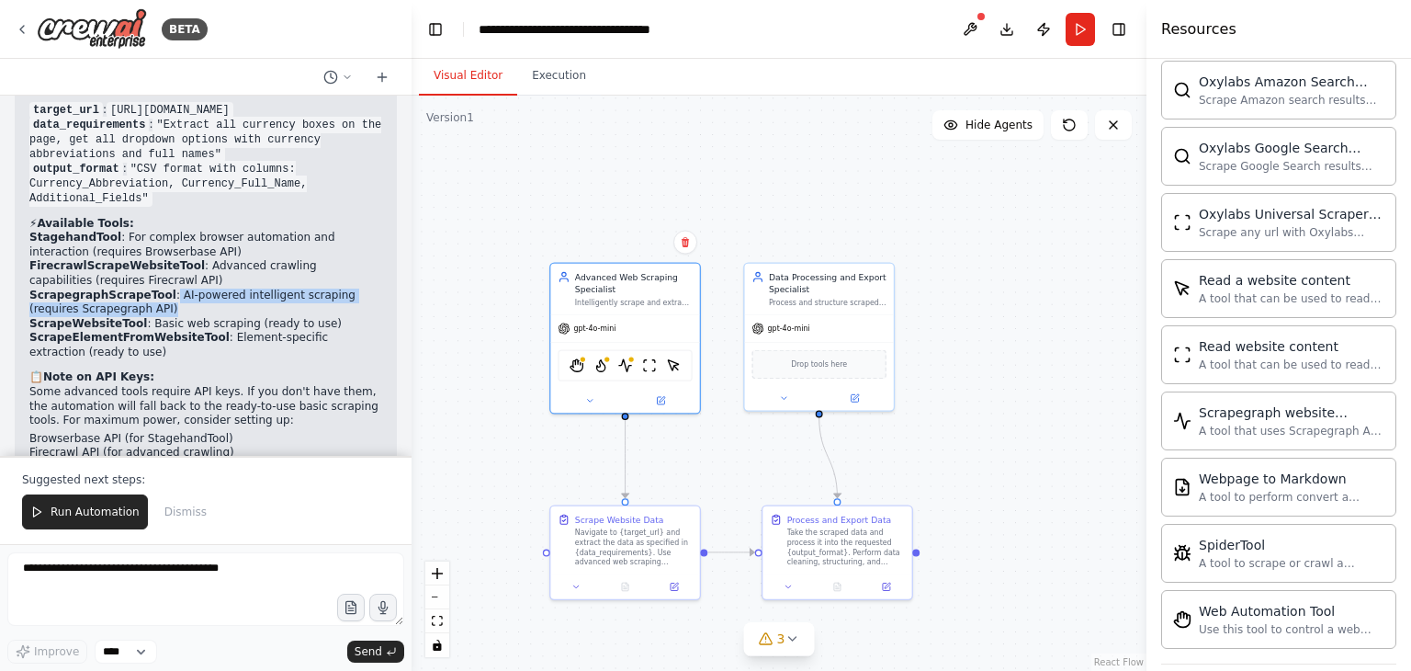
drag, startPoint x: 154, startPoint y: 229, endPoint x: 264, endPoint y: 240, distance: 109.9
click at [264, 288] on li "ScrapegraphScrapeTool : AI-powered intelligent scraping (requires Scrapegraph A…" at bounding box center [205, 302] width 353 height 28
drag, startPoint x: 138, startPoint y: 262, endPoint x: 272, endPoint y: 258, distance: 134.2
click at [272, 317] on li "ScrapeWebsiteTool : Basic web scraping (ready to use)" at bounding box center [205, 324] width 353 height 15
drag, startPoint x: 196, startPoint y: 280, endPoint x: 236, endPoint y: 283, distance: 40.5
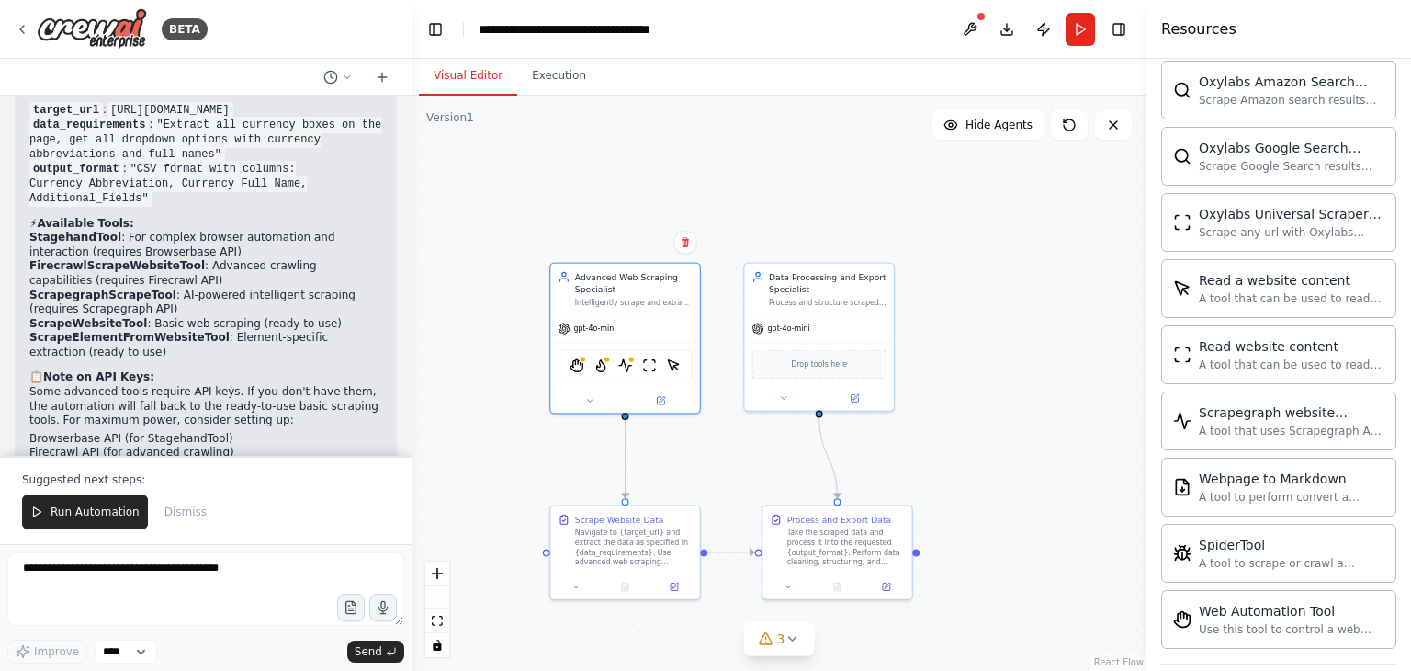
click at [232, 331] on li "ScrapeElementFromWebsiteTool : Element-specific extraction (ready to use)" at bounding box center [205, 345] width 353 height 28
click at [824, 291] on div "Data Processing and Export Specialist" at bounding box center [828, 280] width 118 height 24
click at [820, 366] on span "Drop tools here" at bounding box center [819, 362] width 56 height 12
click at [826, 362] on span "Drop tools here" at bounding box center [819, 362] width 56 height 12
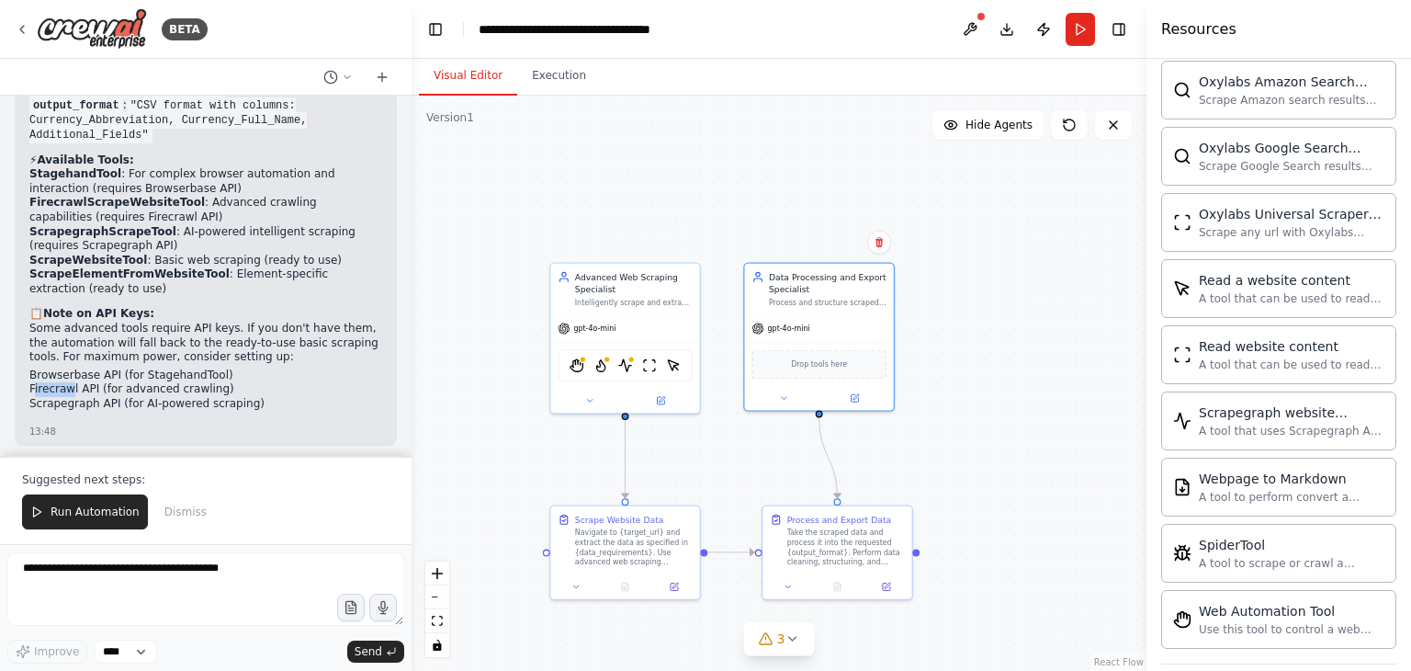
drag, startPoint x: 32, startPoint y: 322, endPoint x: 68, endPoint y: 324, distance: 35.9
click at [68, 368] on ul "Browserbase API (for StagehandTool) Firecrawl API (for advanced crawling) Scrap…" at bounding box center [205, 389] width 353 height 43
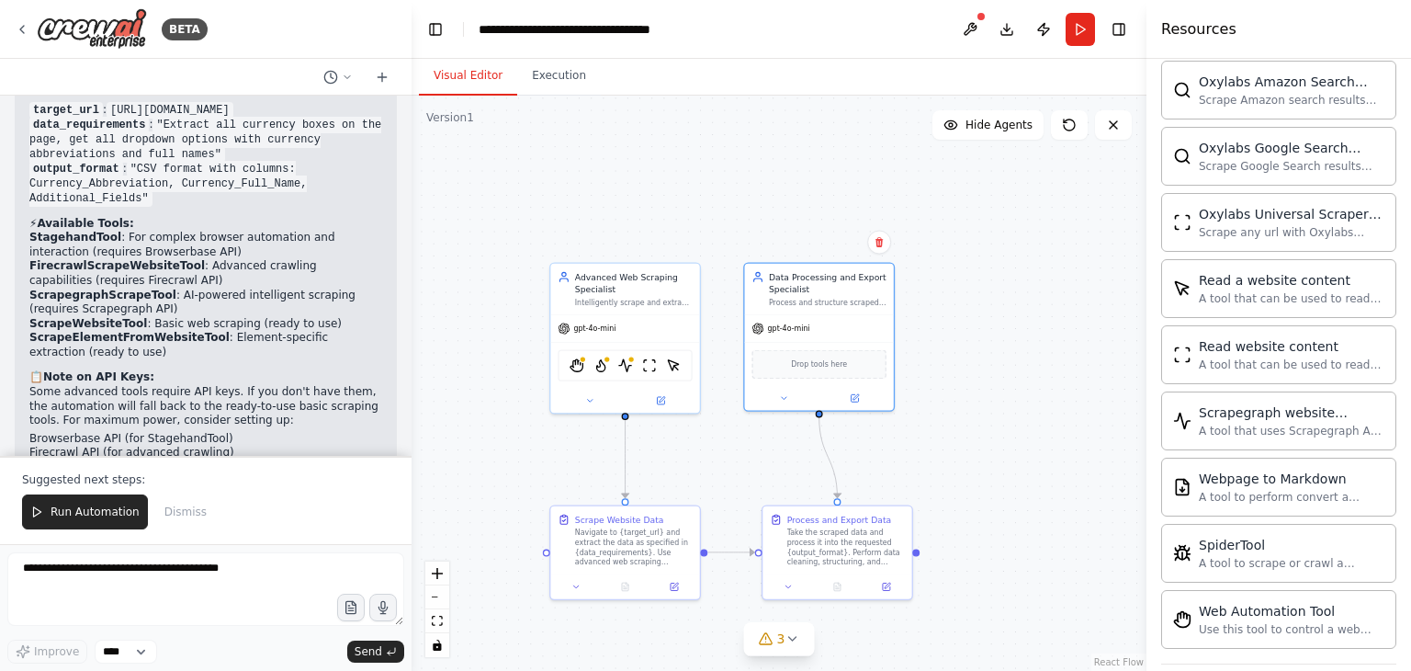
click at [204, 385] on p "Some advanced tools require API keys. If you don't have them, the automation wi…" at bounding box center [205, 406] width 353 height 43
drag, startPoint x: 218, startPoint y: 330, endPoint x: 359, endPoint y: 328, distance: 141.5
click at [359, 385] on p "Some advanced tools require API keys. If you don't have them, the automation wi…" at bounding box center [205, 406] width 353 height 43
drag, startPoint x: 28, startPoint y: 344, endPoint x: 232, endPoint y: 344, distance: 204.0
click at [232, 344] on div "Perfect! I've created your Advanced Web Scraper & Data Extractor automation wit…" at bounding box center [206, 62] width 382 height 893
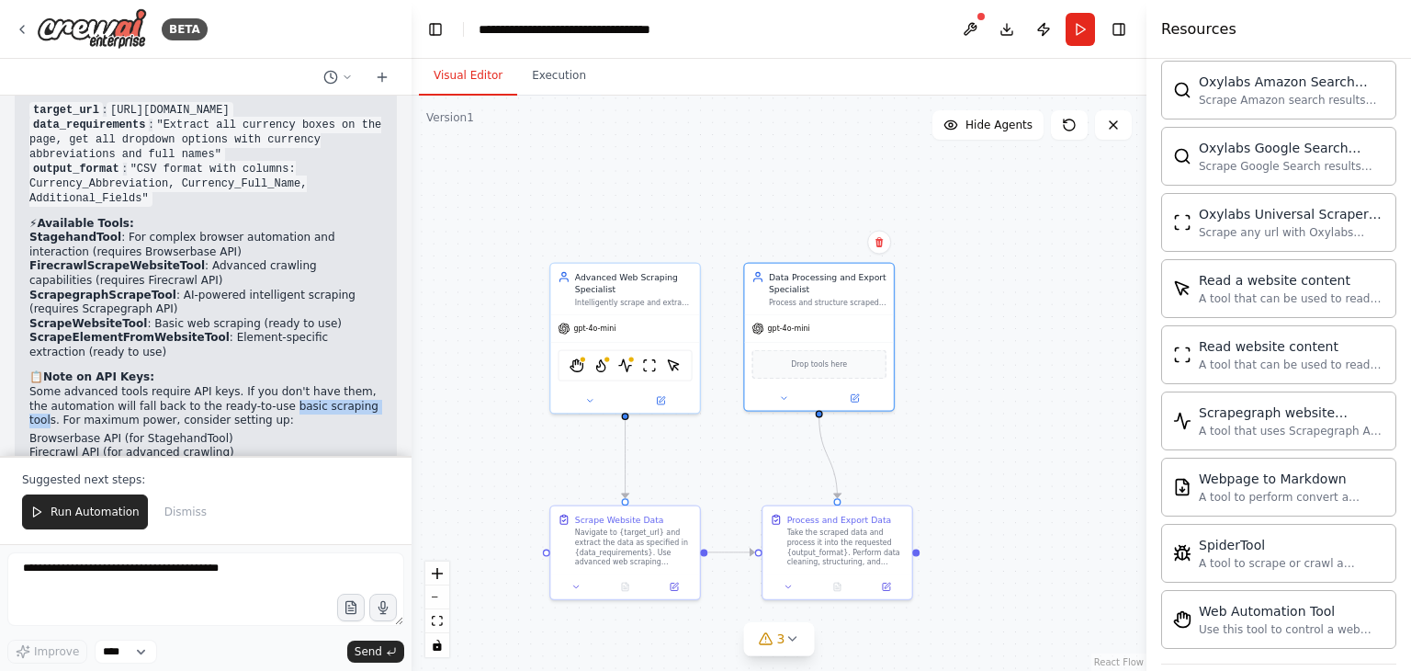
drag, startPoint x: 250, startPoint y: 345, endPoint x: 346, endPoint y: 345, distance: 96.5
click at [346, 385] on p "Some advanced tools require API keys. If you don't have them, the automation wi…" at bounding box center [205, 406] width 353 height 43
drag, startPoint x: 55, startPoint y: 350, endPoint x: 224, endPoint y: 350, distance: 169.0
click at [224, 385] on p "Some advanced tools require API keys. If you don't have them, the automation wi…" at bounding box center [205, 406] width 353 height 43
drag, startPoint x: 34, startPoint y: 376, endPoint x: 276, endPoint y: 376, distance: 241.6
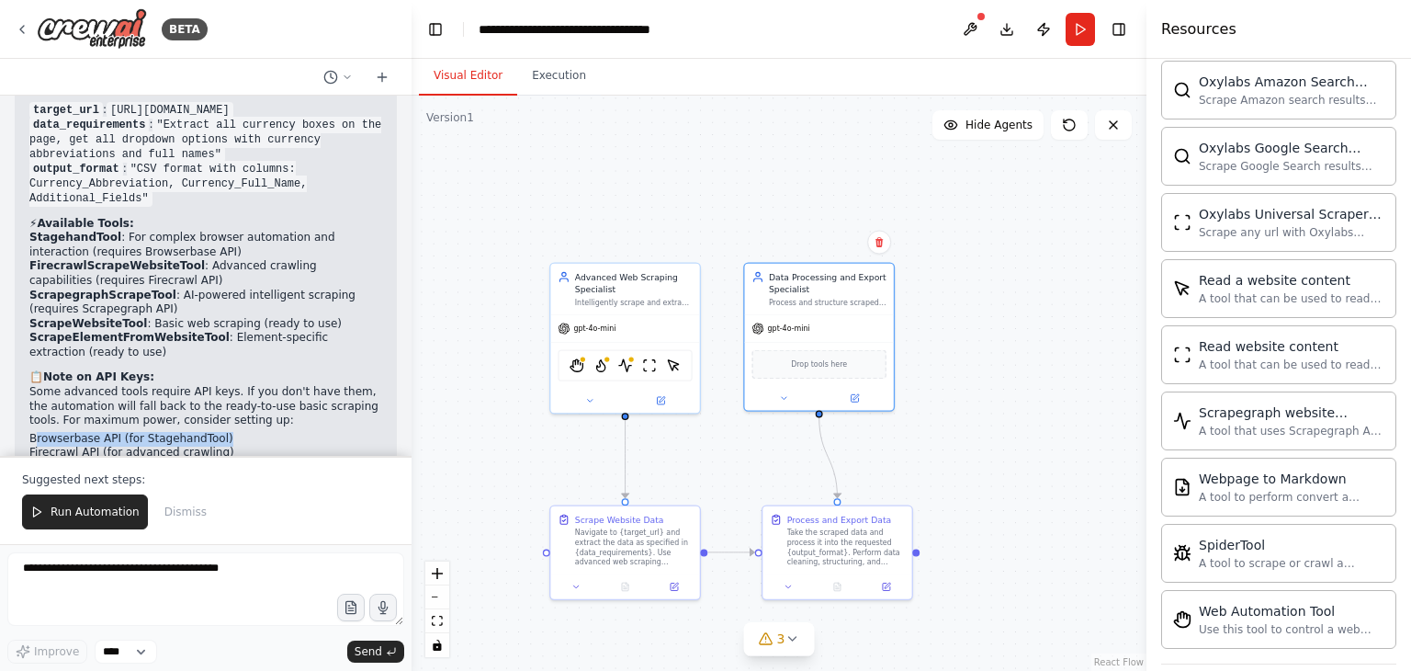
click at [276, 432] on li "Browserbase API (for StagehandTool)" at bounding box center [205, 439] width 353 height 15
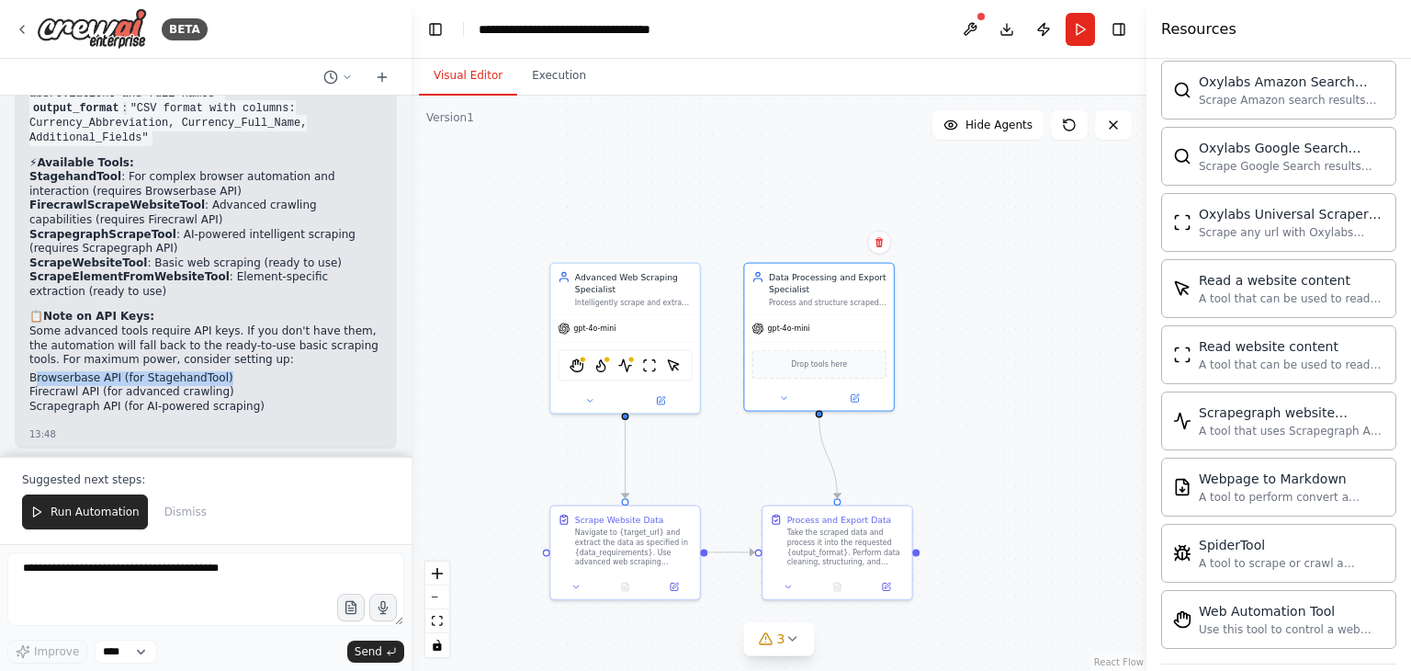
scroll to position [4430, 0]
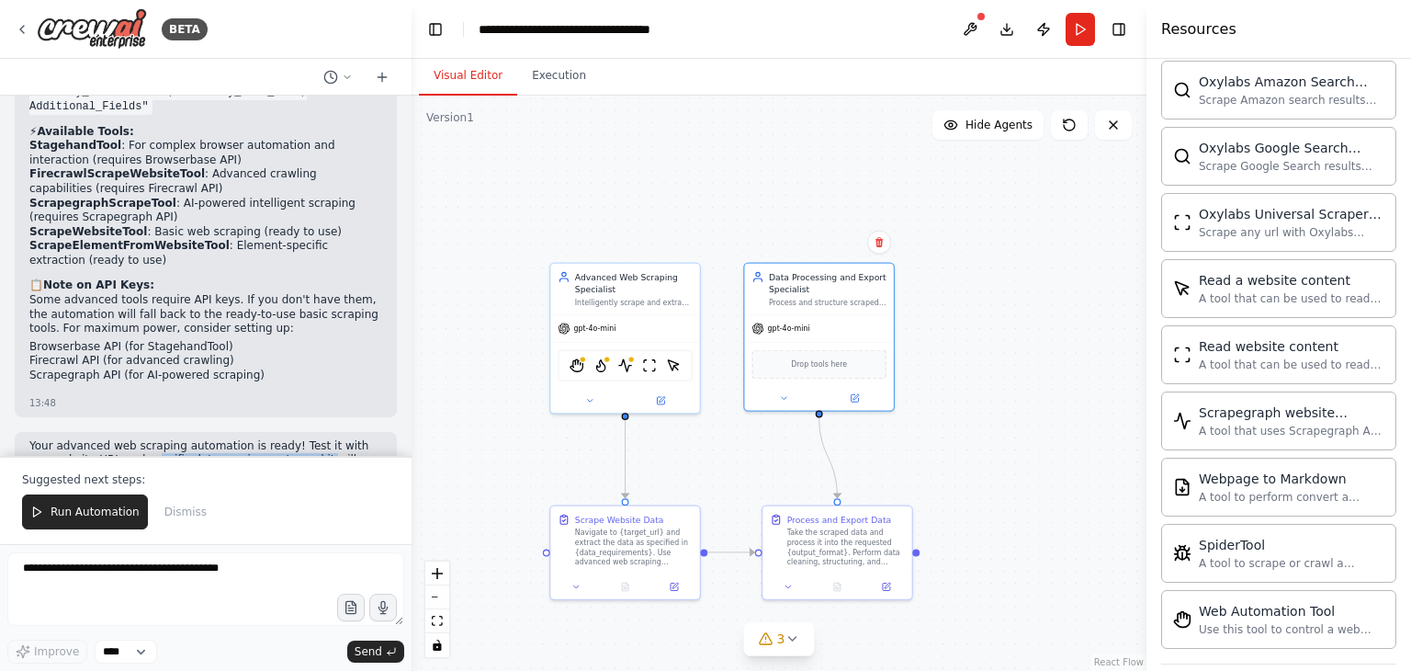
drag, startPoint x: 125, startPoint y: 387, endPoint x: 280, endPoint y: 387, distance: 155.3
click at [280, 439] on p "Your advanced web scraping automation is ready! Test it with any website URL an…" at bounding box center [205, 460] width 353 height 43
click at [299, 439] on p "Your advanced web scraping automation is ready! Test it with any website URL an…" at bounding box center [205, 460] width 353 height 43
click at [650, 313] on div "gpt-4o-mini" at bounding box center [624, 325] width 149 height 27
click at [103, 506] on span "Run Automation" at bounding box center [95, 511] width 89 height 15
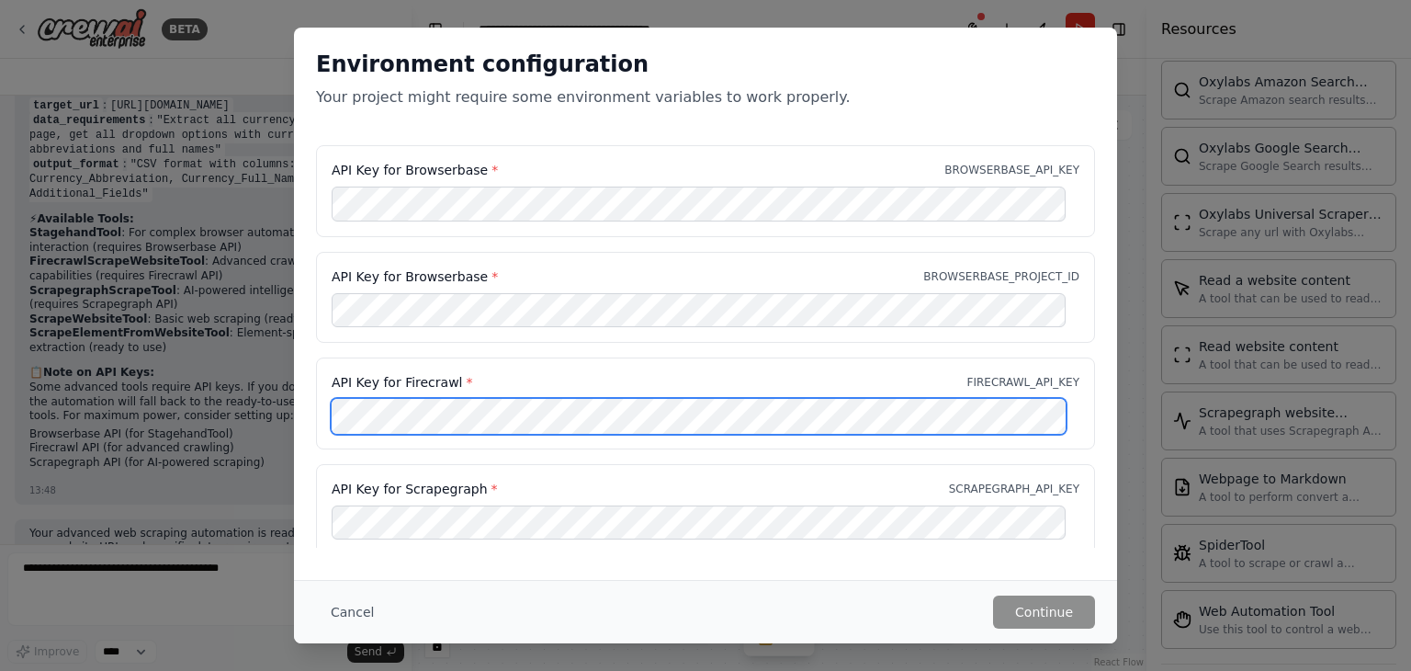
scroll to position [28, 0]
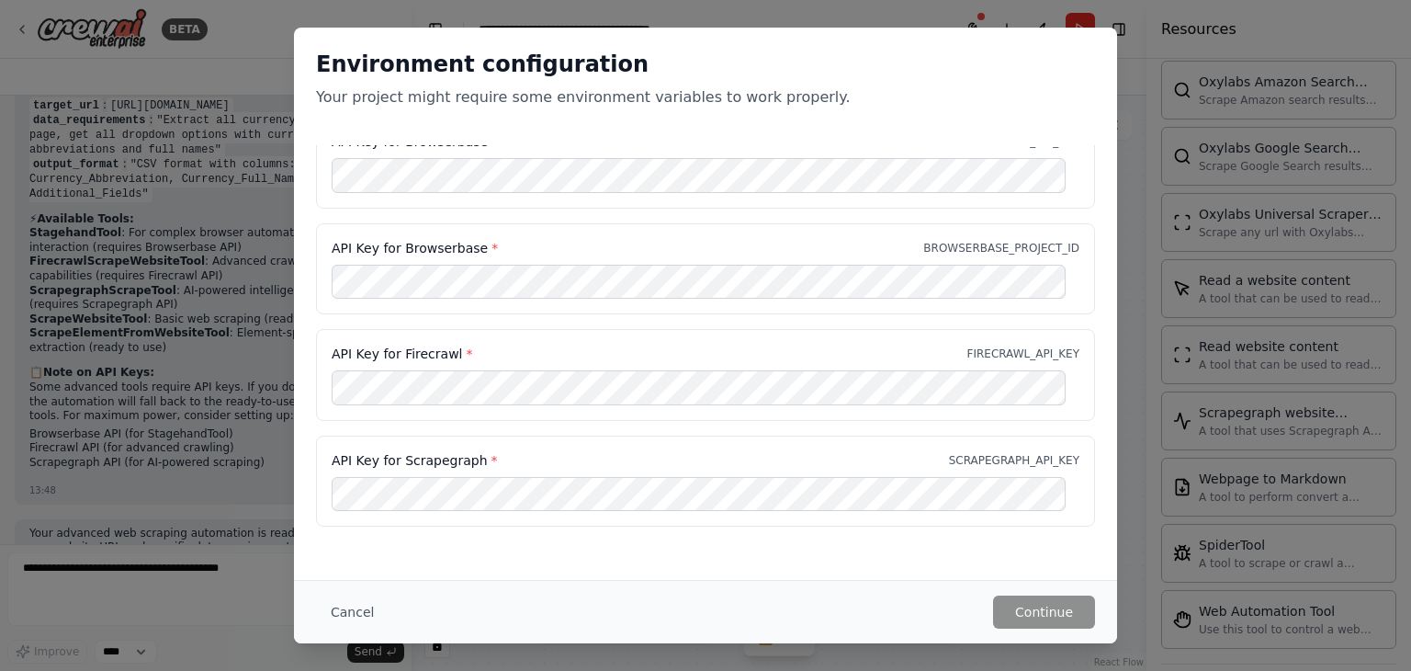
click at [1039, 542] on div "API Key for Browserbase * BROWSERBASE_API_KEY API Key for Browserbase * BROWSER…" at bounding box center [705, 333] width 823 height 432
click at [341, 603] on button "Cancel" at bounding box center [352, 611] width 73 height 33
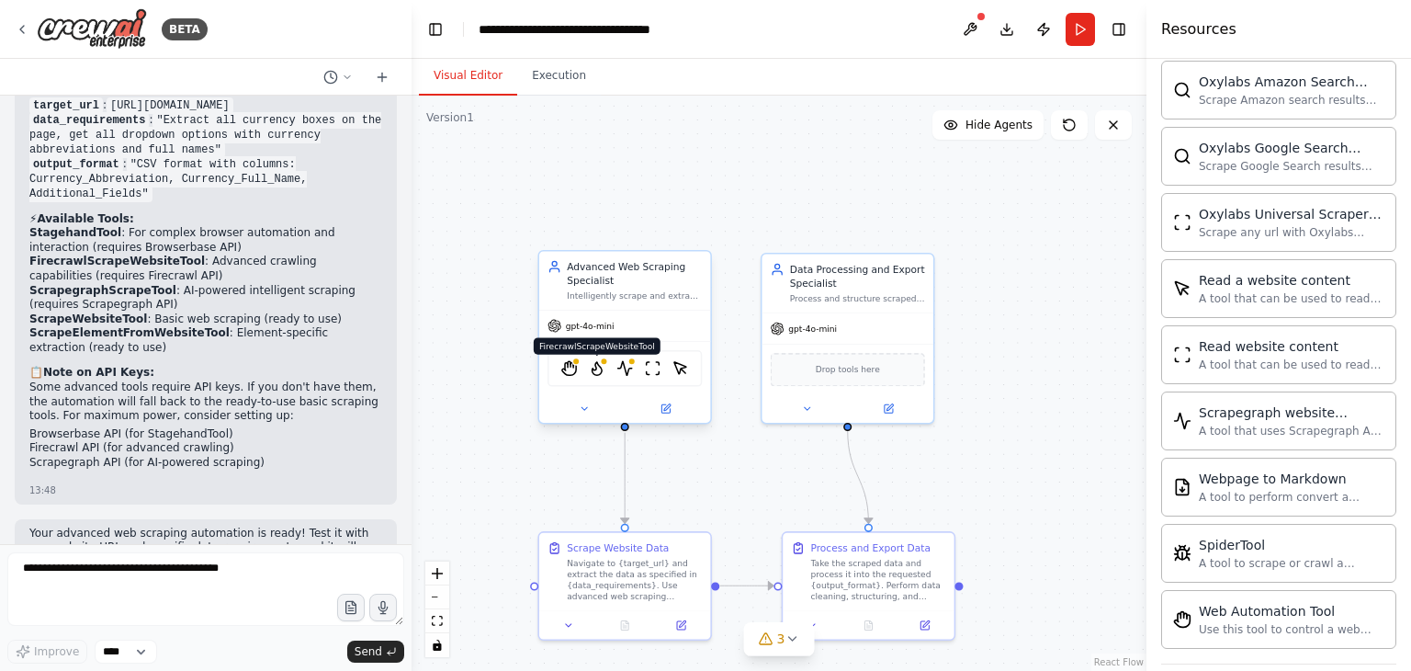
click at [594, 370] on img at bounding box center [597, 368] width 17 height 17
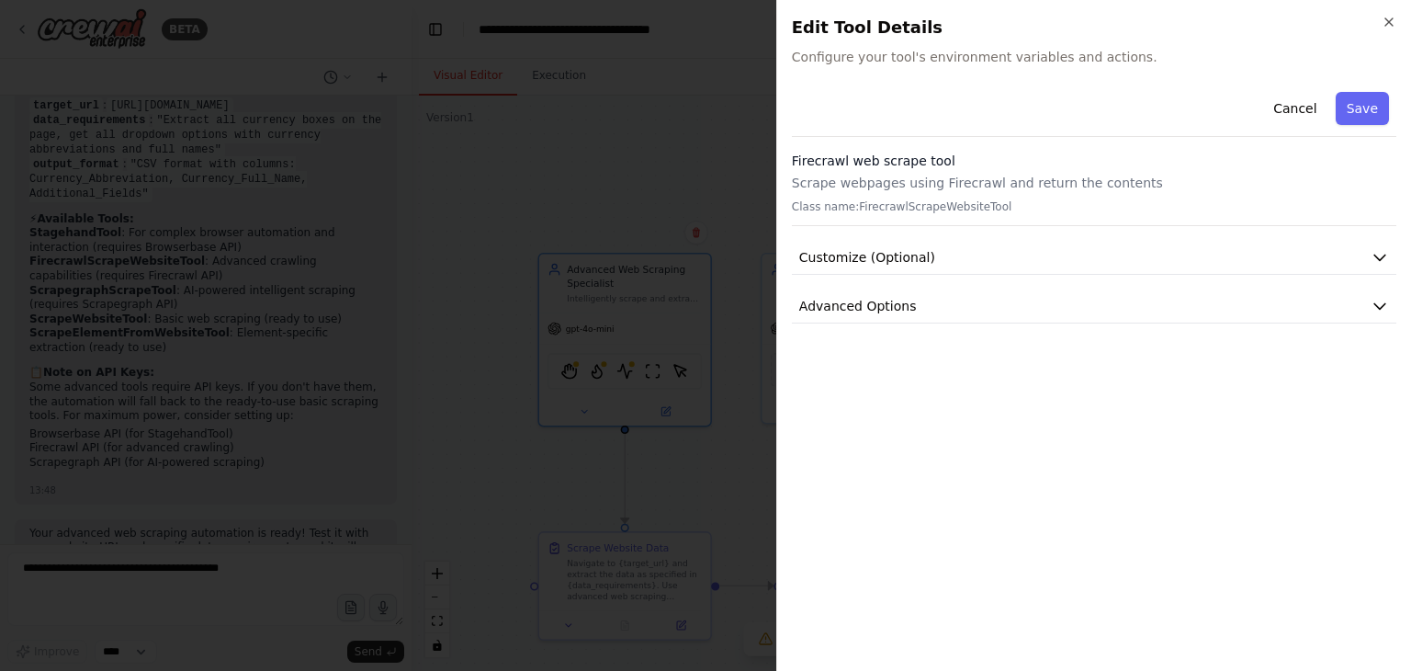
drag, startPoint x: 826, startPoint y: 322, endPoint x: 862, endPoint y: 328, distance: 36.4
click at [827, 322] on div "Cancel Save Firecrawl web scrape tool Scrape webpages using Firecrawl and retur…" at bounding box center [1094, 370] width 605 height 571
click at [864, 311] on span "Advanced Options" at bounding box center [858, 306] width 118 height 18
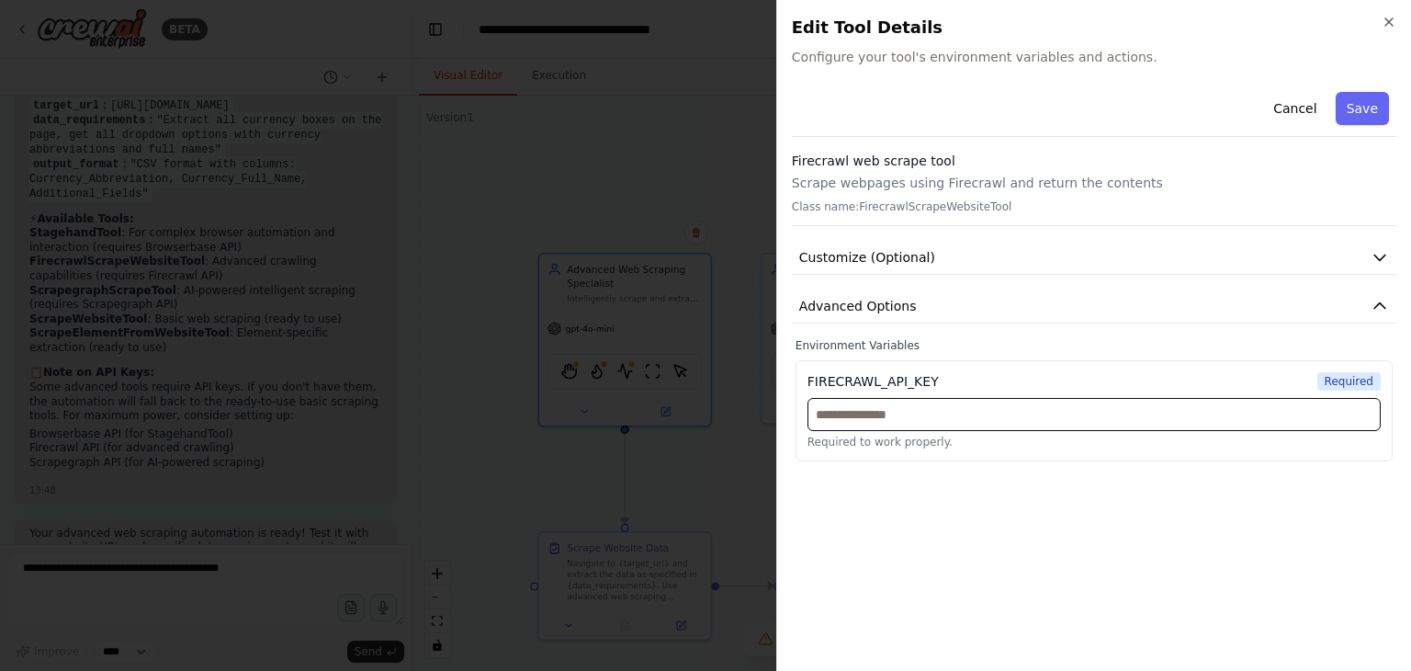
click at [873, 416] on input "text" at bounding box center [1094, 414] width 573 height 33
paste input "**********"
type input "**********"
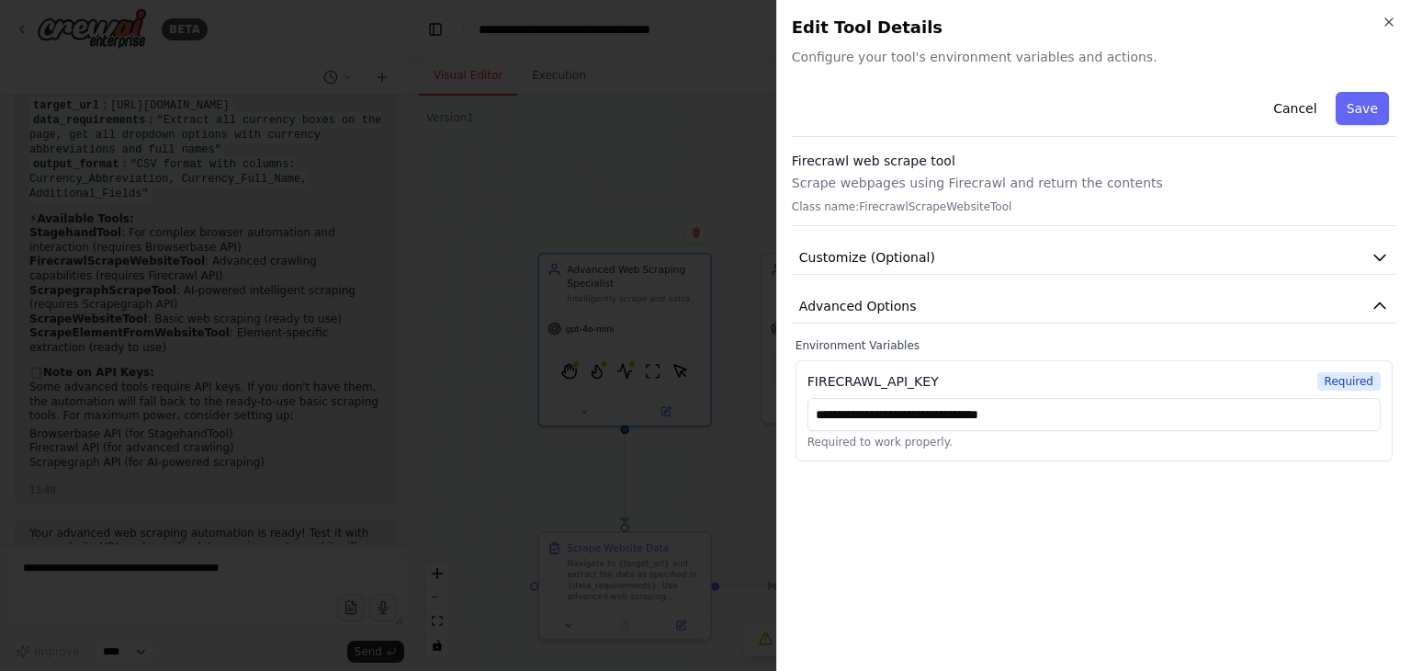
click at [1143, 508] on div "**********" at bounding box center [1094, 370] width 605 height 571
click at [1353, 115] on button "Save" at bounding box center [1362, 108] width 53 height 33
click at [908, 313] on button "Advanced Options" at bounding box center [1094, 306] width 605 height 34
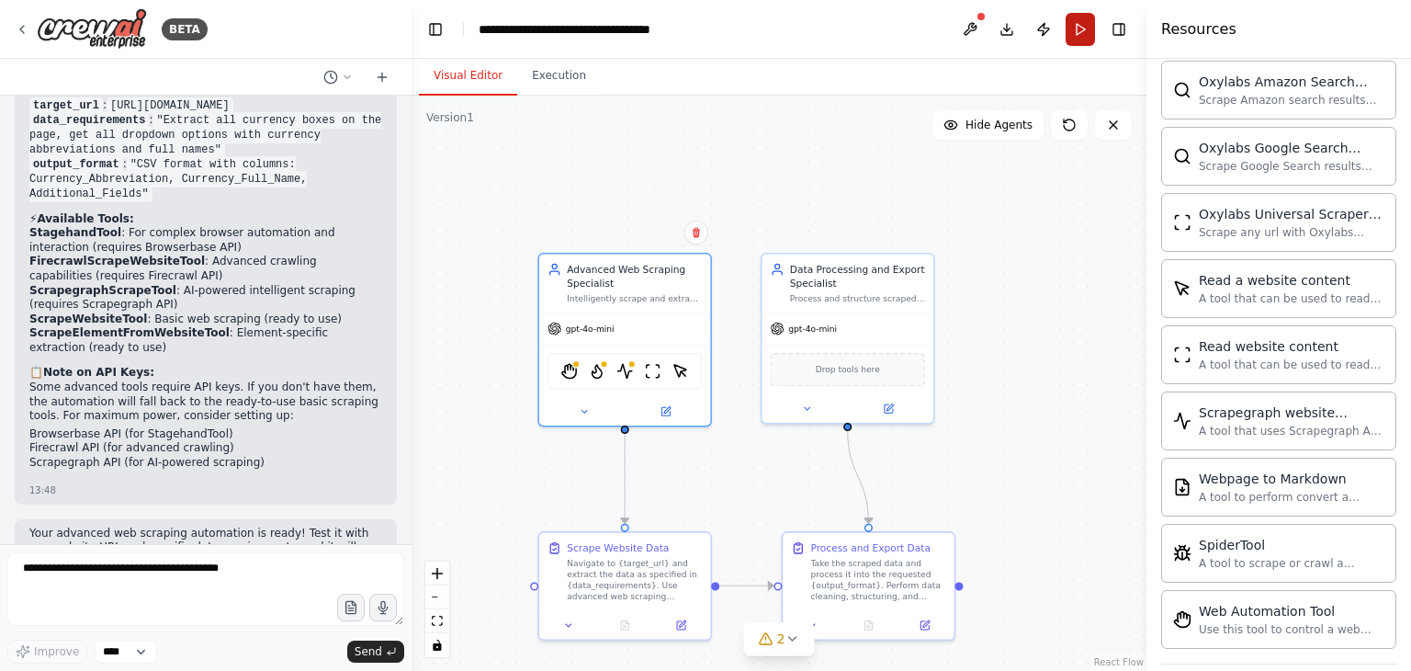
click at [1085, 24] on button "Run" at bounding box center [1080, 29] width 29 height 33
click at [868, 373] on div "Drop tools here" at bounding box center [848, 366] width 154 height 33
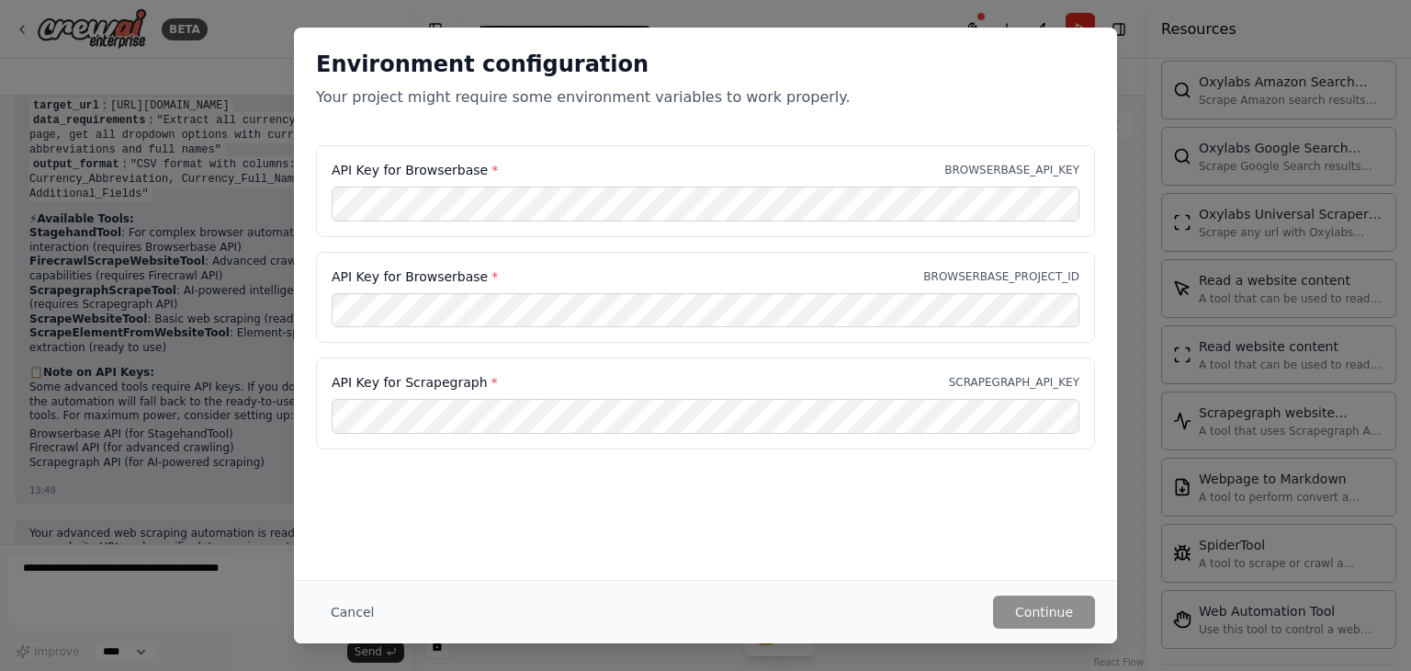
click at [1125, 150] on div "Environment configuration Your project might require some environment variables…" at bounding box center [705, 335] width 1411 height 671
click at [337, 610] on button "Cancel" at bounding box center [352, 611] width 73 height 33
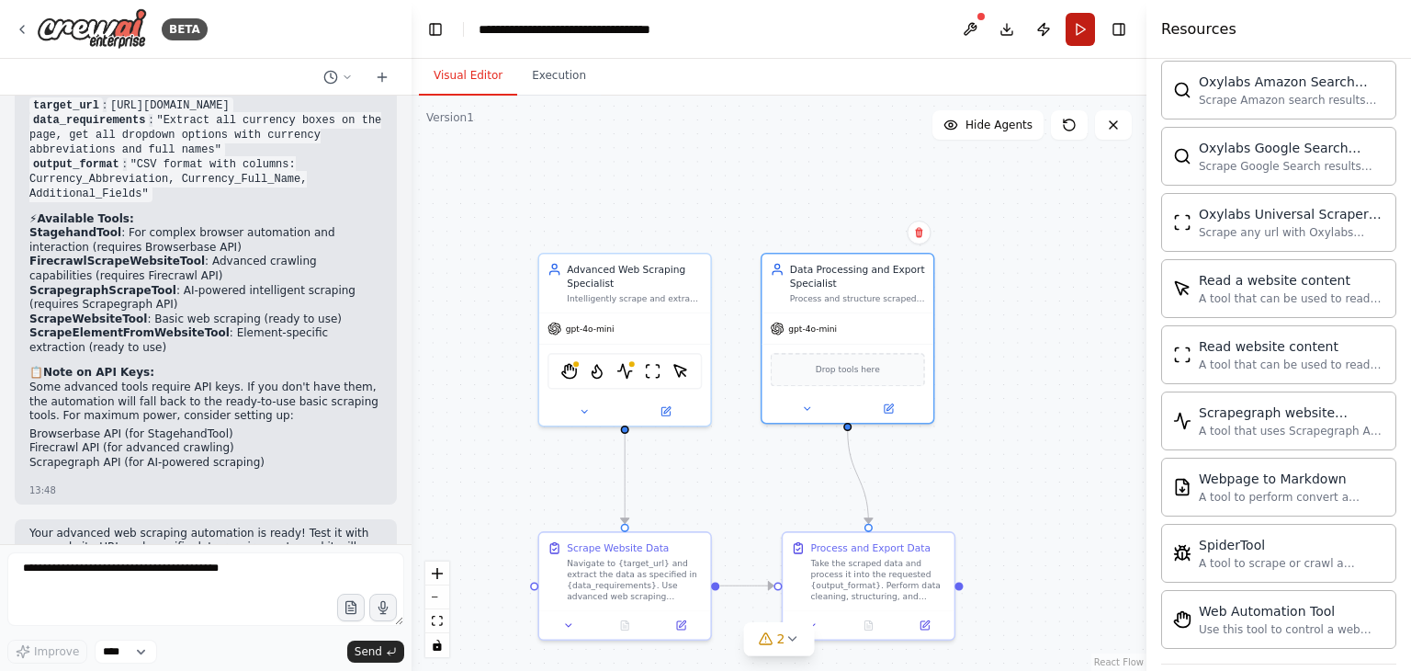
click at [1078, 43] on button "Run" at bounding box center [1080, 29] width 29 height 33
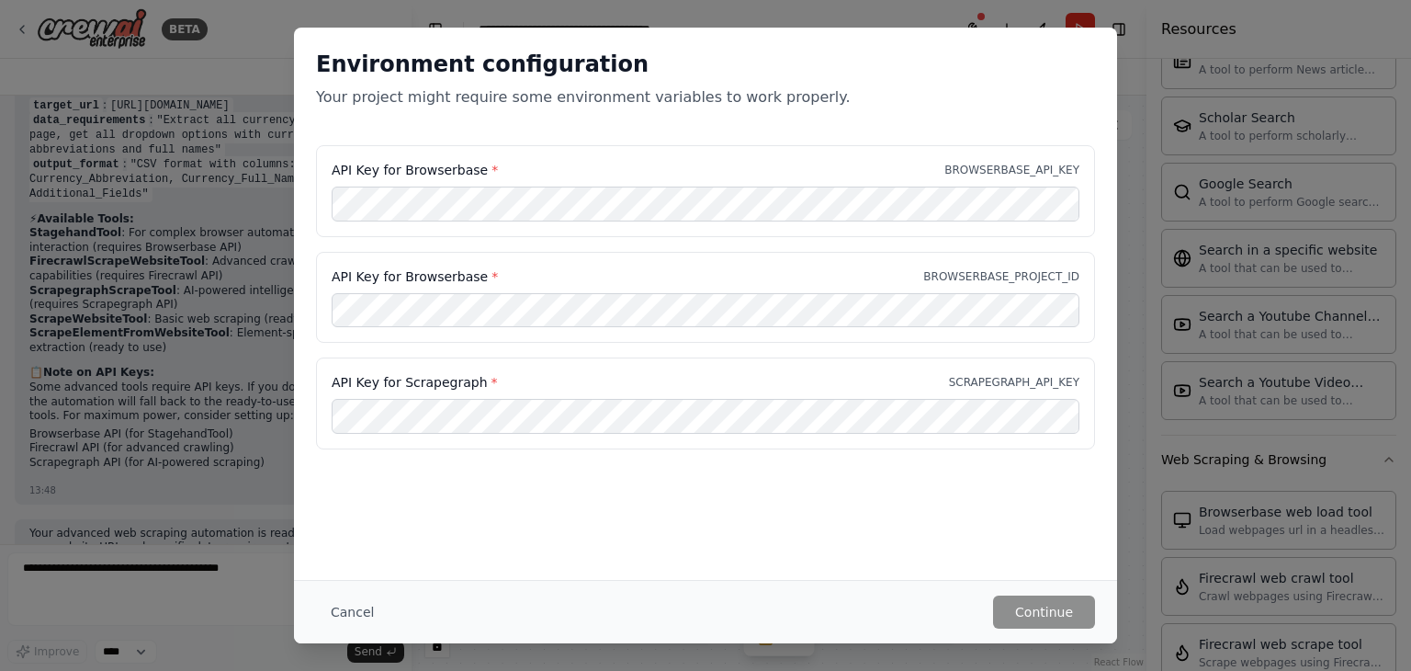
scroll to position [2727, 0]
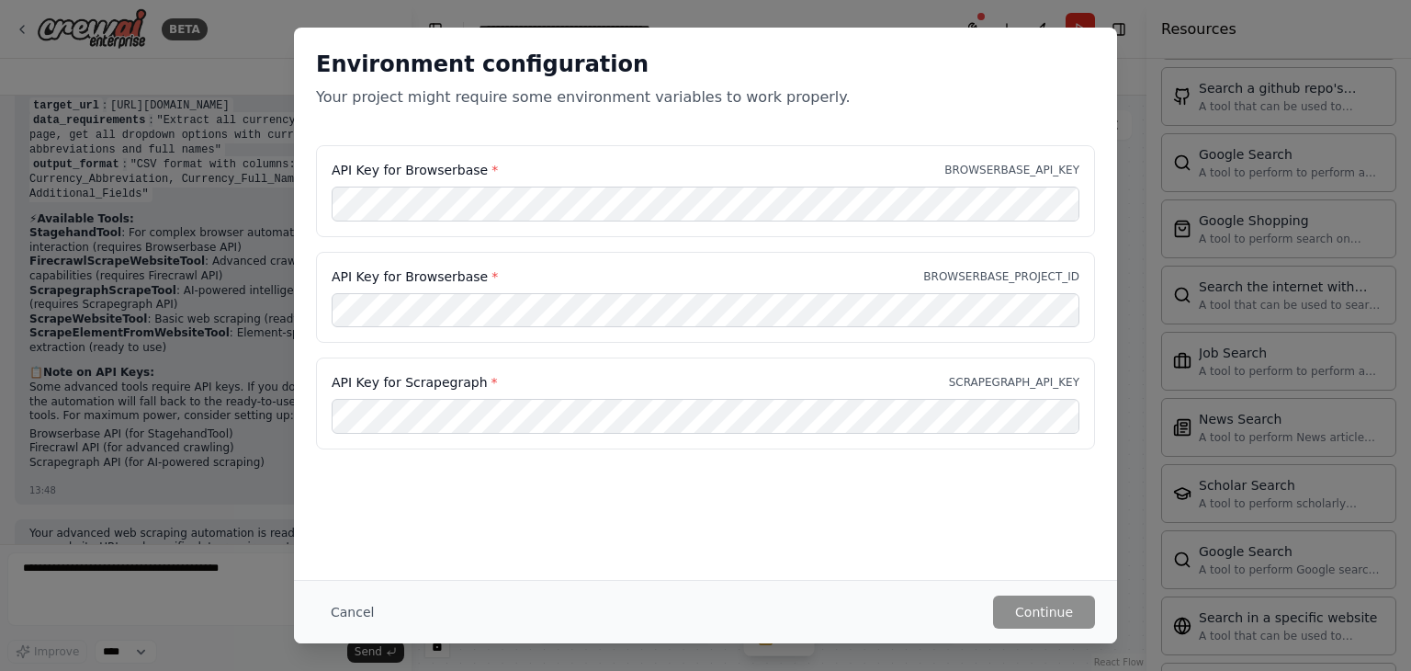
drag, startPoint x: 725, startPoint y: 390, endPoint x: 794, endPoint y: 350, distance: 79.9
click at [725, 391] on div "API Key for Scrapegraph * SCRAPEGRAPH_API_KEY" at bounding box center [705, 403] width 779 height 92
click at [1136, 97] on div "Environment configuration Your project might require some environment variables…" at bounding box center [705, 335] width 1411 height 671
click at [344, 613] on button "Cancel" at bounding box center [352, 611] width 73 height 33
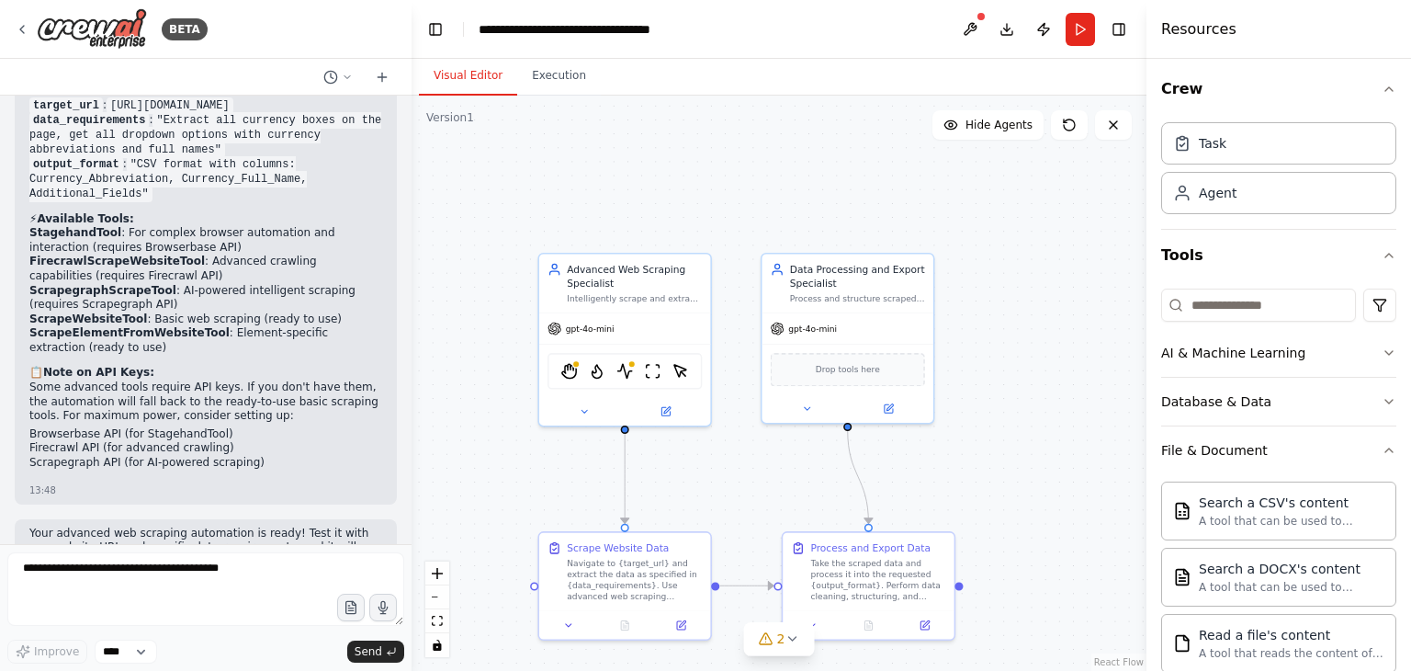
scroll to position [0, 0]
click at [1345, 421] on button "Database & Data" at bounding box center [1278, 404] width 235 height 48
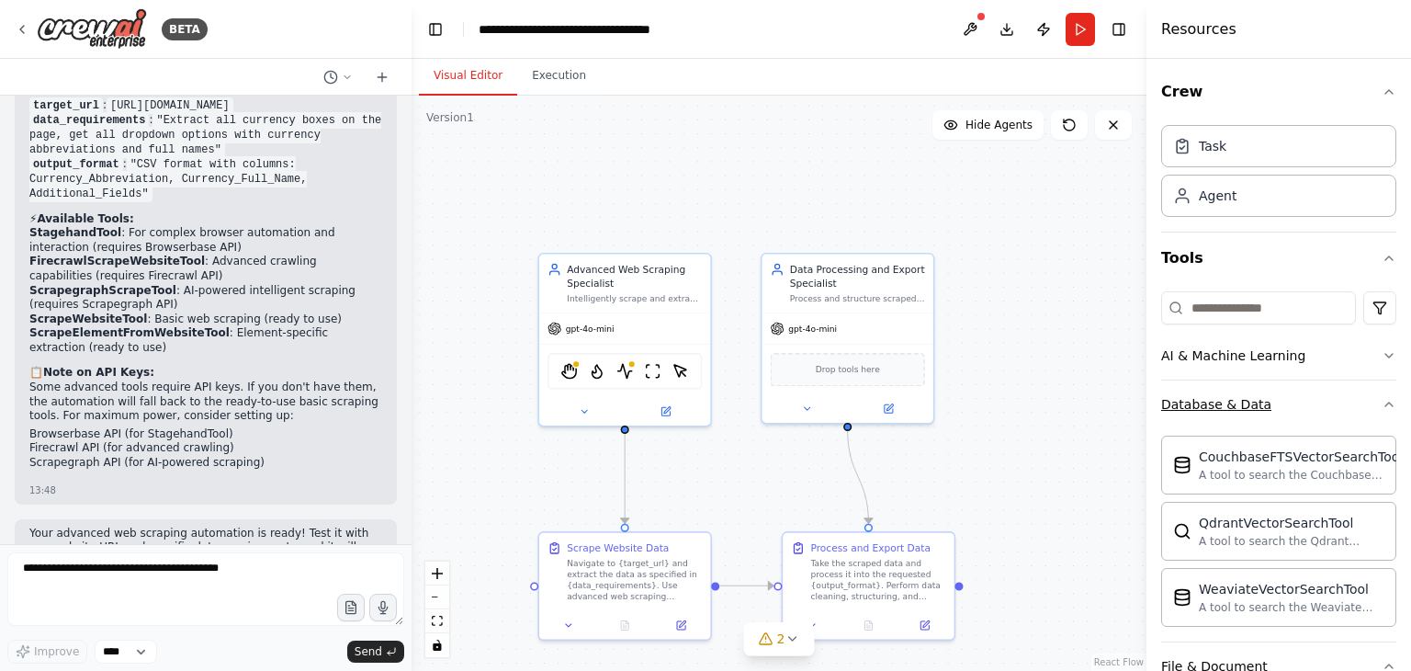
click at [1360, 405] on button "Database & Data" at bounding box center [1278, 404] width 235 height 48
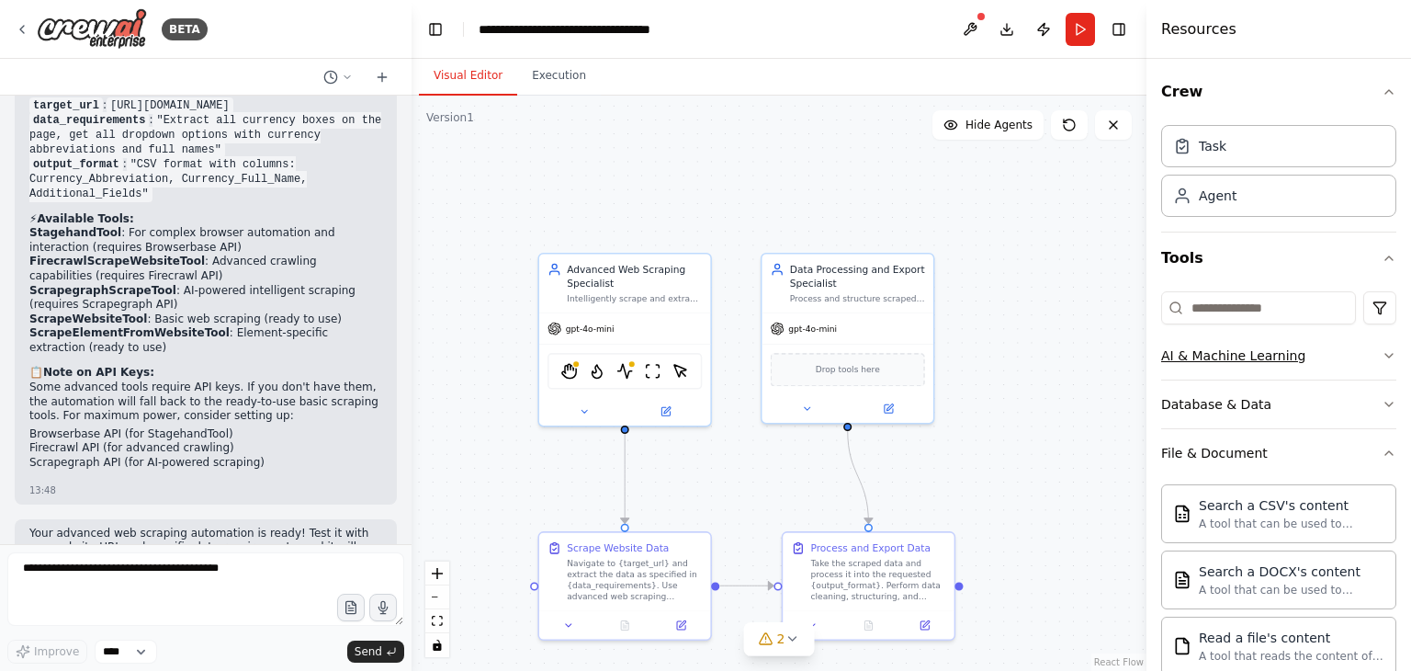
click at [1349, 359] on button "AI & Machine Learning" at bounding box center [1278, 356] width 235 height 48
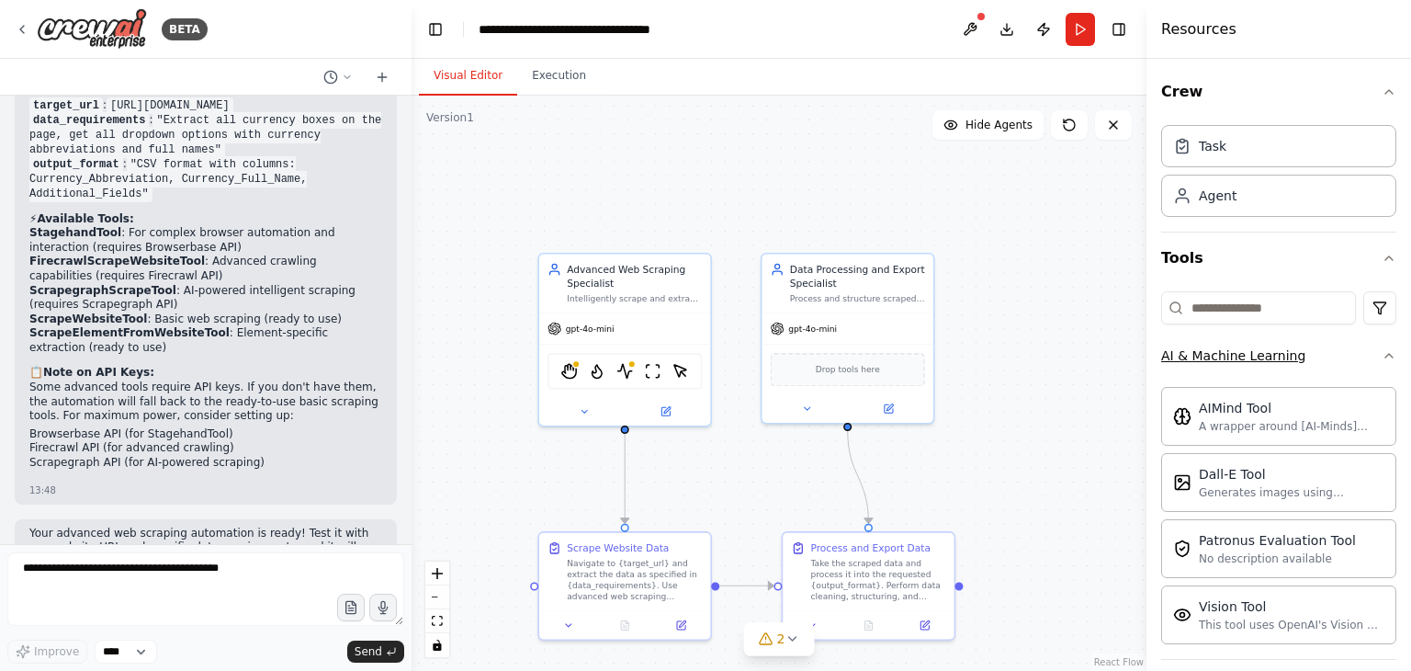
click at [1346, 364] on button "AI & Machine Learning" at bounding box center [1278, 356] width 235 height 48
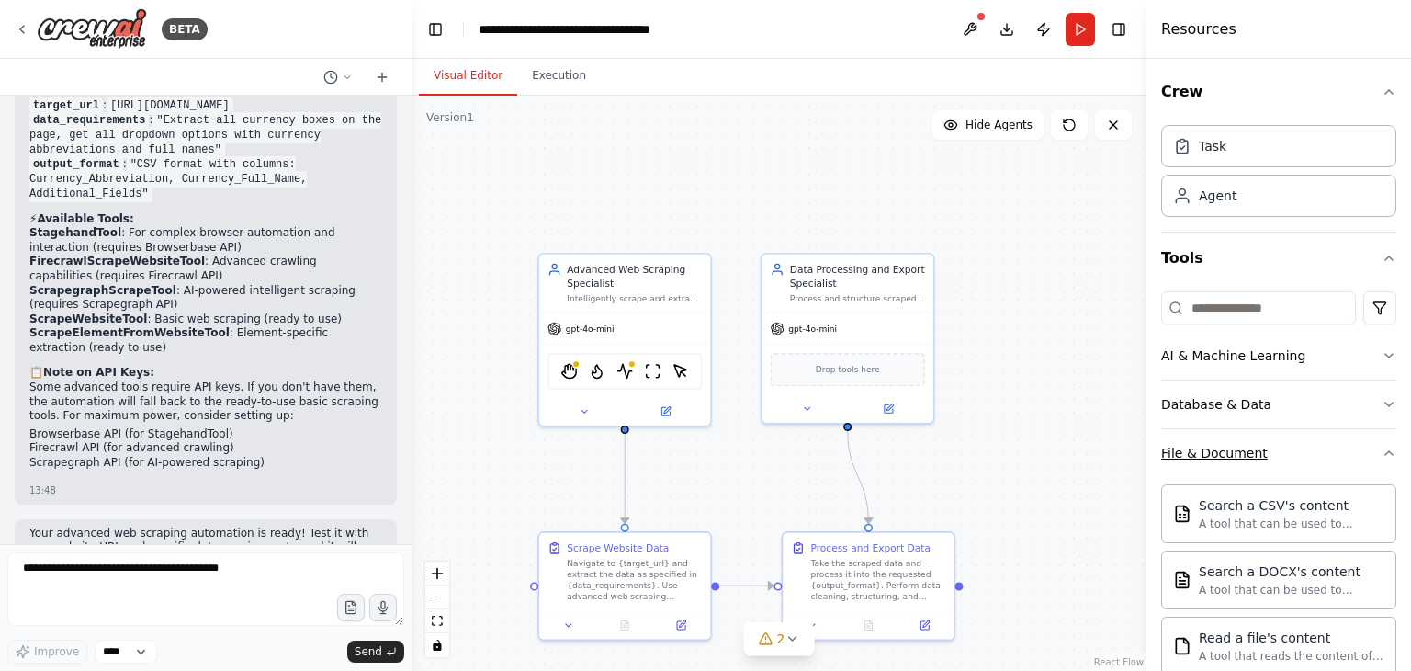
click at [1352, 443] on button "File & Document" at bounding box center [1278, 453] width 235 height 48
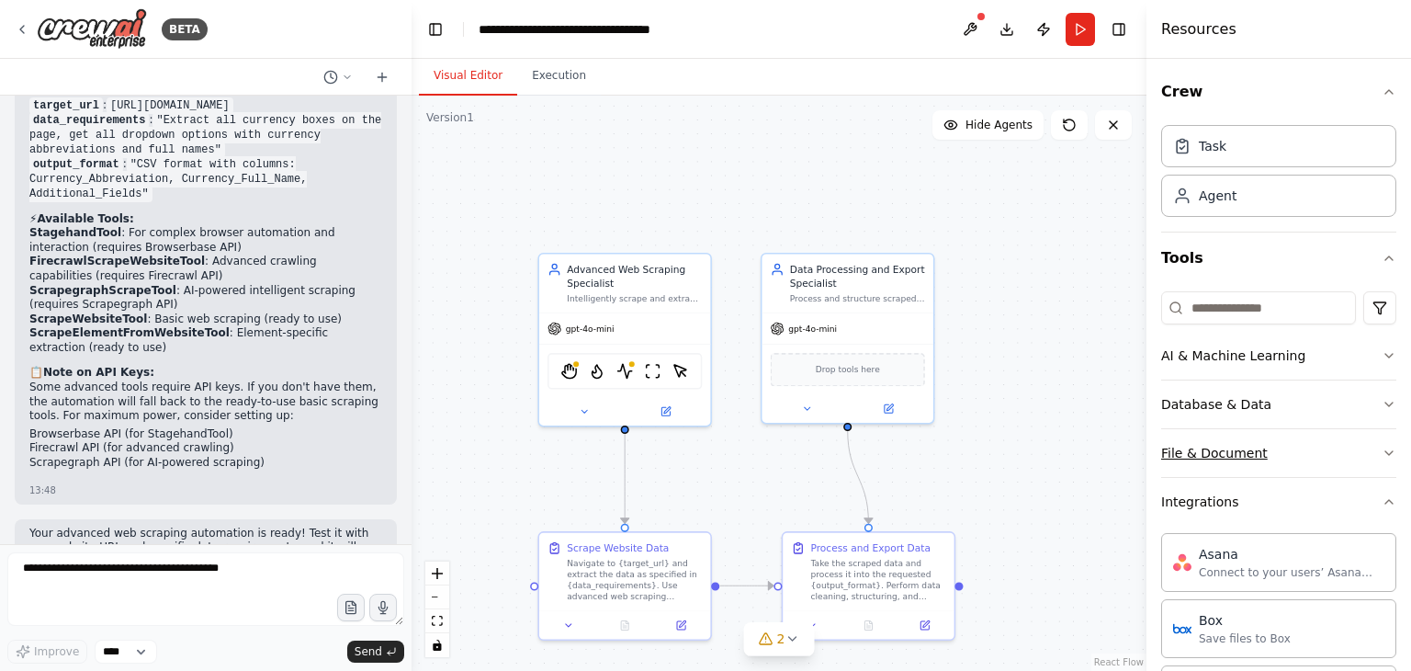
click at [1352, 443] on button "File & Document" at bounding box center [1278, 453] width 235 height 48
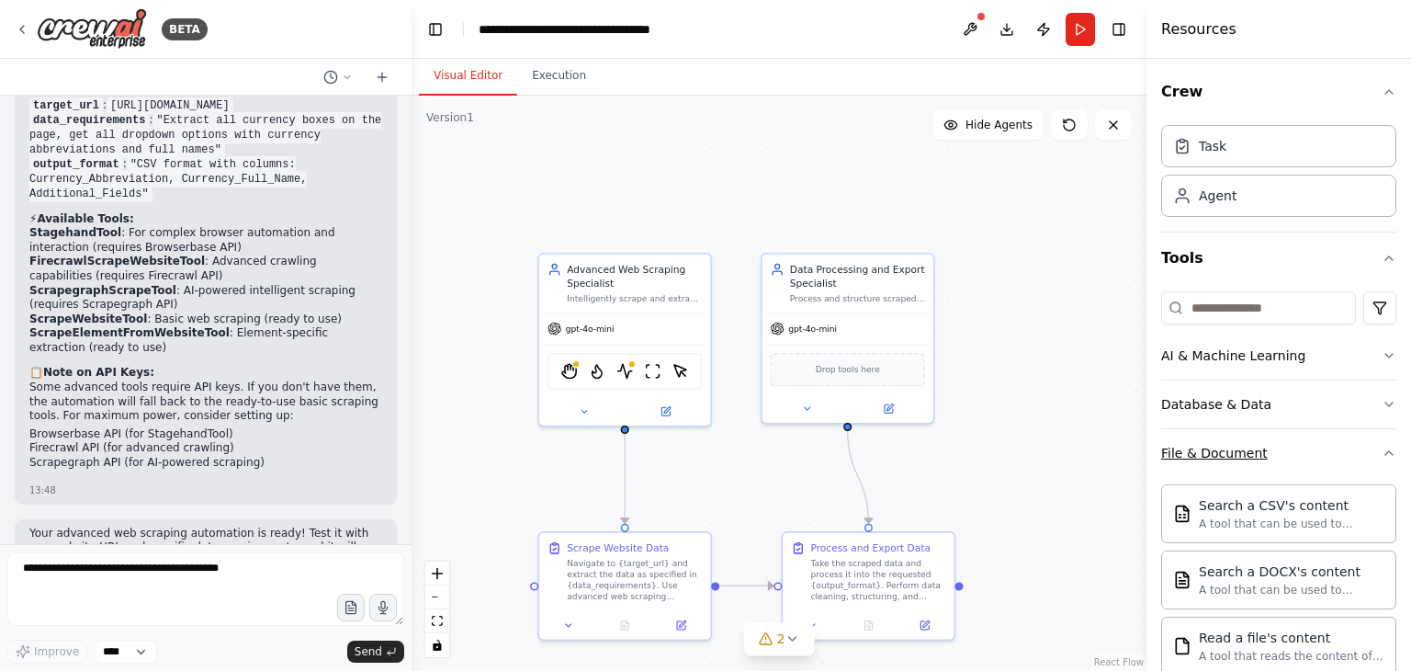
click at [1362, 442] on button "File & Document" at bounding box center [1278, 453] width 235 height 48
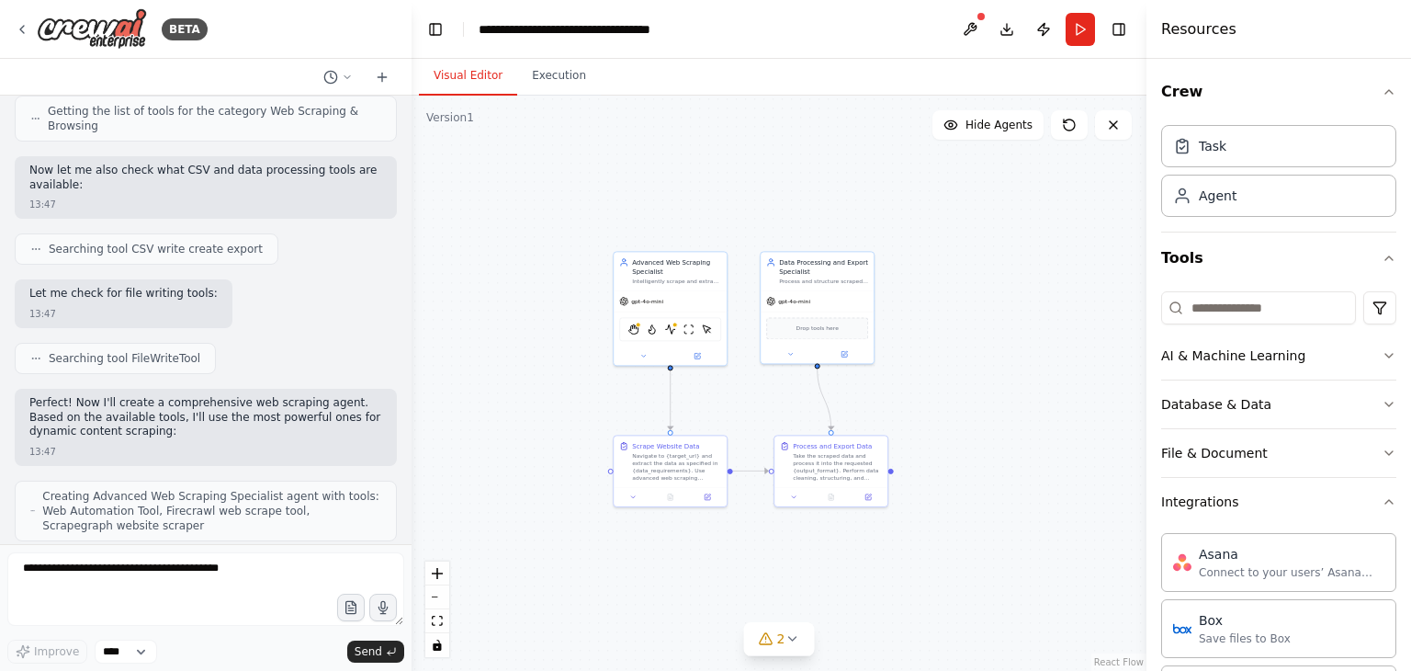
scroll to position [2626, 0]
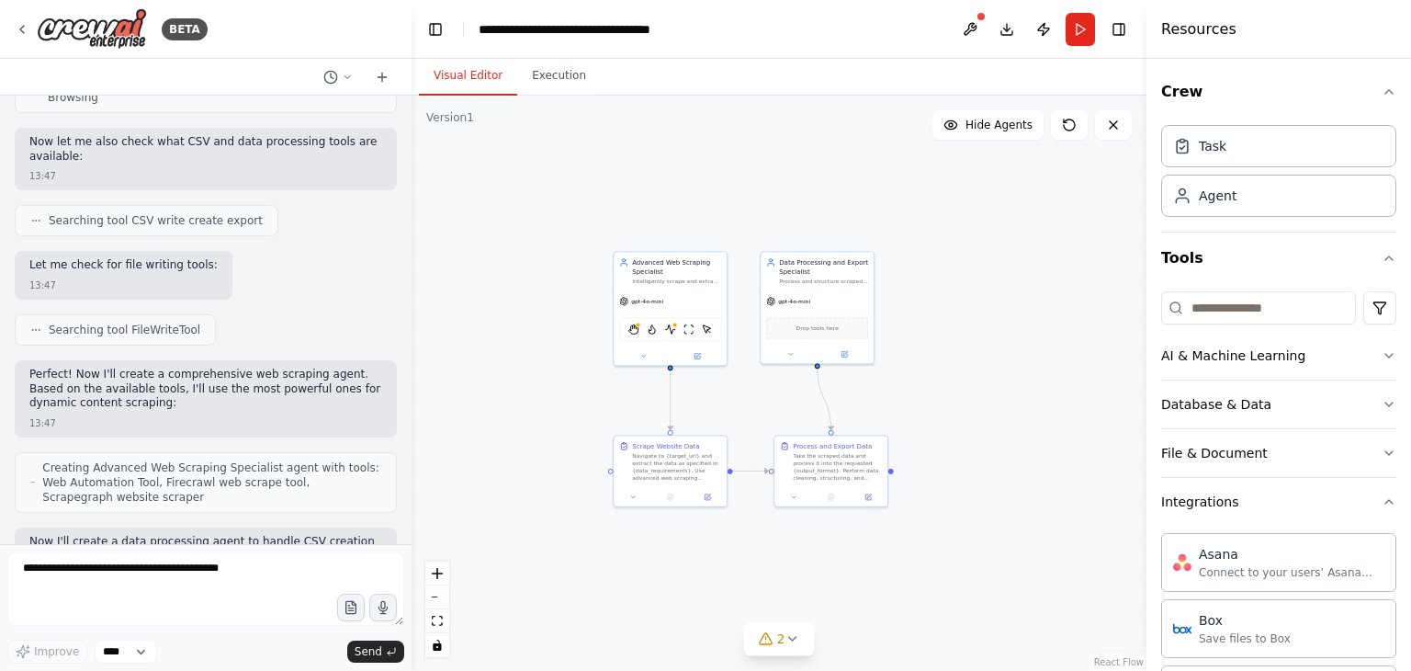
click at [404, 361] on div "BETA I want to create an AI Agent that has access to folders on my local comput…" at bounding box center [705, 335] width 1411 height 671
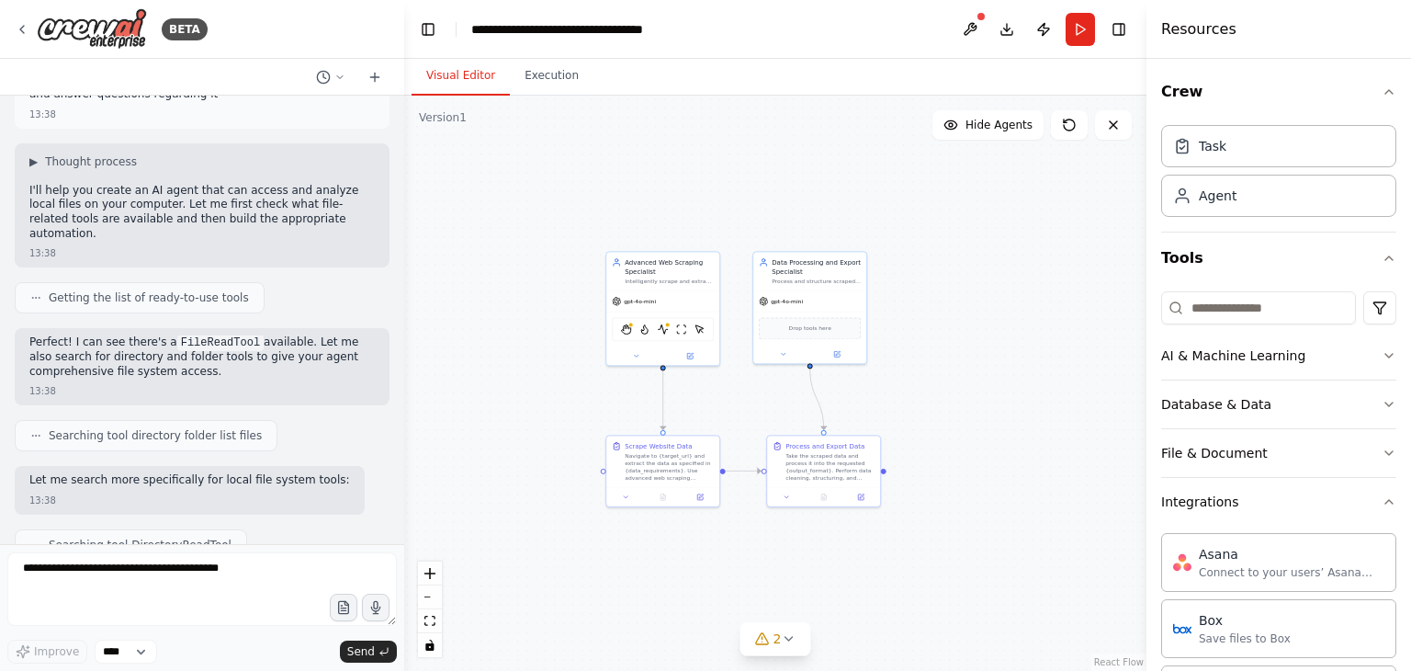
scroll to position [0, 0]
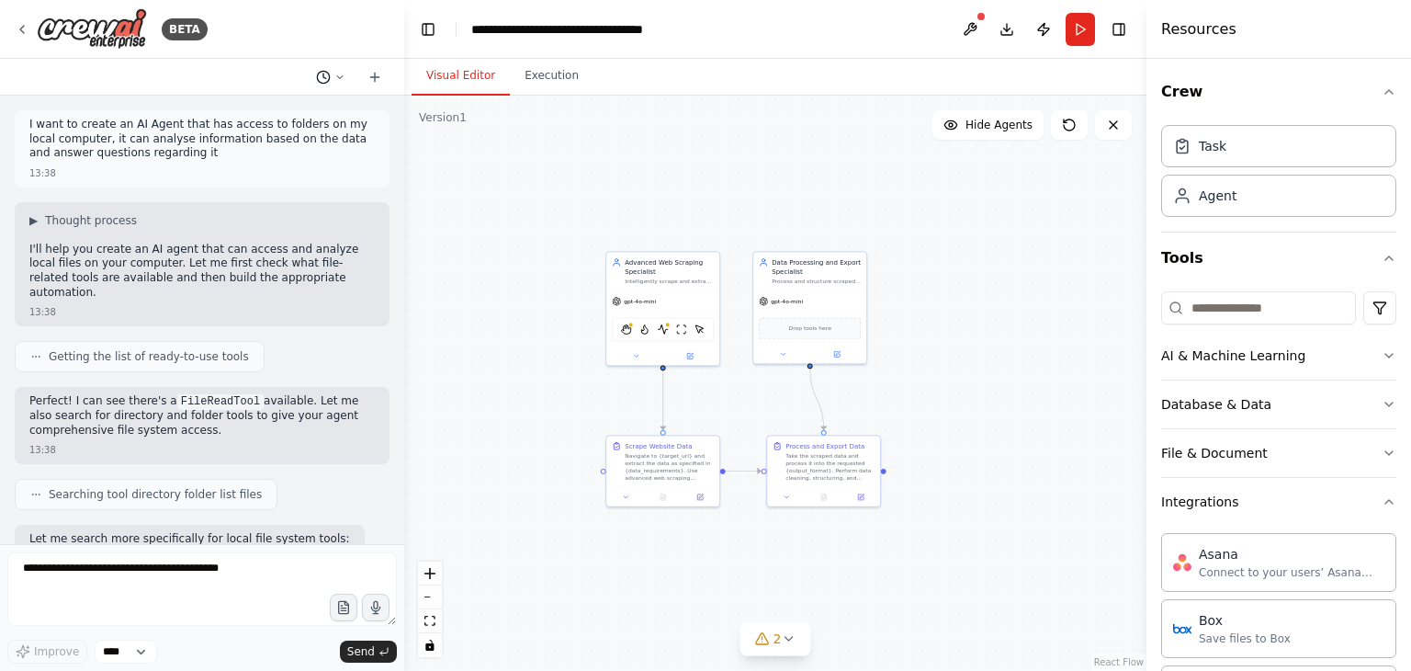
click at [326, 85] on button at bounding box center [331, 77] width 44 height 22
click at [723, 254] on div ".deletable-edge-delete-btn { width: 20px; height: 20px; border: 0px solid #ffff…" at bounding box center [775, 383] width 742 height 575
click at [1011, 29] on button "Download" at bounding box center [1006, 29] width 29 height 33
click at [1091, 64] on div "Visual Editor Execution" at bounding box center [775, 77] width 742 height 37
drag, startPoint x: 1296, startPoint y: 1, endPoint x: 1114, endPoint y: 61, distance: 192.3
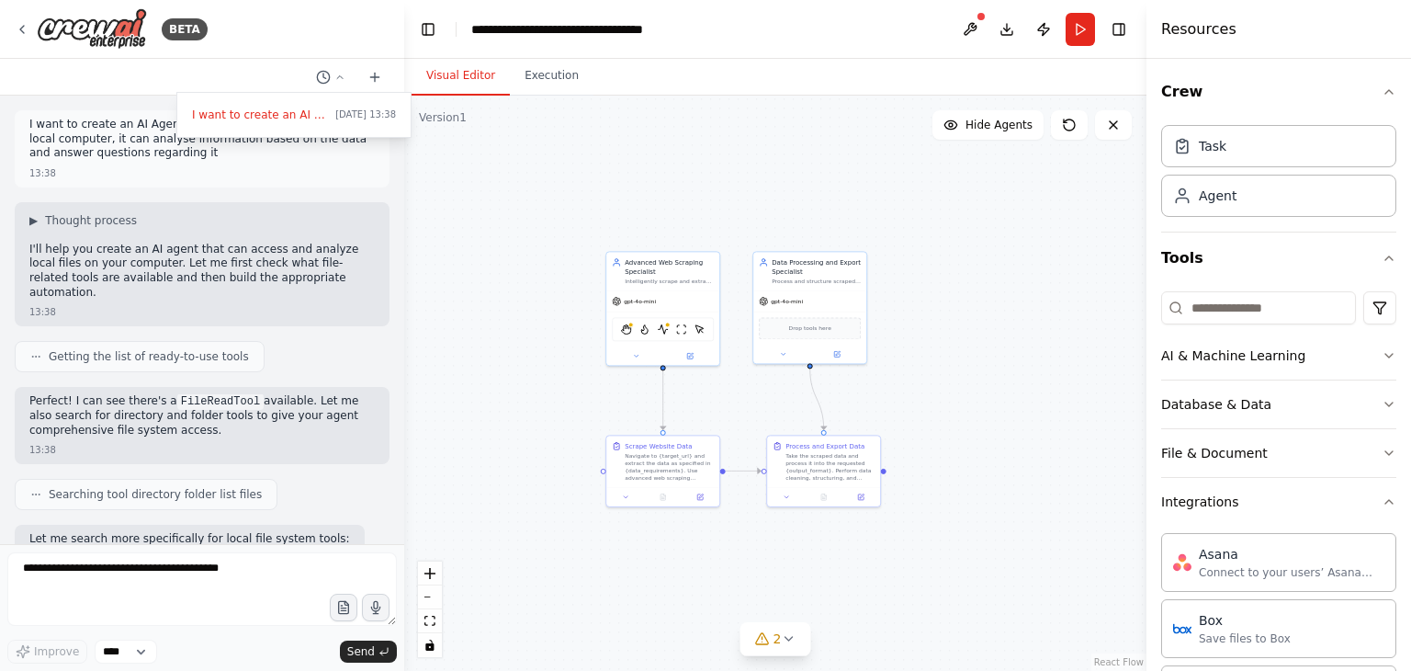
click at [1114, 61] on div "Visual Editor Execution" at bounding box center [775, 77] width 742 height 37
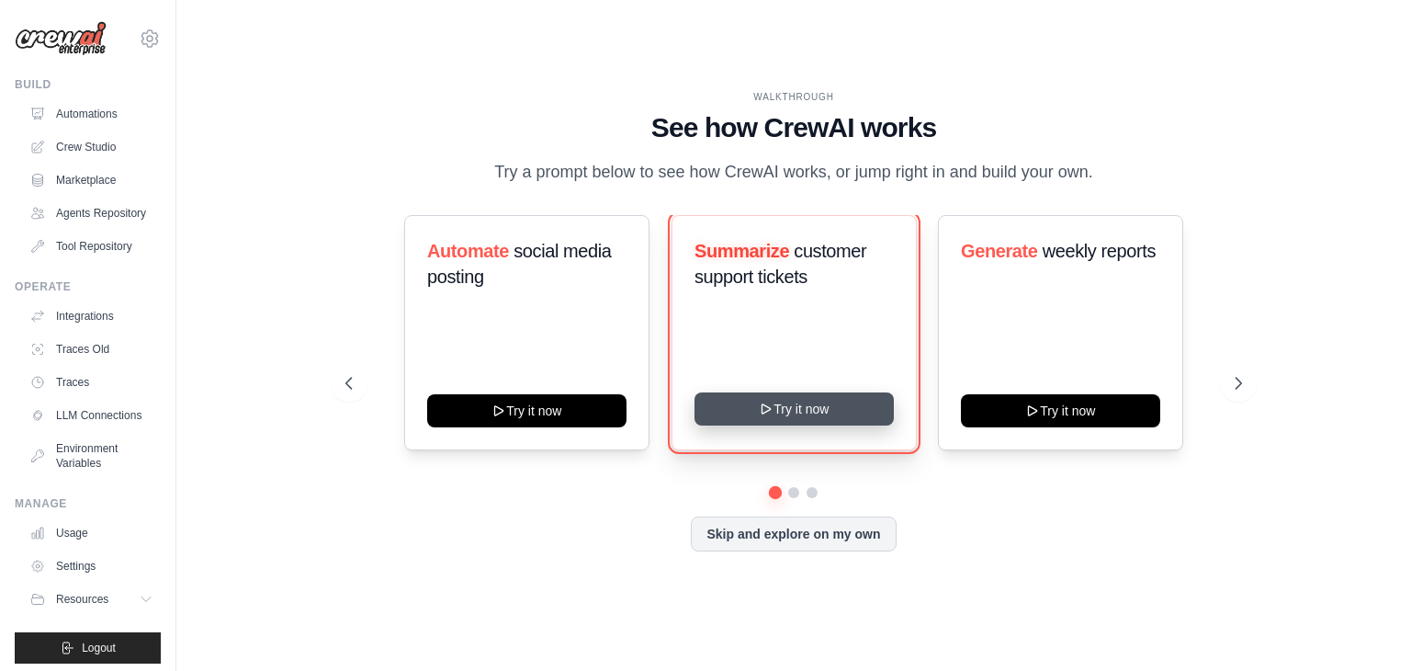
click at [828, 402] on button "Try it now" at bounding box center [794, 408] width 199 height 33
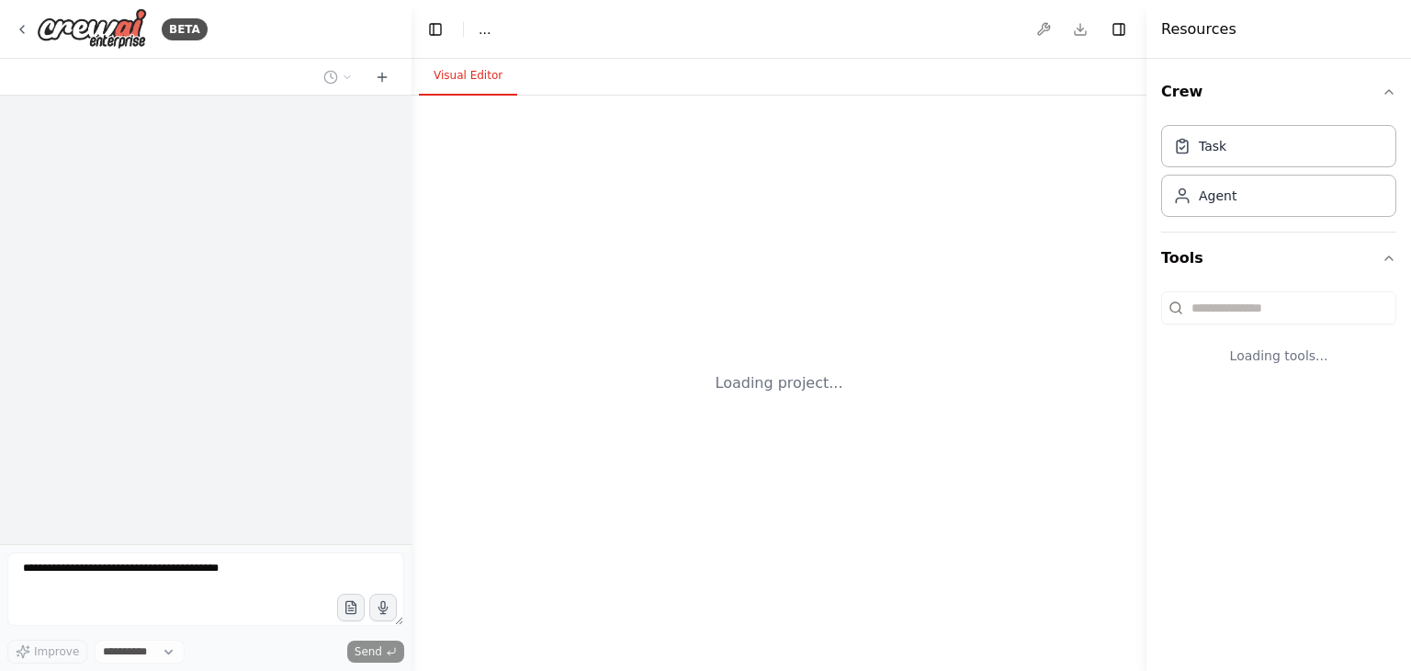
select select "****"
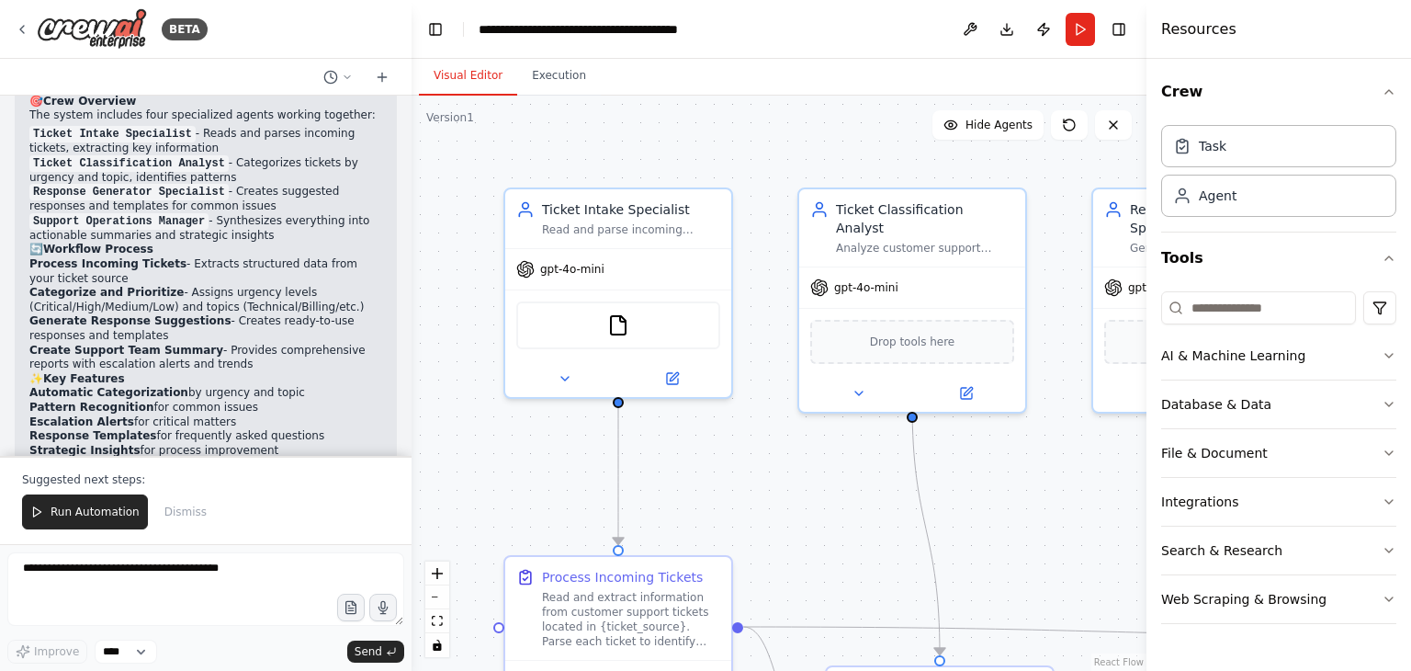
scroll to position [1508, 0]
